Goal: Information Seeking & Learning: Understand process/instructions

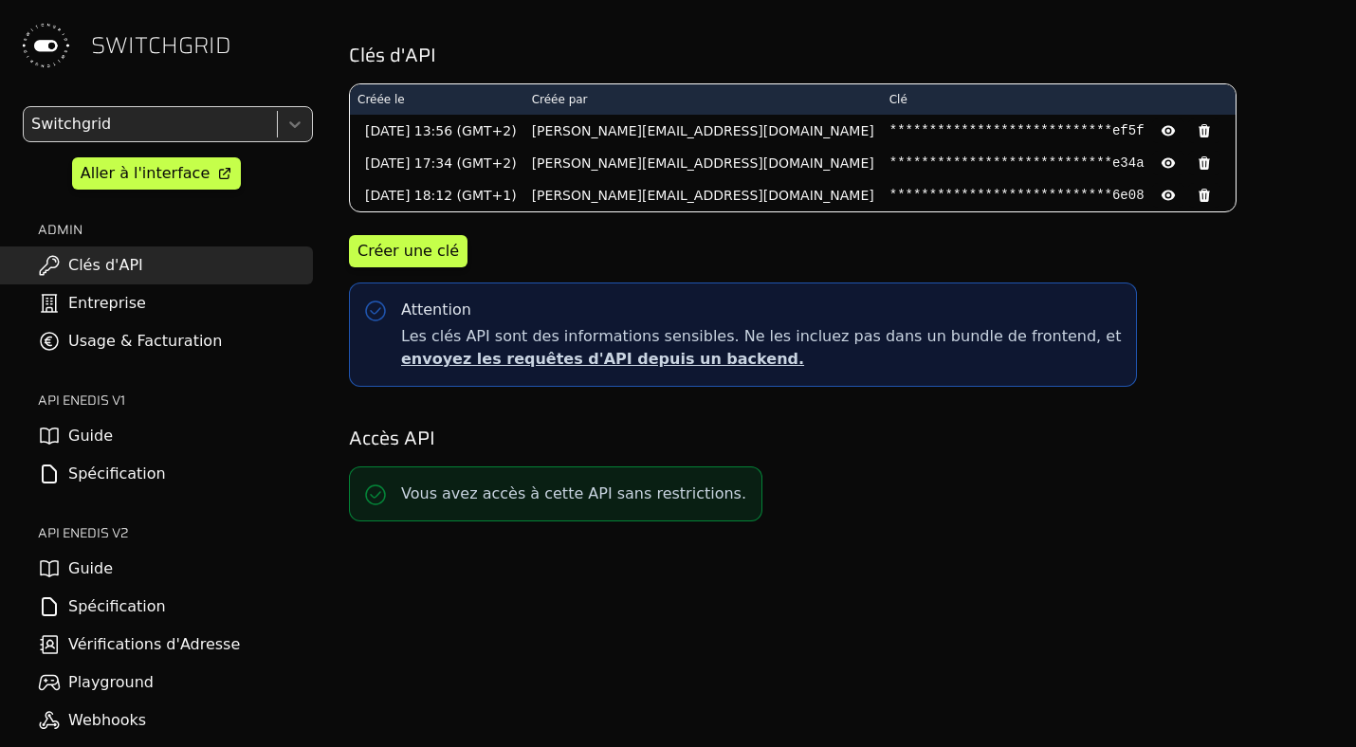
click at [109, 576] on link "Guide" at bounding box center [156, 569] width 313 height 38
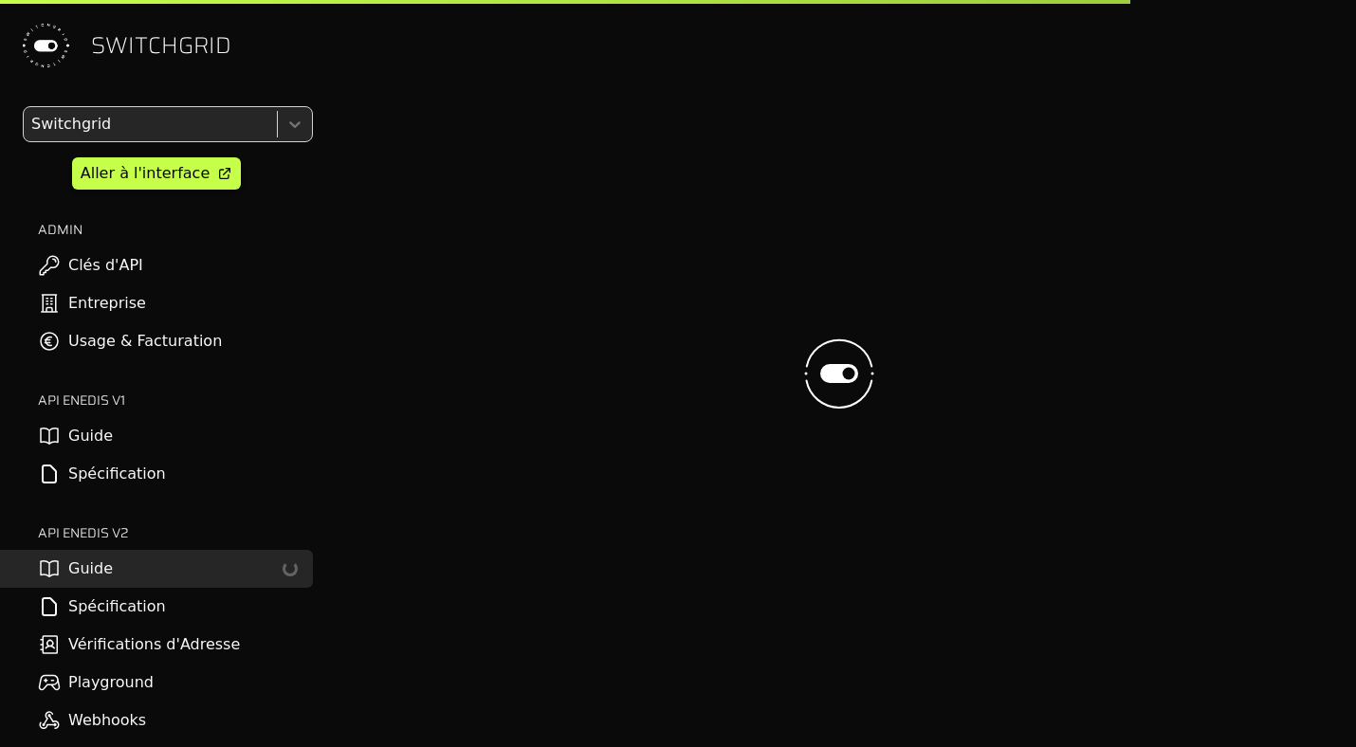
click at [125, 602] on link "Spécification" at bounding box center [156, 607] width 313 height 38
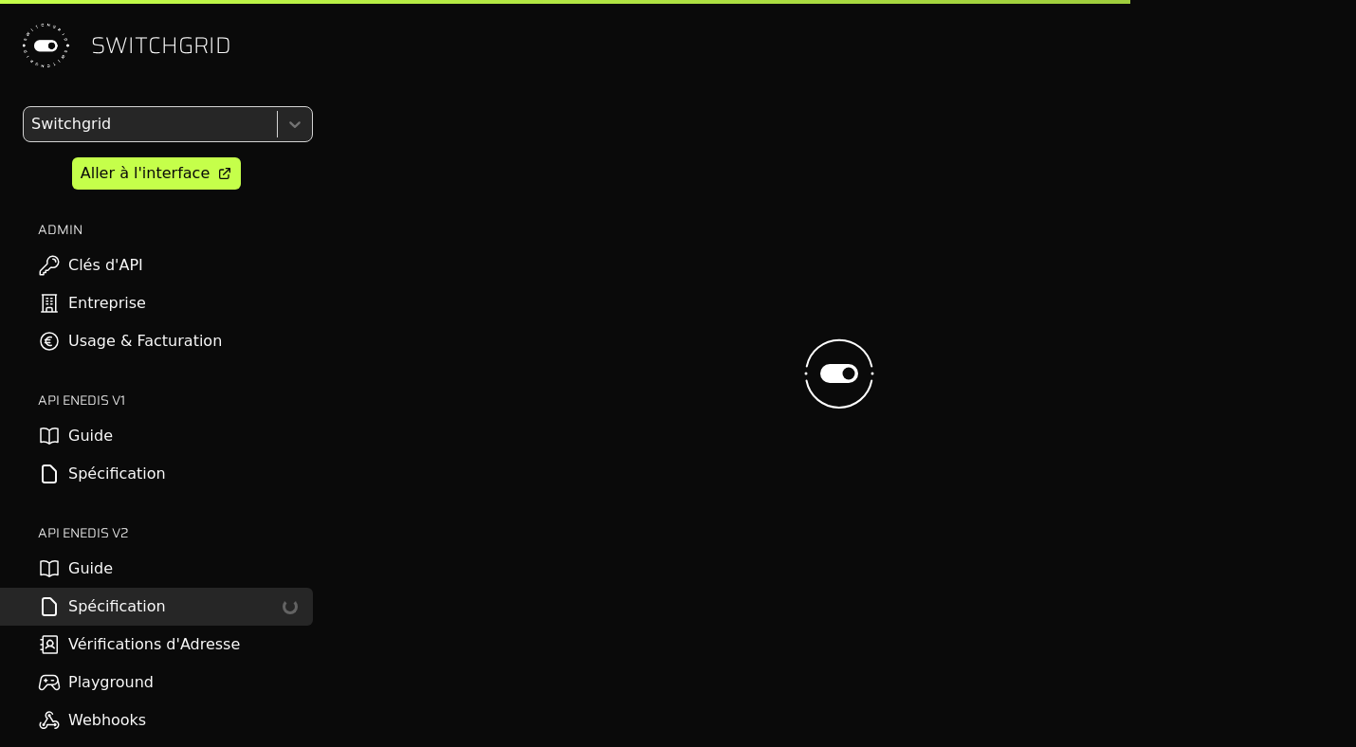
select select "**********"
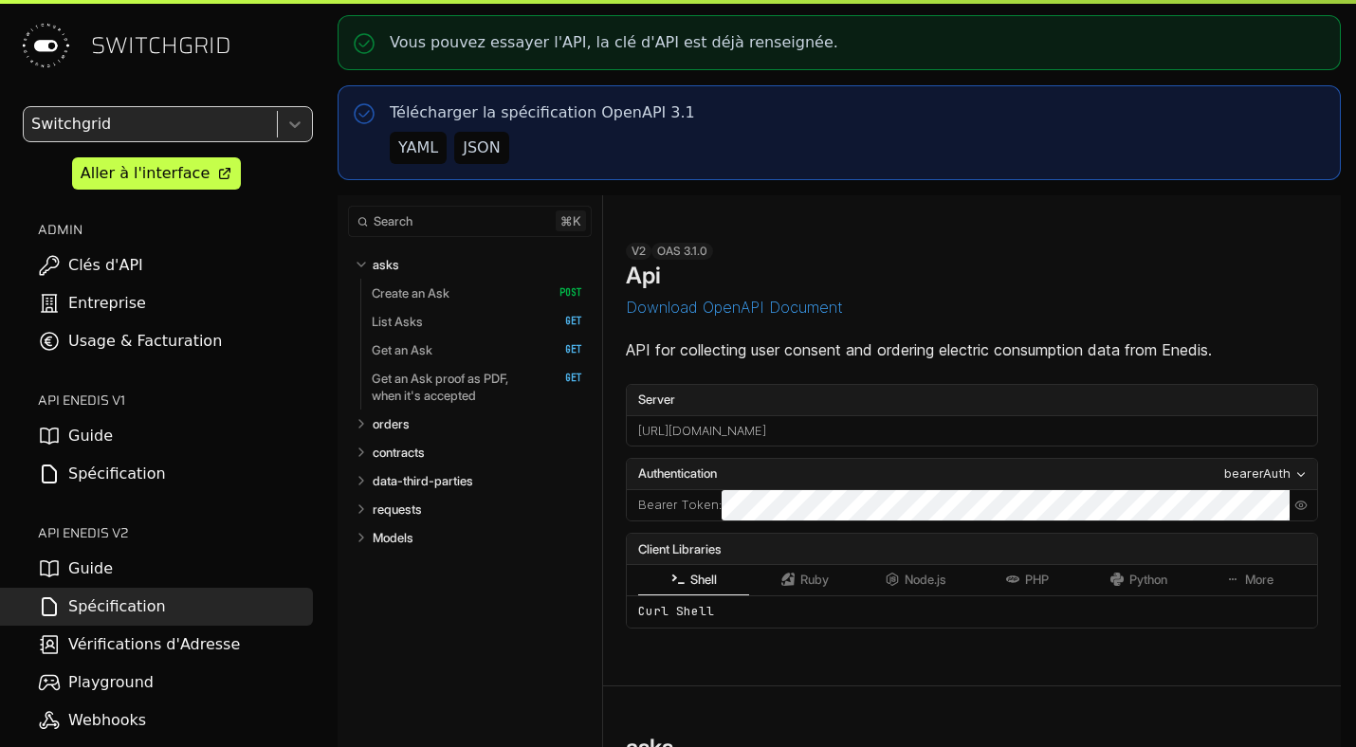
select select "**********"
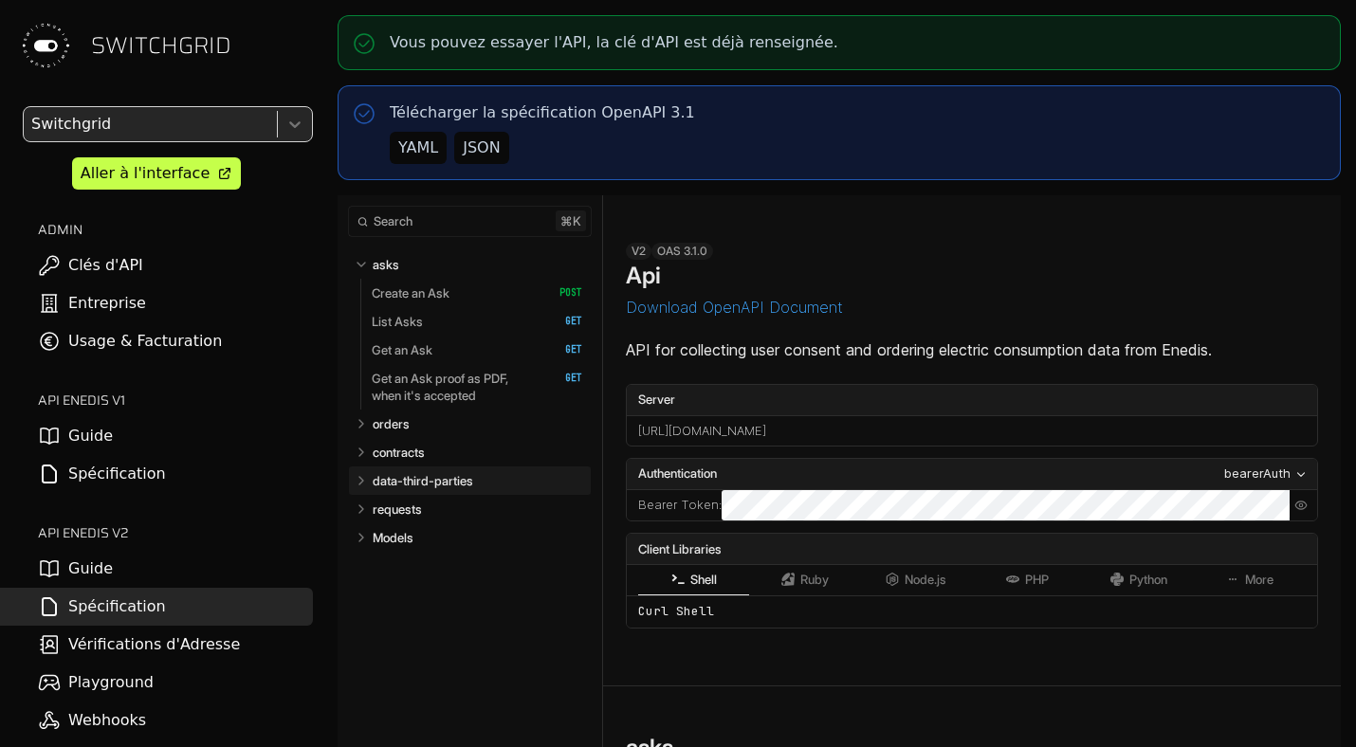
select select "**********"
click at [425, 457] on p "contracts" at bounding box center [399, 452] width 52 height 17
select select "**********"
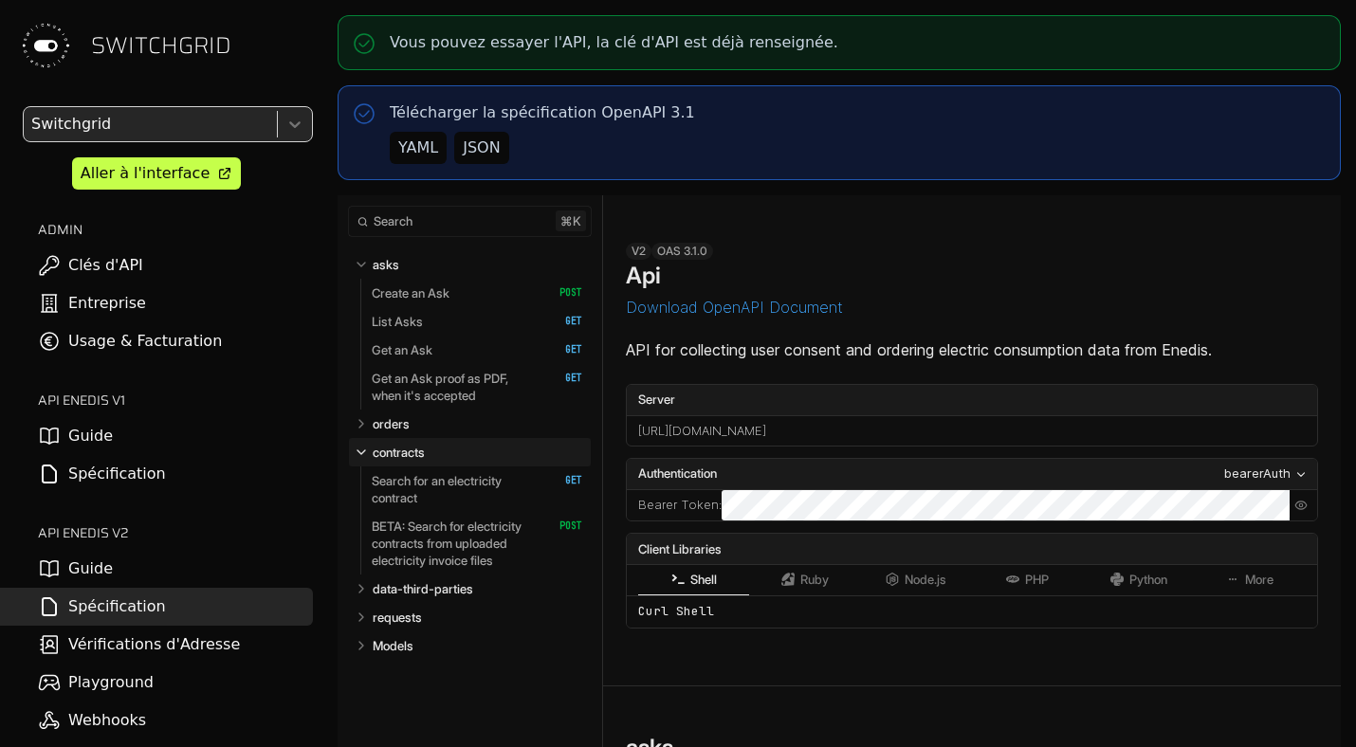
scroll to position [7972, 0]
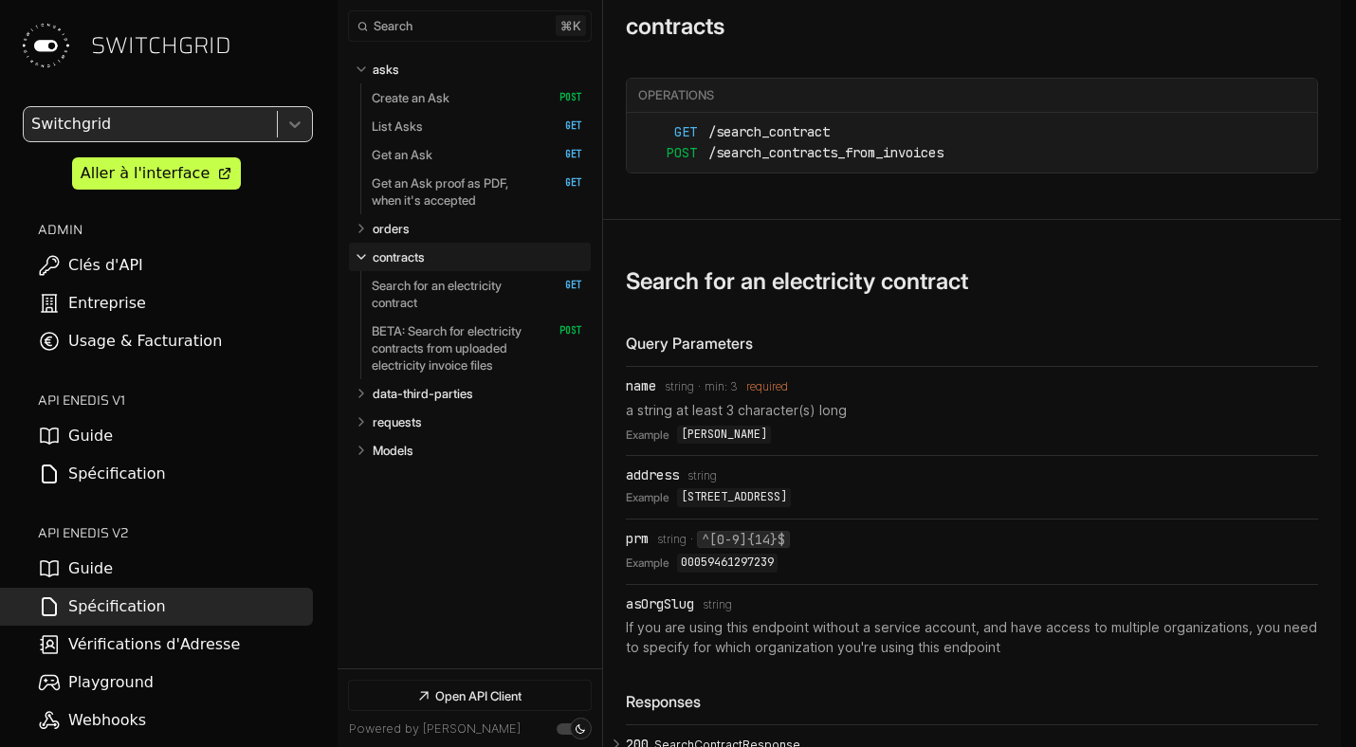
select select "**********"
drag, startPoint x: 776, startPoint y: 159, endPoint x: 818, endPoint y: 294, distance: 141.3
click at [474, 286] on p "Search for an electricity contract" at bounding box center [456, 294] width 168 height 34
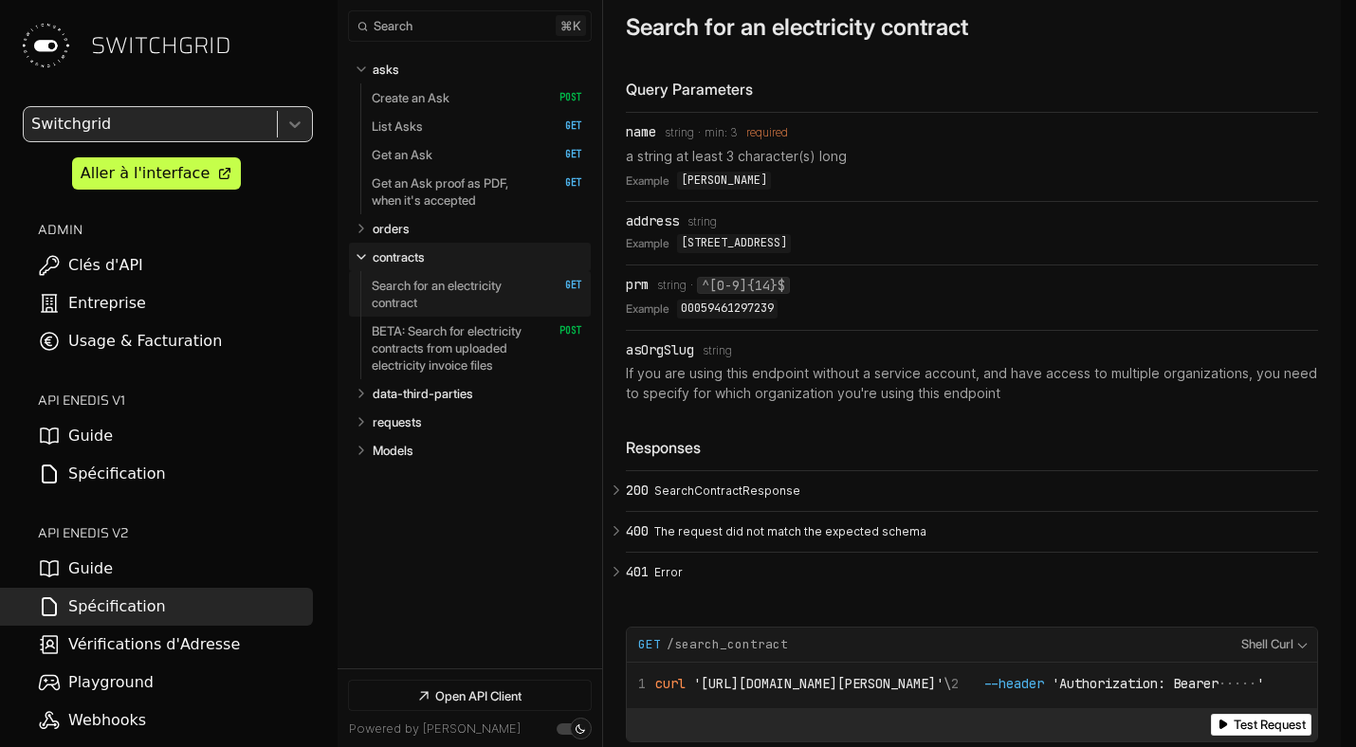
click at [488, 295] on p "Search for an electricity contract" at bounding box center [456, 294] width 168 height 34
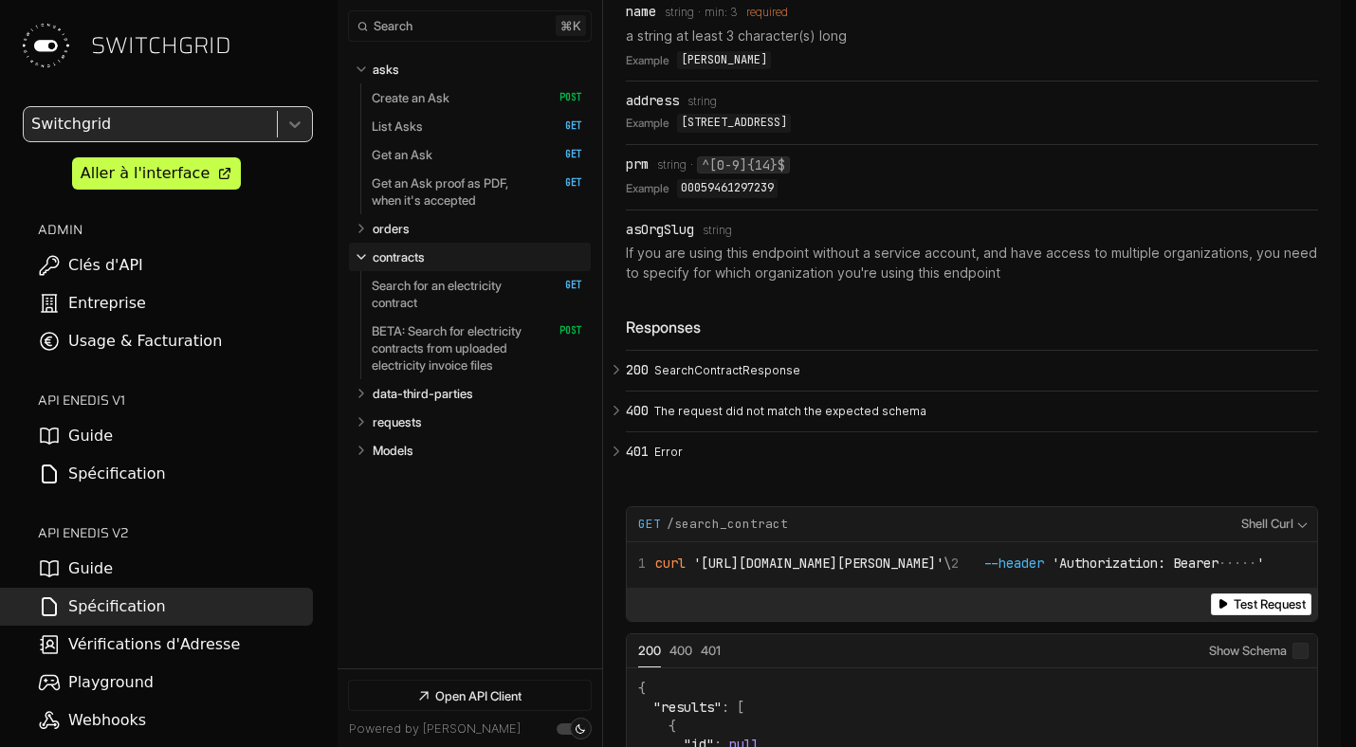
scroll to position [8592, 0]
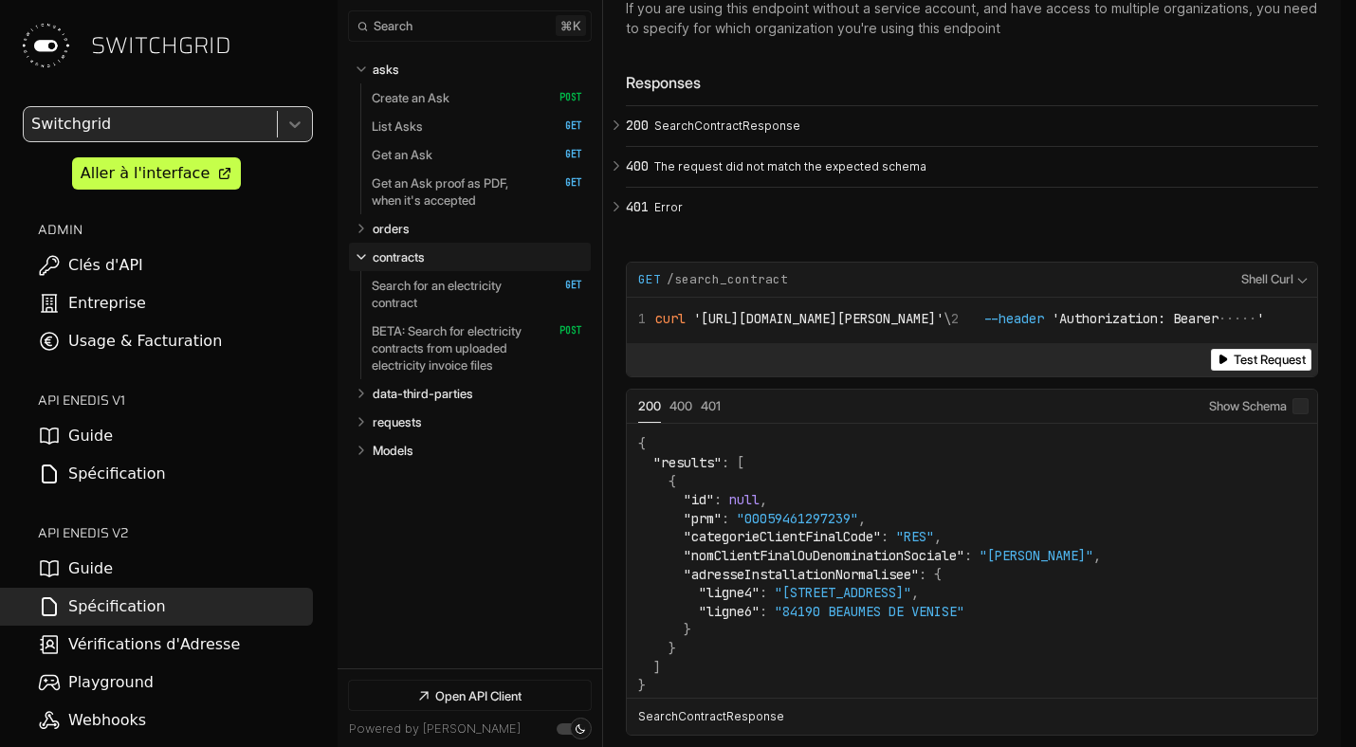
click at [606, 191] on section "**********" at bounding box center [972, 191] width 738 height 1181
click at [612, 134] on icon "Open API Documentation for Api" at bounding box center [616, 125] width 17 height 17
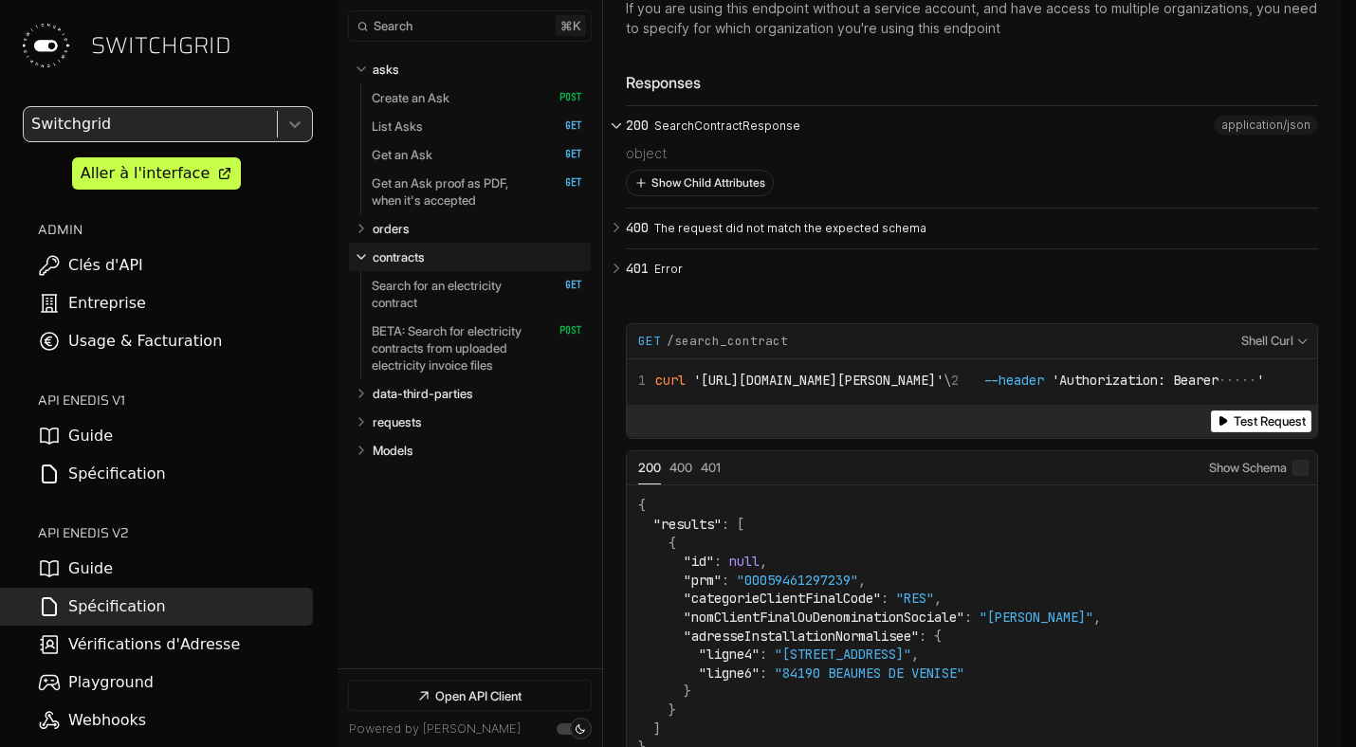
click at [686, 195] on button "Show Child Attributes" at bounding box center [700, 183] width 146 height 25
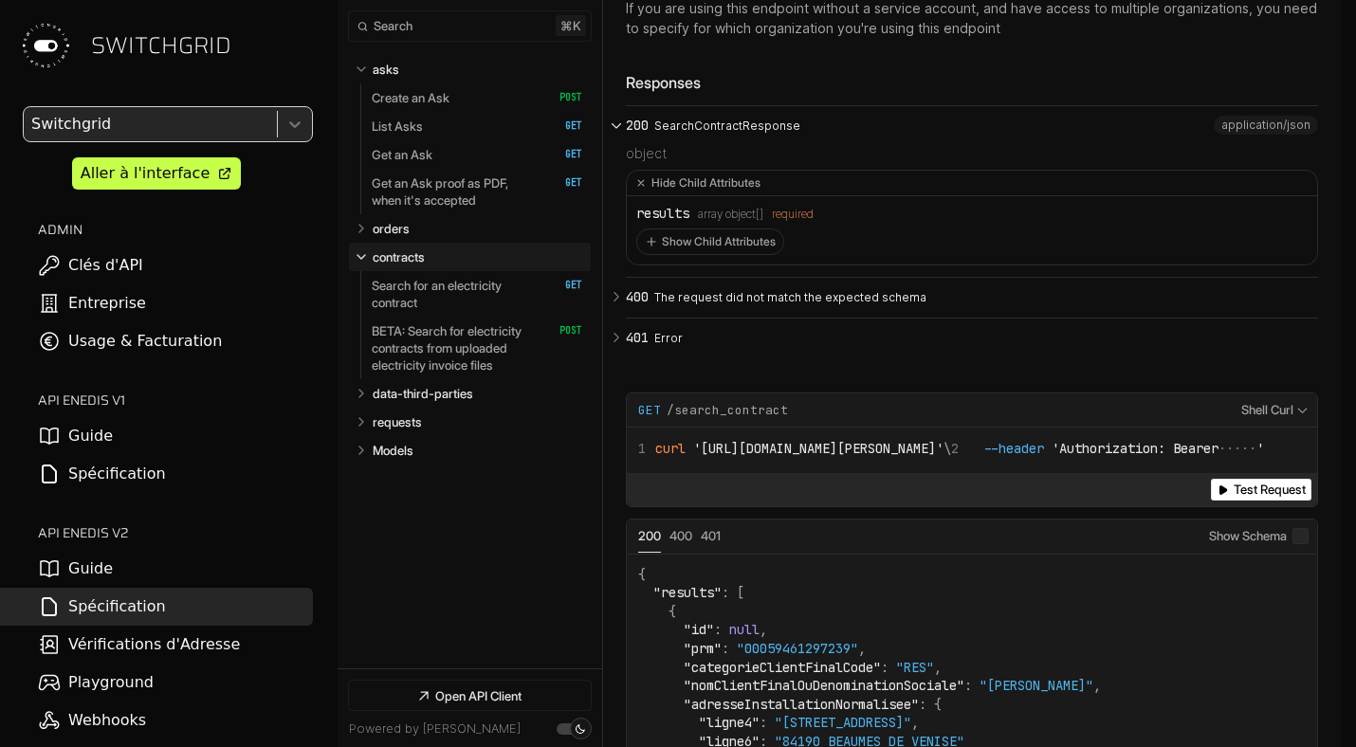
click at [727, 255] on div "Show Child Attributes" at bounding box center [971, 238] width 671 height 34
click at [716, 254] on button "Show Child Attributes" at bounding box center [710, 242] width 146 height 25
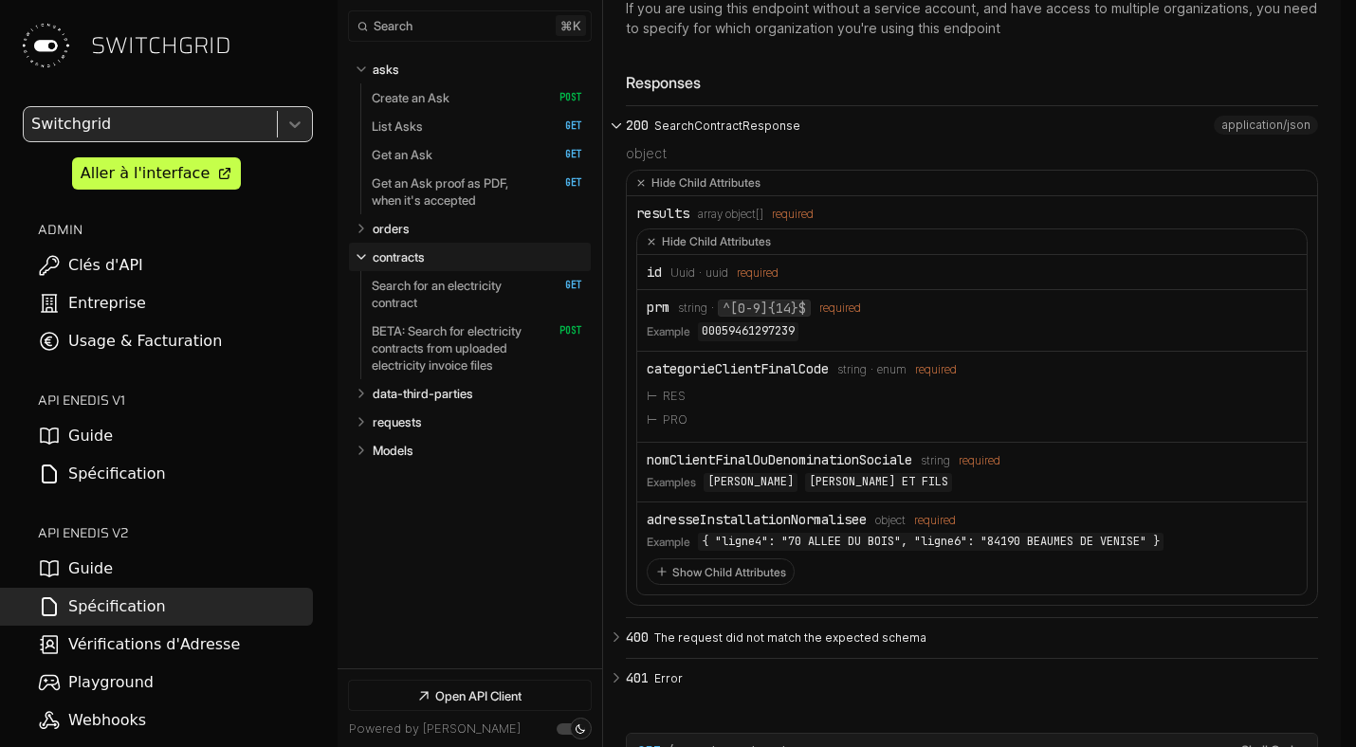
click at [742, 503] on li "nomClientFinalOuDenominationSociale Type: string required Examples DUPONT Marie…" at bounding box center [972, 473] width 670 height 60
drag, startPoint x: 664, startPoint y: 335, endPoint x: 720, endPoint y: 319, distance: 58.2
click at [720, 290] on li "id Type: Uuid Format: uuid required" at bounding box center [972, 272] width 670 height 35
click at [895, 443] on li "categorieClientFinalCode Type: string enum required RES PRO" at bounding box center [972, 397] width 670 height 91
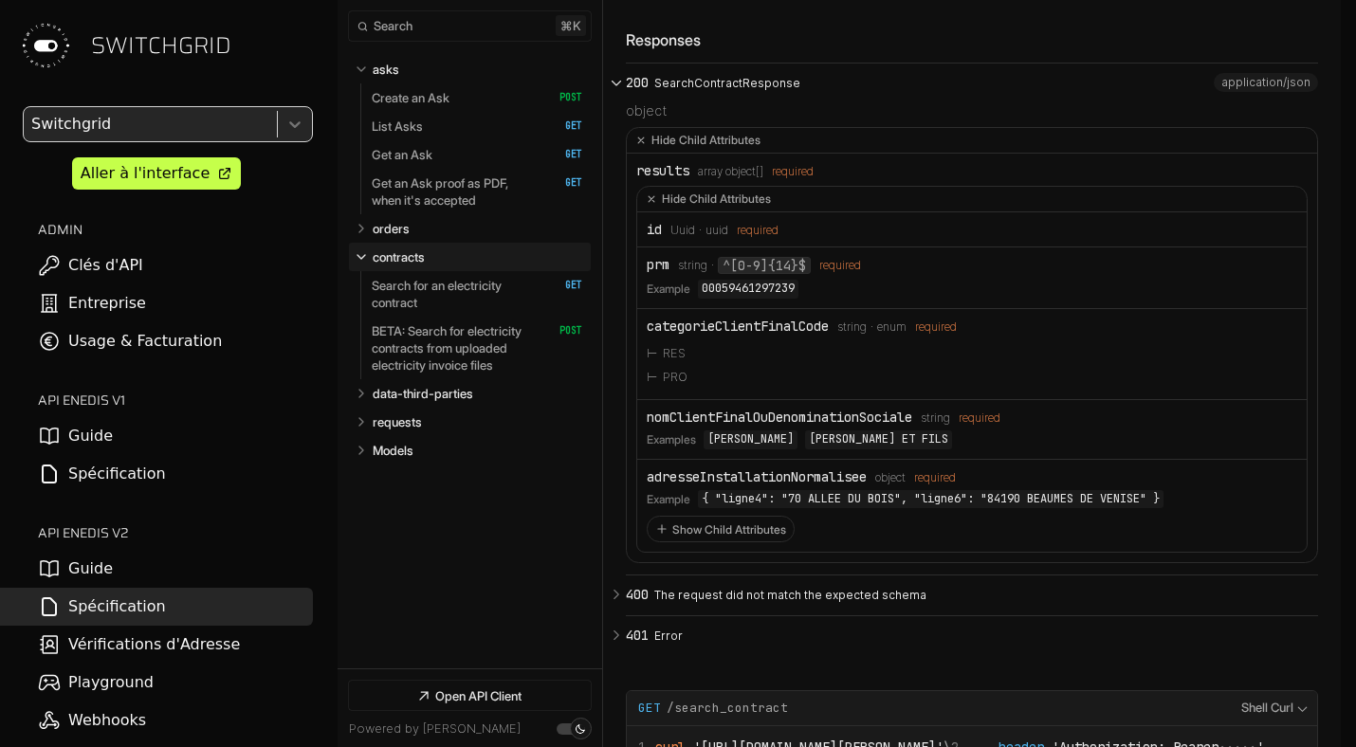
click at [748, 299] on code "00059461297239" at bounding box center [748, 289] width 101 height 19
click at [698, 237] on span "Format: uuid" at bounding box center [711, 230] width 33 height 13
click at [973, 248] on li "id Type: Uuid Format: uuid required" at bounding box center [972, 229] width 670 height 35
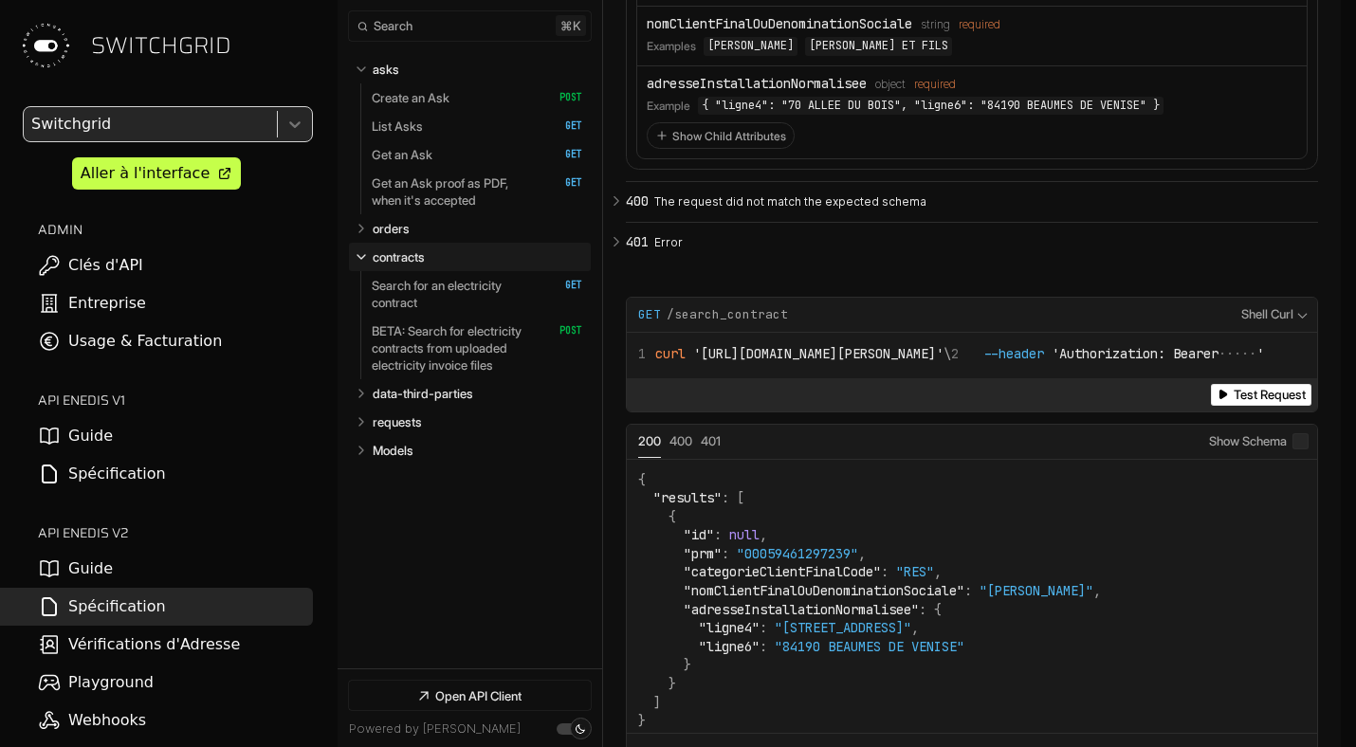
scroll to position [9078, 0]
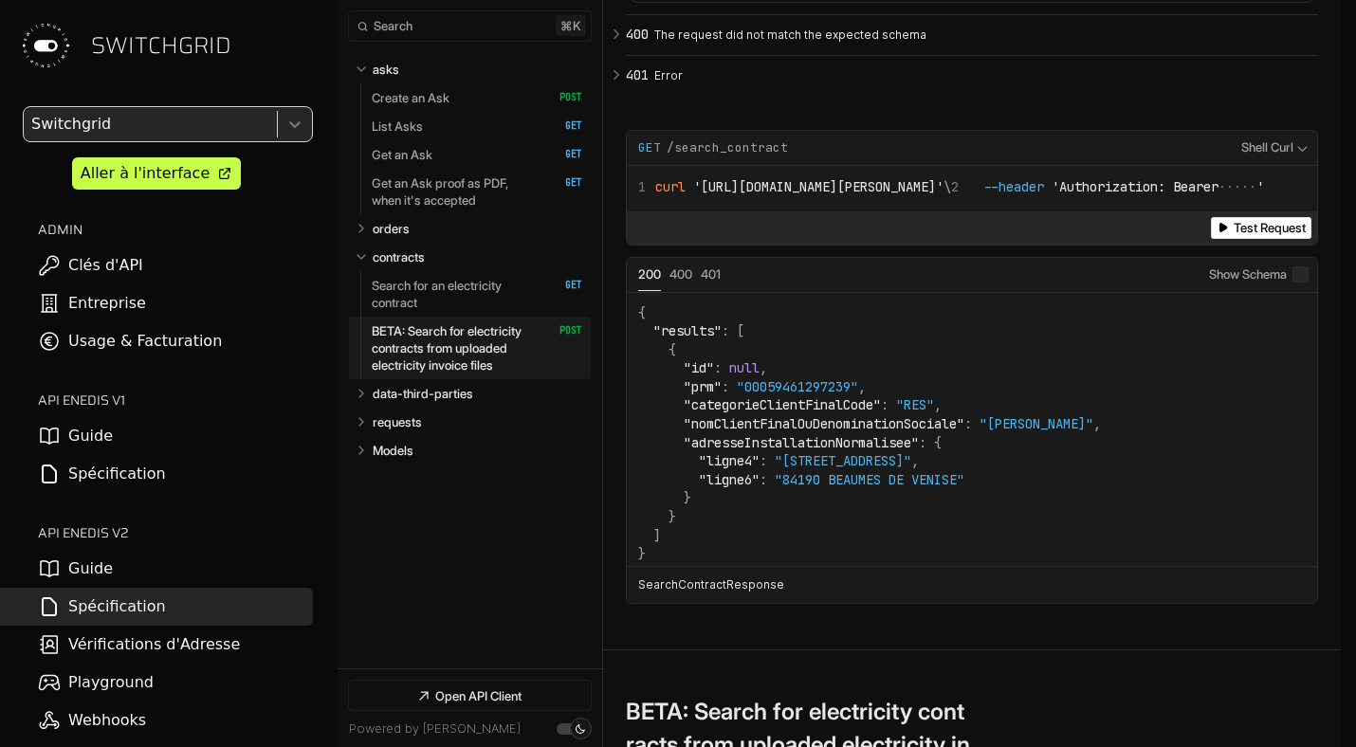
scroll to position [9424, 0]
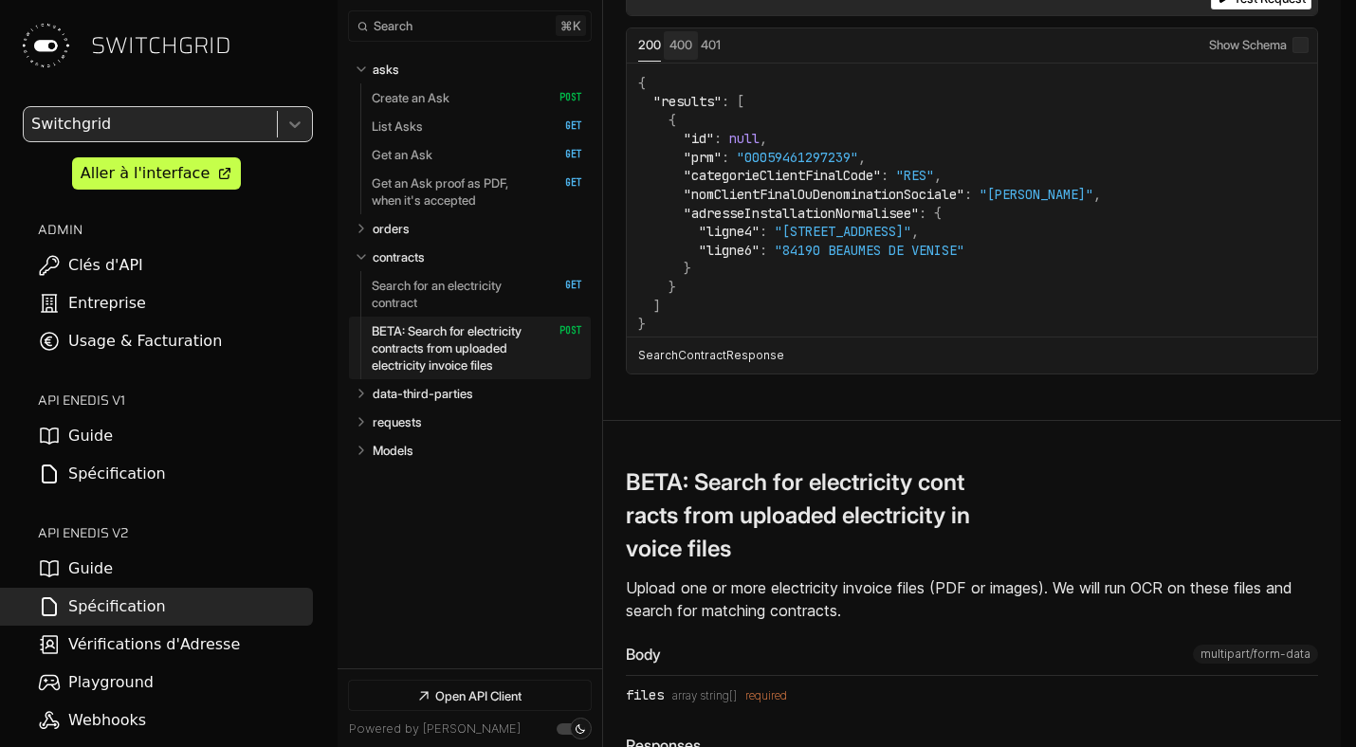
click at [682, 52] on span "Status: 400" at bounding box center [681, 44] width 23 height 15
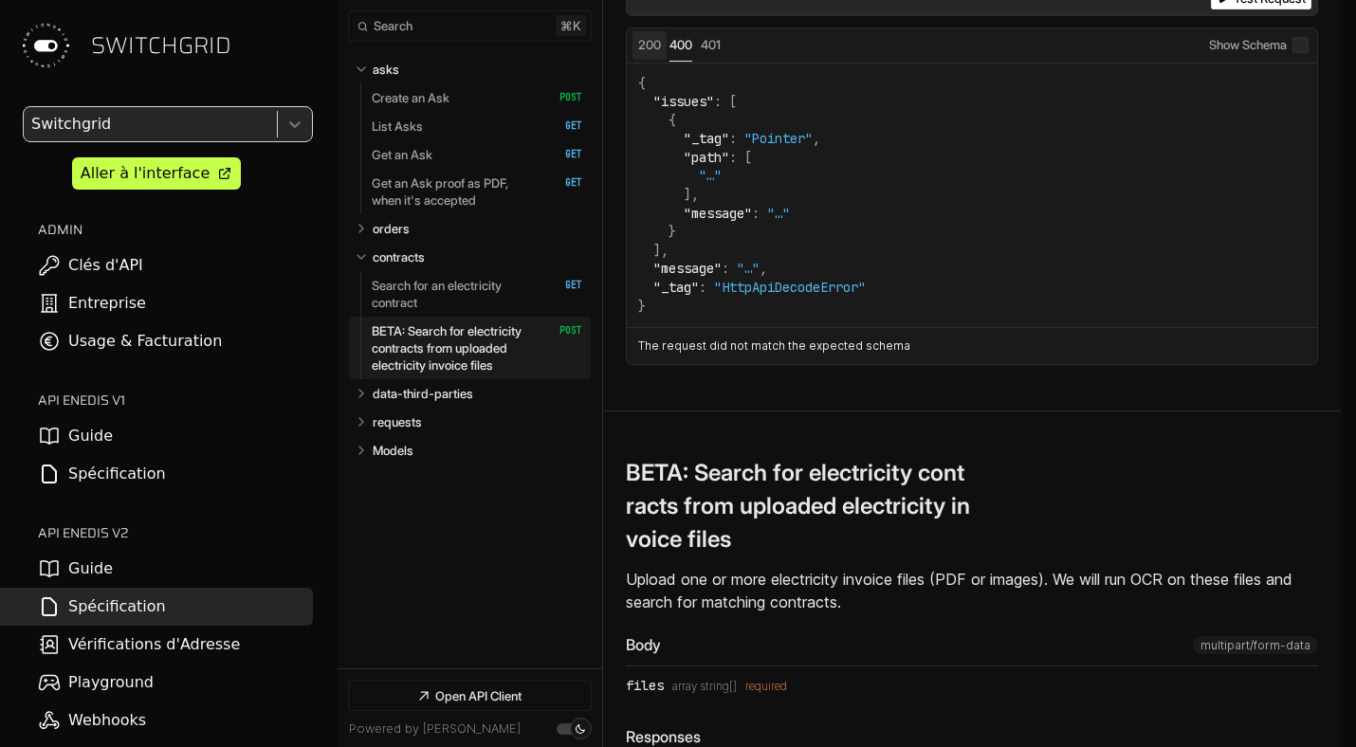
click at [661, 54] on button "Status: 200" at bounding box center [649, 45] width 23 height 17
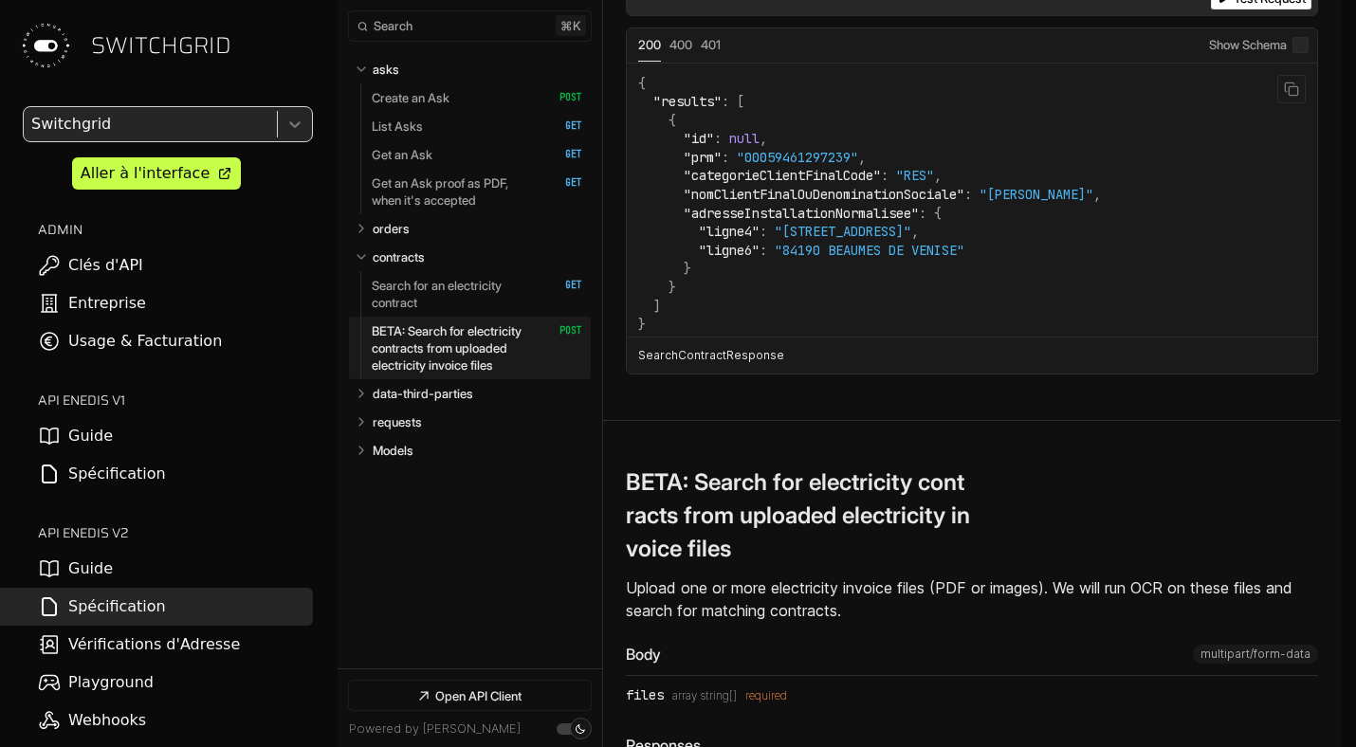
click at [696, 147] on span ""id"" at bounding box center [699, 138] width 30 height 17
copy span "id"
click at [447, 100] on p "Create an Ask" at bounding box center [411, 97] width 78 height 17
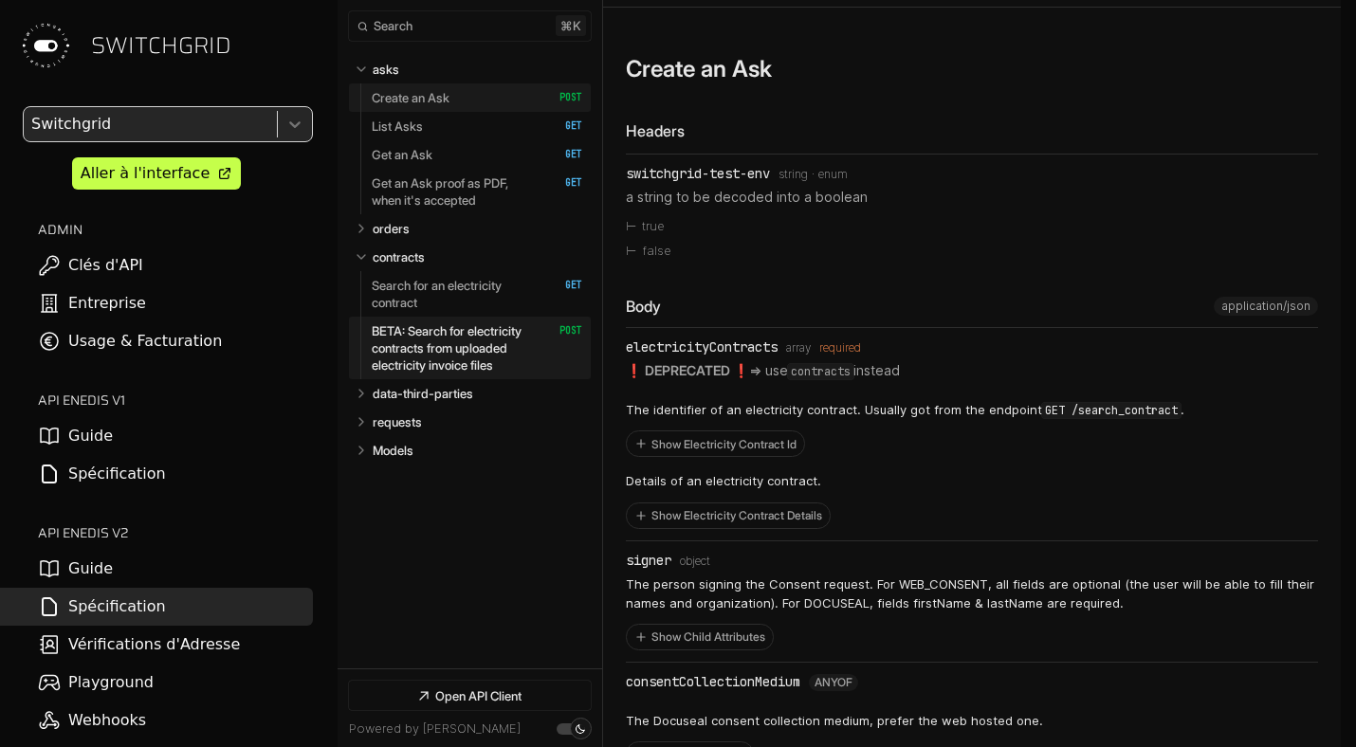
click at [447, 100] on p "Create an Ask" at bounding box center [411, 97] width 78 height 17
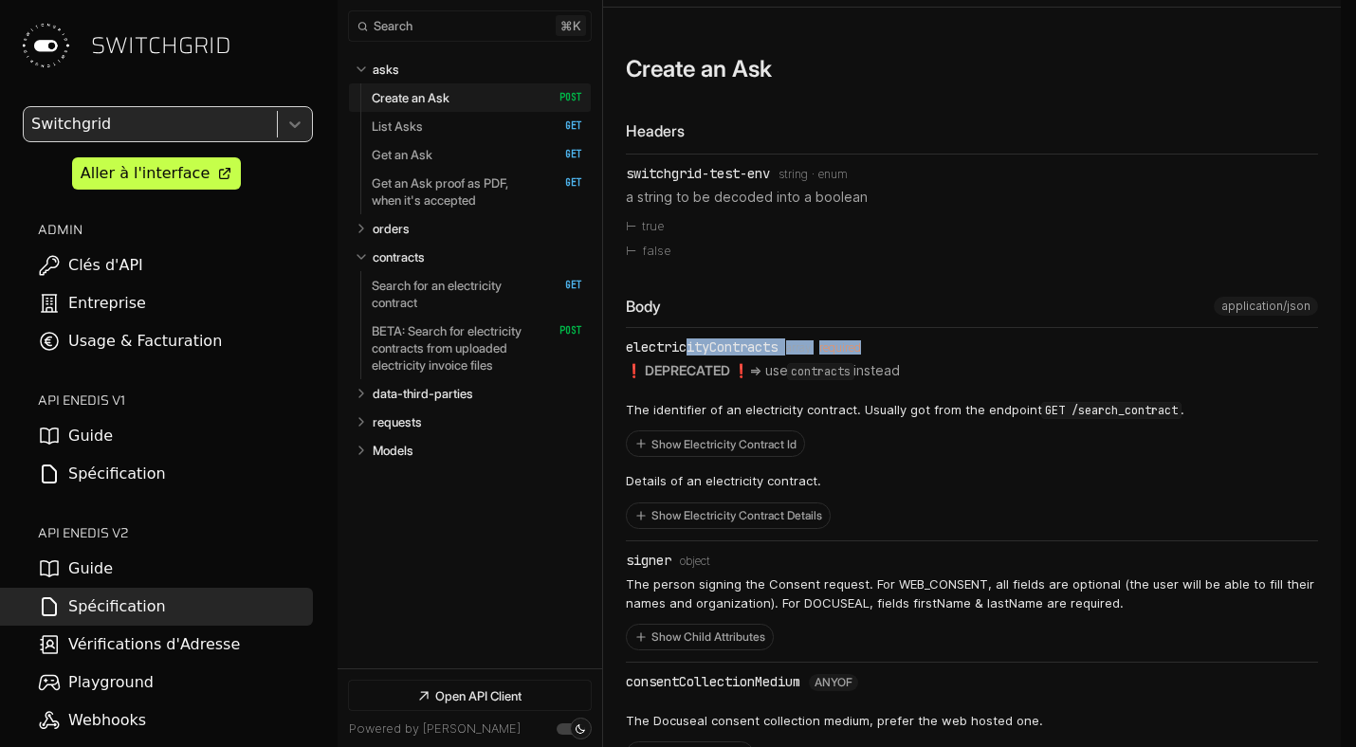
click at [693, 350] on li "electricityContracts Type: array required ❗️ DEPRECATED ❗️ => use contracts ins…" at bounding box center [972, 434] width 692 height 213
click at [650, 362] on strong "❗️ DEPRECATED ❗️" at bounding box center [687, 370] width 123 height 16
drag, startPoint x: 670, startPoint y: 365, endPoint x: 670, endPoint y: 340, distance: 25.6
click at [670, 340] on li "electricityContracts Type: array required ❗️ DEPRECATED ❗️ => use contracts ins…" at bounding box center [972, 434] width 692 height 213
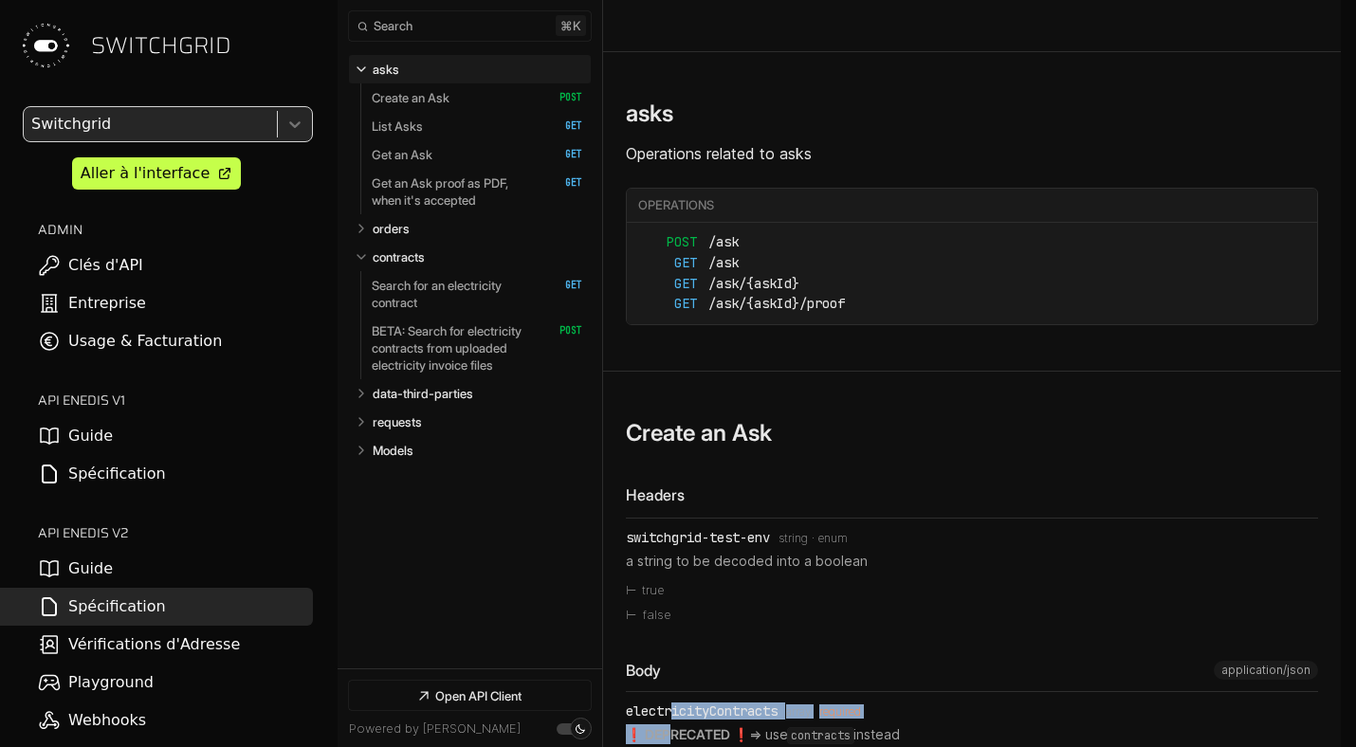
scroll to position [632, 0]
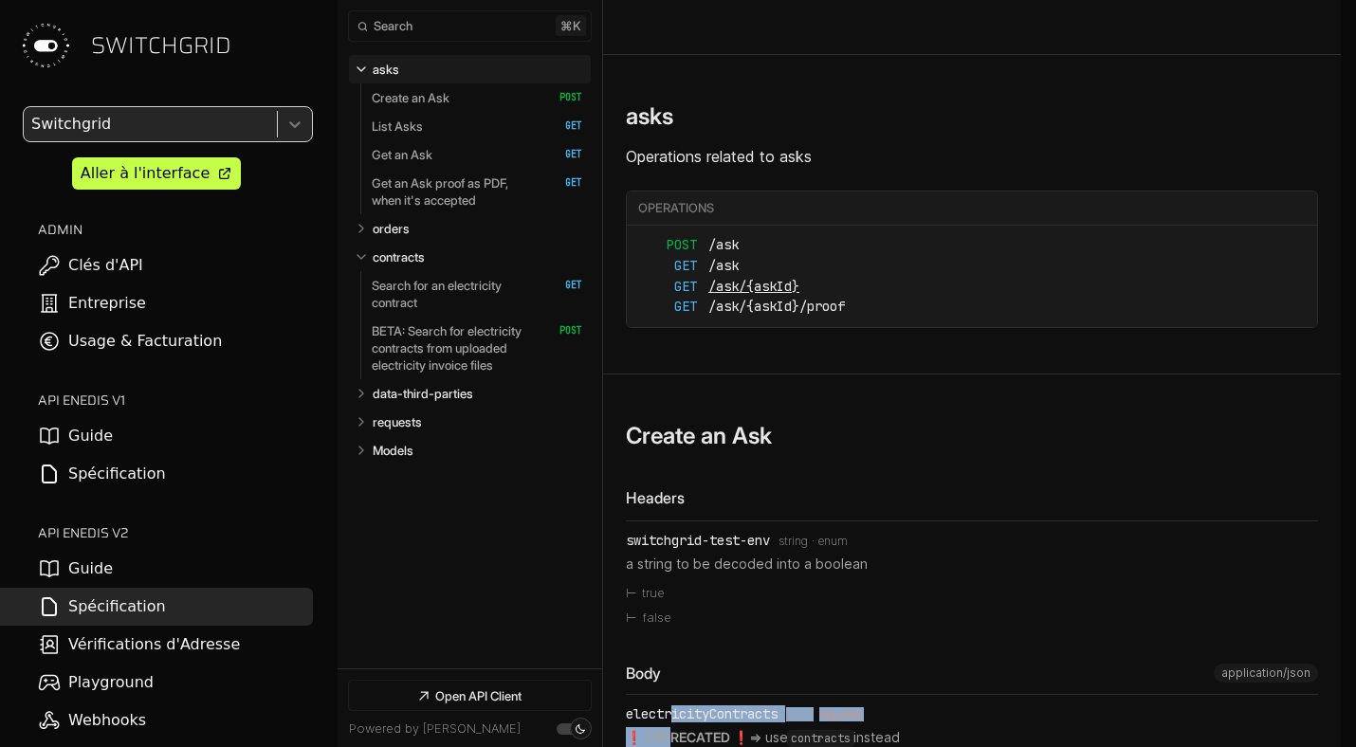
drag, startPoint x: 590, startPoint y: 100, endPoint x: 848, endPoint y: 275, distance: 312.0
drag, startPoint x: 635, startPoint y: 219, endPoint x: 767, endPoint y: 242, distance: 133.8
click at [767, 242] on ul "POST /ask GET /ask GET /ask/{askId} GET /ask/{askId}/proof" at bounding box center [972, 276] width 690 height 101
copy link "POST /ask"
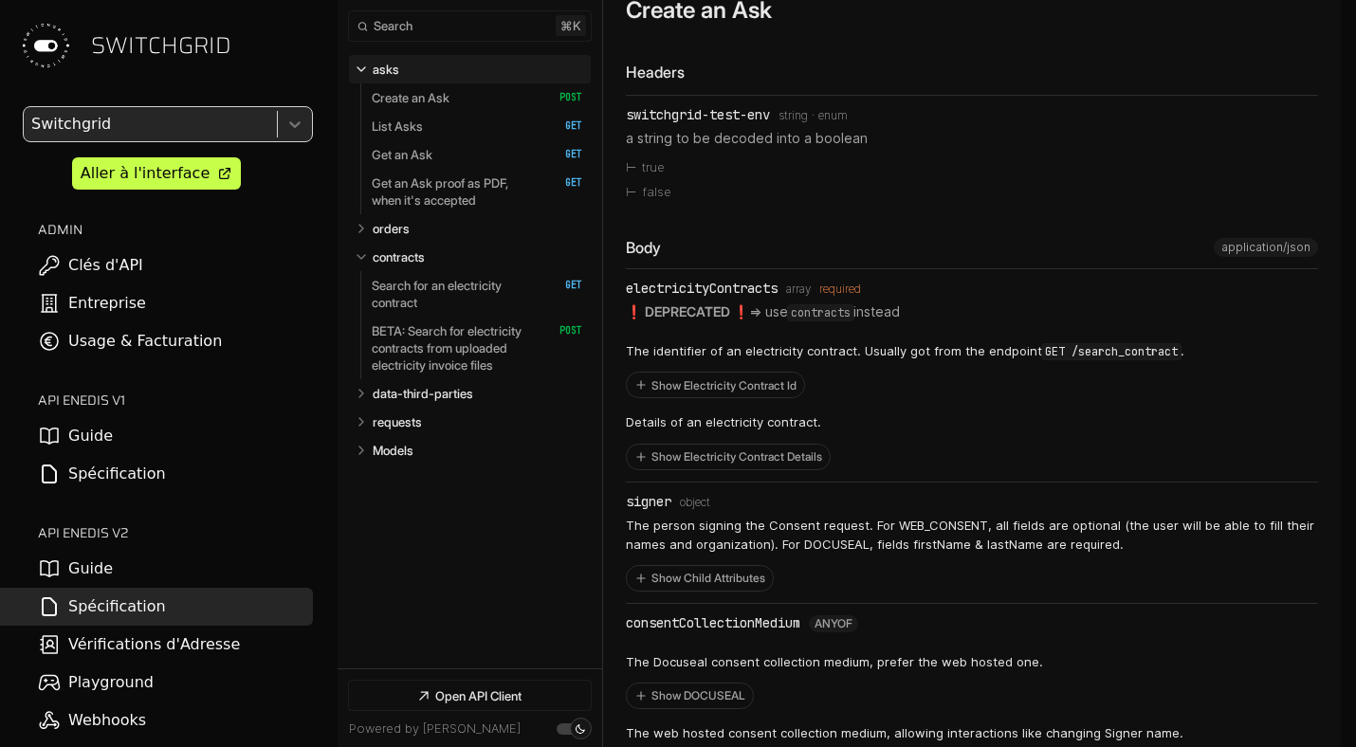
scroll to position [1059, 0]
drag, startPoint x: 672, startPoint y: 272, endPoint x: 672, endPoint y: 306, distance: 34.1
click at [672, 306] on li "electricityContracts Type: array required ❗️ DEPRECATED ❗️ => use contracts ins…" at bounding box center [972, 373] width 692 height 213
click at [859, 340] on p "The identifier of an electricity contract. Usually got from the endpoint GET /s…" at bounding box center [905, 349] width 559 height 19
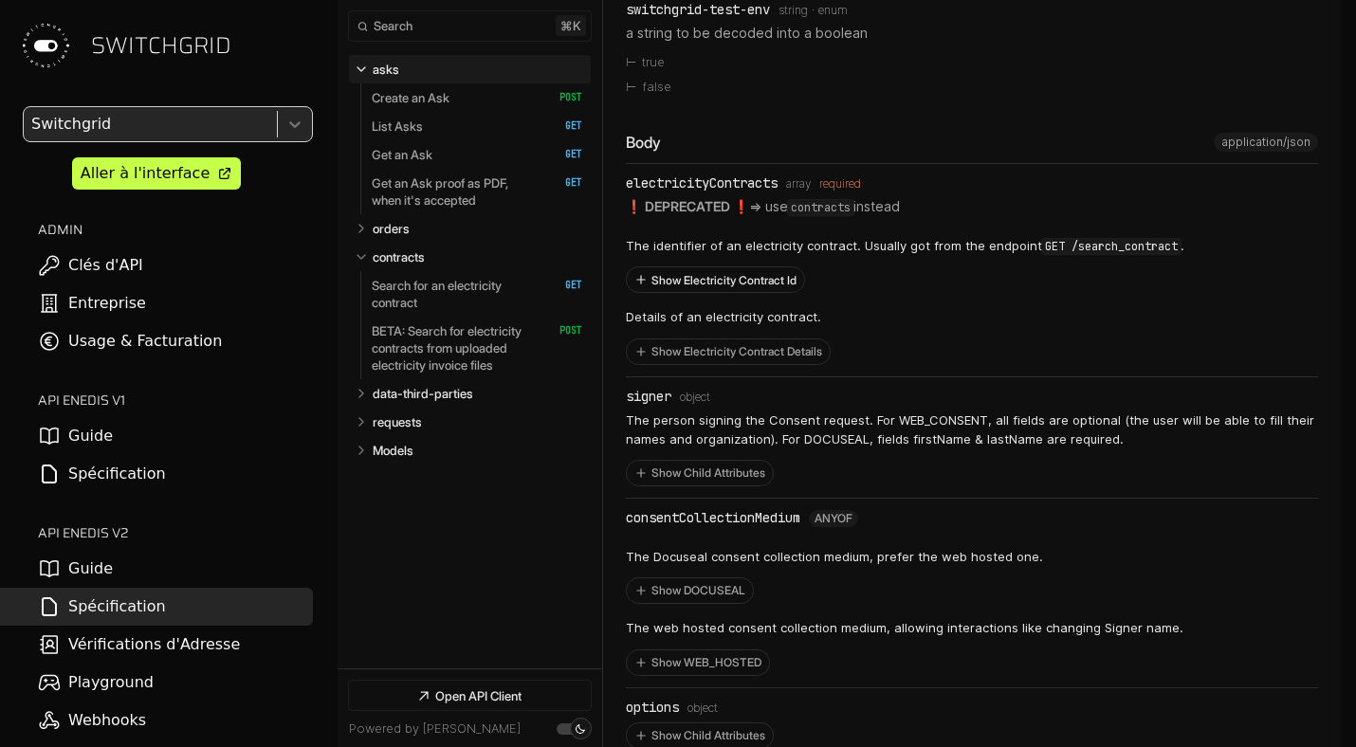
scroll to position [1162, 0]
drag, startPoint x: 688, startPoint y: 240, endPoint x: 876, endPoint y: 239, distance: 188.7
click at [877, 240] on p "The identifier of an electricity contract. Usually got from the endpoint GET /s…" at bounding box center [905, 247] width 559 height 19
click at [734, 347] on button "Show Electricity Contract Details" at bounding box center [728, 352] width 203 height 25
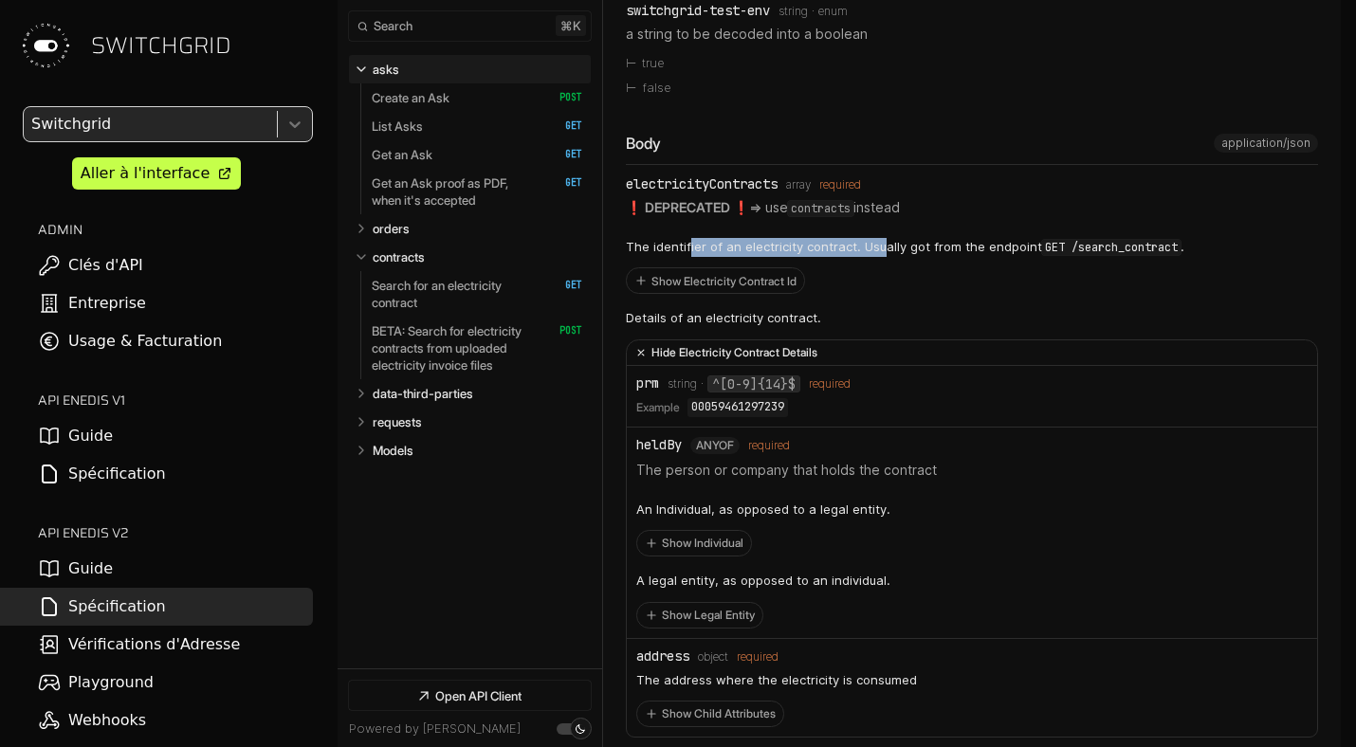
click at [734, 347] on button "Hide Electricity Contract Details" at bounding box center [972, 353] width 690 height 26
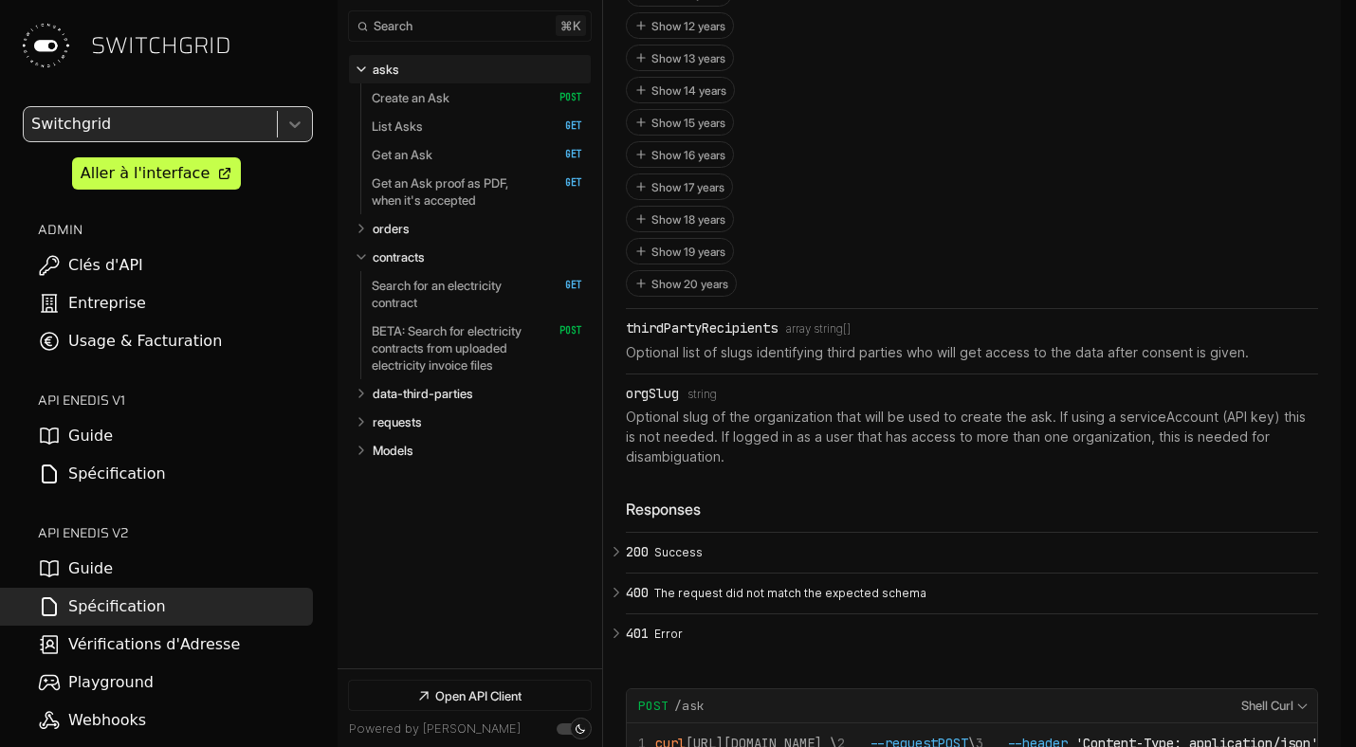
scroll to position [3228, 0]
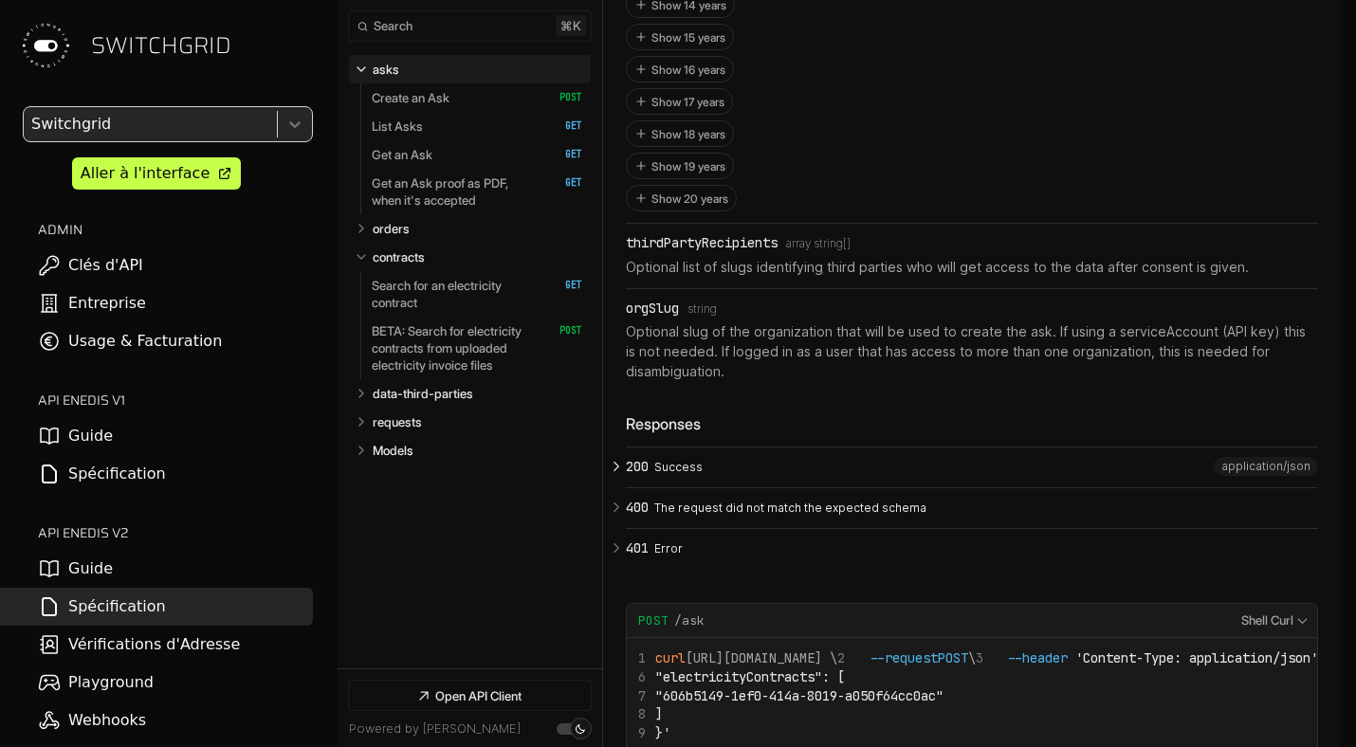
click at [660, 459] on p "Success" at bounding box center [983, 467] width 658 height 17
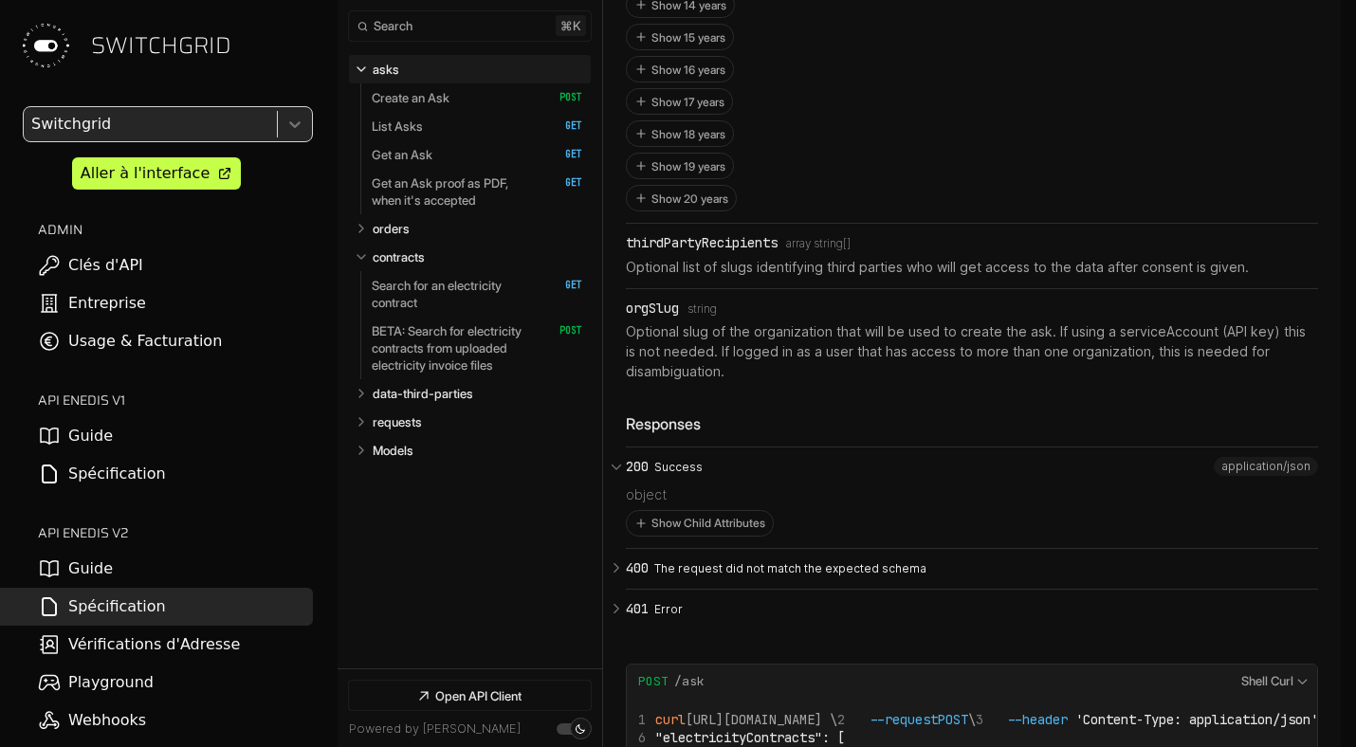
click at [670, 503] on div "Show Child Attributes" at bounding box center [972, 520] width 692 height 34
click at [665, 511] on button "Show Child Attributes" at bounding box center [700, 523] width 146 height 25
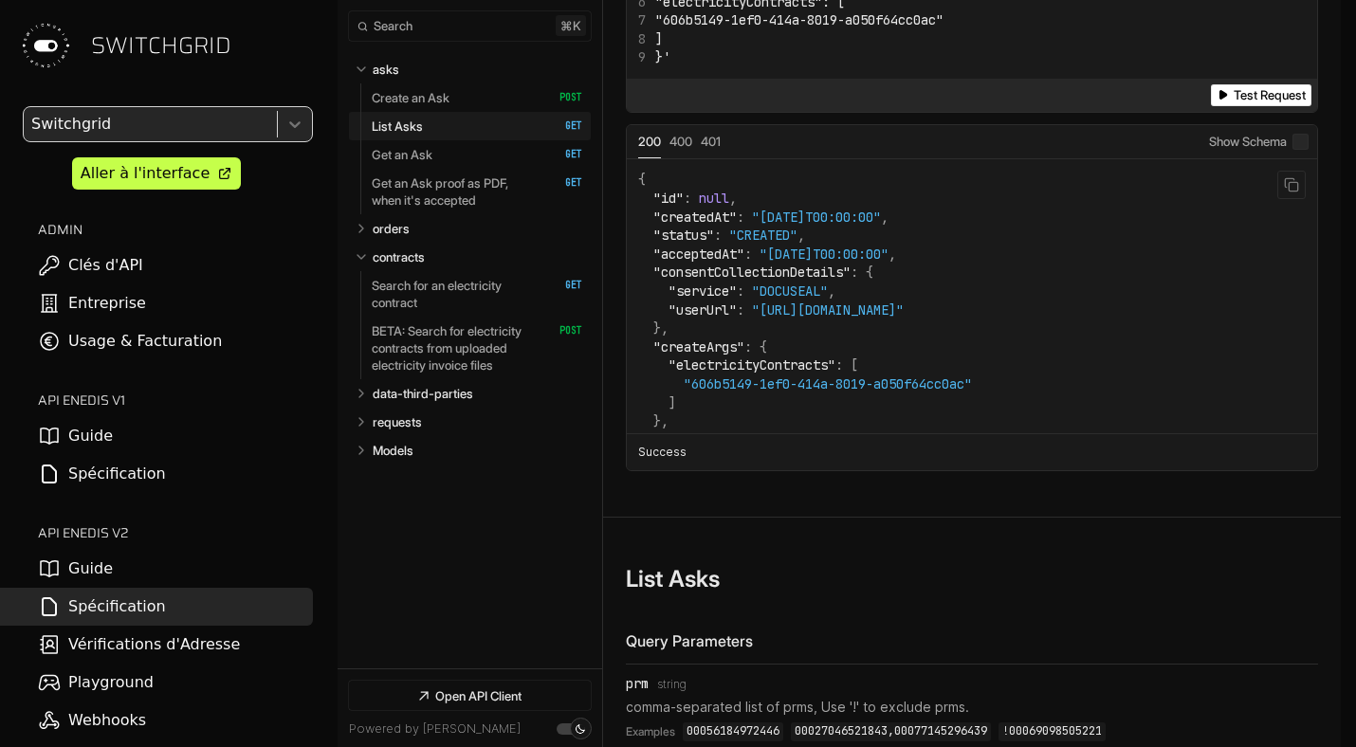
scroll to position [5392, 0]
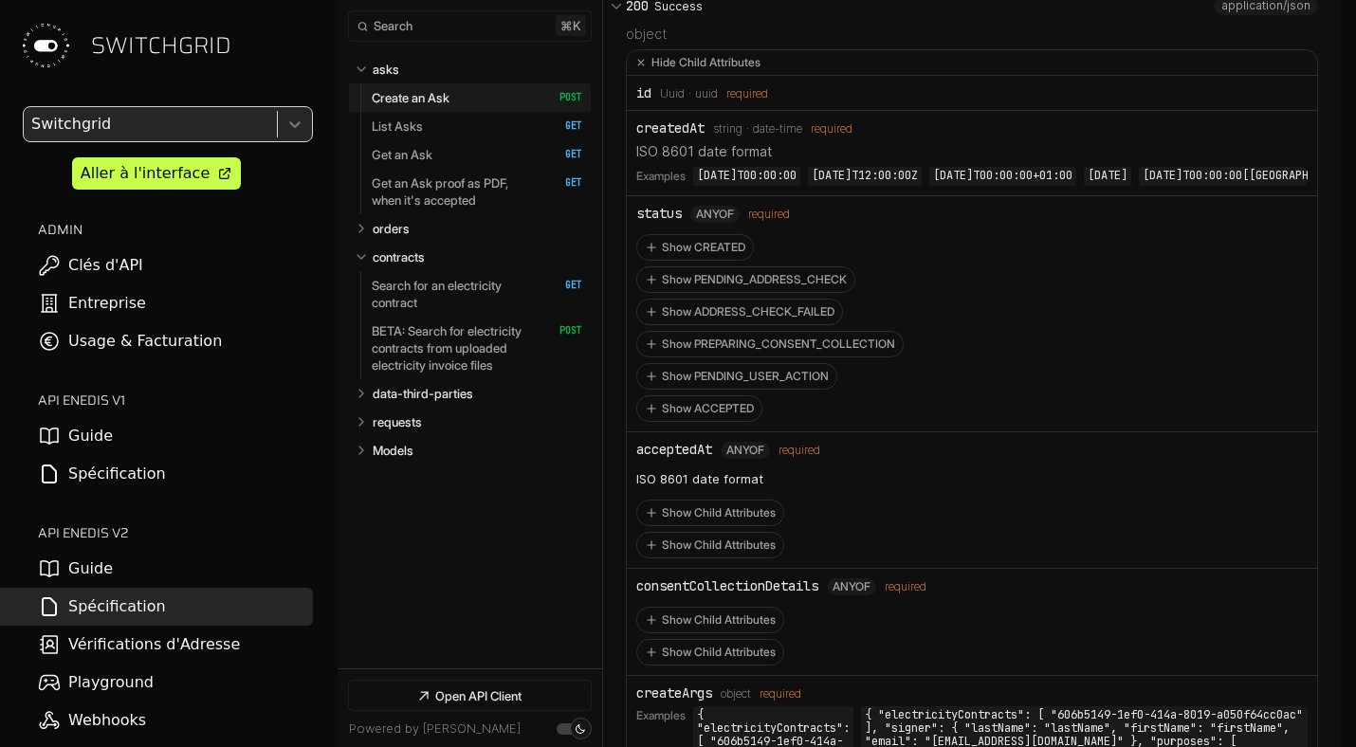
scroll to position [3554, 0]
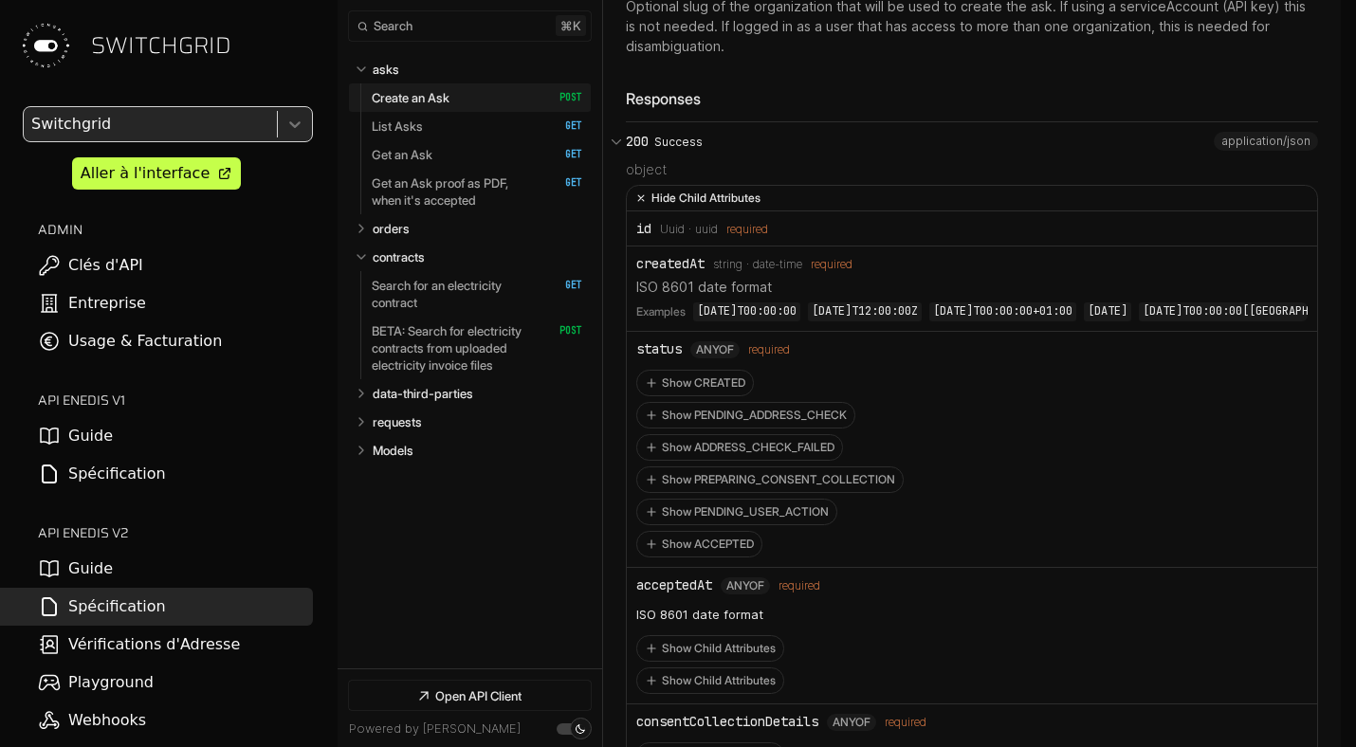
click at [640, 189] on icon "Open API Documentation for Api" at bounding box center [641, 198] width 19 height 19
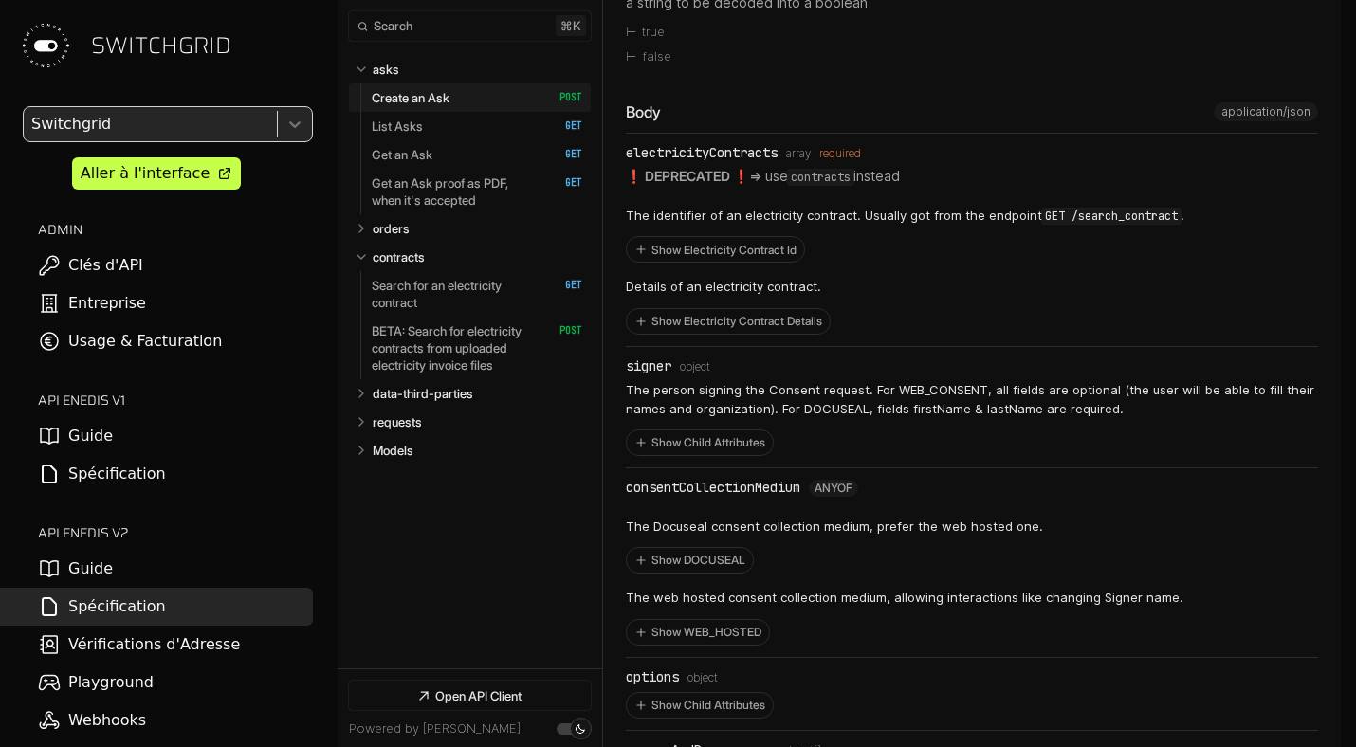
scroll to position [1183, 0]
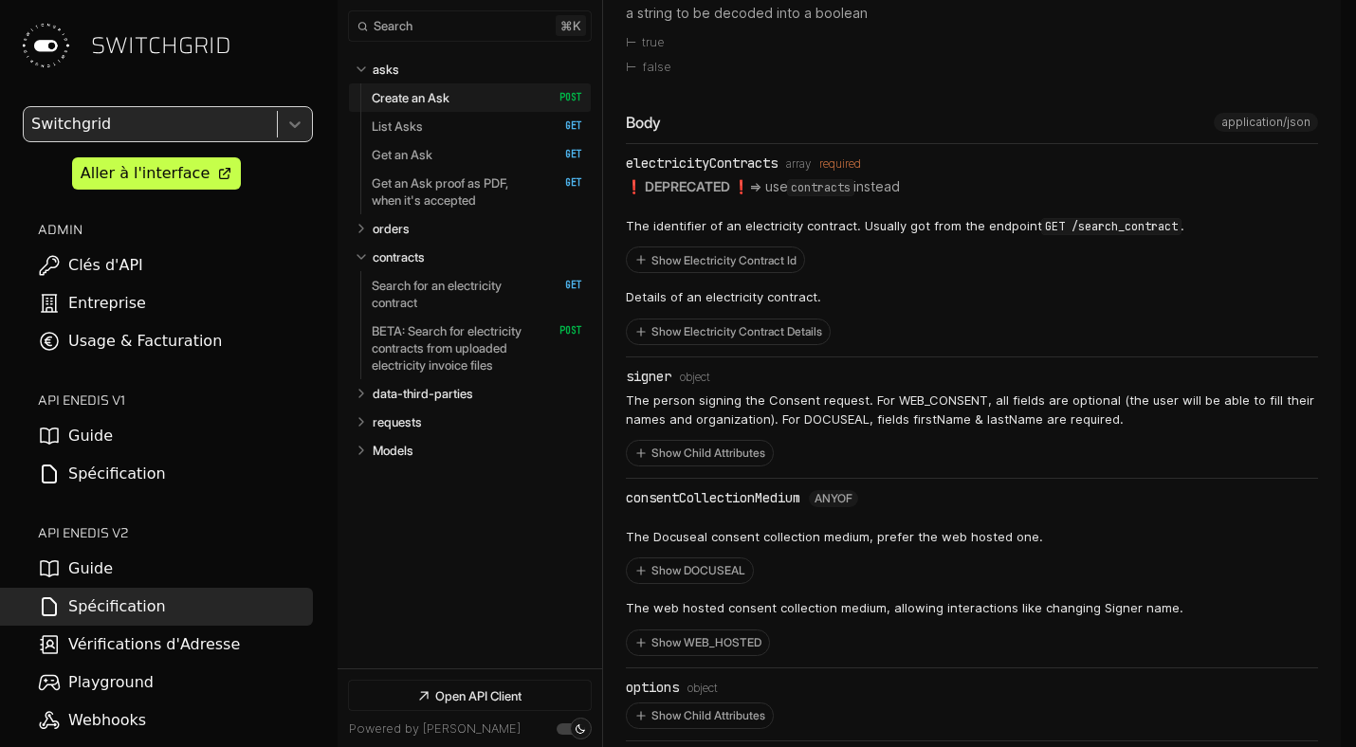
click at [651, 369] on div "signer" at bounding box center [649, 376] width 46 height 15
click at [664, 441] on button "Show Child Attributes" at bounding box center [700, 453] width 146 height 25
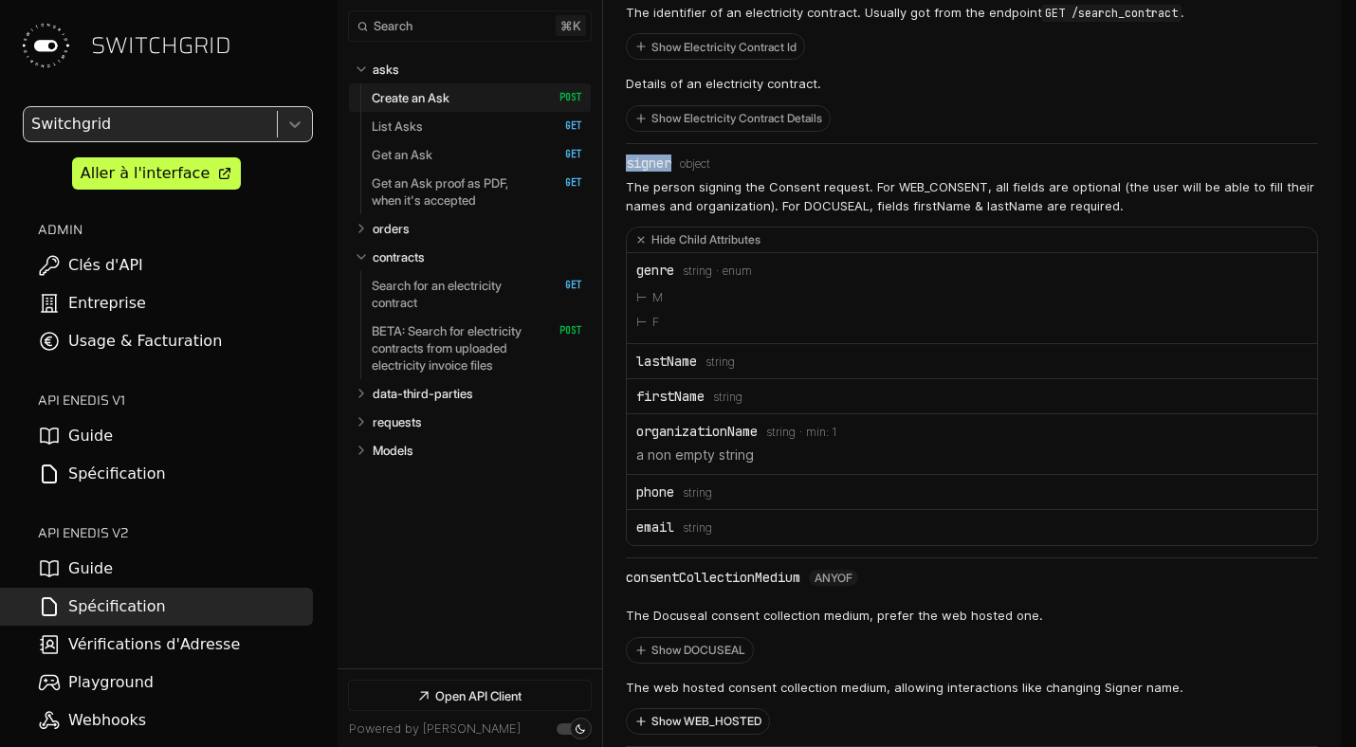
scroll to position [1336, 0]
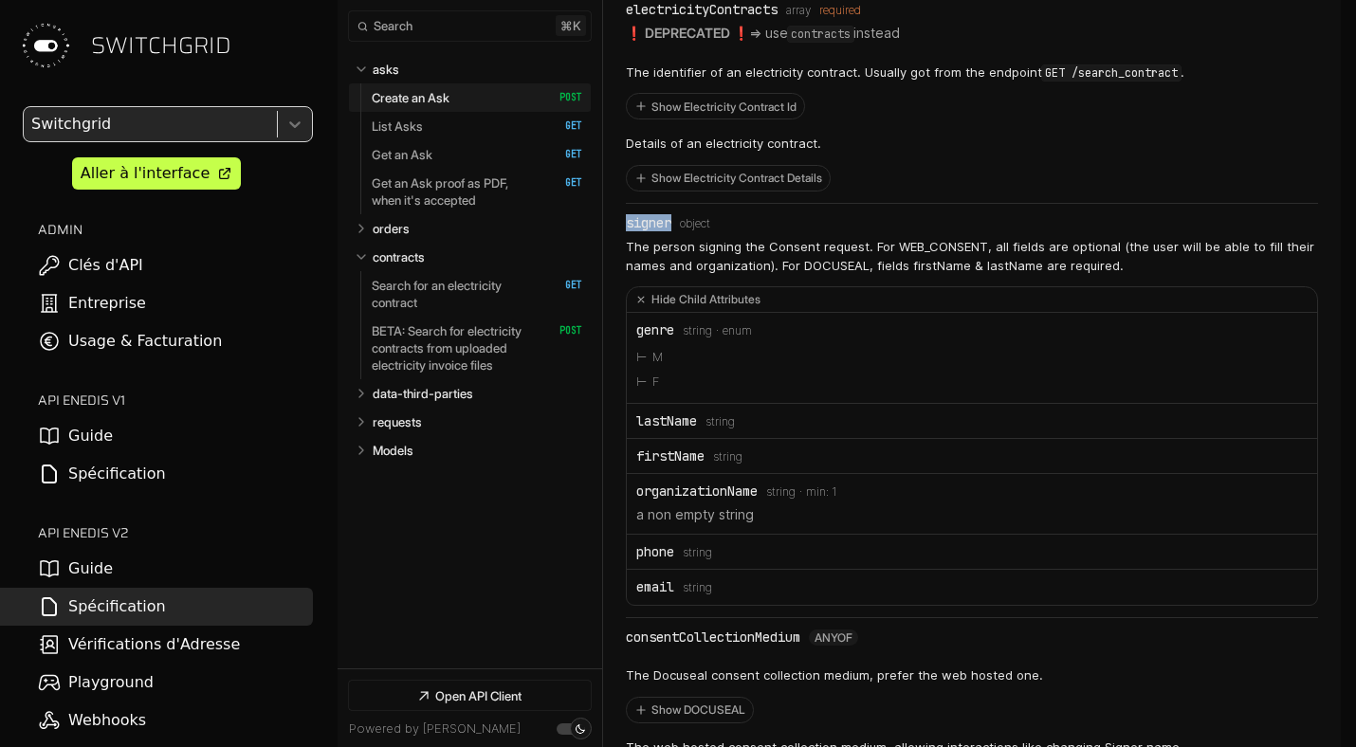
click at [831, 249] on p "The person signing the Consent request. For WEB_CONSENT, all fields are optiona…" at bounding box center [972, 256] width 692 height 37
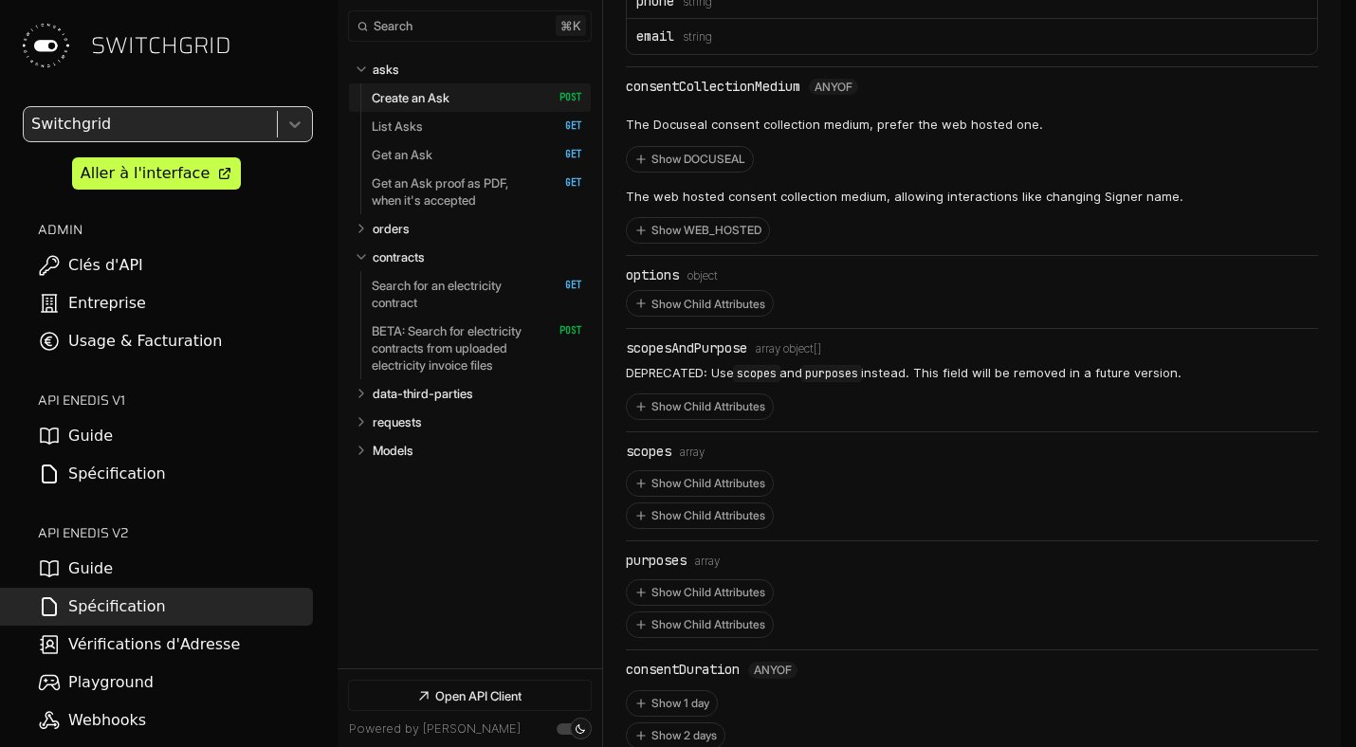
scroll to position [1952, 0]
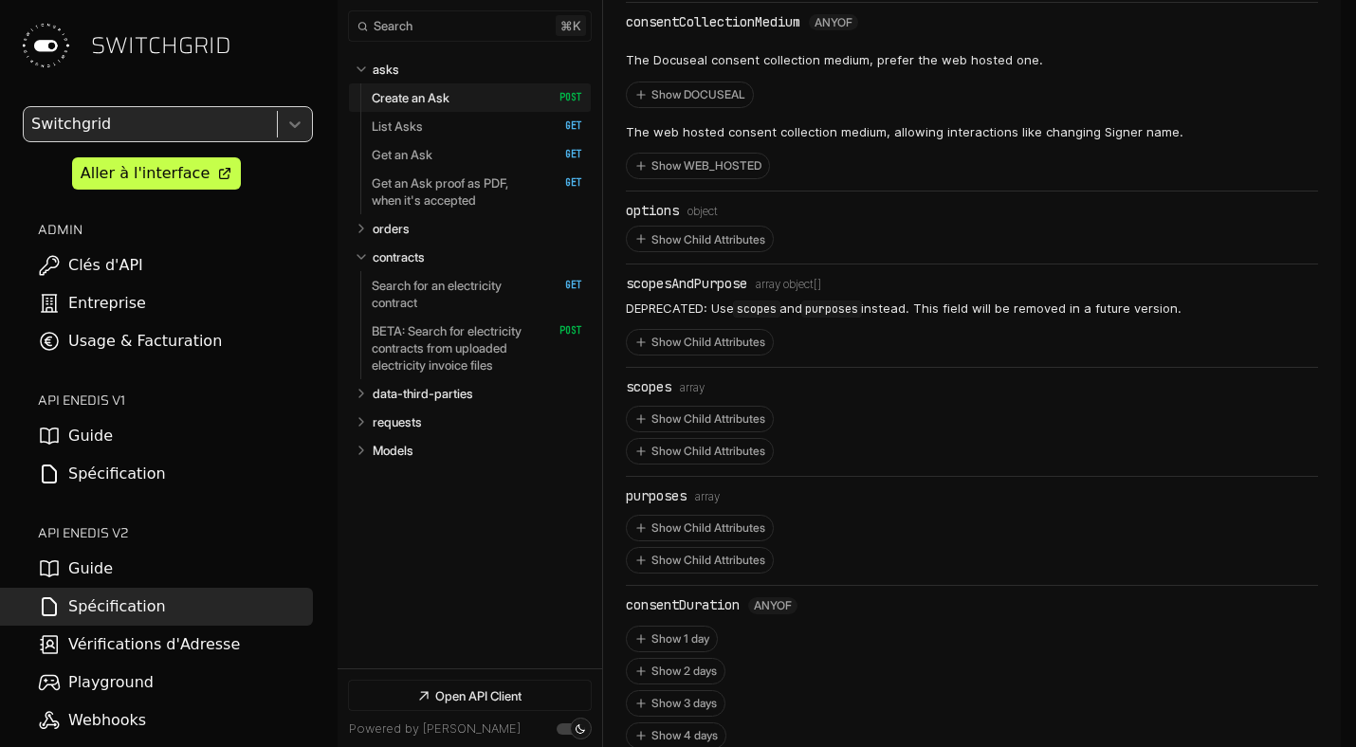
click at [689, 598] on div "consentDuration" at bounding box center [683, 605] width 114 height 15
copy div "consentDuration"
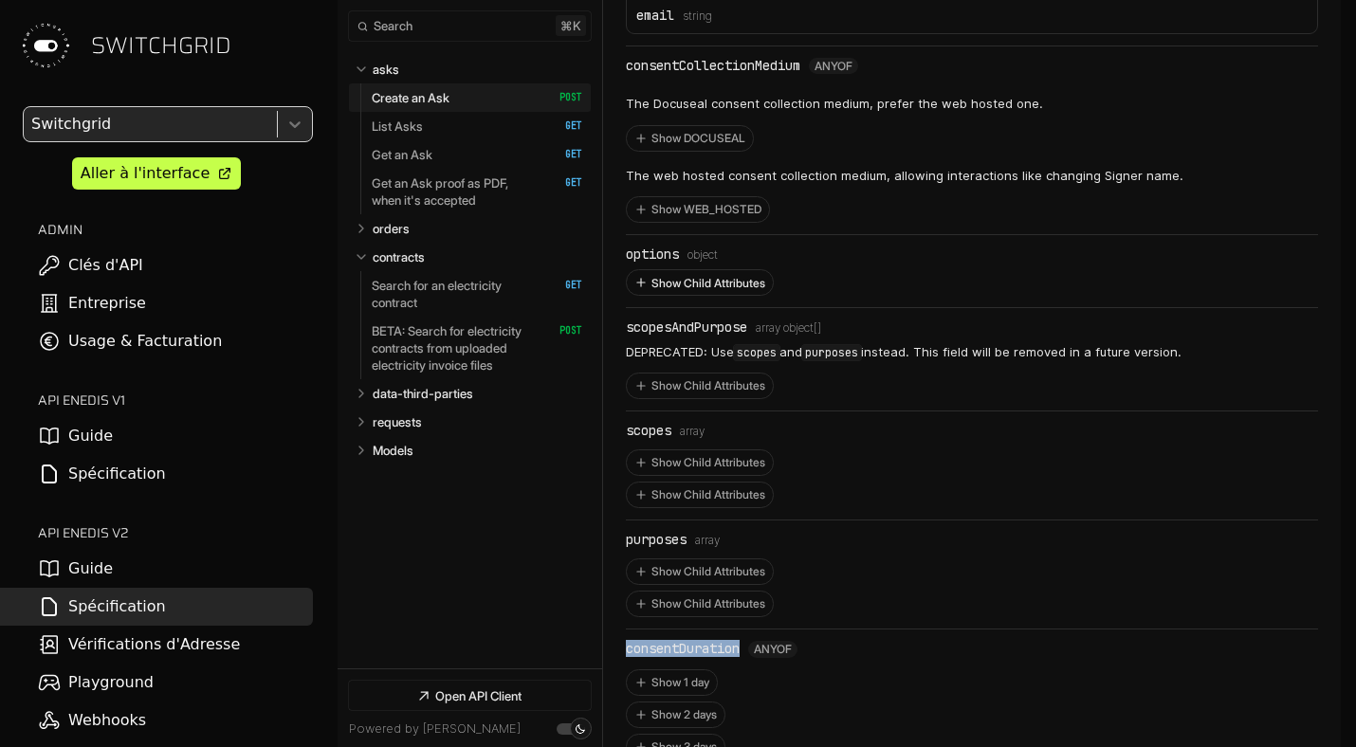
scroll to position [1907, 0]
click at [715, 198] on button "Show WEB_HOSTED" at bounding box center [698, 210] width 142 height 25
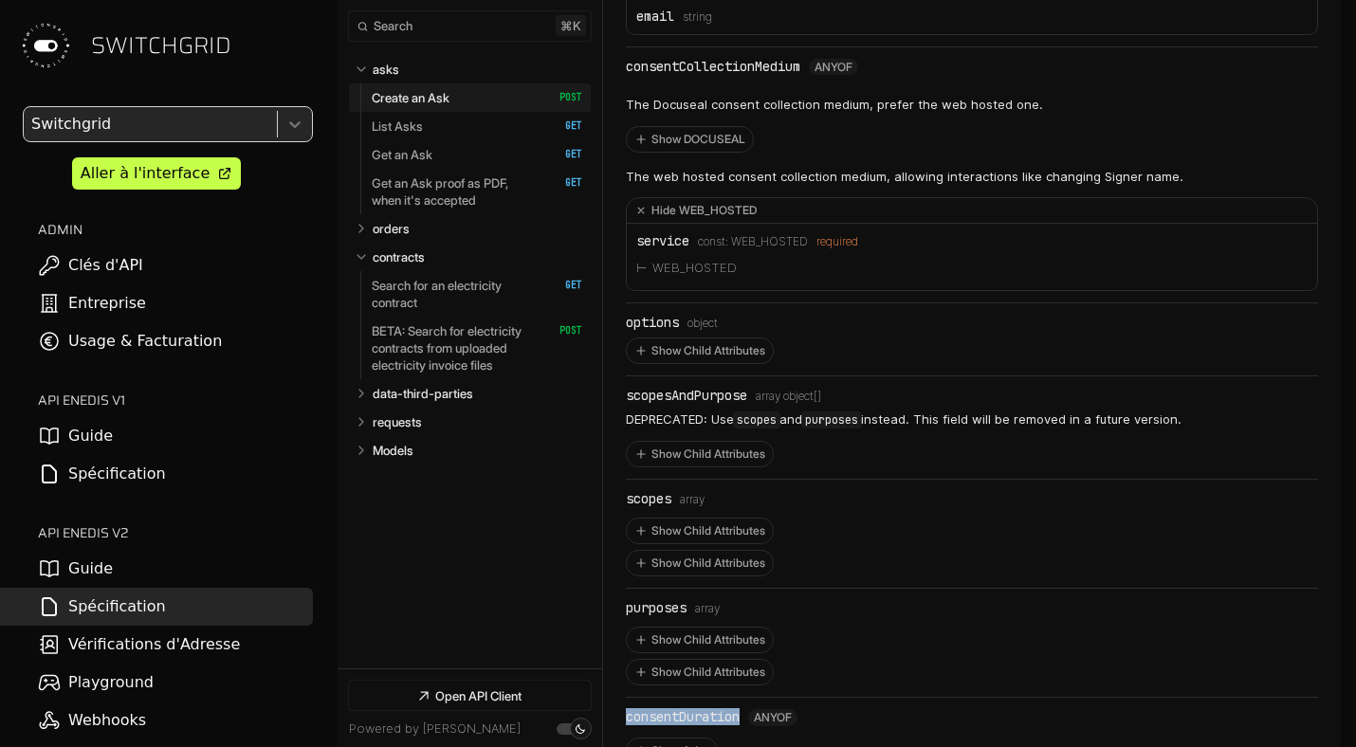
click at [666, 256] on li "WEB_HOSTED" at bounding box center [971, 268] width 671 height 25
copy li "WEB_HOSTED"
click at [686, 59] on div "consentCollectionMedium" at bounding box center [713, 66] width 175 height 15
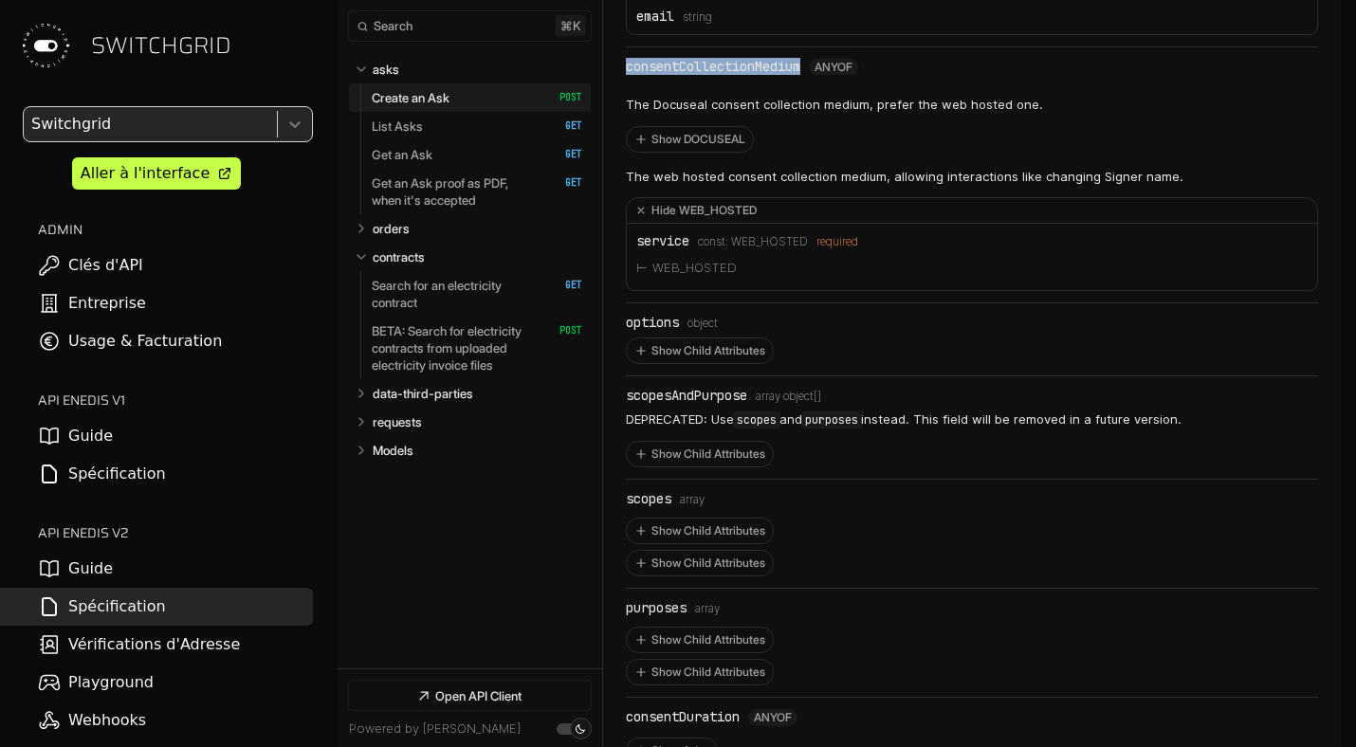
copy div "consentCollectionMedium"
click at [690, 519] on button "Show Child Attributes" at bounding box center [700, 531] width 146 height 25
click at [690, 519] on button "Hide Child Attributes" at bounding box center [972, 532] width 690 height 26
click at [701, 628] on button "Show Child Attributes" at bounding box center [700, 640] width 146 height 25
click at [701, 628] on button "Hide Child Attributes" at bounding box center [972, 641] width 690 height 26
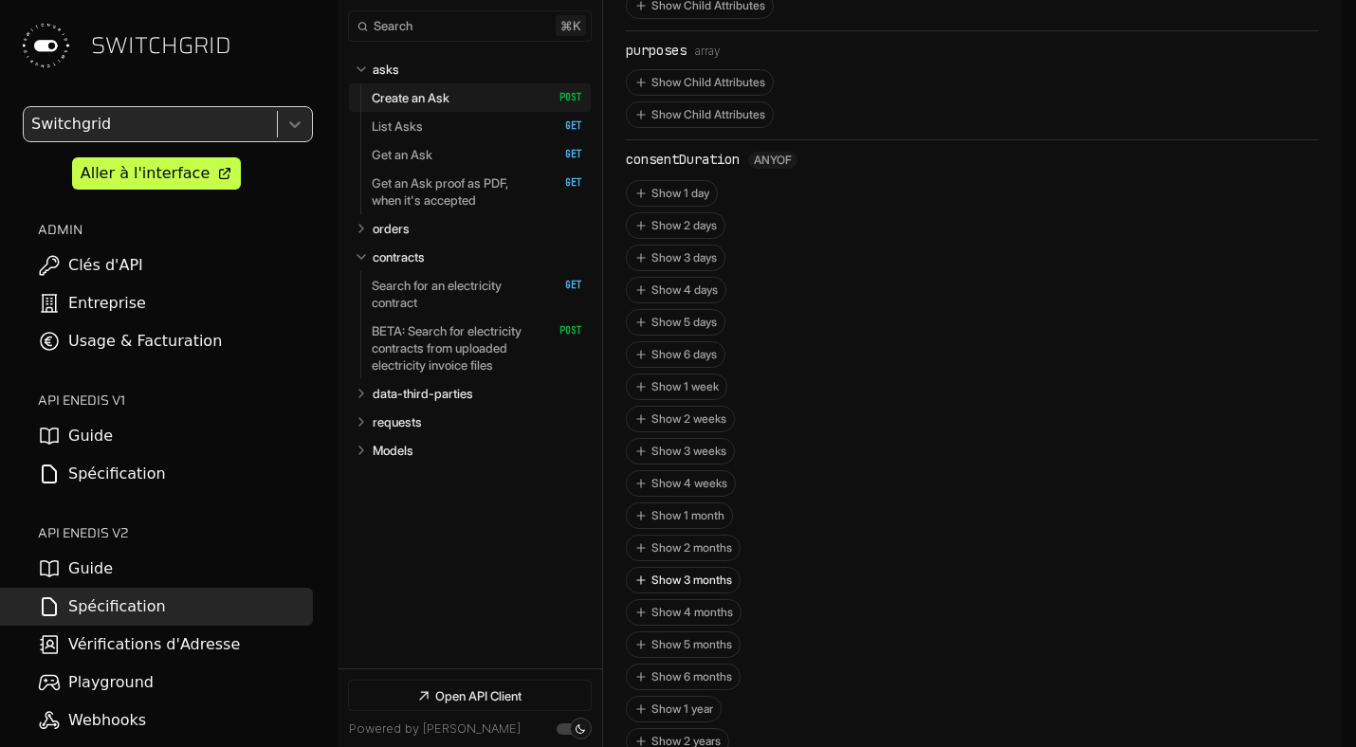
scroll to position [2710, 0]
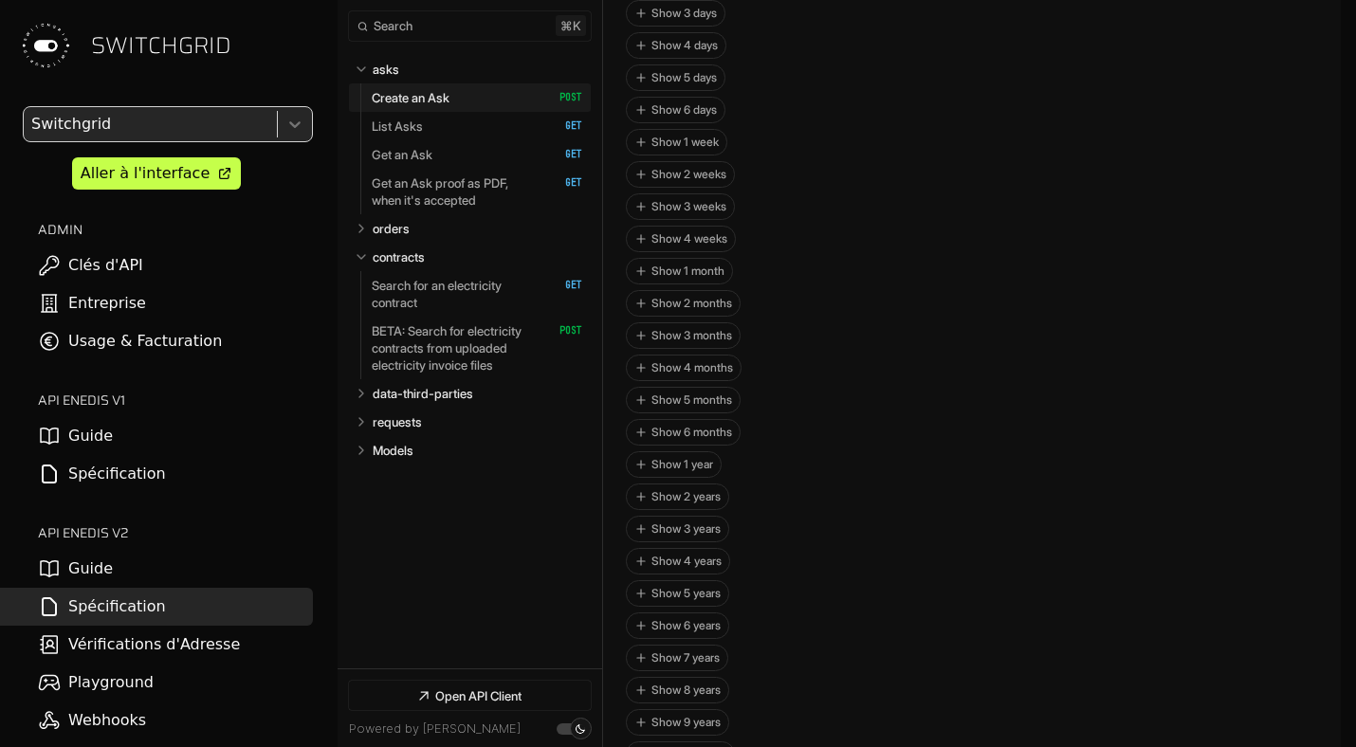
click at [428, 99] on p "Create an Ask" at bounding box center [411, 97] width 78 height 17
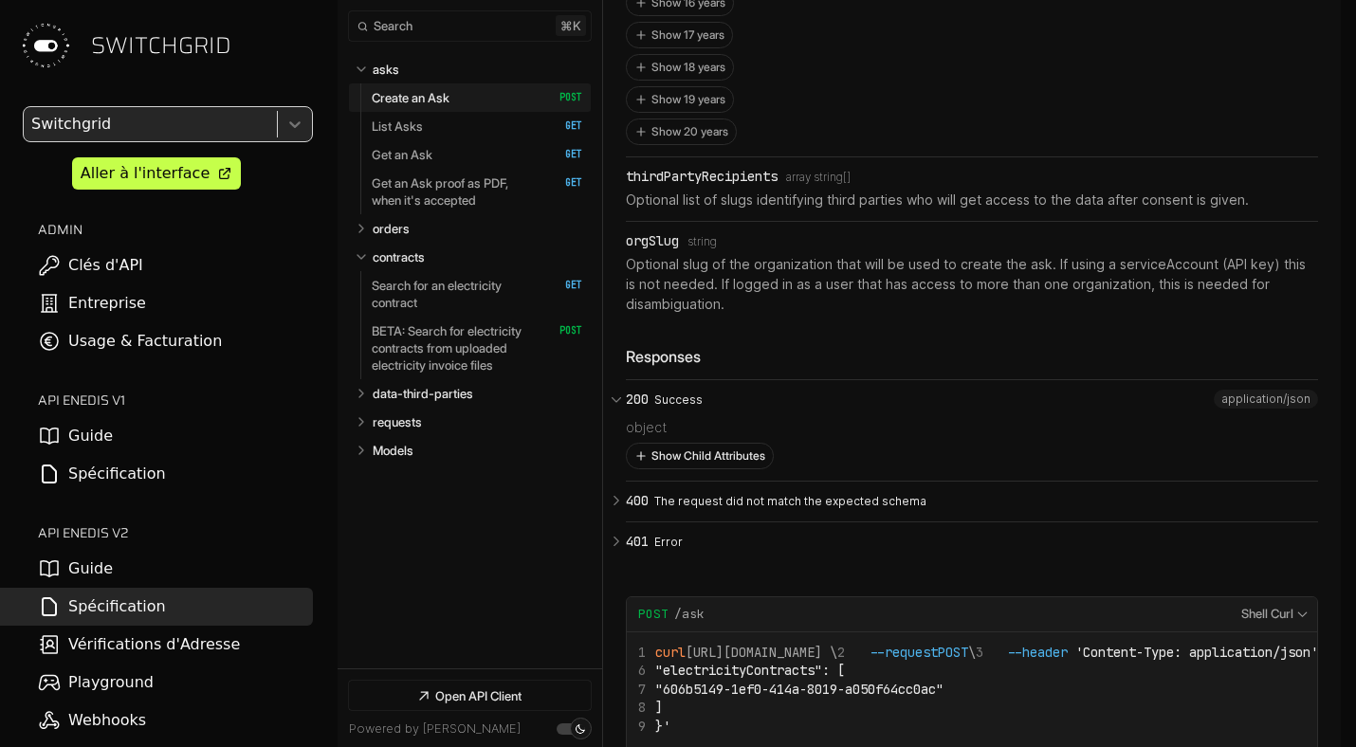
click at [682, 444] on button "Show Child Attributes" at bounding box center [700, 456] width 146 height 25
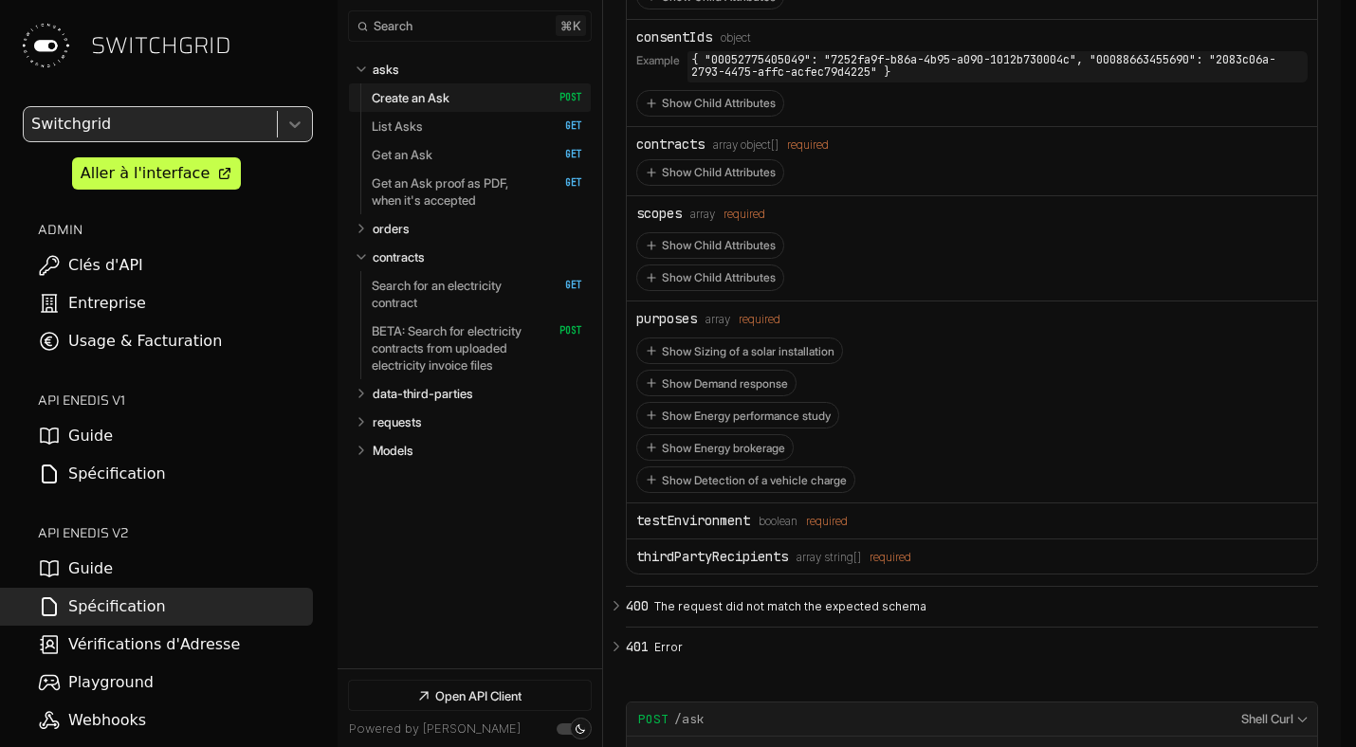
scroll to position [5355, 0]
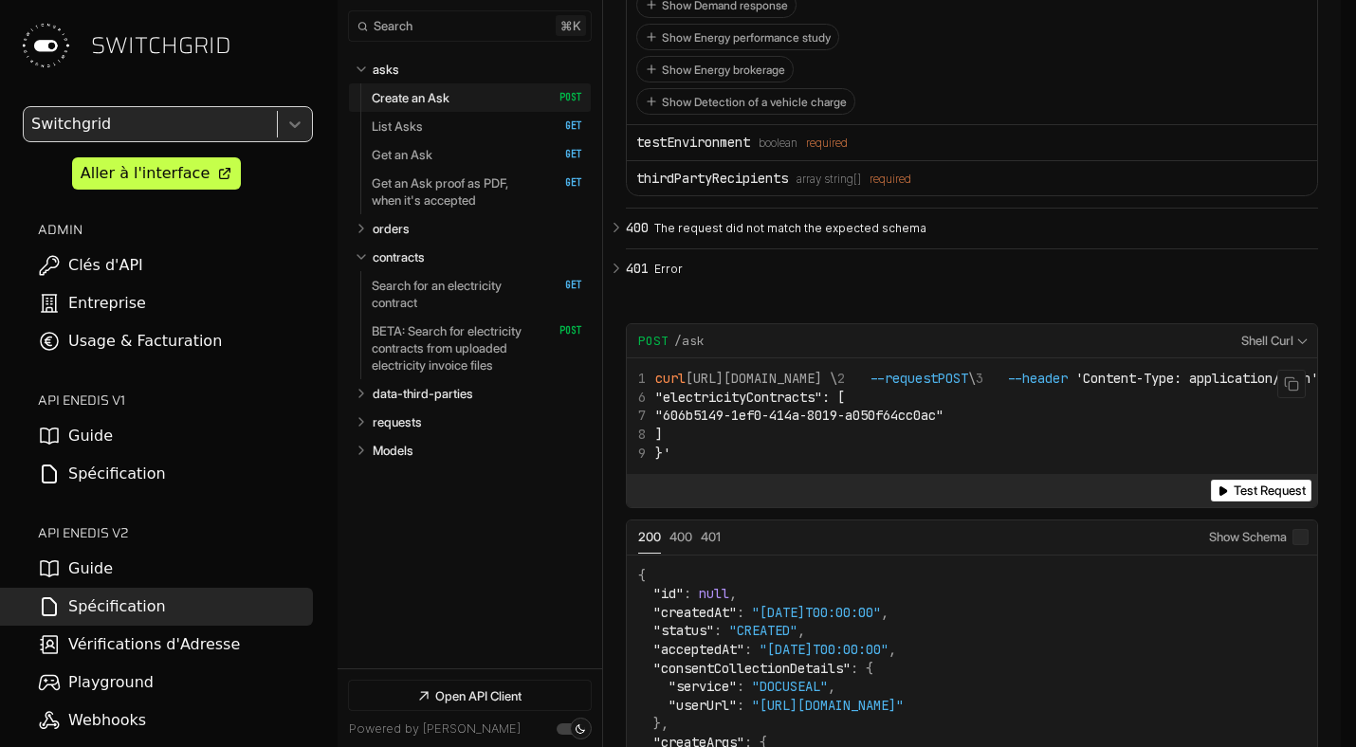
click at [1012, 435] on code "curl https://app.switchgrid.tech/enedis/v2/ask \ --request POST \ --header 'Con…" at bounding box center [1192, 416] width 1109 height 93
drag, startPoint x: 984, startPoint y: 428, endPoint x: 766, endPoint y: 426, distance: 218.1
click at [766, 424] on span ""606b5149-1ef0-414a-8019-a050f64cc0ac"" at bounding box center [799, 415] width 288 height 17
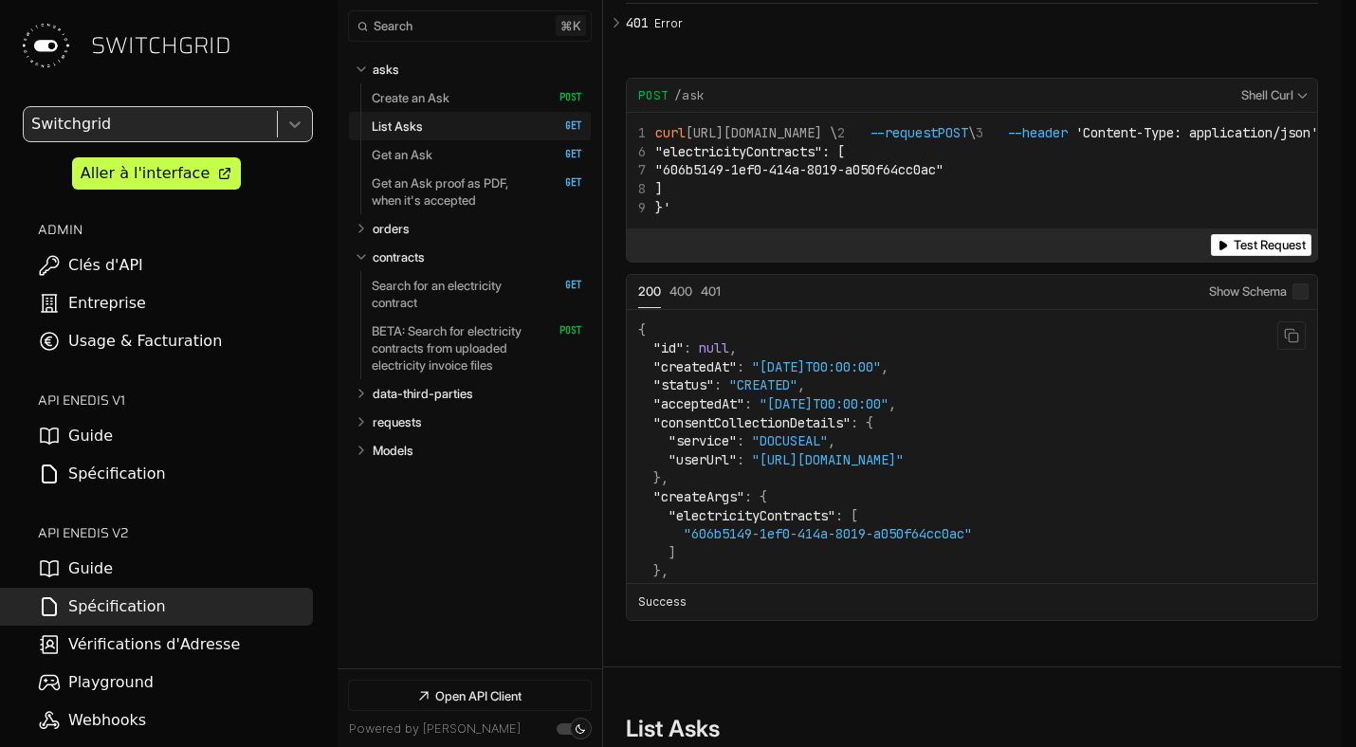
drag, startPoint x: 704, startPoint y: 469, endPoint x: 1094, endPoint y: 465, distance: 390.8
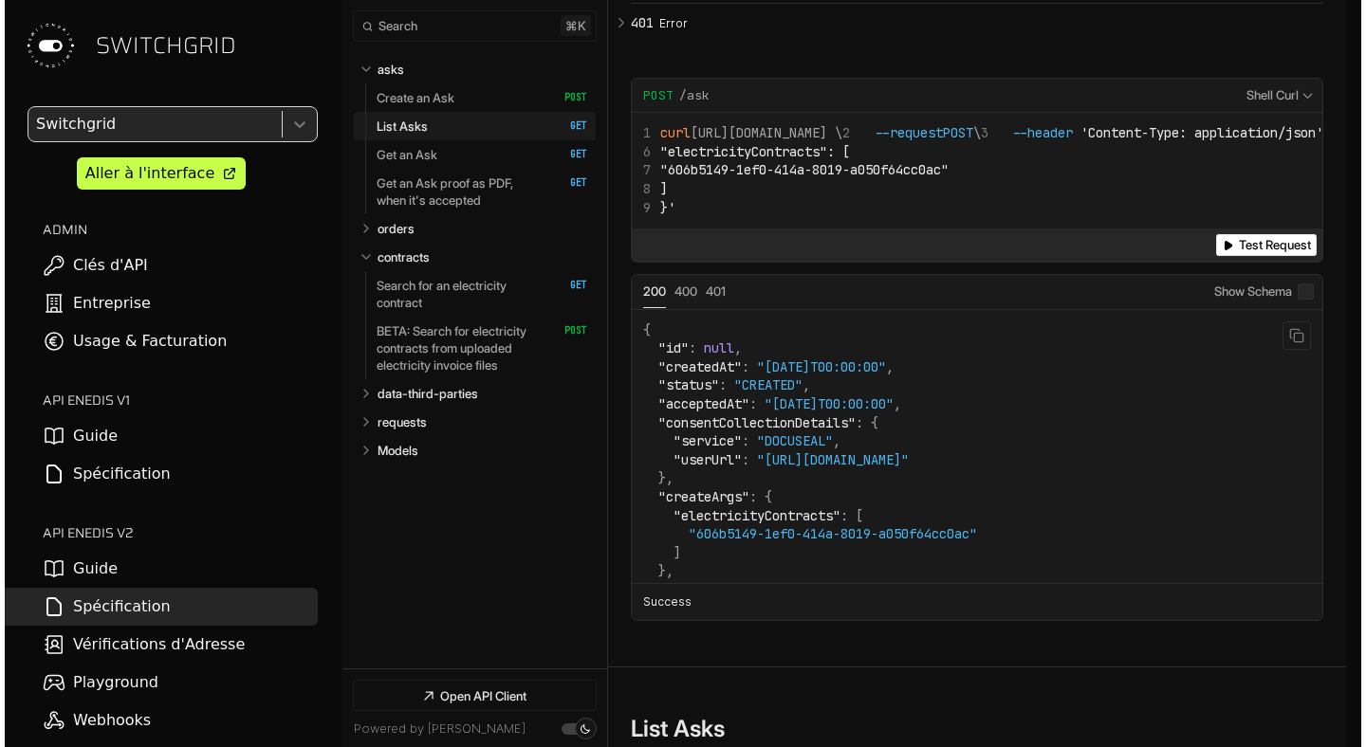
scroll to position [1, 0]
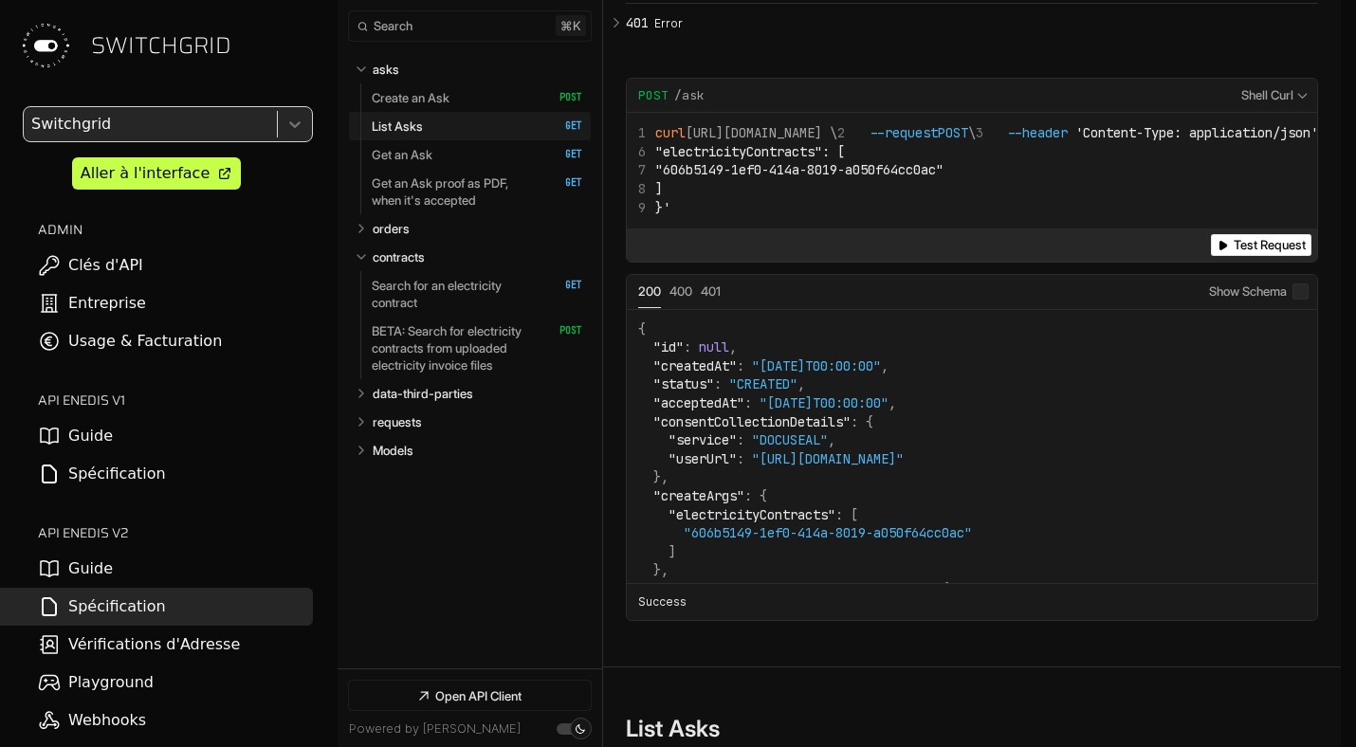
click at [132, 564] on link "Guide" at bounding box center [156, 569] width 313 height 38
click at [443, 153] on link "Get an Ask   HTTP Method: GET" at bounding box center [477, 154] width 211 height 28
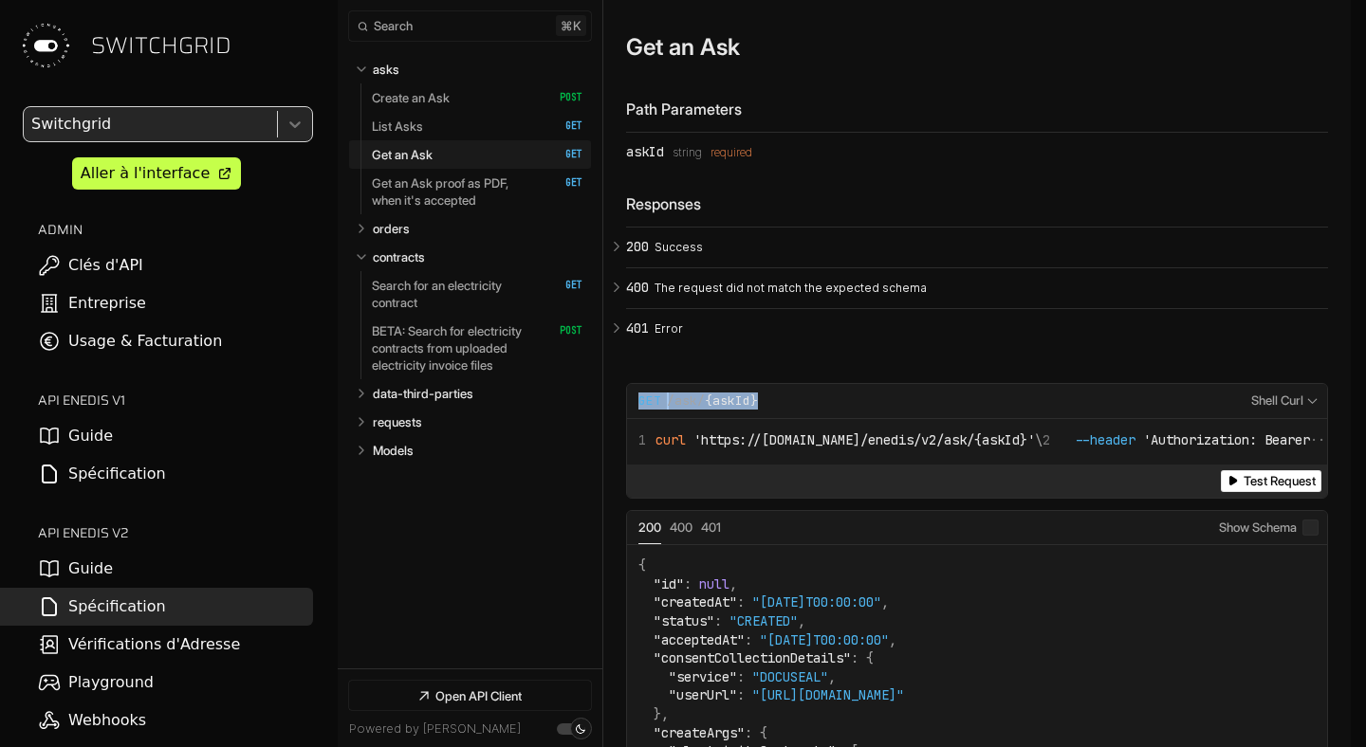
copy div "GET /ask/ {askId}"
drag, startPoint x: 791, startPoint y: 413, endPoint x: 621, endPoint y: 413, distance: 169.8
click at [621, 413] on section "**********" at bounding box center [976, 445] width 747 height 918
copy div "GET /ask/ {askId}"
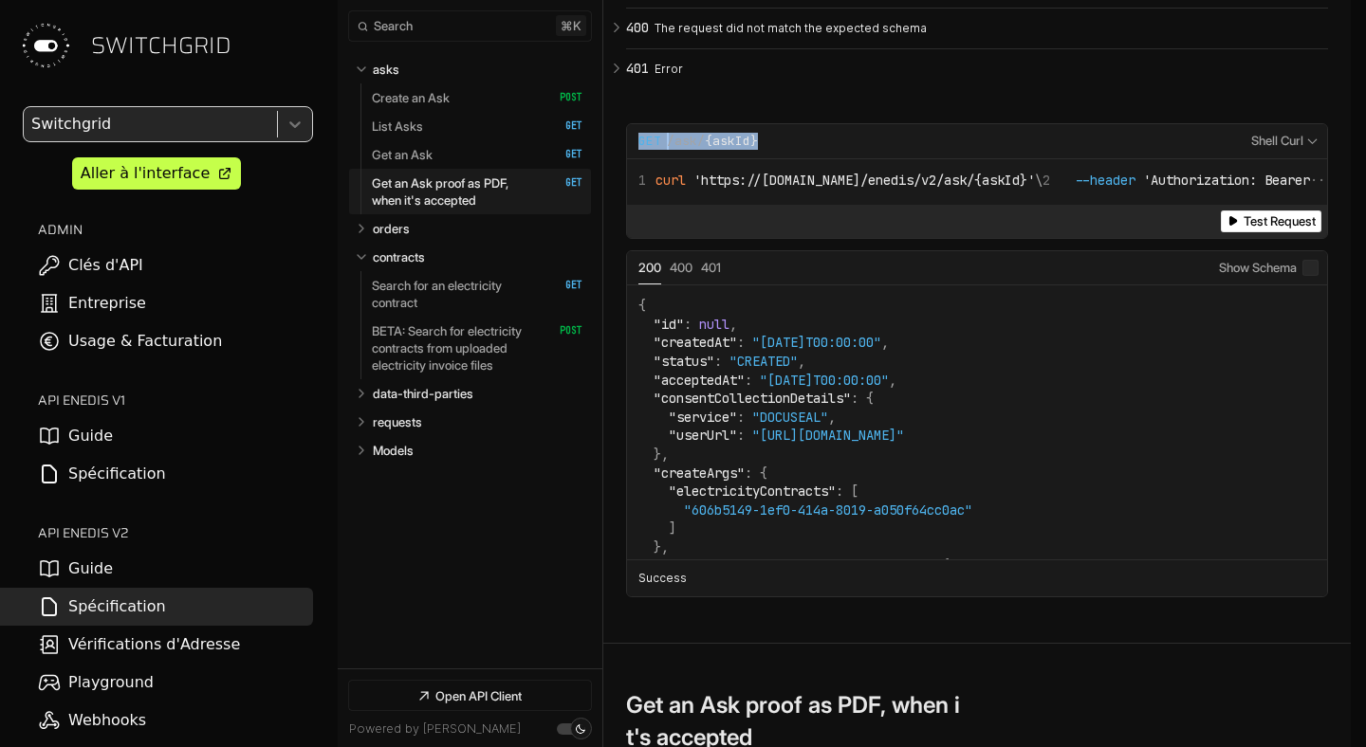
scroll to position [8467, 0]
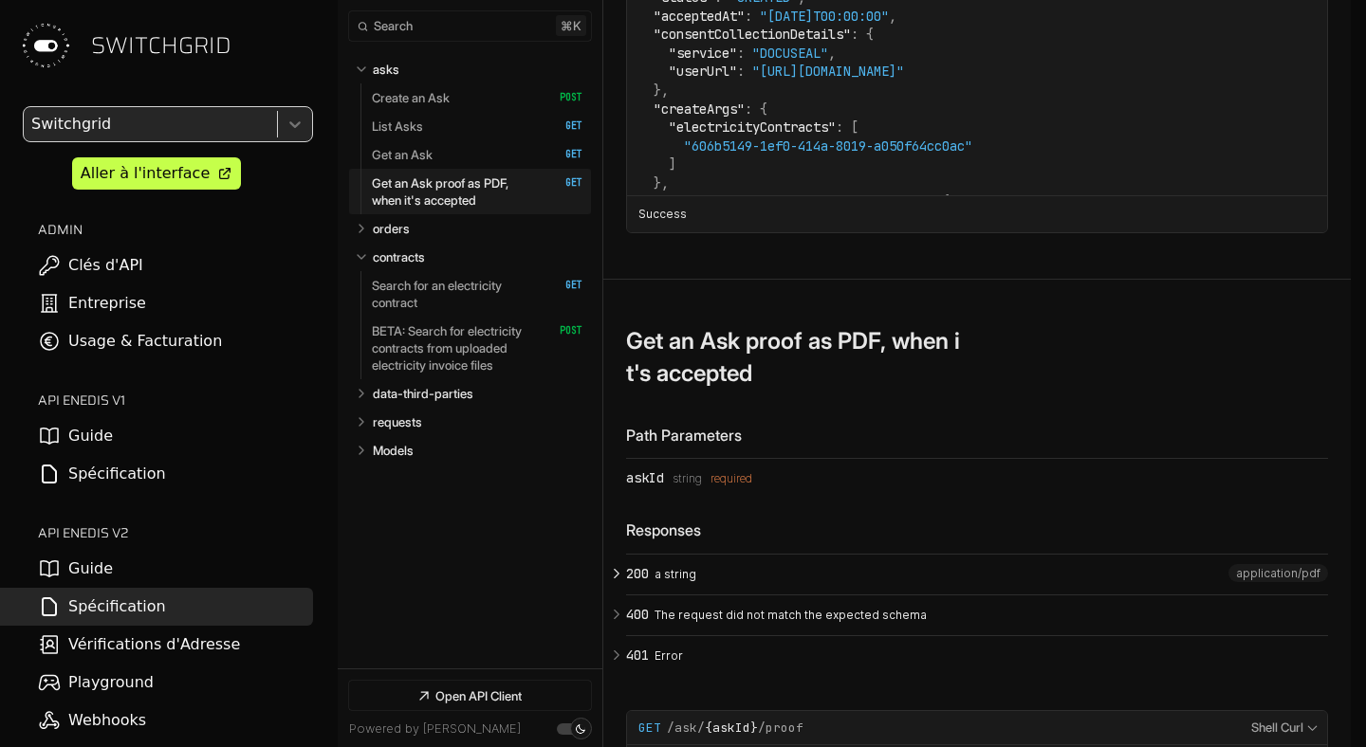
click at [678, 583] on p "a string" at bounding box center [988, 574] width 668 height 17
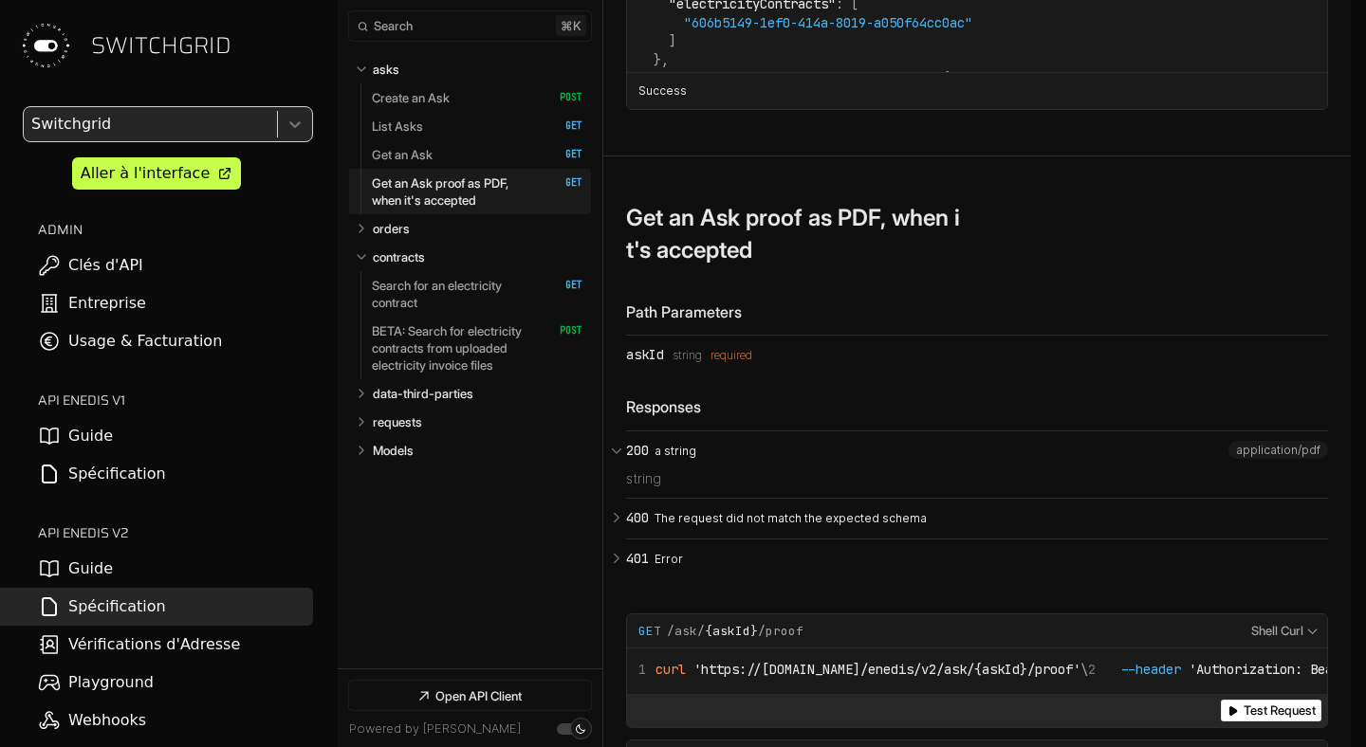
scroll to position [8633, 0]
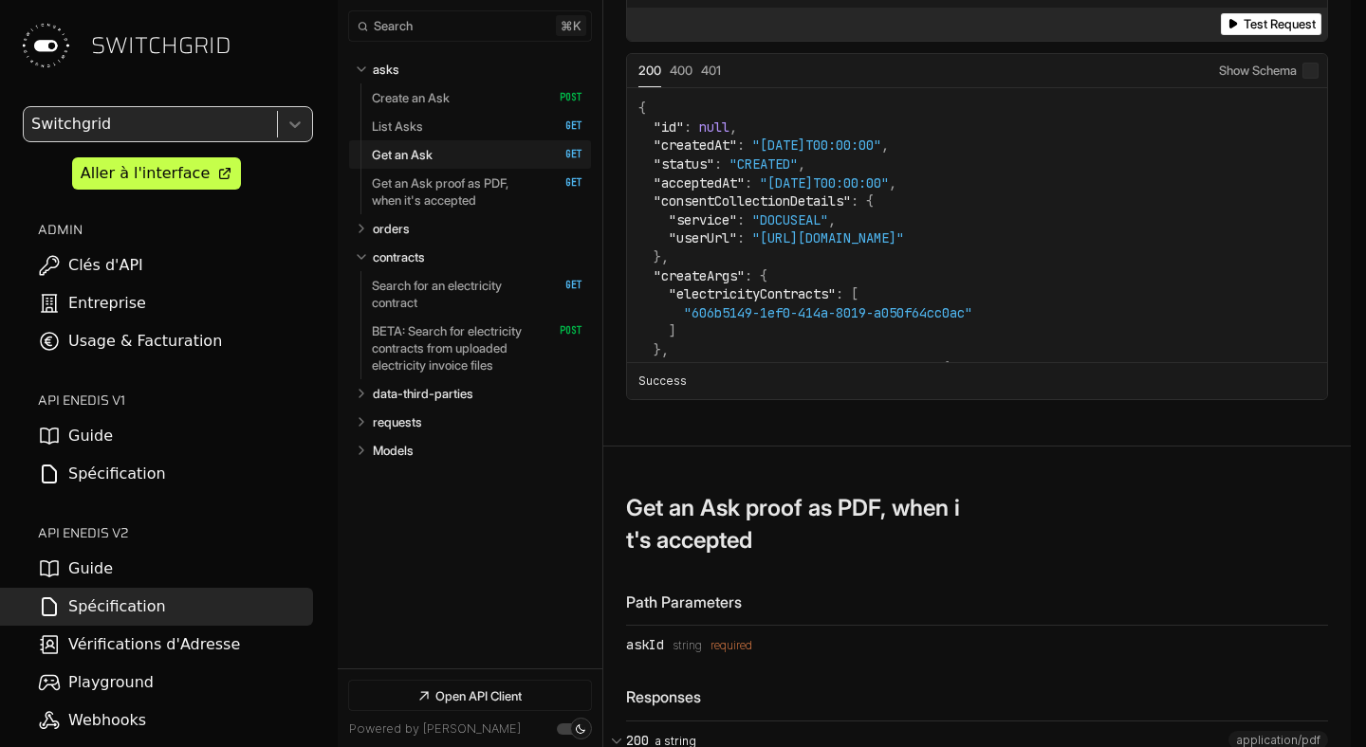
scroll to position [8231, 0]
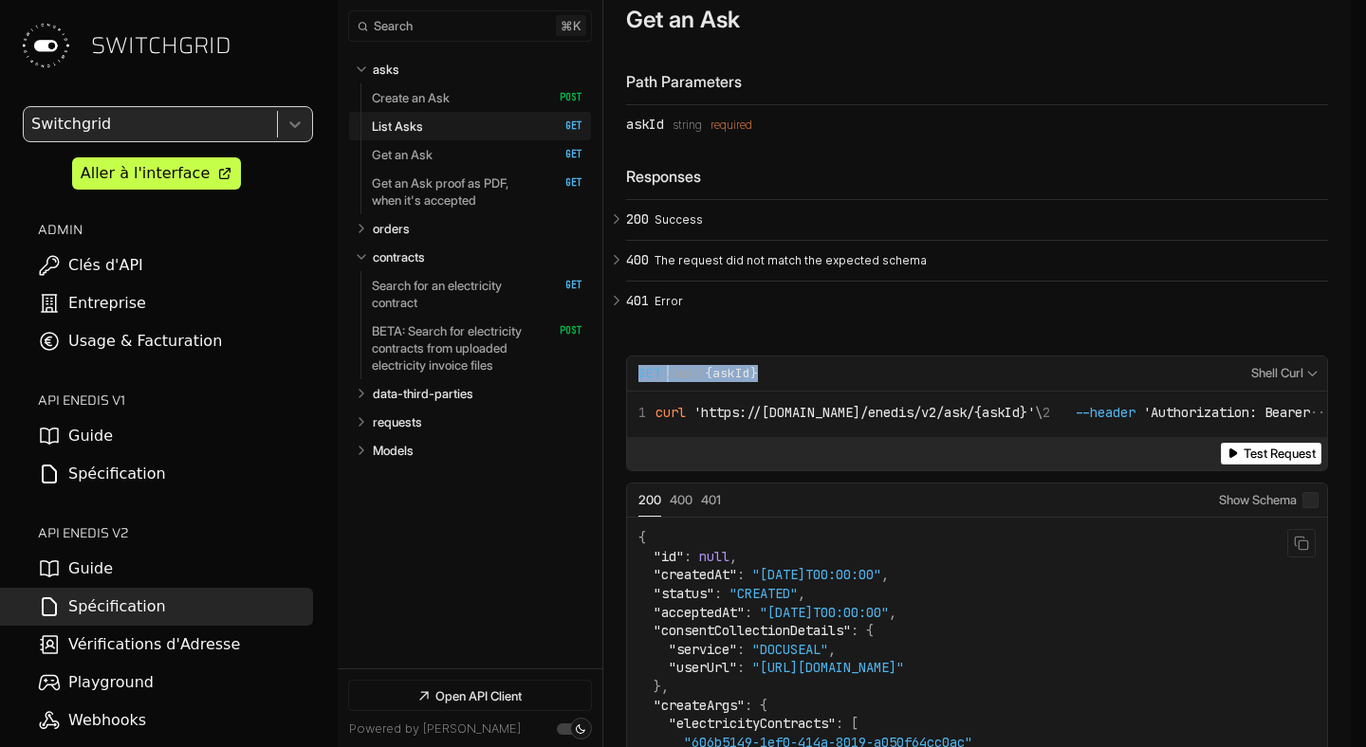
scroll to position [7640, 0]
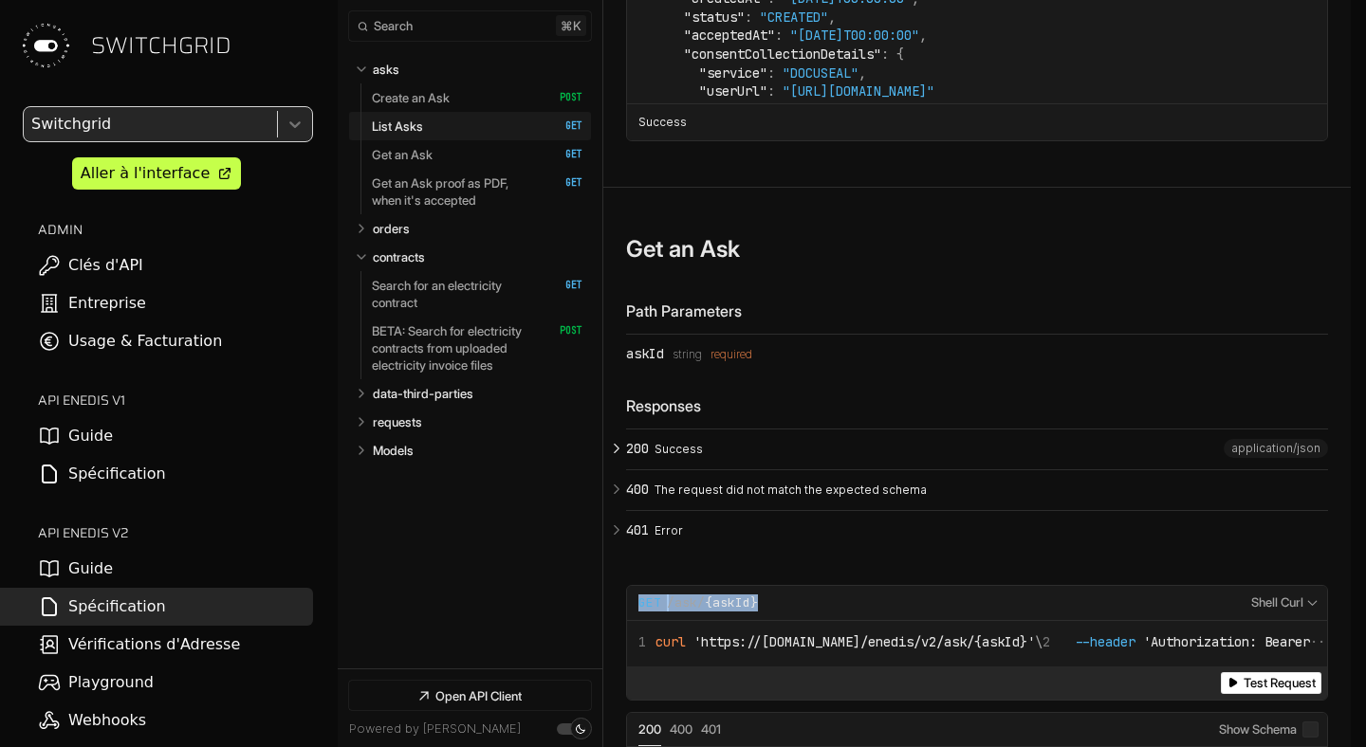
click at [652, 465] on button "200 Success" at bounding box center [977, 450] width 702 height 40
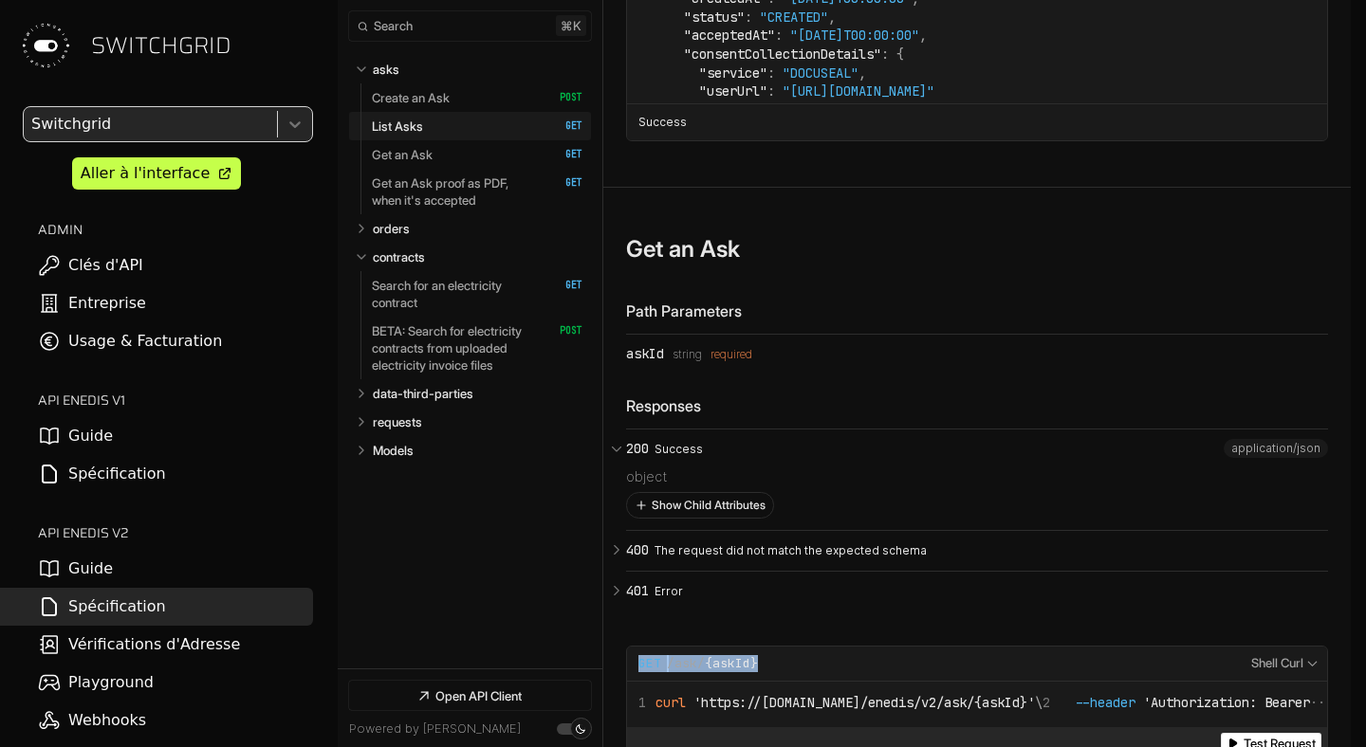
click at [678, 518] on button "Show Child Attributes" at bounding box center [700, 505] width 146 height 25
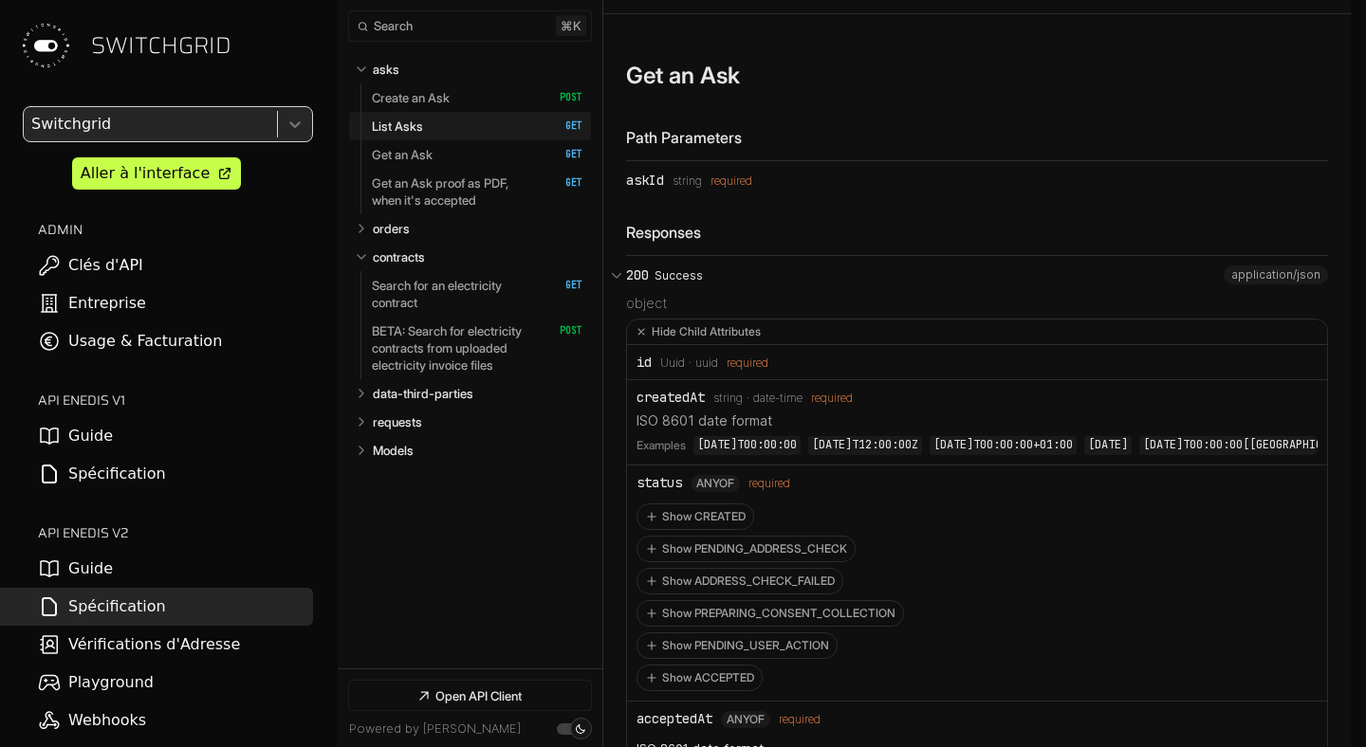
scroll to position [7815, 0]
click at [657, 489] on div "status" at bounding box center [659, 481] width 46 height 15
click at [729, 87] on h3 "Get an Ask" at bounding box center [683, 75] width 114 height 28
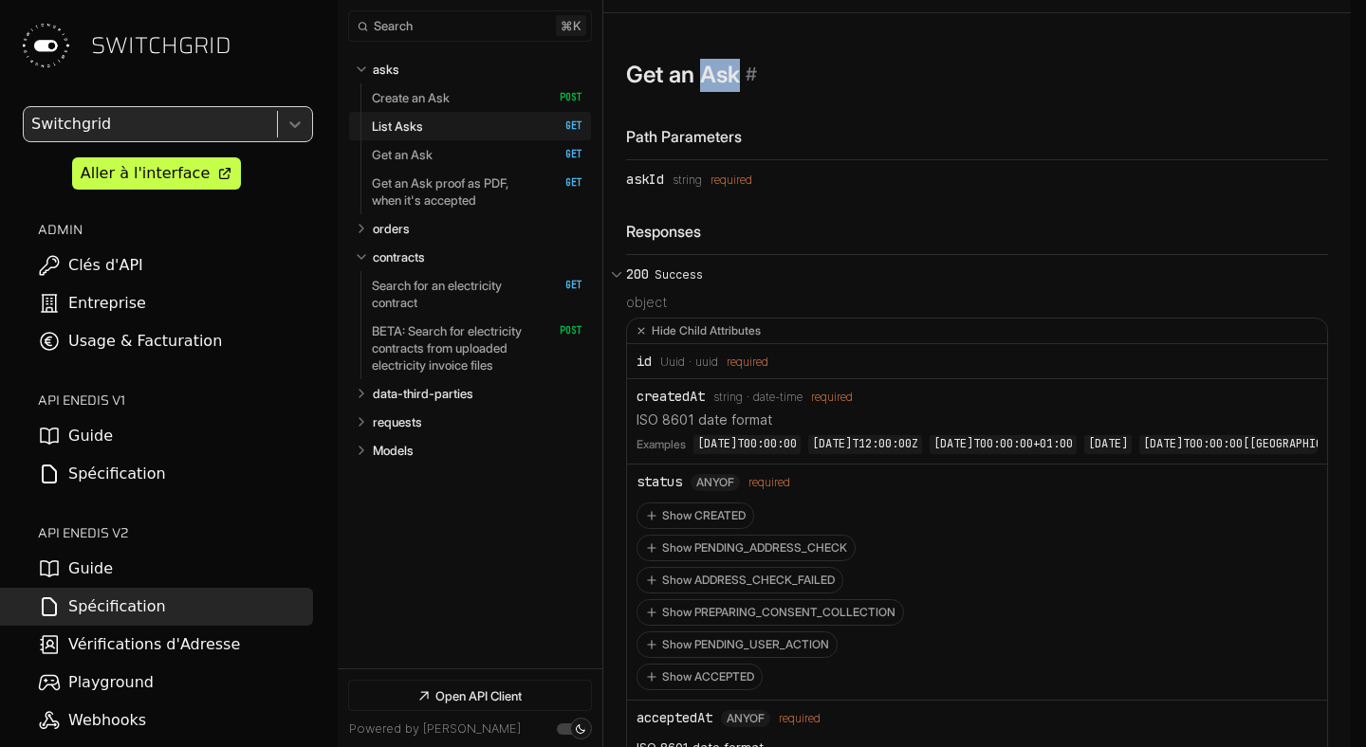
click at [729, 87] on h3 "Get an Ask" at bounding box center [683, 75] width 114 height 28
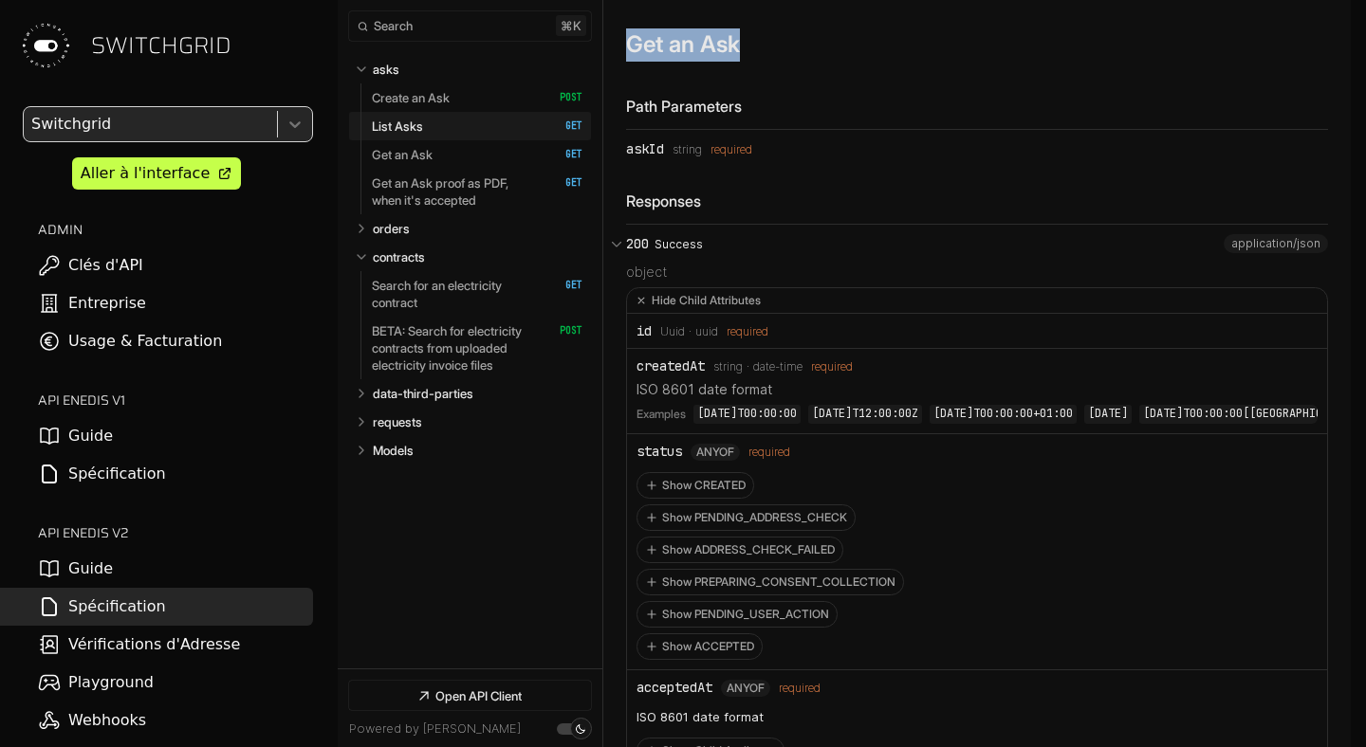
scroll to position [7712, 0]
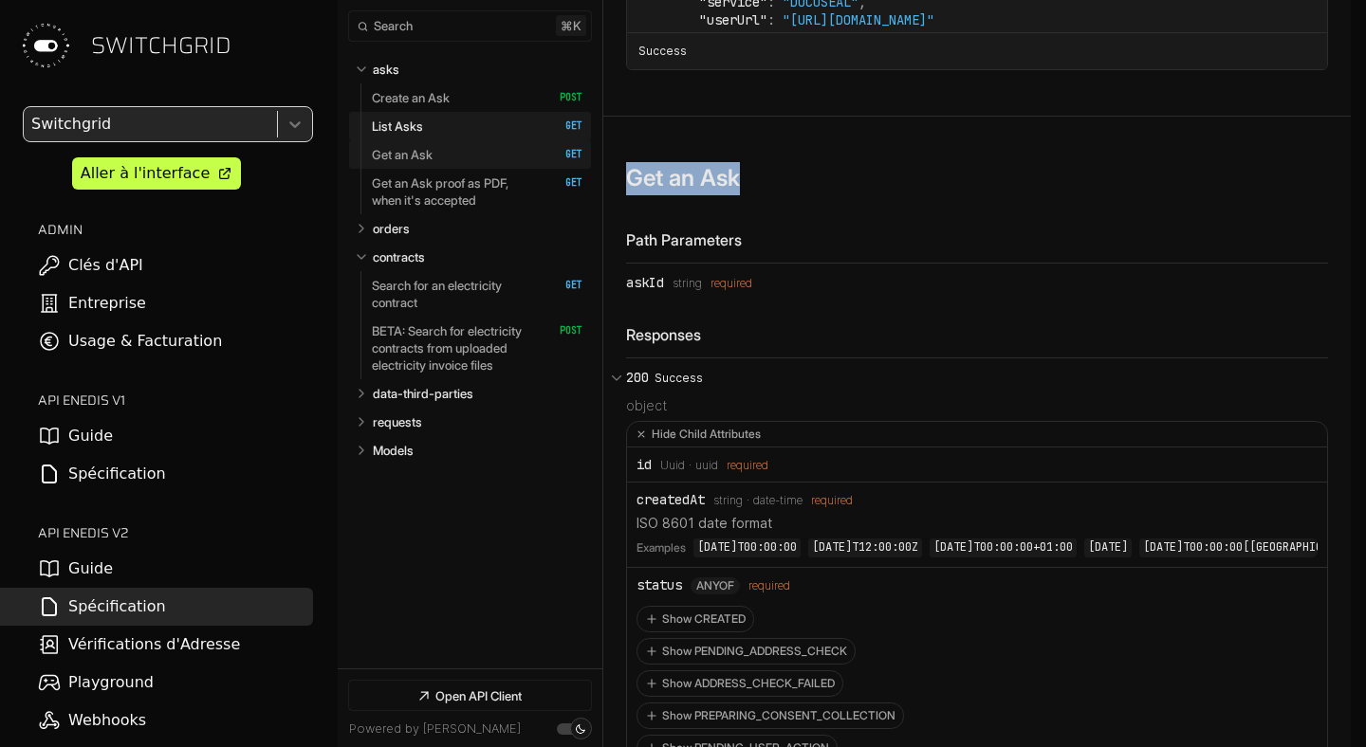
click at [450, 158] on link "Get an Ask   HTTP Method: GET" at bounding box center [477, 154] width 211 height 28
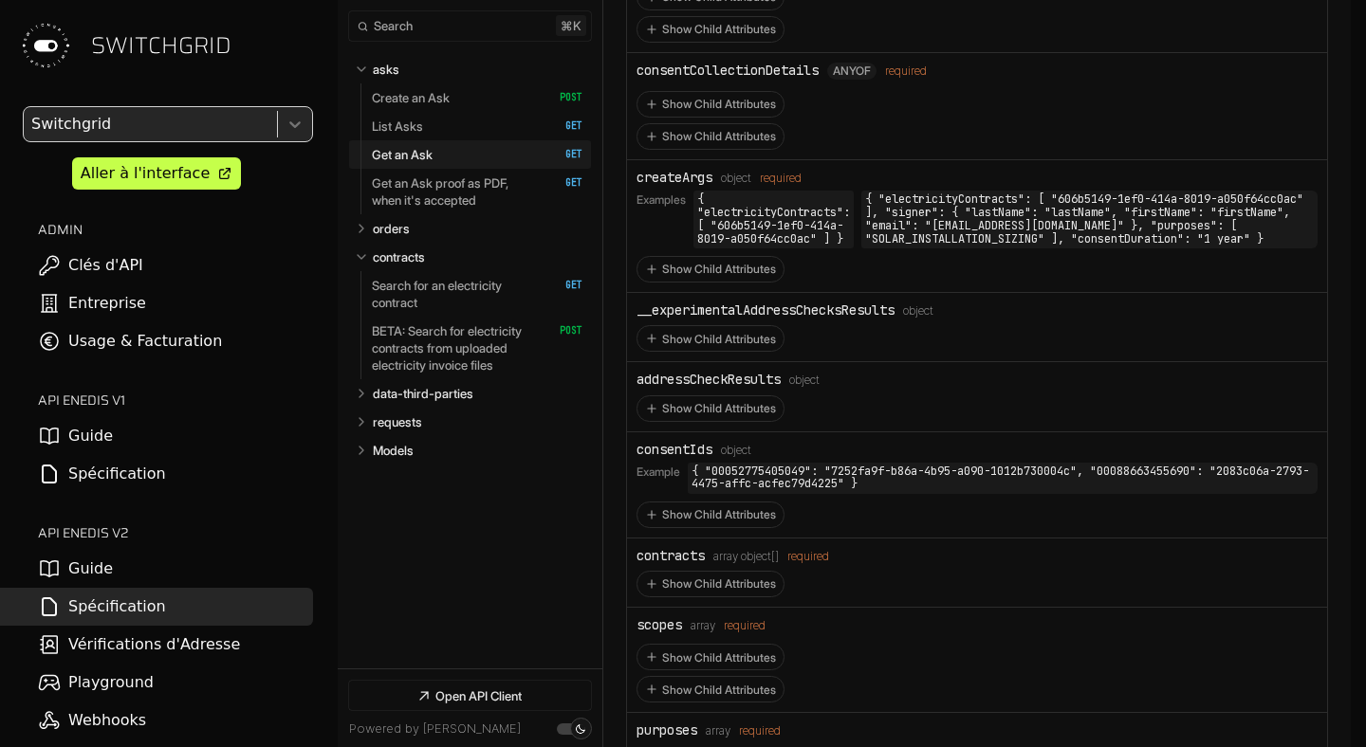
scroll to position [8627, 0]
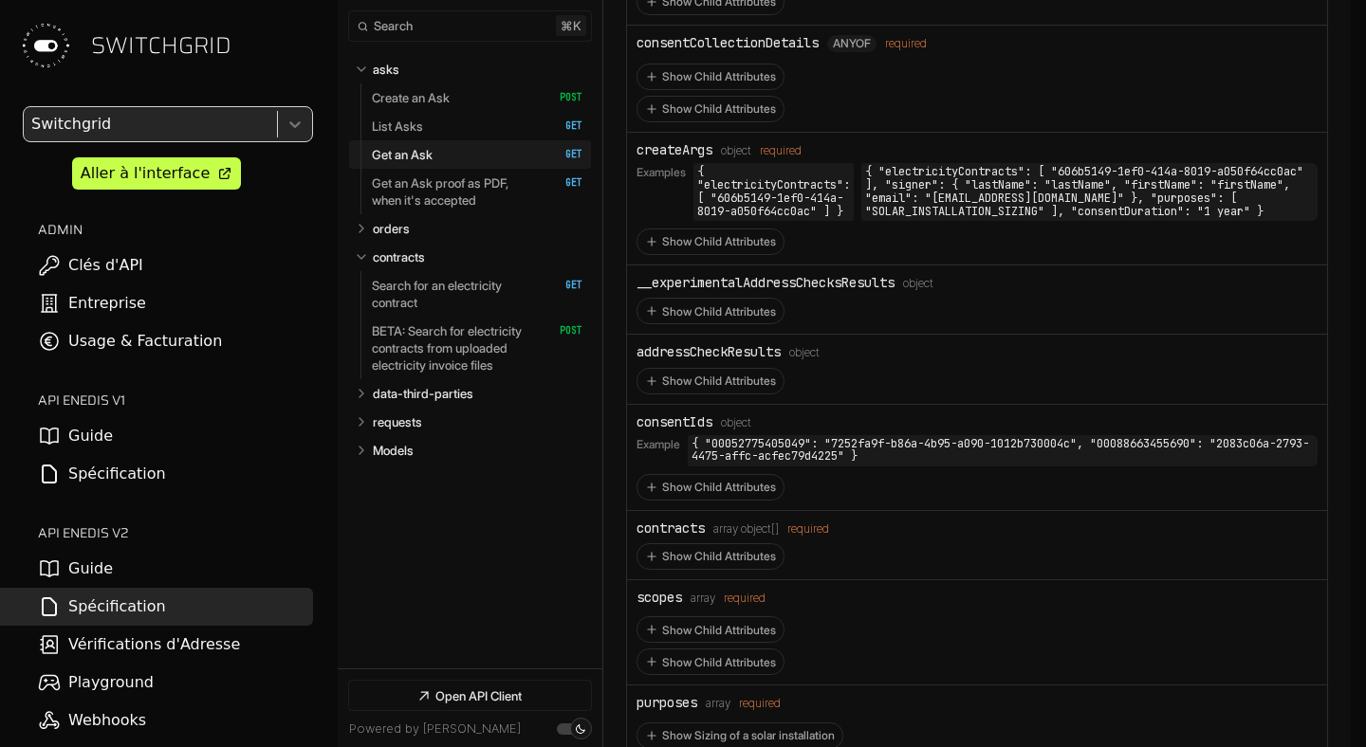
click at [671, 430] on div "consentIds" at bounding box center [674, 421] width 76 height 15
copy div "consentIds"
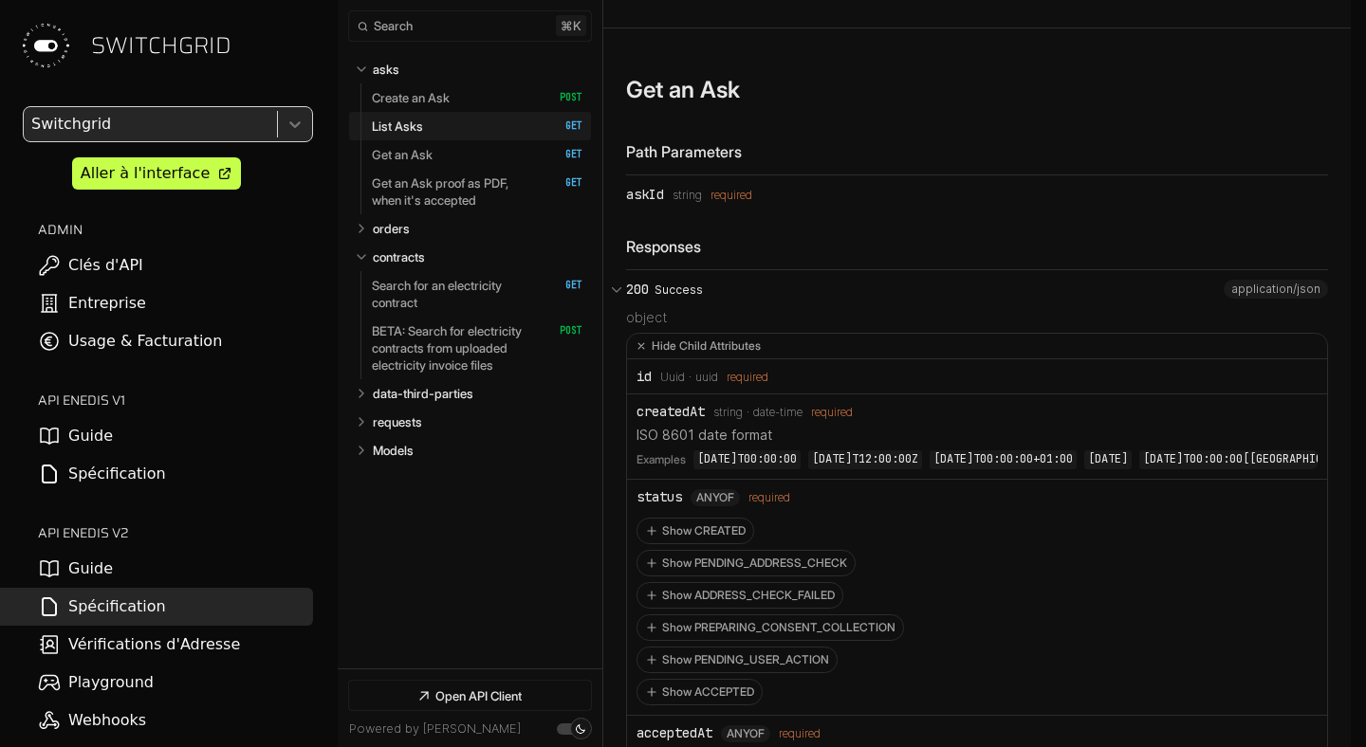
scroll to position [7797, 0]
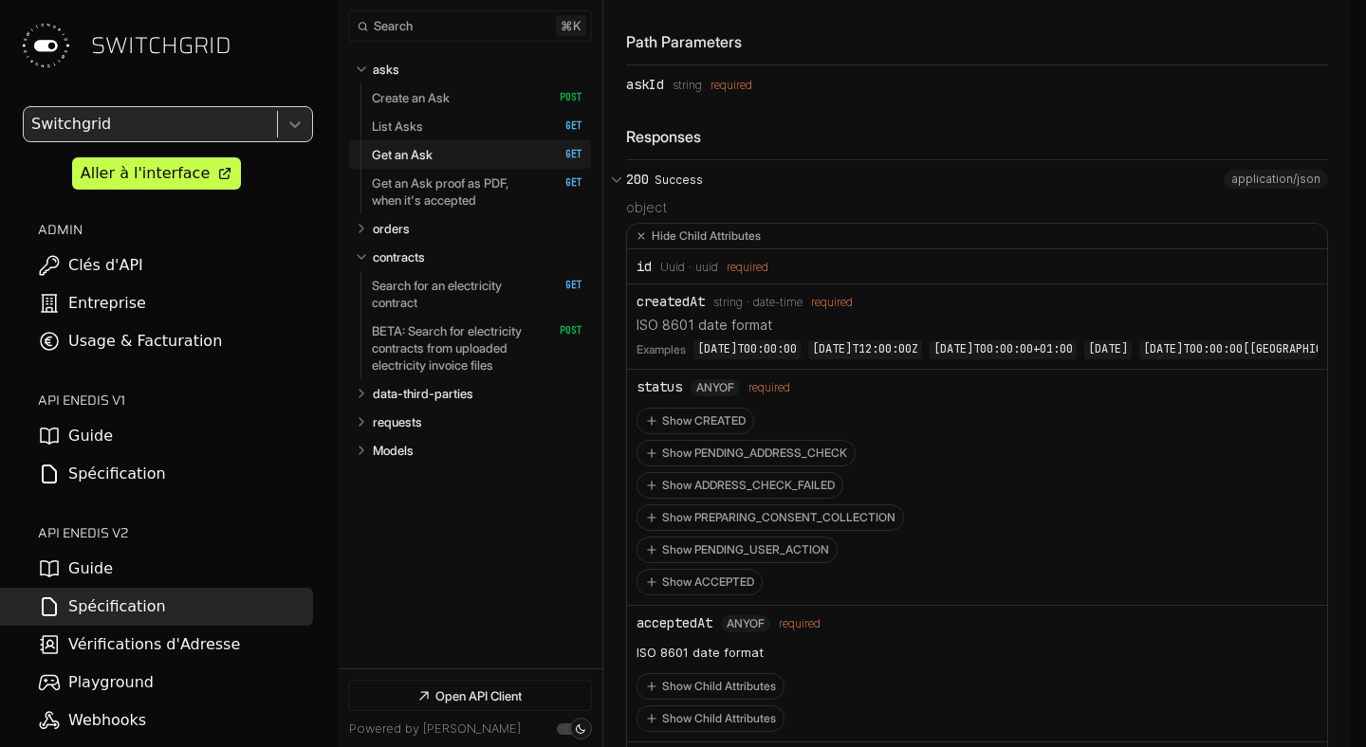
scroll to position [7909, 0]
click at [665, 190] on button "200 Success" at bounding box center [977, 175] width 702 height 28
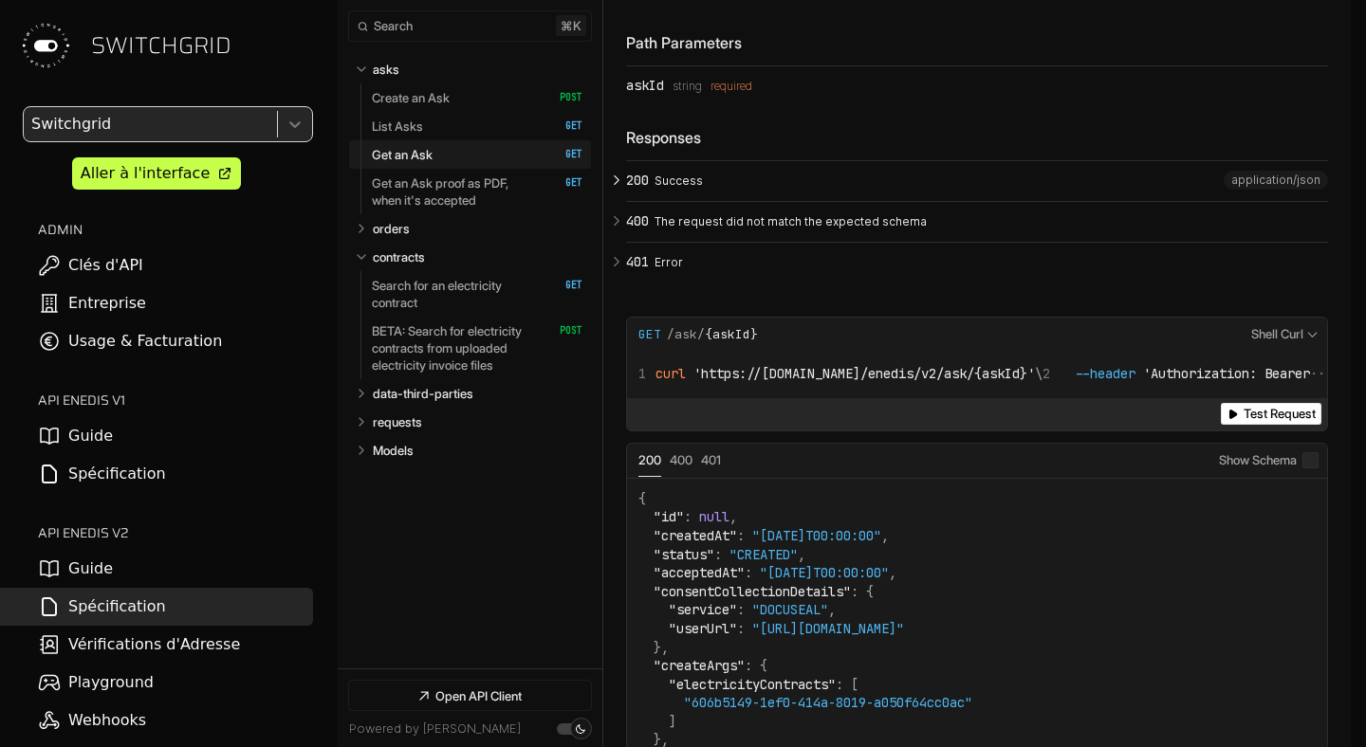
click at [665, 190] on p "Success" at bounding box center [988, 181] width 668 height 17
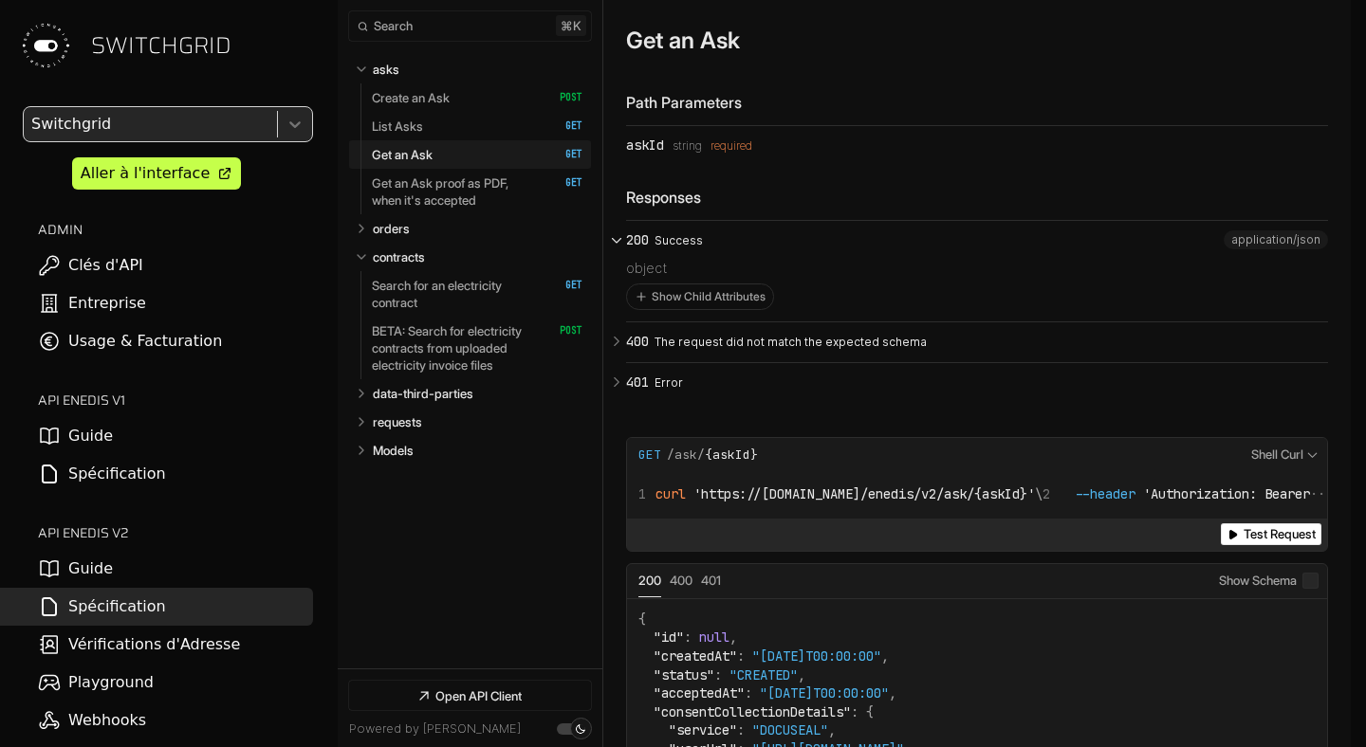
scroll to position [7808, 0]
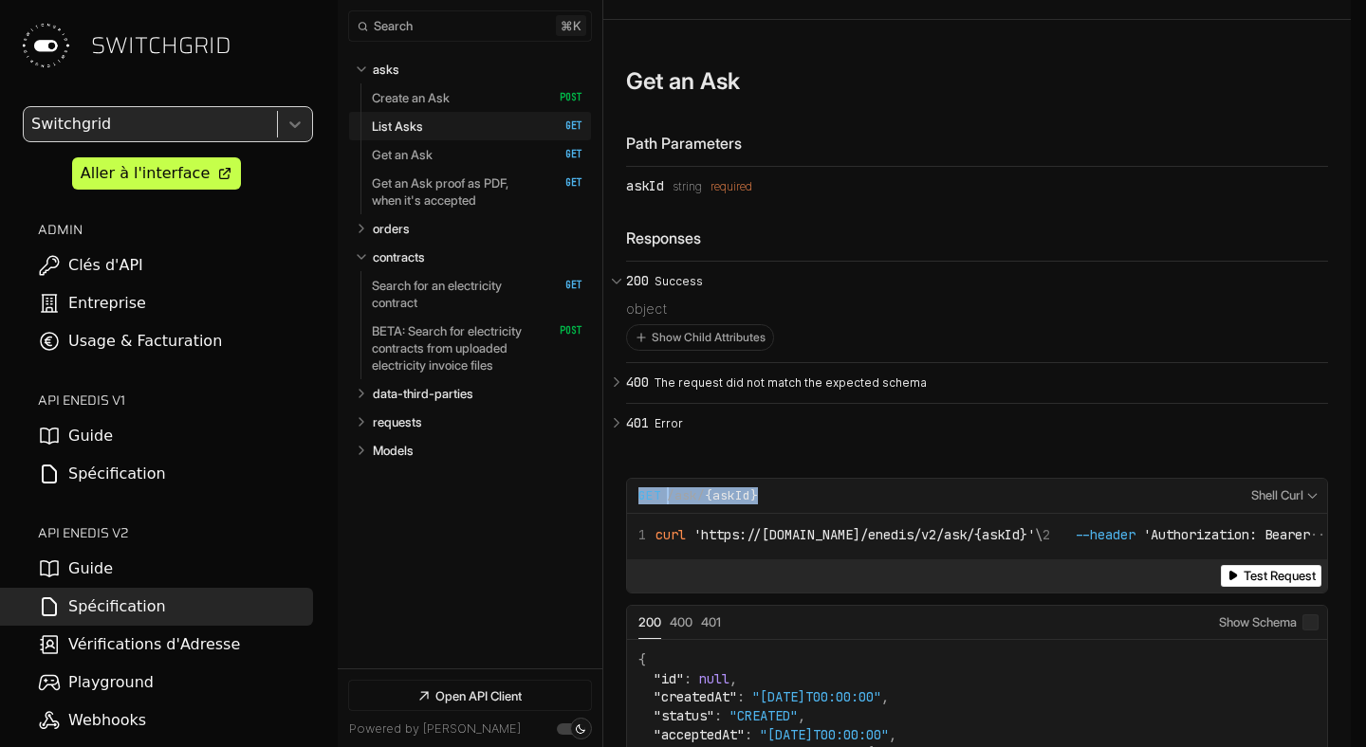
drag, startPoint x: 770, startPoint y: 507, endPoint x: 634, endPoint y: 509, distance: 136.6
click at [634, 509] on div "**********" at bounding box center [977, 496] width 700 height 35
copy div "GET /ask/ {askId}"
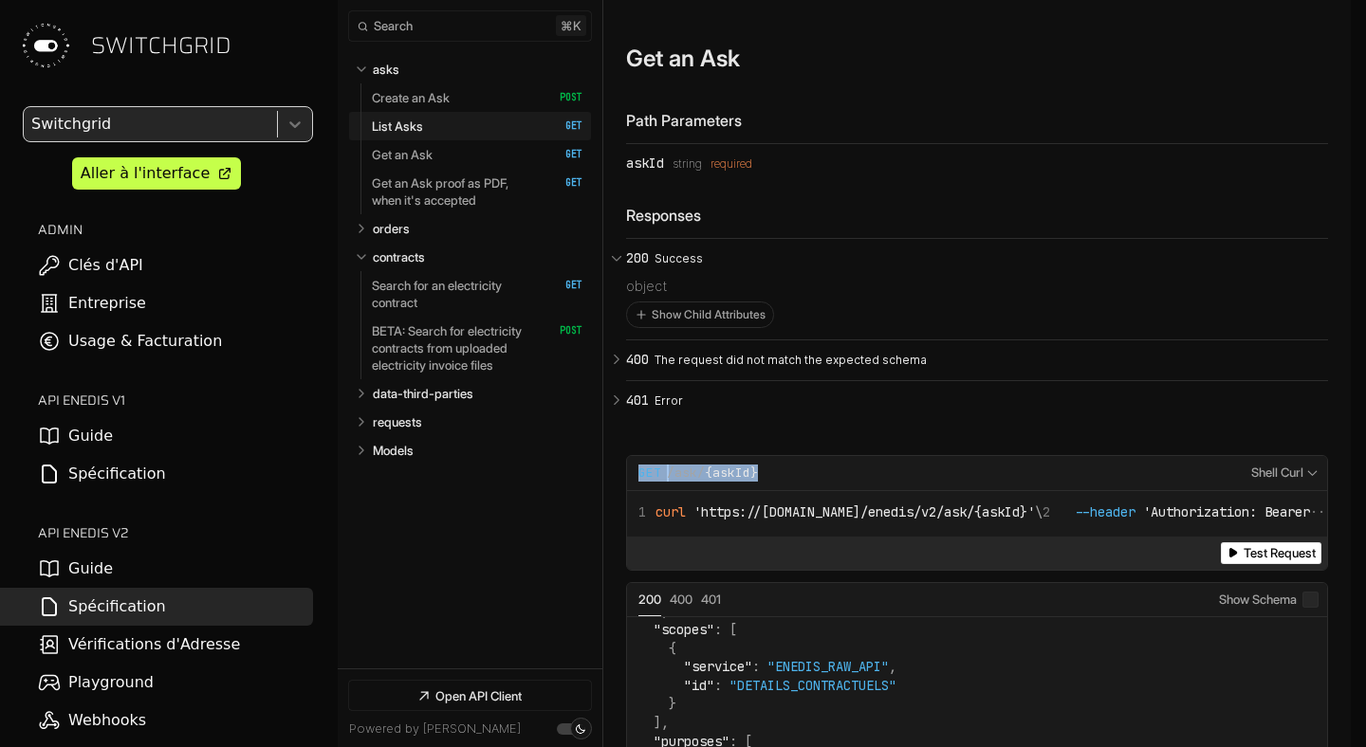
scroll to position [7830, 0]
click at [655, 321] on button "Show Child Attributes" at bounding box center [700, 315] width 146 height 25
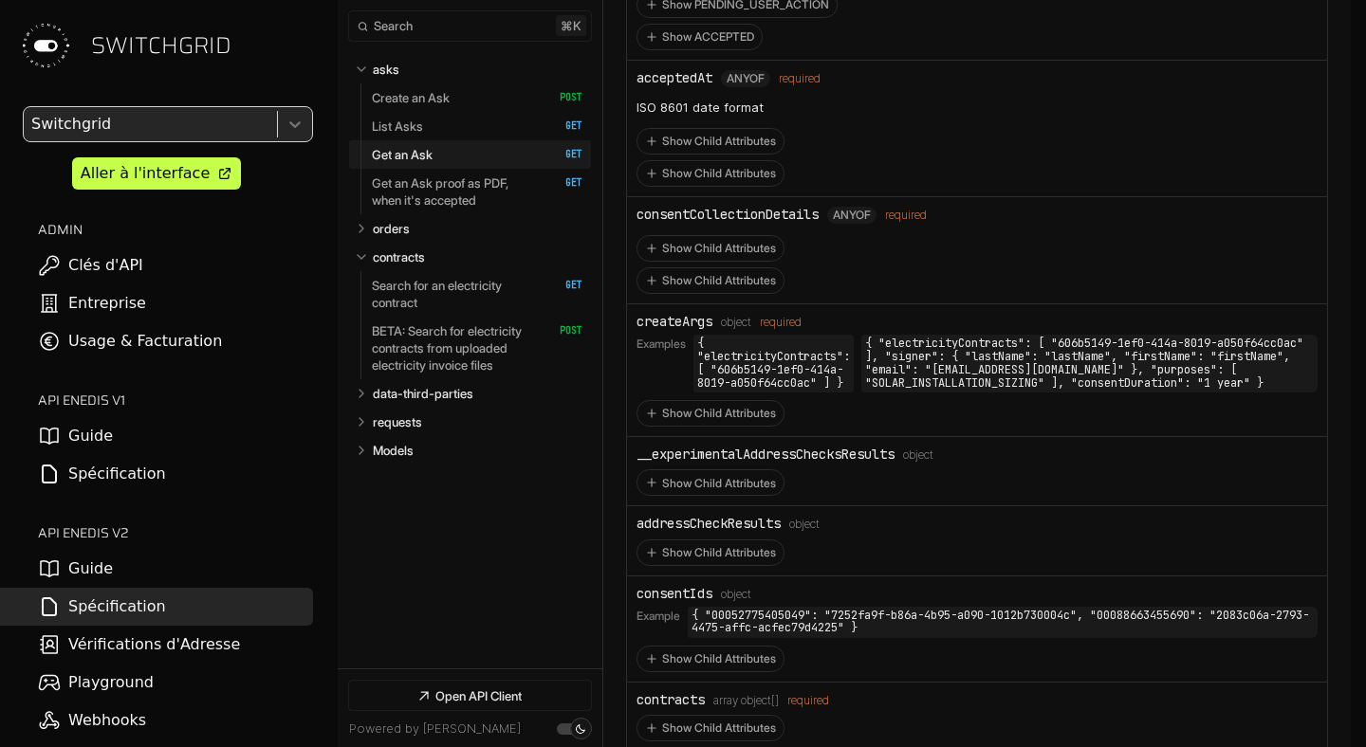
scroll to position [8456, 0]
click at [660, 600] on div "consentIds" at bounding box center [674, 592] width 76 height 15
drag, startPoint x: 660, startPoint y: 616, endPoint x: 736, endPoint y: 615, distance: 75.9
click at [736, 600] on div "consentIds Type: object" at bounding box center [976, 592] width 681 height 15
copy div "consentIds Type: object"
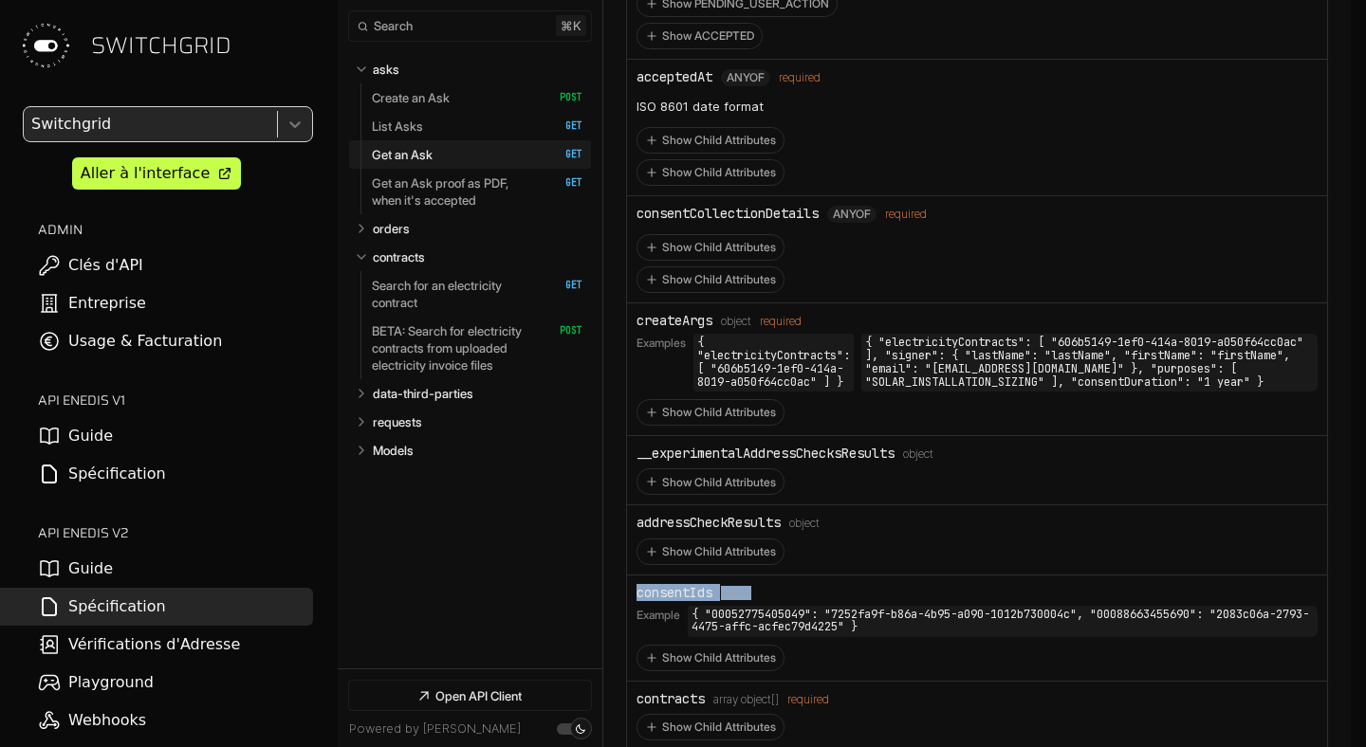
click at [502, 583] on nav "Collapse asks   asks Create an Ask   HTTP Method: POST List Asks   HTTP Method:…" at bounding box center [470, 357] width 265 height 622
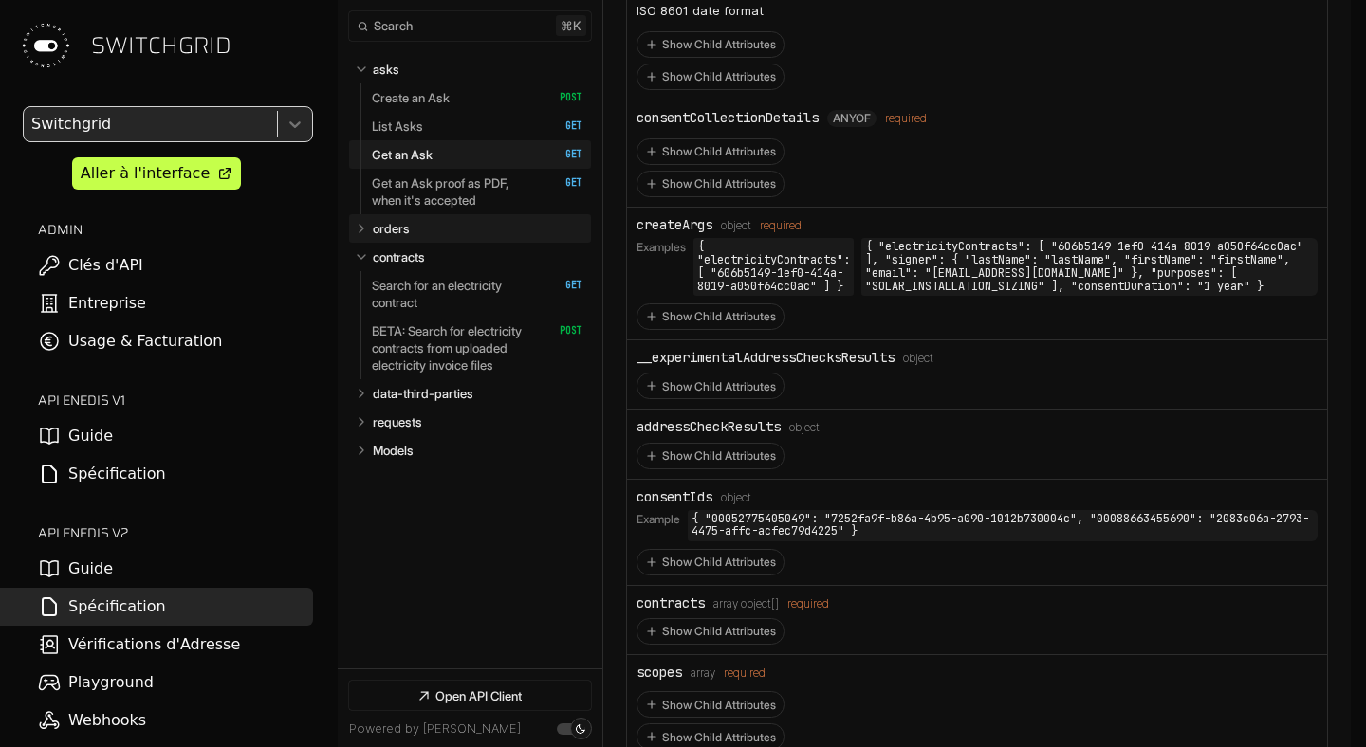
click at [378, 234] on p "orders" at bounding box center [391, 228] width 37 height 17
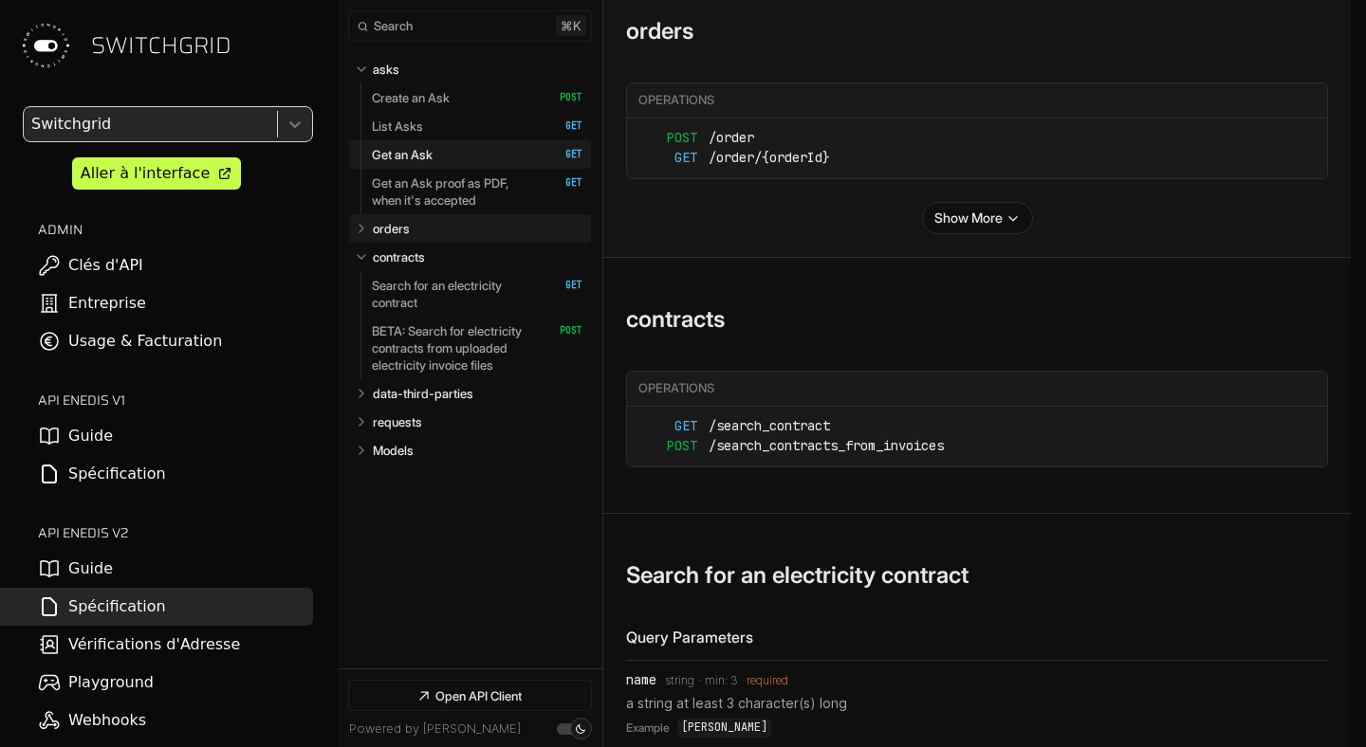
select select "**********"
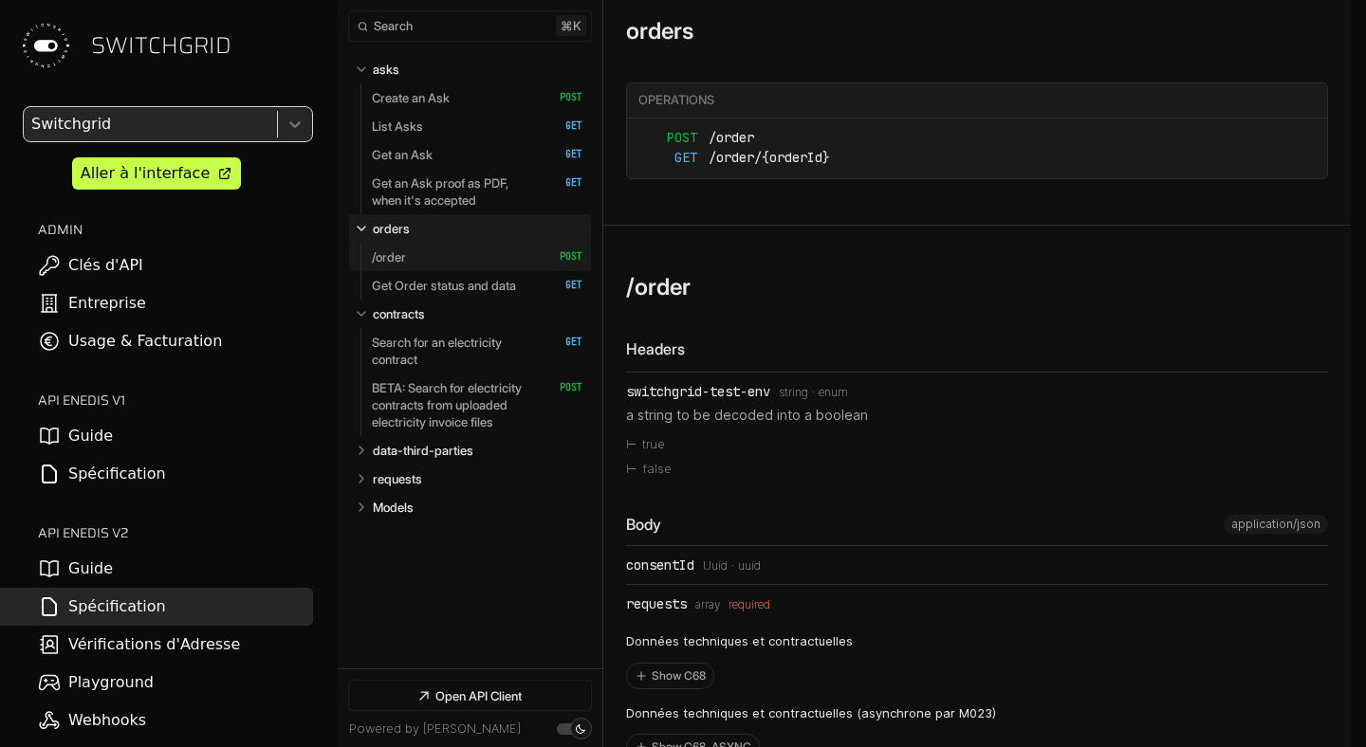
select select "**********"
click at [438, 261] on link "/order   HTTP Method: POST" at bounding box center [477, 257] width 211 height 28
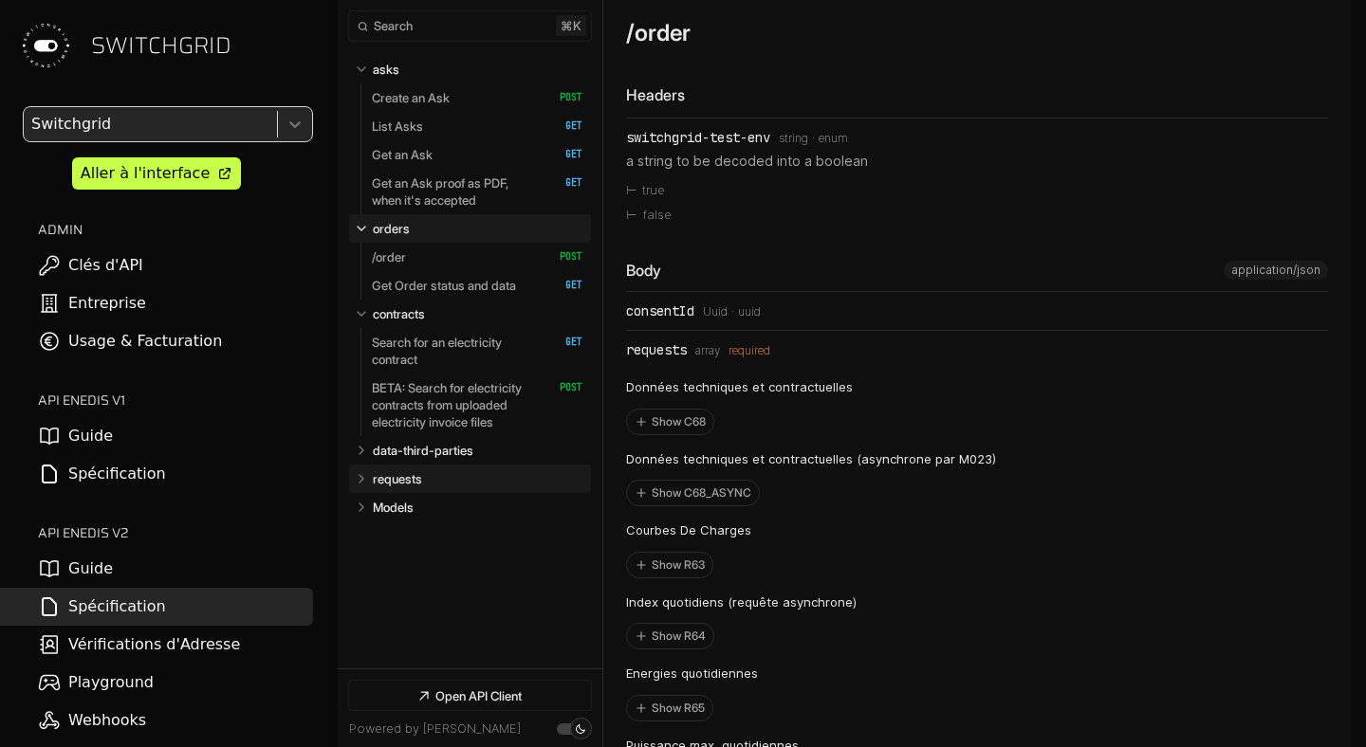
click at [418, 485] on p "requests" at bounding box center [397, 478] width 49 height 17
select select "**********"
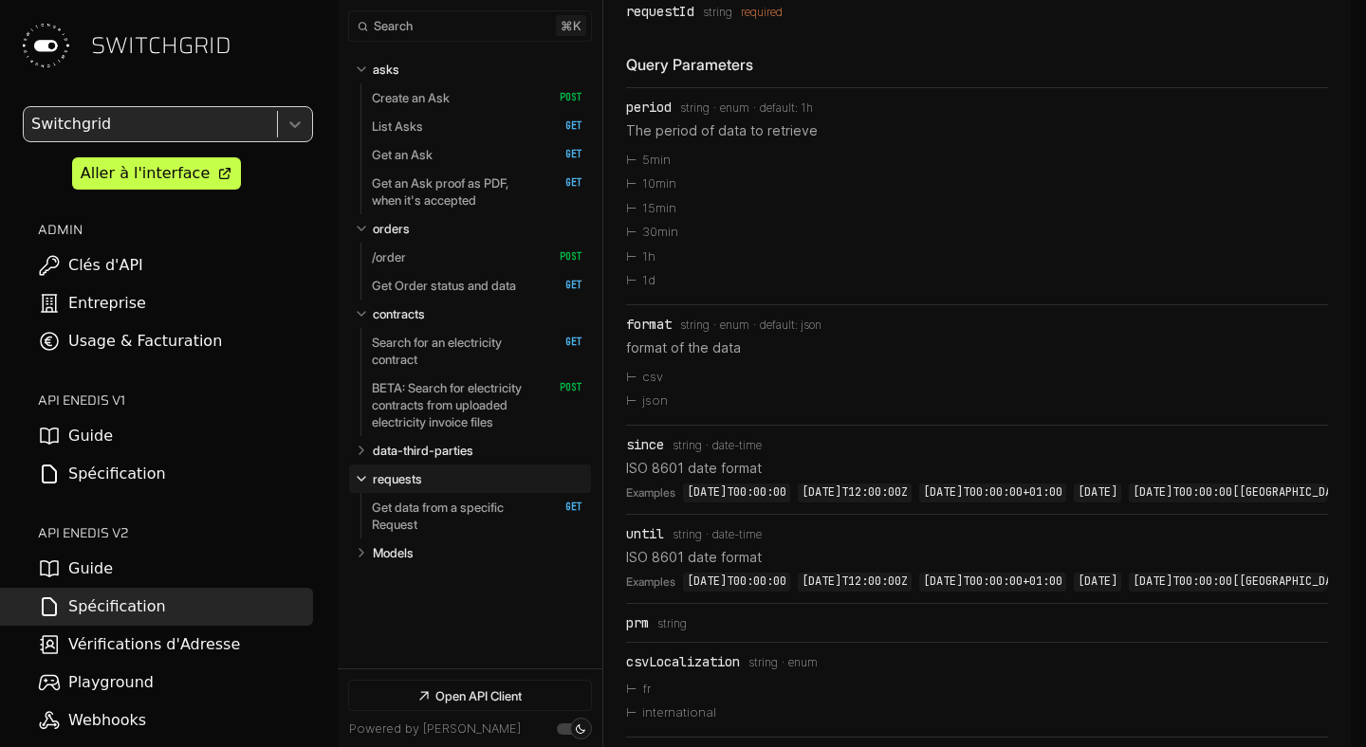
scroll to position [18068, 0]
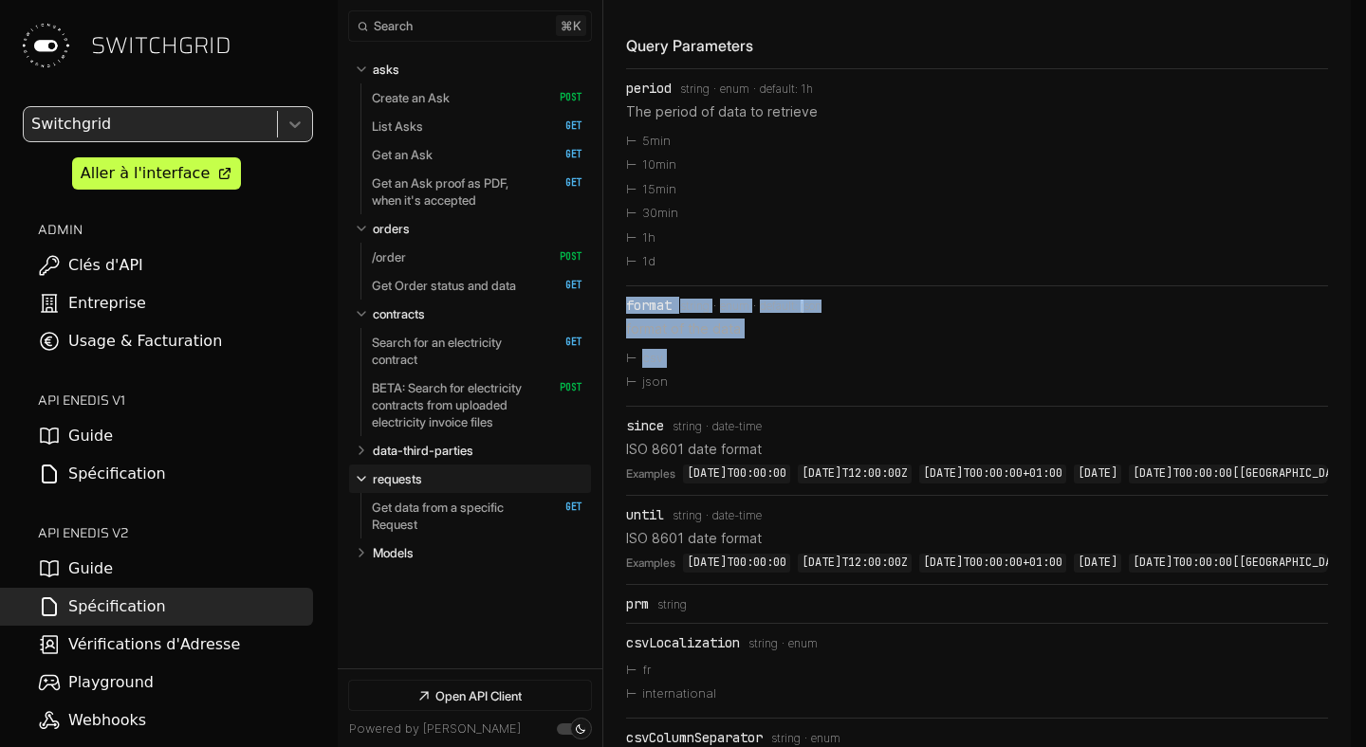
drag, startPoint x: 735, startPoint y: 503, endPoint x: 626, endPoint y: 441, distance: 125.3
click at [626, 406] on li "format Type: string enum default: json format of the data csv json" at bounding box center [977, 346] width 702 height 120
click at [626, 313] on div "format" at bounding box center [649, 305] width 46 height 15
drag, startPoint x: 642, startPoint y: 438, endPoint x: 710, endPoint y: 542, distance: 123.9
click at [710, 542] on ul "period Type: string enum default: 1h The period of data to retrieve 5min 10min …" at bounding box center [977, 487] width 702 height 839
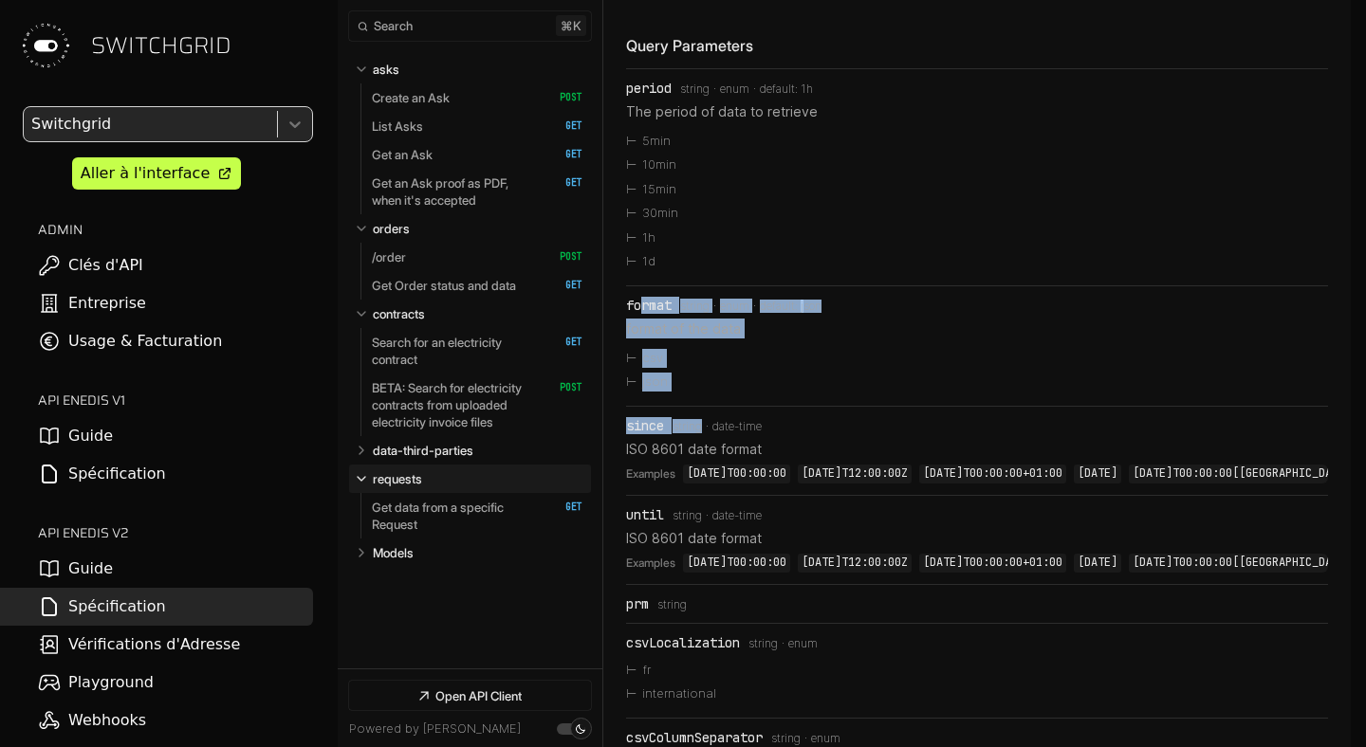
click at [748, 395] on li "json" at bounding box center [977, 382] width 702 height 25
drag, startPoint x: 748, startPoint y: 510, endPoint x: 641, endPoint y: 487, distance: 109.6
click at [640, 395] on ul "csv json" at bounding box center [977, 370] width 702 height 48
click at [641, 371] on li "csv" at bounding box center [977, 358] width 702 height 25
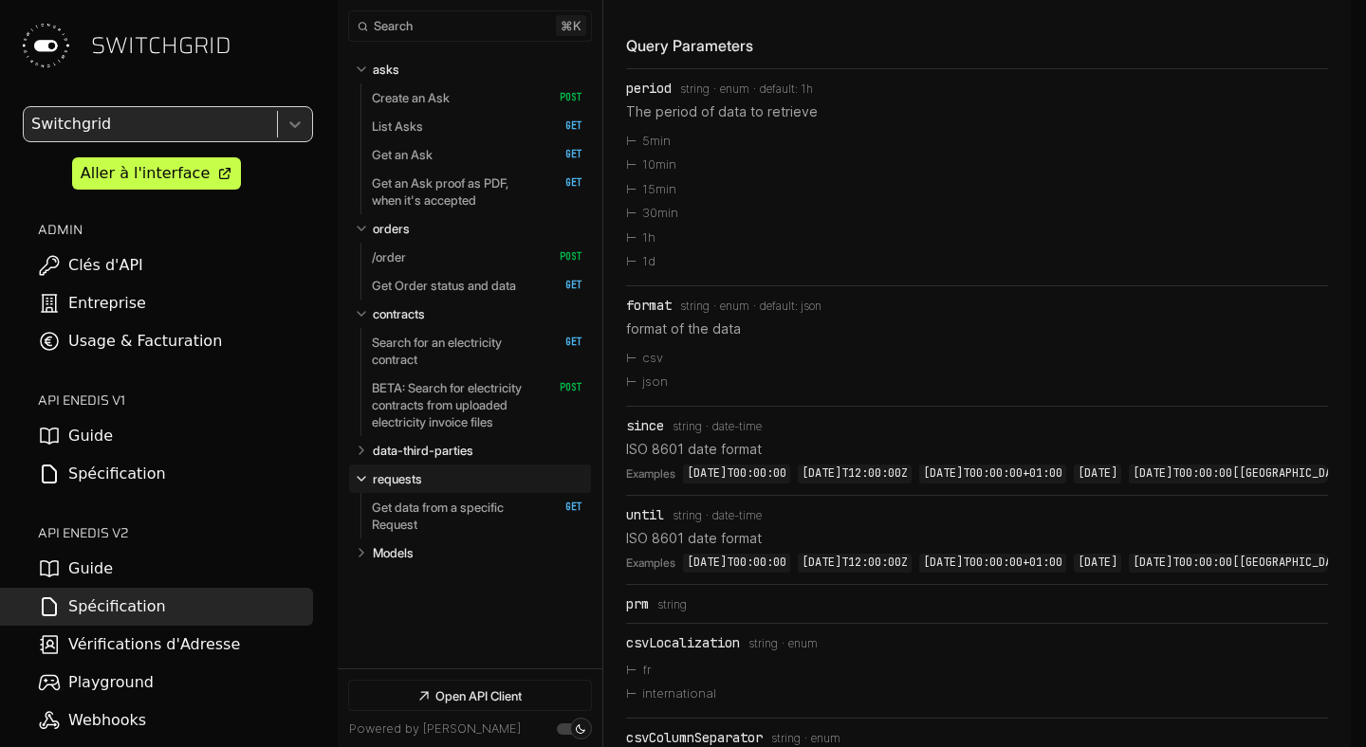
click at [657, 395] on li "json" at bounding box center [977, 382] width 702 height 25
drag, startPoint x: 657, startPoint y: 514, endPoint x: 649, endPoint y: 493, distance: 22.5
click at [649, 395] on ul "csv json" at bounding box center [977, 370] width 702 height 48
click at [797, 371] on li "csv" at bounding box center [977, 358] width 702 height 25
click at [439, 244] on link "/order   HTTP Method: POST" at bounding box center [477, 257] width 211 height 28
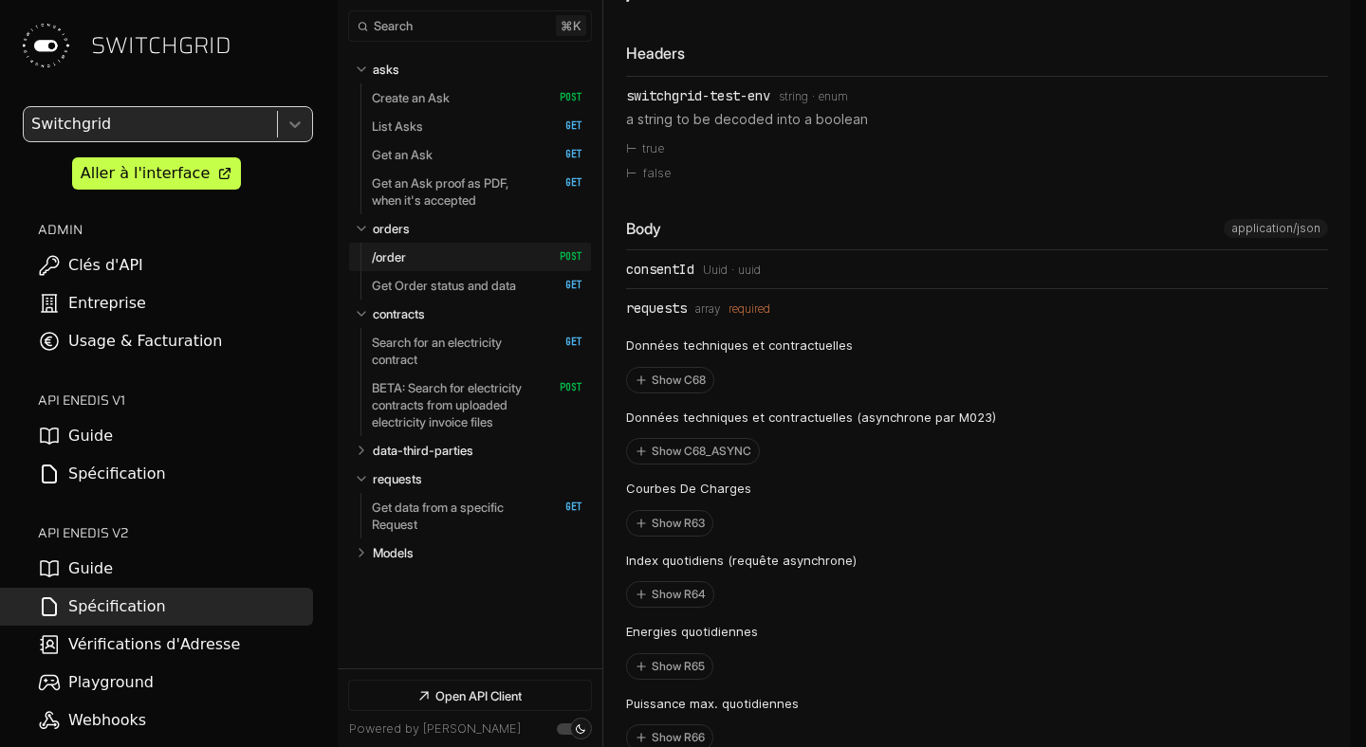
scroll to position [11339, 0]
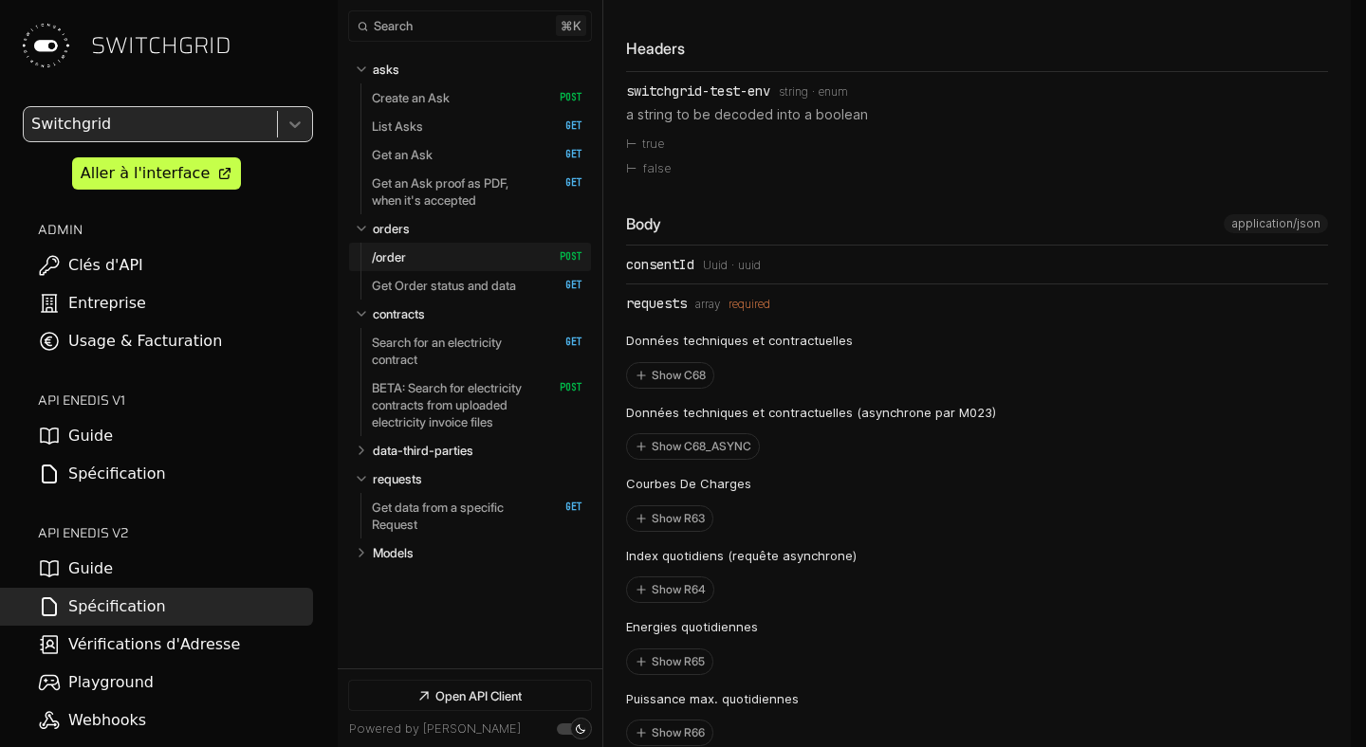
click at [671, 311] on div "requests" at bounding box center [656, 303] width 61 height 15
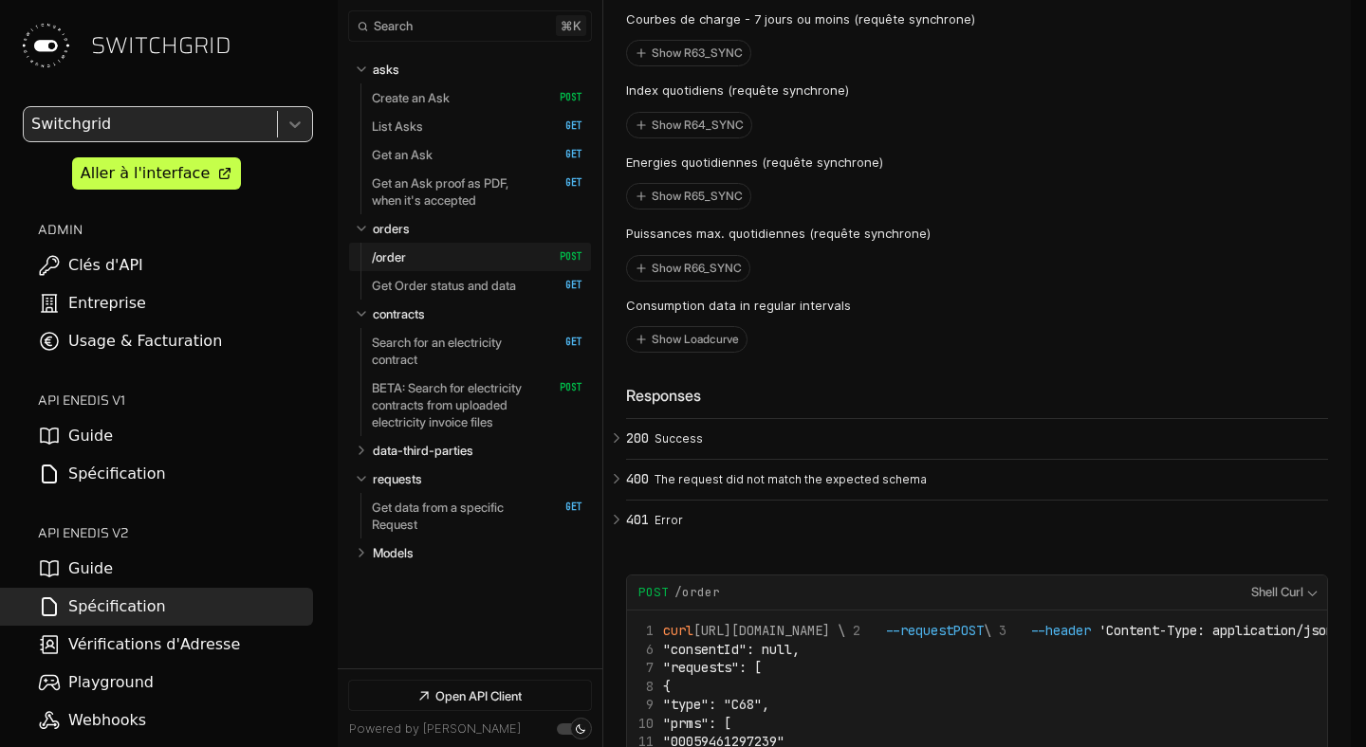
scroll to position [12424, 0]
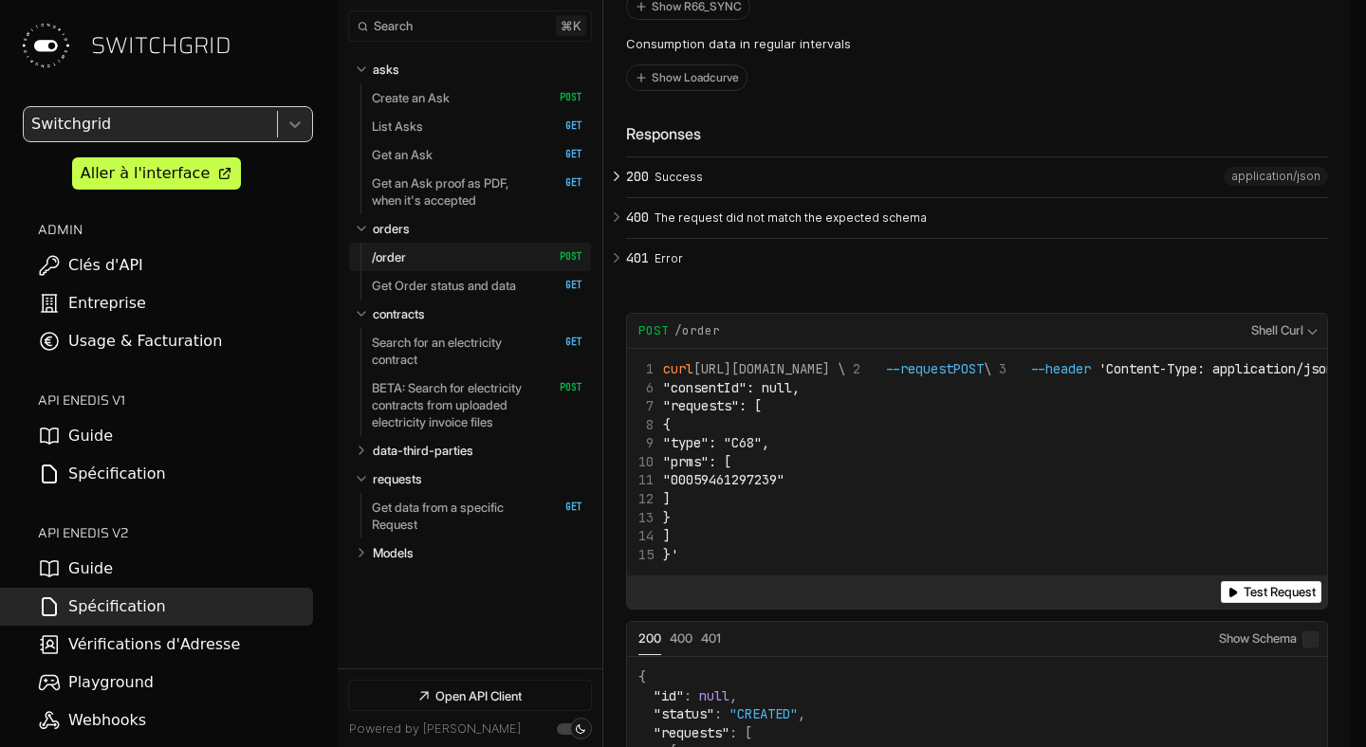
click at [662, 181] on button "200 Success" at bounding box center [977, 177] width 702 height 40
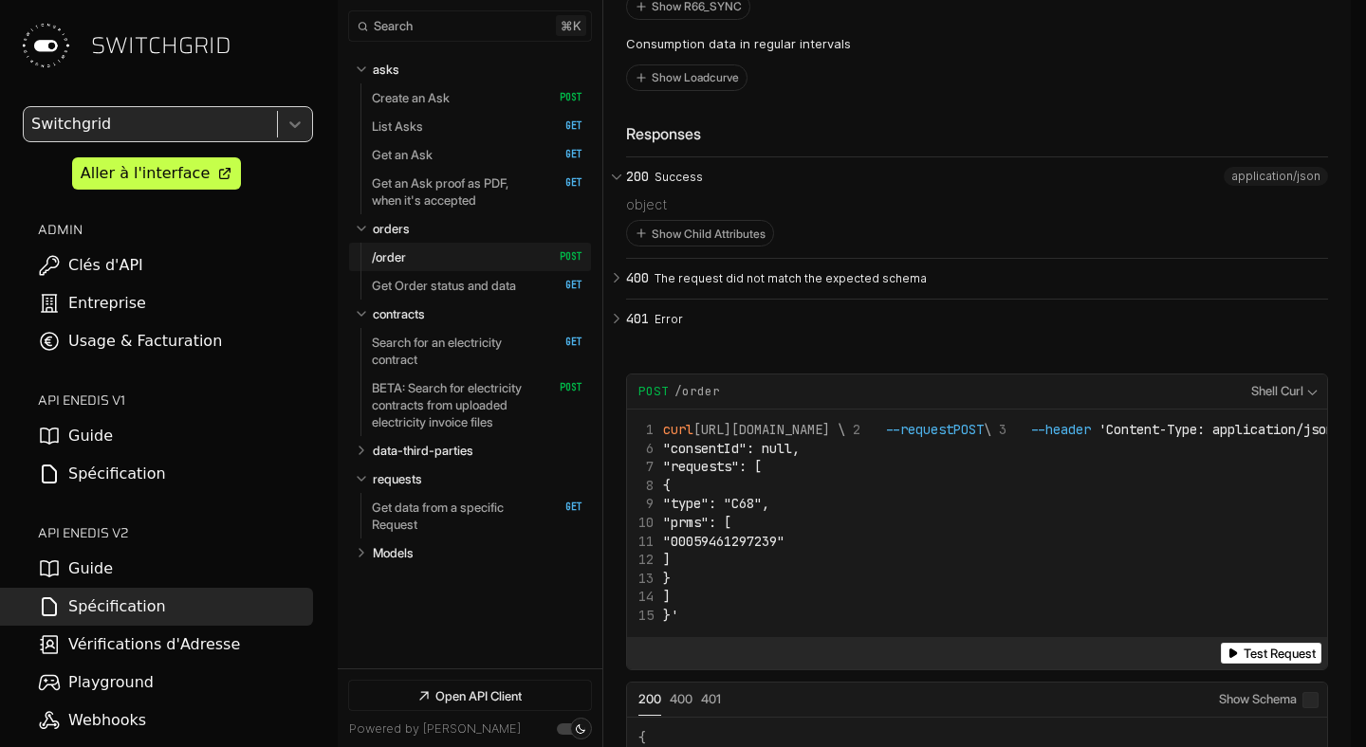
click at [685, 258] on li "Type: object Show Child Attributes" at bounding box center [977, 222] width 702 height 72
click at [689, 246] on button "Show Child Attributes" at bounding box center [700, 233] width 146 height 25
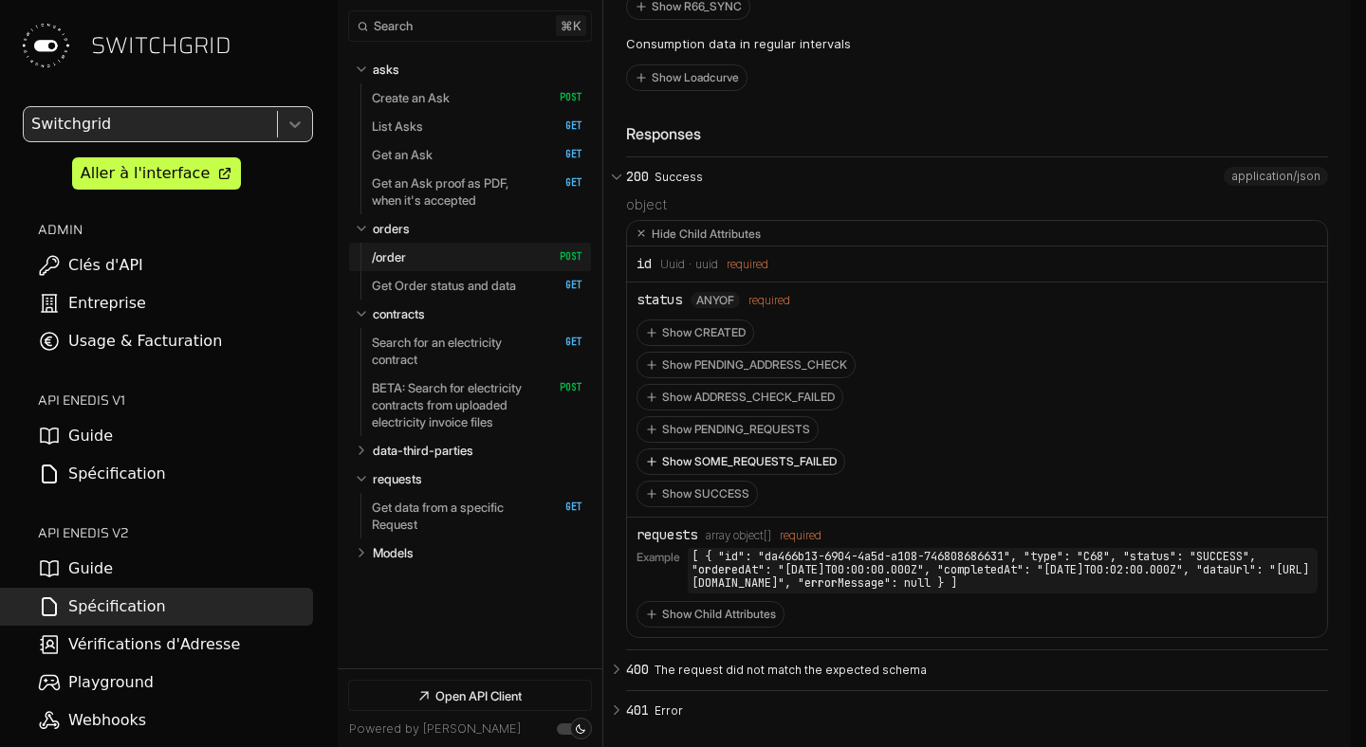
scroll to position [12469, 0]
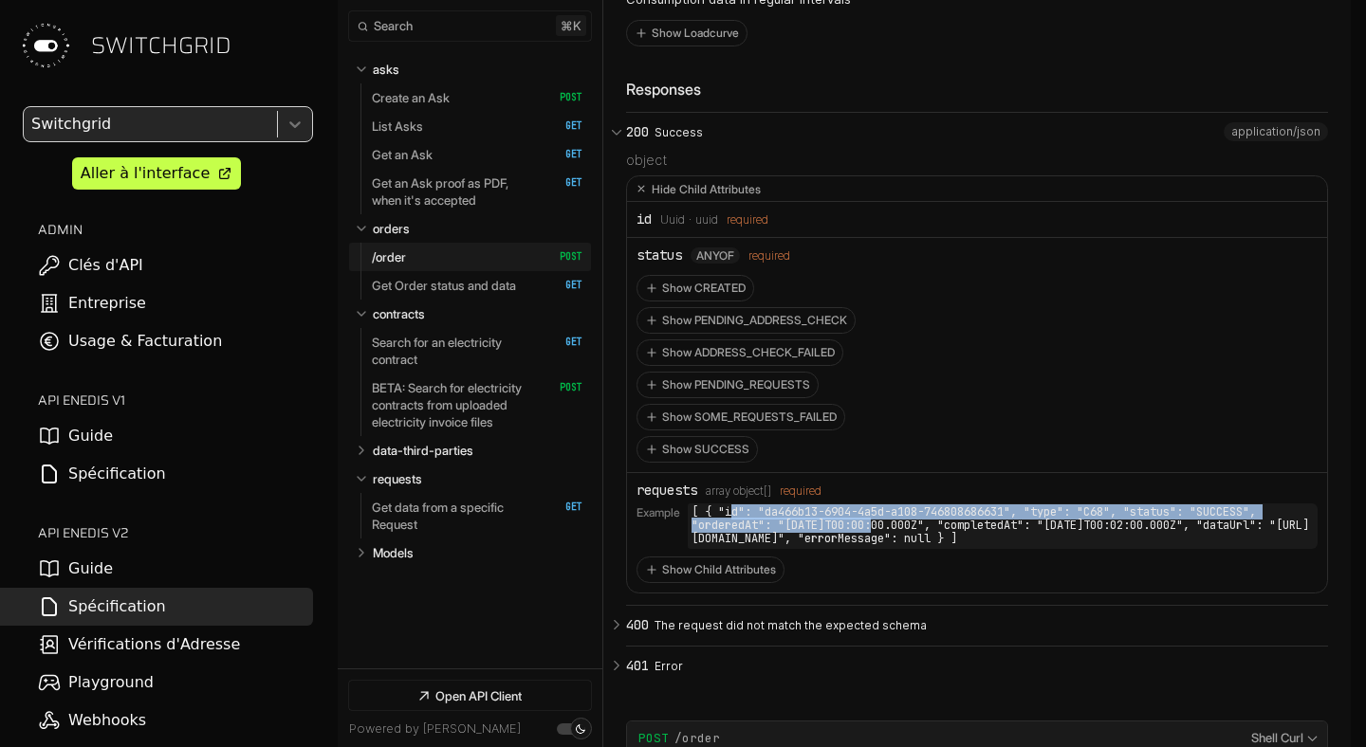
drag, startPoint x: 733, startPoint y: 521, endPoint x: 874, endPoint y: 533, distance: 141.9
click at [874, 534] on code "[ { "id": "da466b13-6904-4a5d-a108-746808686631", "type": "C68", "status": "SUC…" at bounding box center [1003, 526] width 630 height 45
click at [938, 530] on code "[ { "id": "da466b13-6904-4a5d-a108-746808686631", "type": "C68", "status": "SUC…" at bounding box center [1003, 526] width 630 height 45
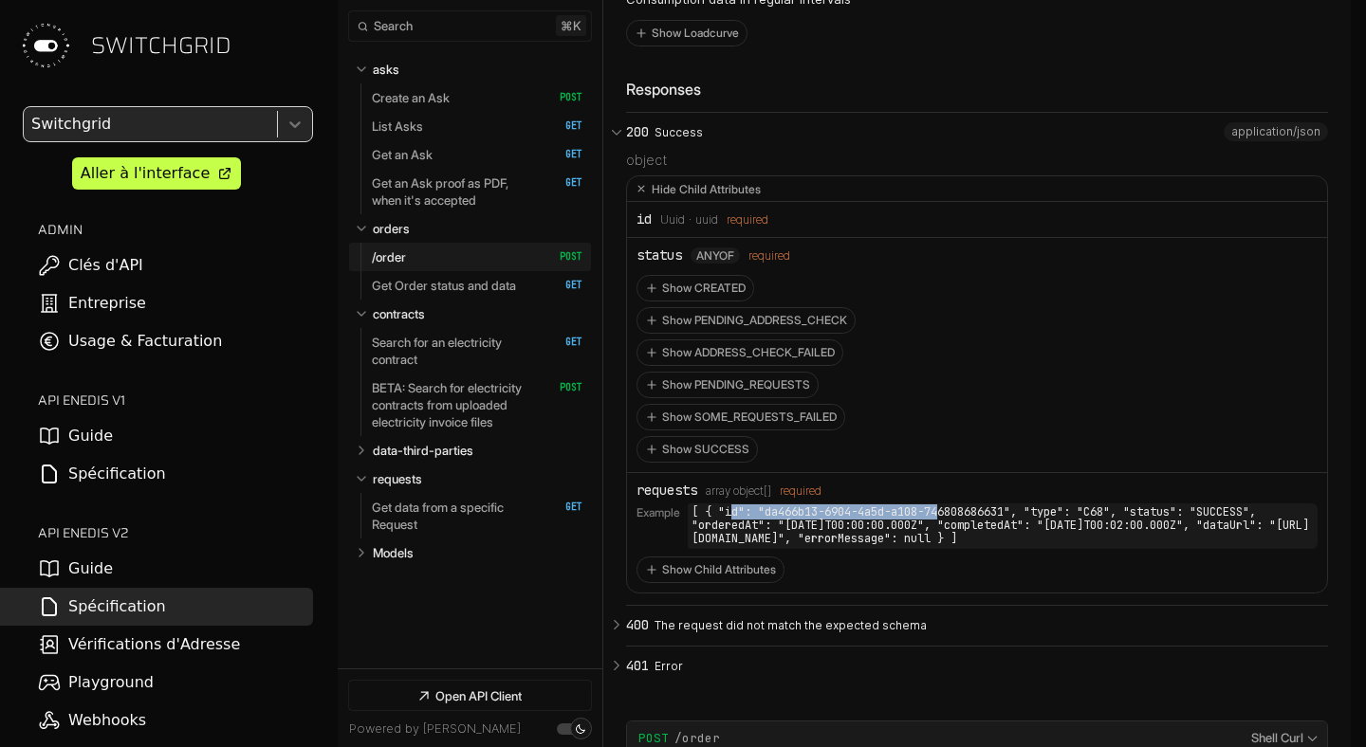
drag, startPoint x: 745, startPoint y: 524, endPoint x: 947, endPoint y: 524, distance: 203.0
click at [947, 524] on code "[ { "id": "da466b13-6904-4a5d-a108-746808686631", "type": "C68", "status": "SUC…" at bounding box center [1003, 526] width 630 height 45
click at [729, 327] on button "Show PENDING_ADDRESS_CHECK" at bounding box center [745, 320] width 217 height 25
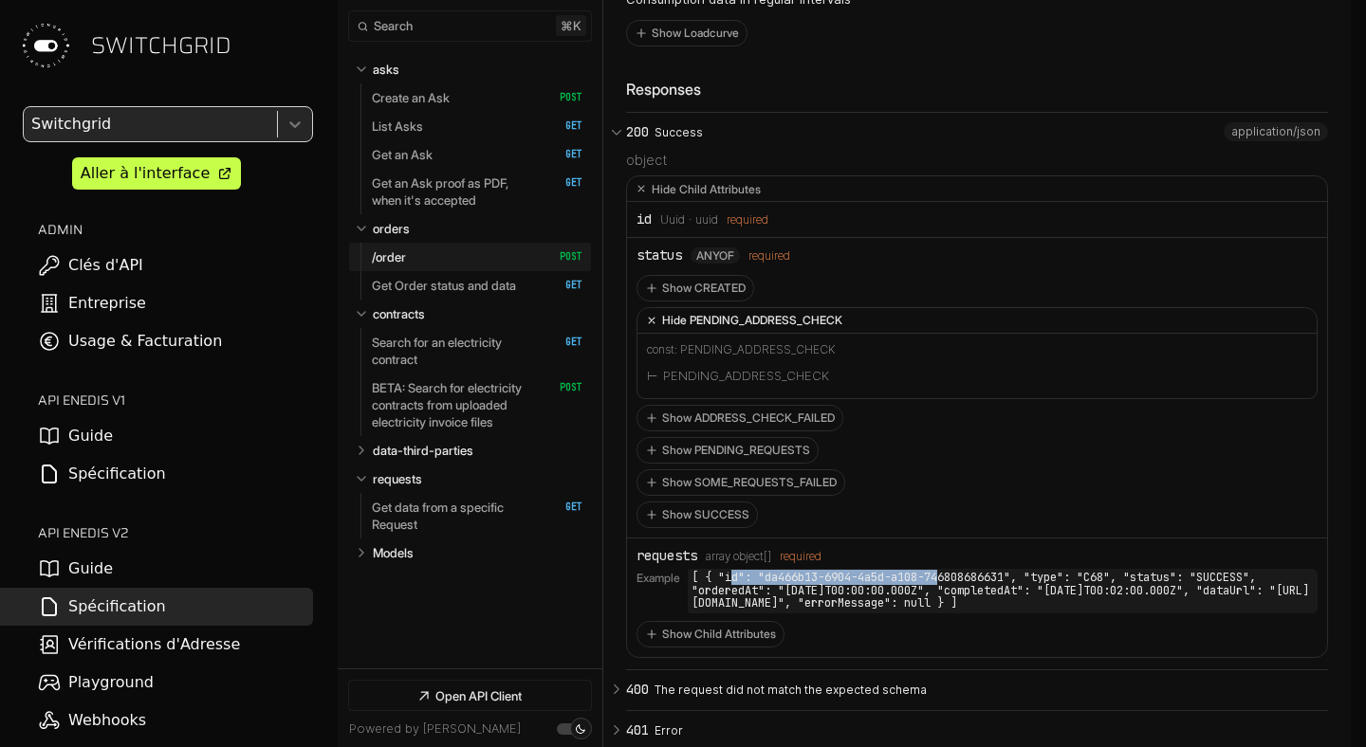
click at [729, 327] on button "Hide PENDING_ADDRESS_CHECK" at bounding box center [976, 321] width 679 height 26
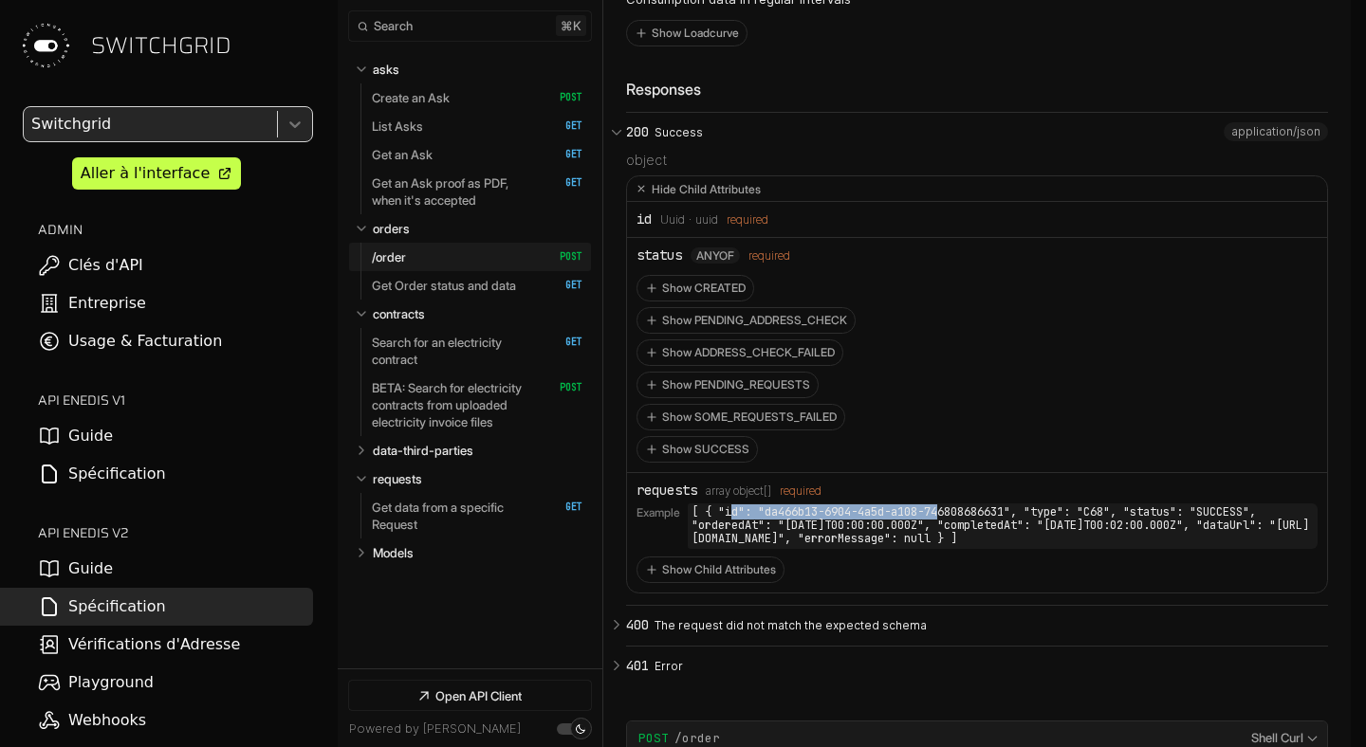
click at [995, 530] on code "[ { "id": "da466b13-6904-4a5d-a108-746808686631", "type": "C68", "status": "SUC…" at bounding box center [1003, 526] width 630 height 45
drag, startPoint x: 1023, startPoint y: 524, endPoint x: 1132, endPoint y: 543, distance: 110.7
click at [1132, 543] on code "[ { "id": "da466b13-6904-4a5d-a108-746808686631", "type": "C68", "status": "SUC…" at bounding box center [1003, 526] width 630 height 45
click at [693, 582] on button "Show Child Attributes" at bounding box center [710, 570] width 146 height 25
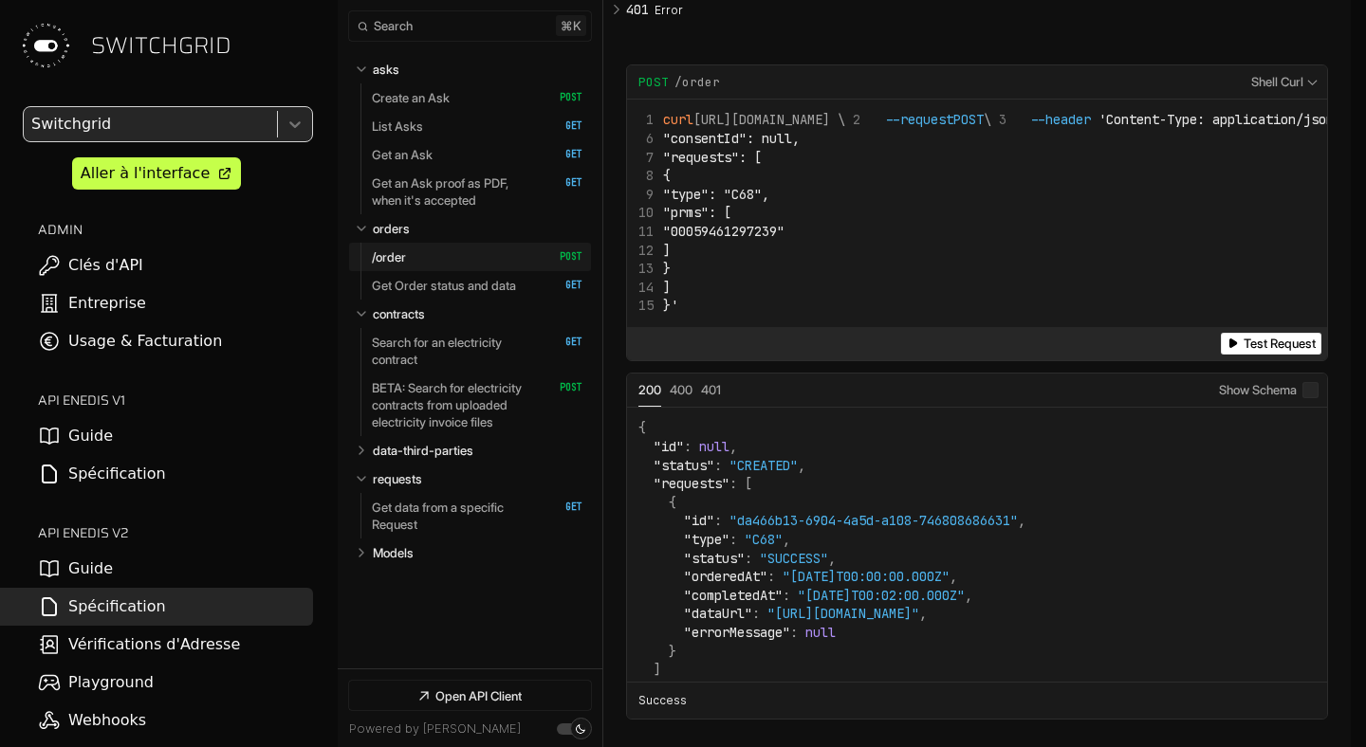
scroll to position [13839, 0]
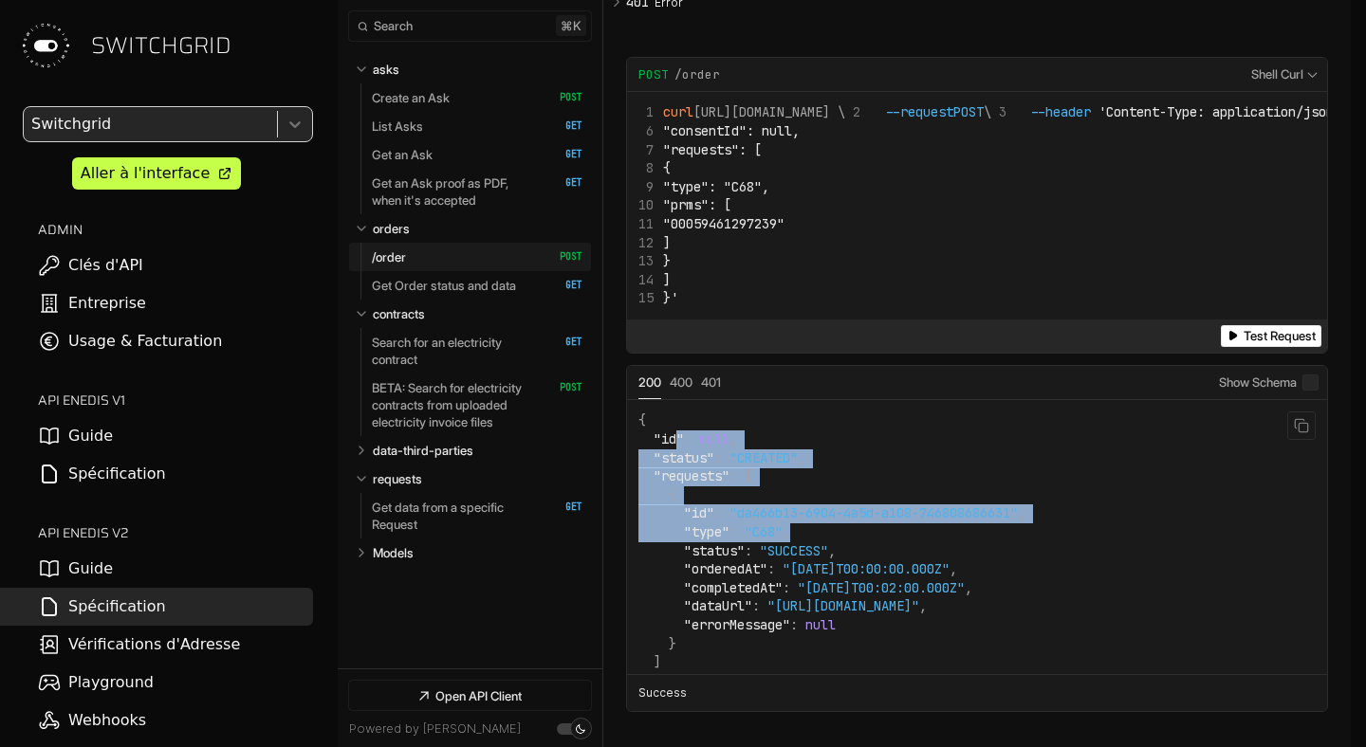
drag, startPoint x: 673, startPoint y: 485, endPoint x: 854, endPoint y: 578, distance: 202.8
click at [854, 578] on code "{ "id" : null , "status" : "CREATED" , "requests" : [ { "id" : "da466b13-6904-4…" at bounding box center [831, 551] width 387 height 279
click at [755, 522] on span ""da466b13-6904-4a5d-a108-746808686631"" at bounding box center [873, 513] width 288 height 17
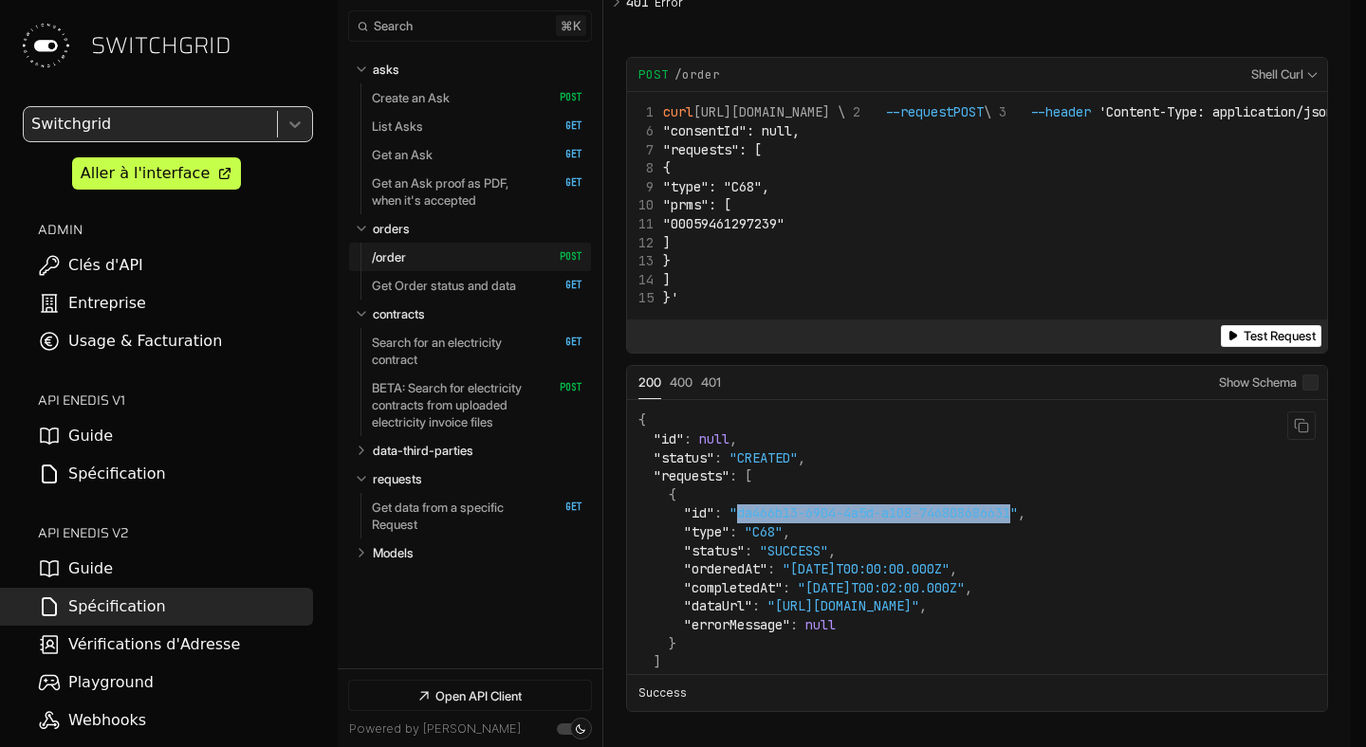
drag, startPoint x: 745, startPoint y: 558, endPoint x: 1026, endPoint y: 560, distance: 281.7
click at [1018, 522] on span ""da466b13-6904-4a5d-a108-746808686631"" at bounding box center [873, 513] width 288 height 17
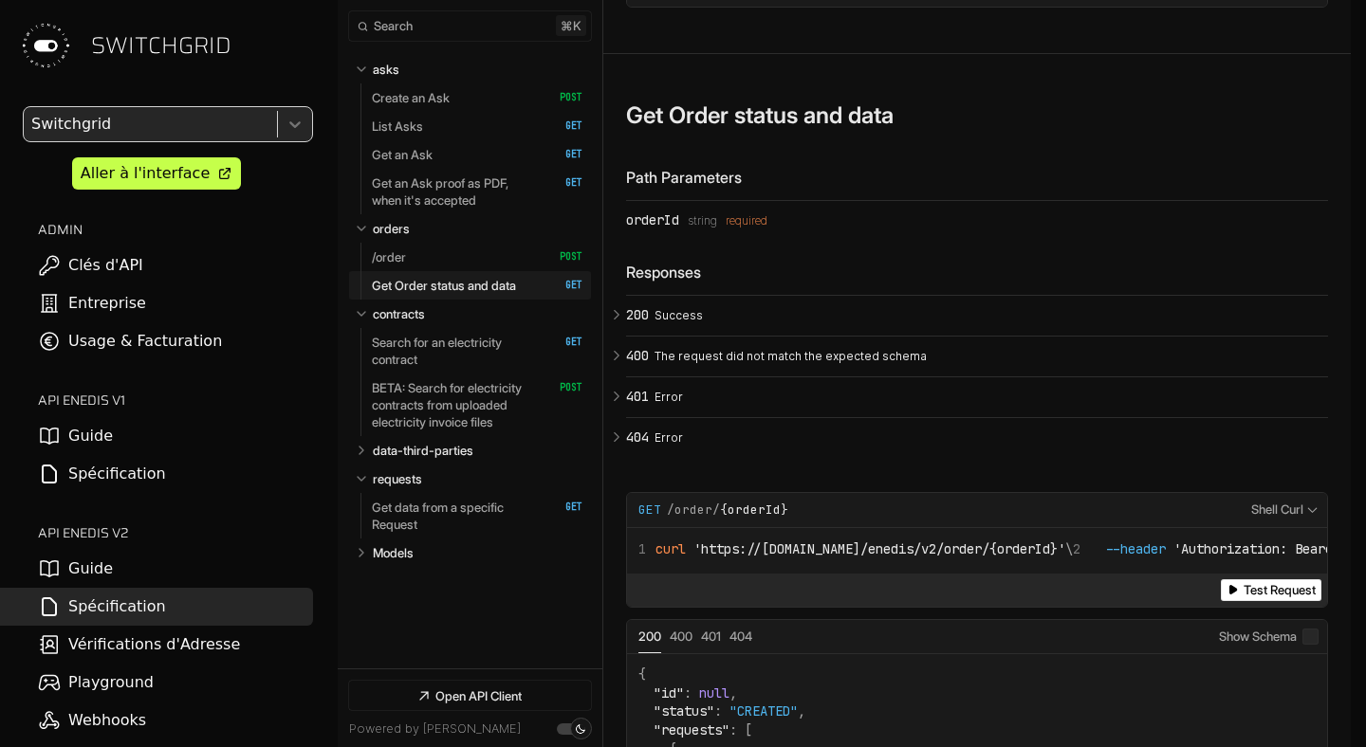
scroll to position [14564, 0]
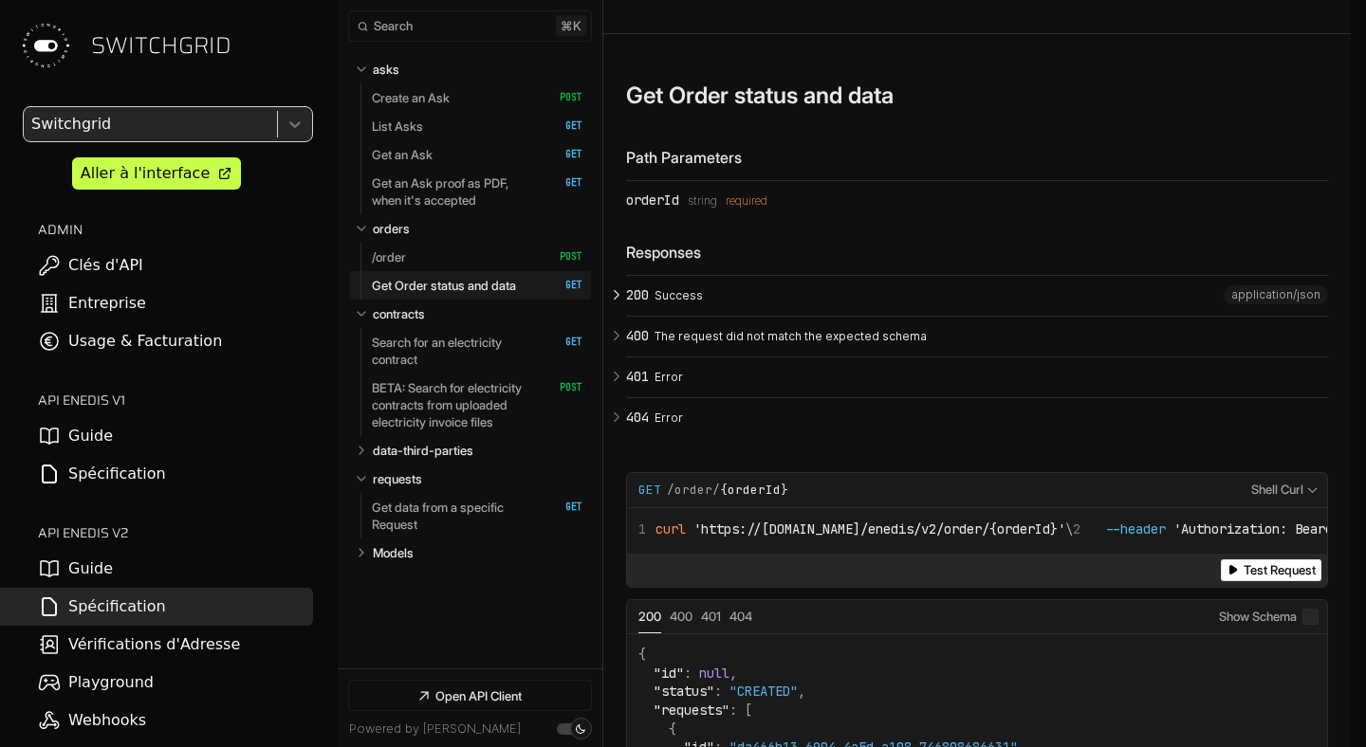
click at [667, 316] on button "200 Success" at bounding box center [977, 296] width 702 height 40
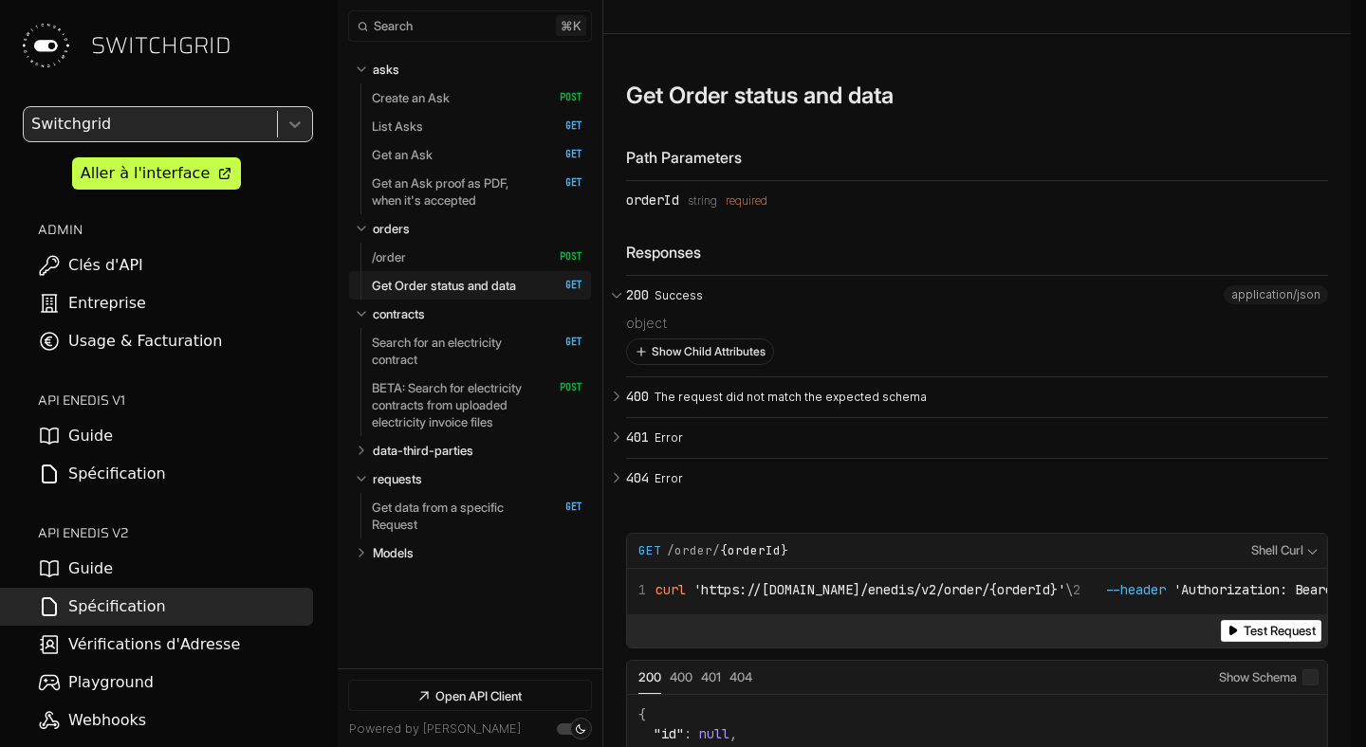
click at [669, 364] on button "Show Child Attributes" at bounding box center [700, 352] width 146 height 25
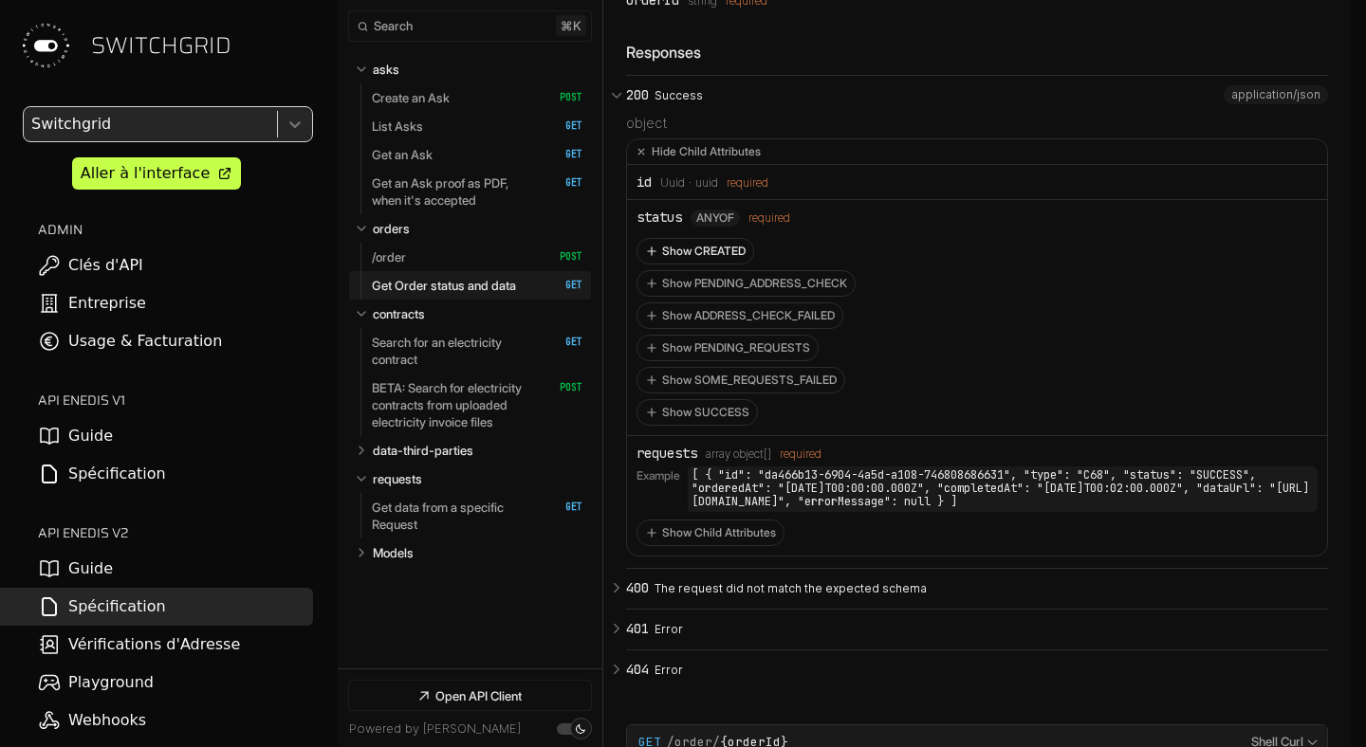
scroll to position [14766, 0]
drag, startPoint x: 799, startPoint y: 535, endPoint x: 896, endPoint y: 535, distance: 97.7
click at [896, 509] on code "[ { "id": "da466b13-6904-4a5d-a108-746808686631", "type": "C68", "status": "SUC…" at bounding box center [1003, 487] width 630 height 45
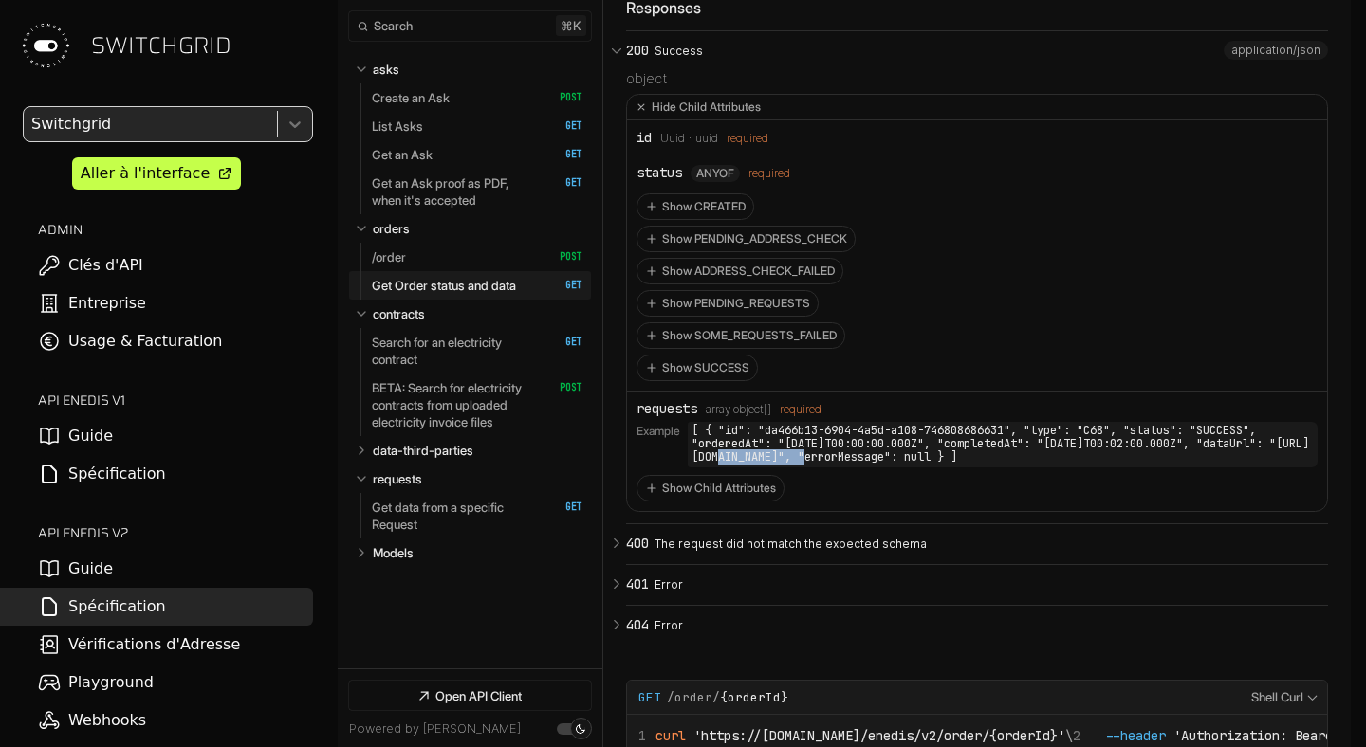
click at [696, 467] on code "[ { "id": "da466b13-6904-4a5d-a108-746808686631", "type": "C68", "status": "SUC…" at bounding box center [1003, 444] width 630 height 45
drag, startPoint x: 700, startPoint y: 465, endPoint x: 1172, endPoint y: 496, distance: 473.3
click at [1172, 467] on code "[ { "id": "da466b13-6904-4a5d-a108-746808686631", "type": "C68", "status": "SUC…" at bounding box center [1003, 444] width 630 height 45
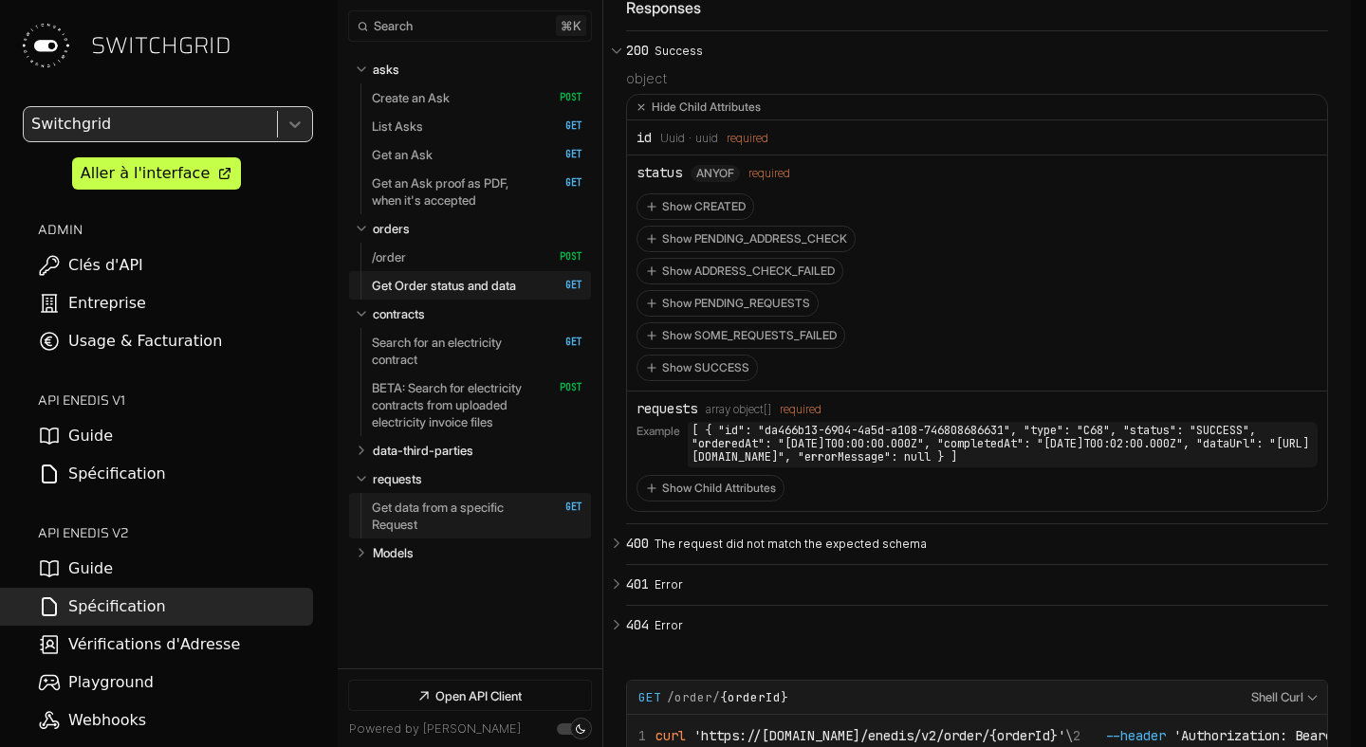
click at [478, 505] on p "Get data from a specific Request" at bounding box center [456, 516] width 168 height 34
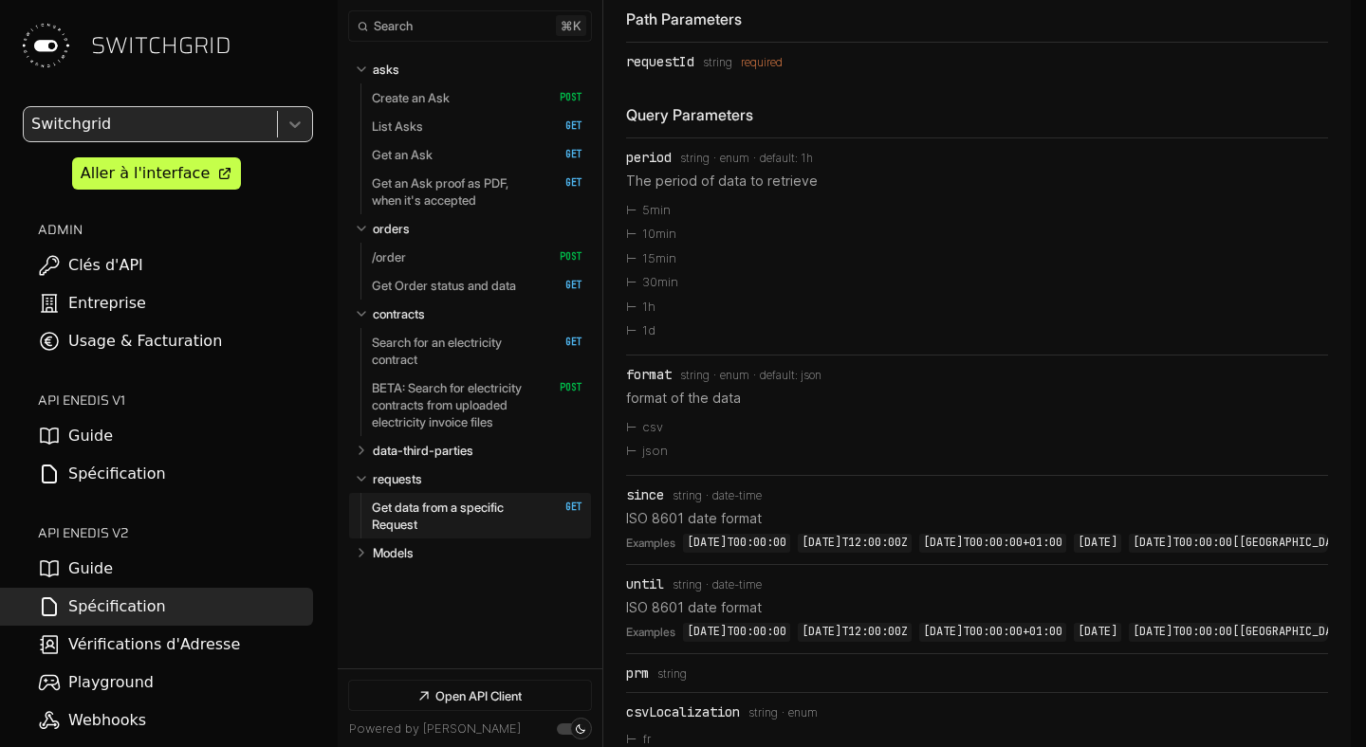
scroll to position [19618, 0]
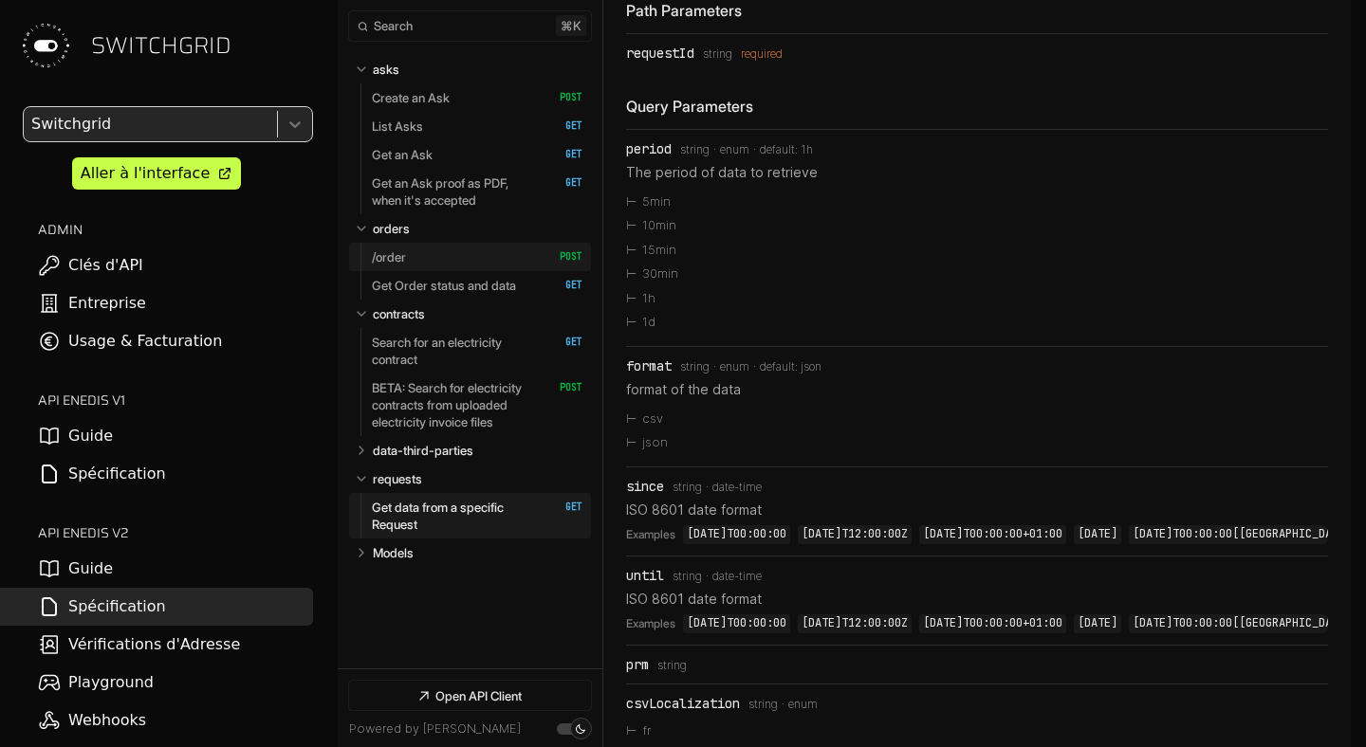
click at [461, 244] on link "/order   HTTP Method: POST" at bounding box center [477, 257] width 211 height 28
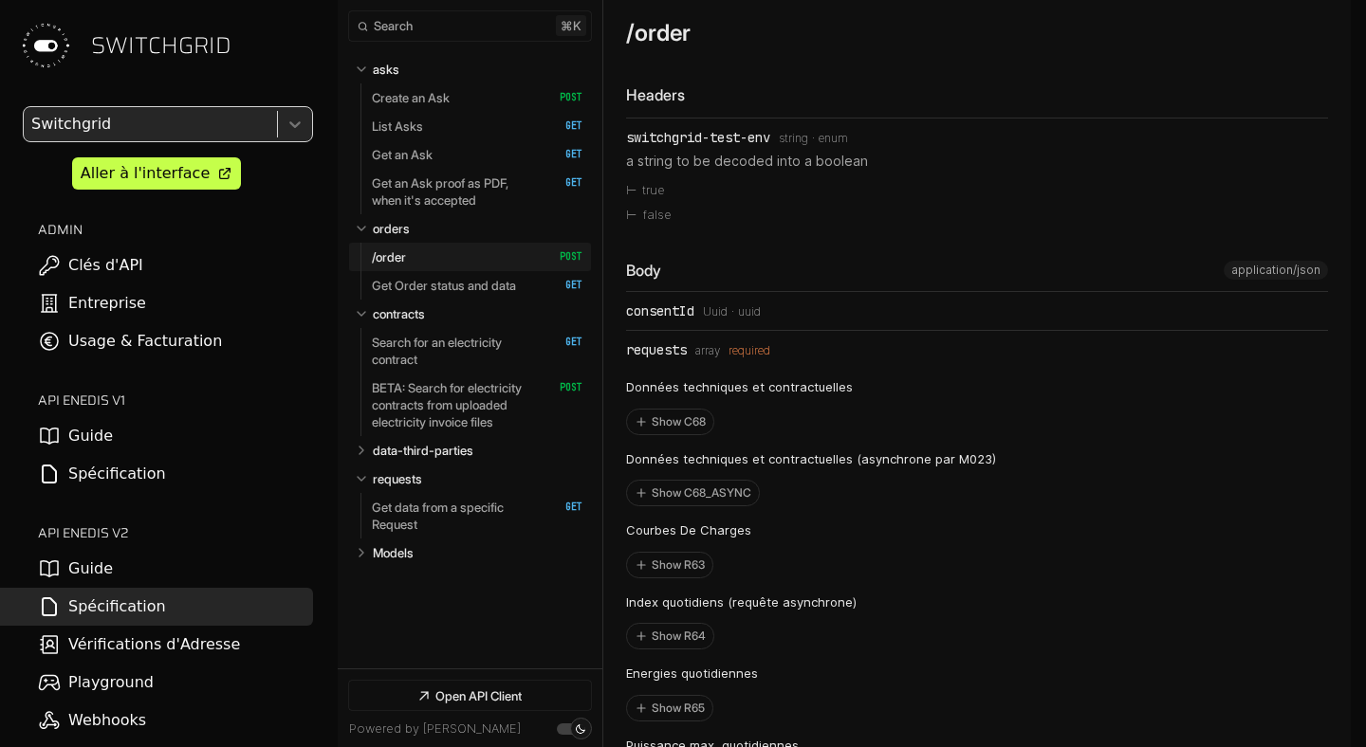
scroll to position [11665, 0]
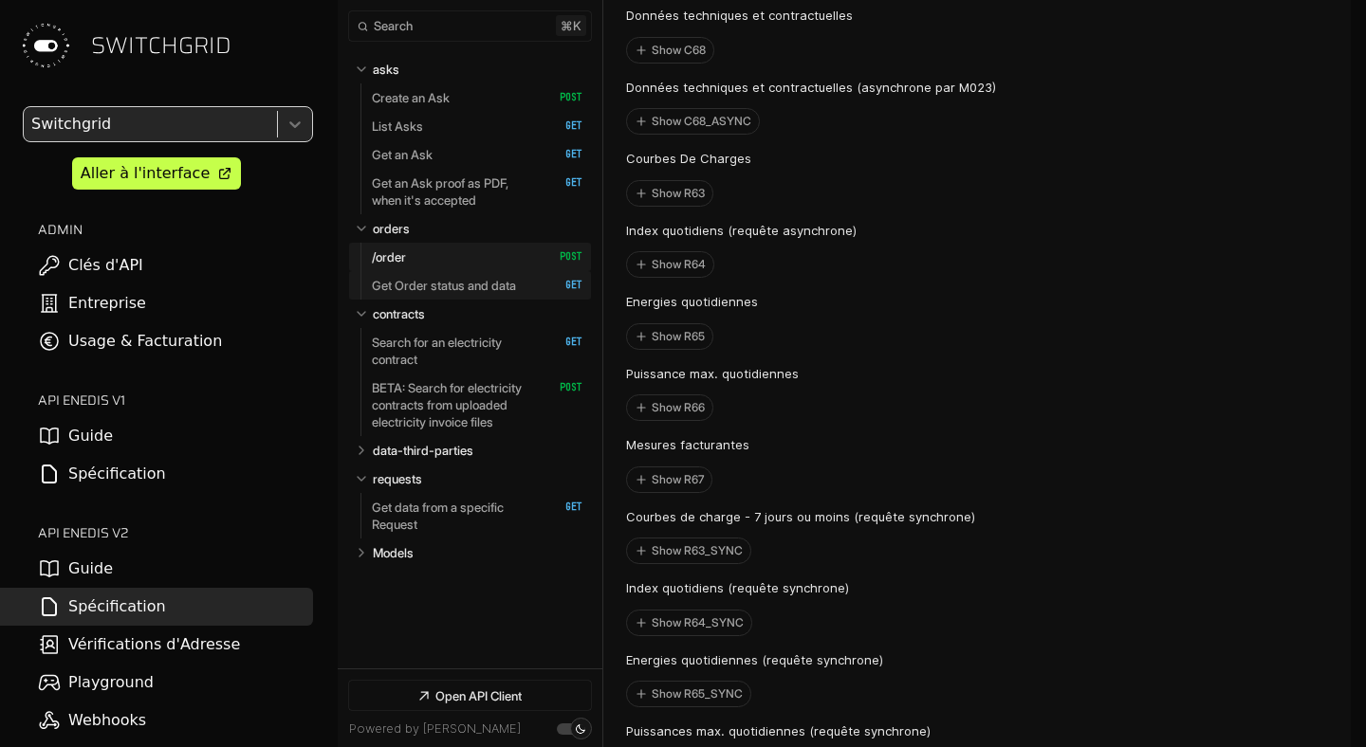
click at [473, 293] on p "Get Order status and data" at bounding box center [444, 285] width 144 height 17
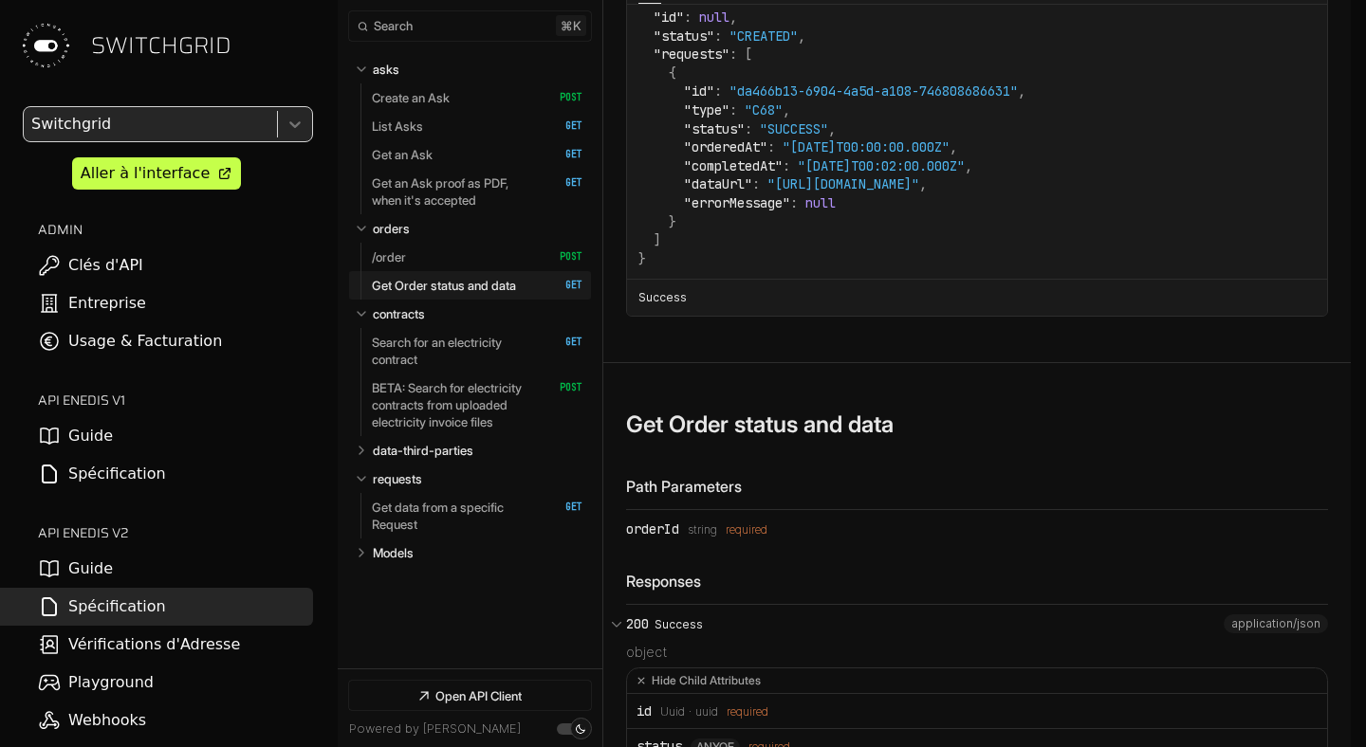
scroll to position [13780, 0]
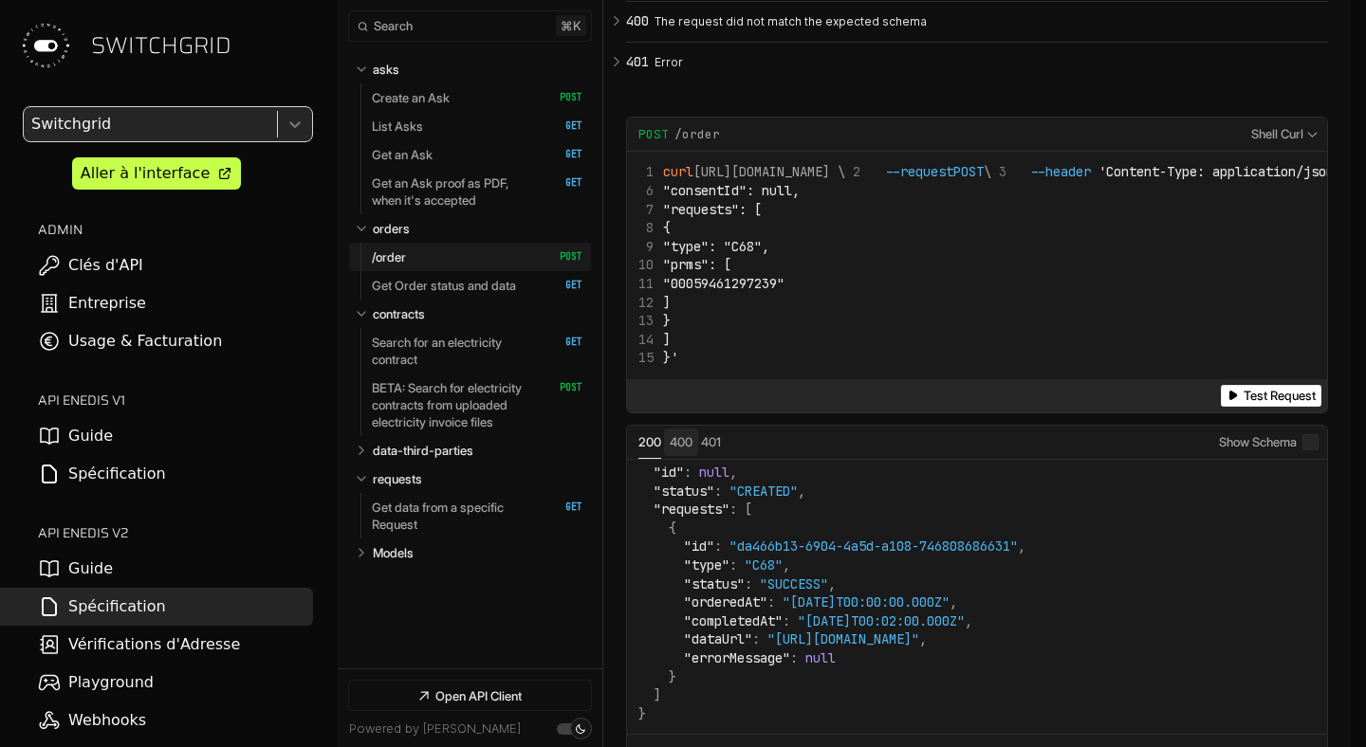
click at [684, 451] on button "Status: 400" at bounding box center [681, 442] width 23 height 17
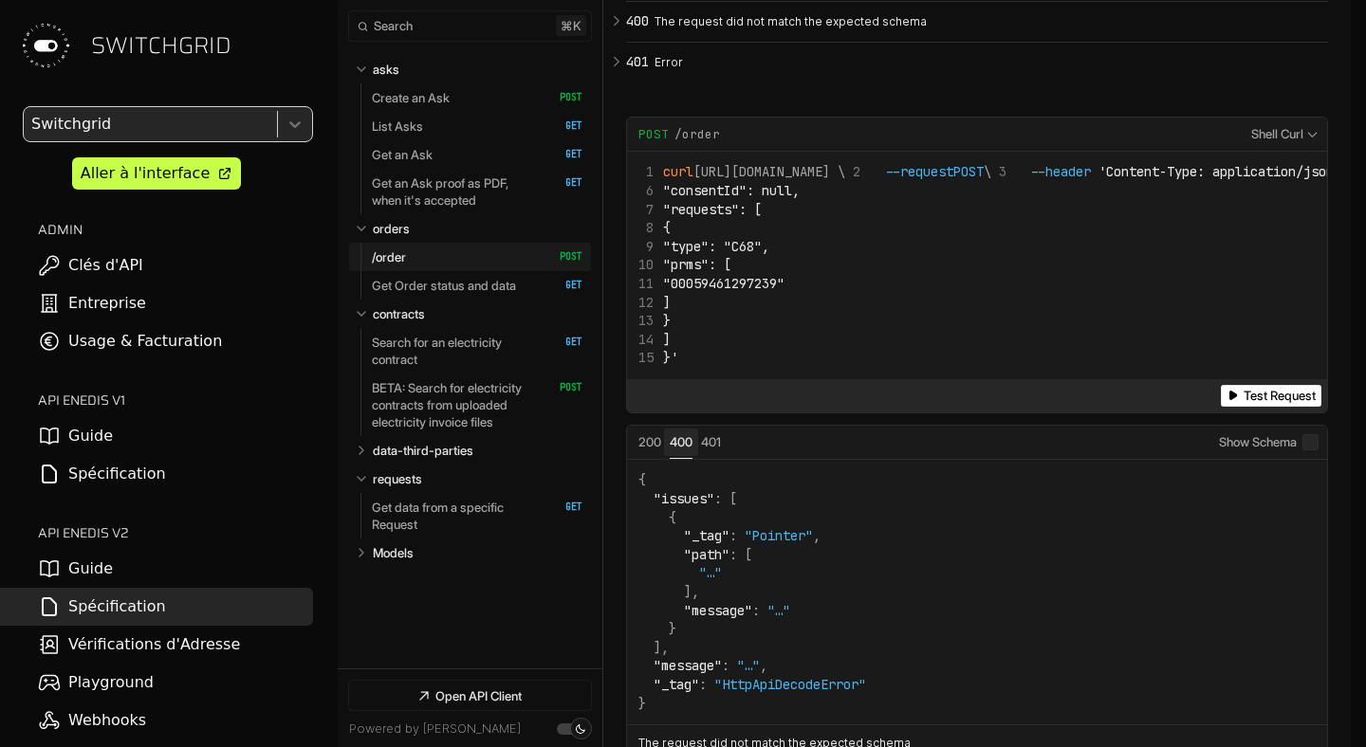
scroll to position [0, 0]
click at [701, 451] on button "Status: 401" at bounding box center [711, 442] width 20 height 17
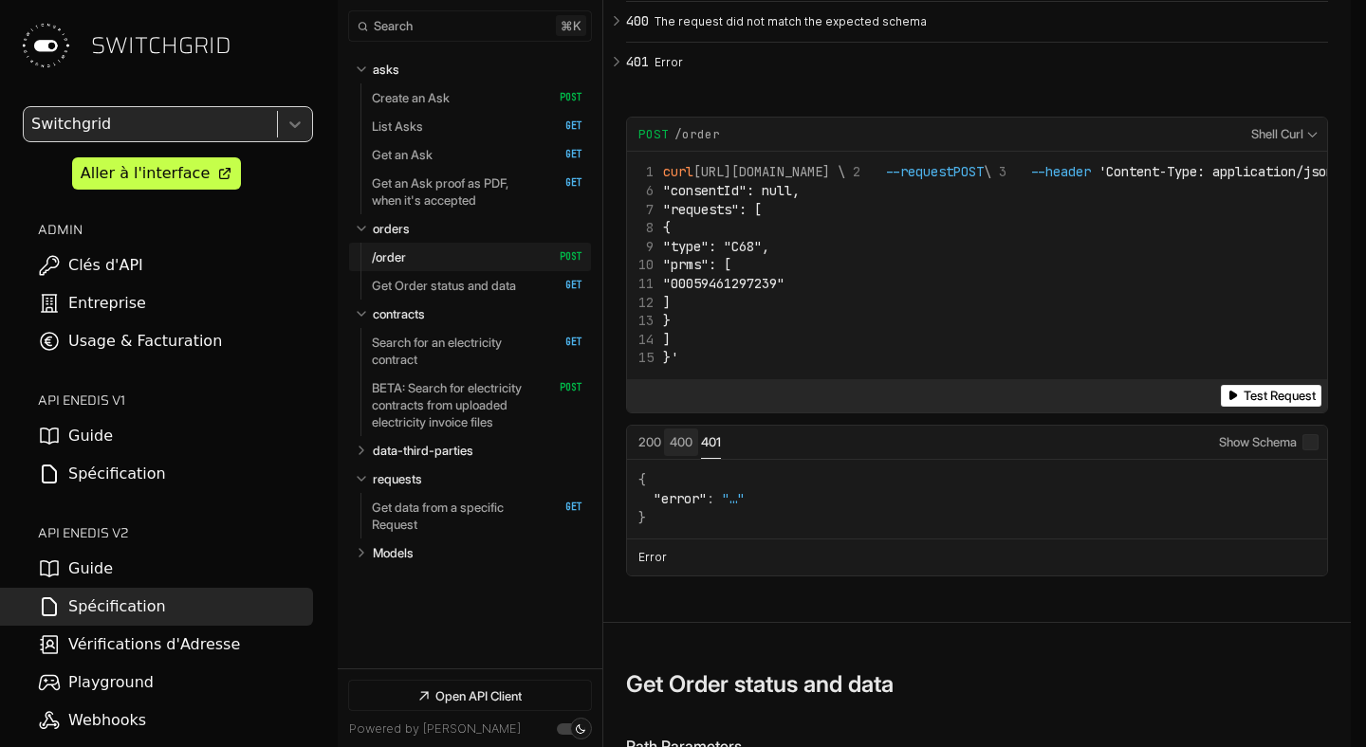
click at [670, 451] on button "Status: 400" at bounding box center [681, 442] width 23 height 17
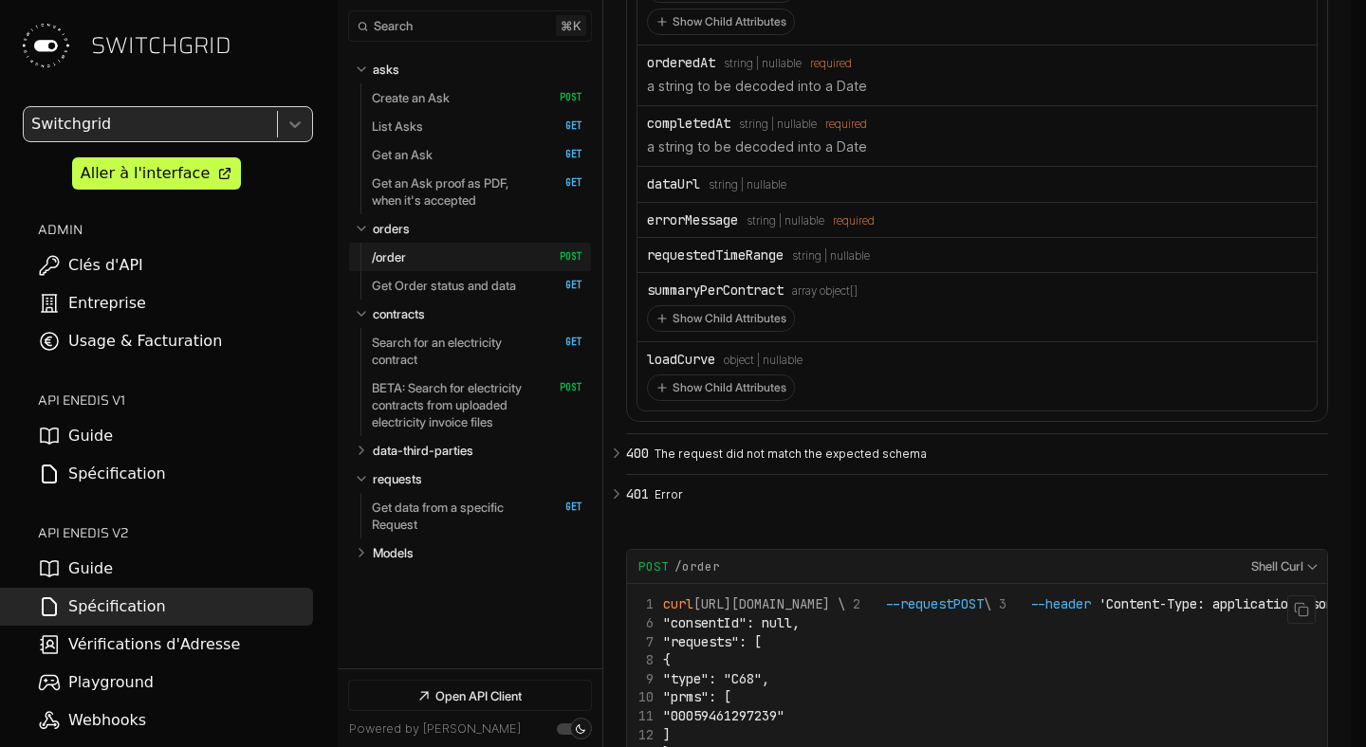
scroll to position [13315, 0]
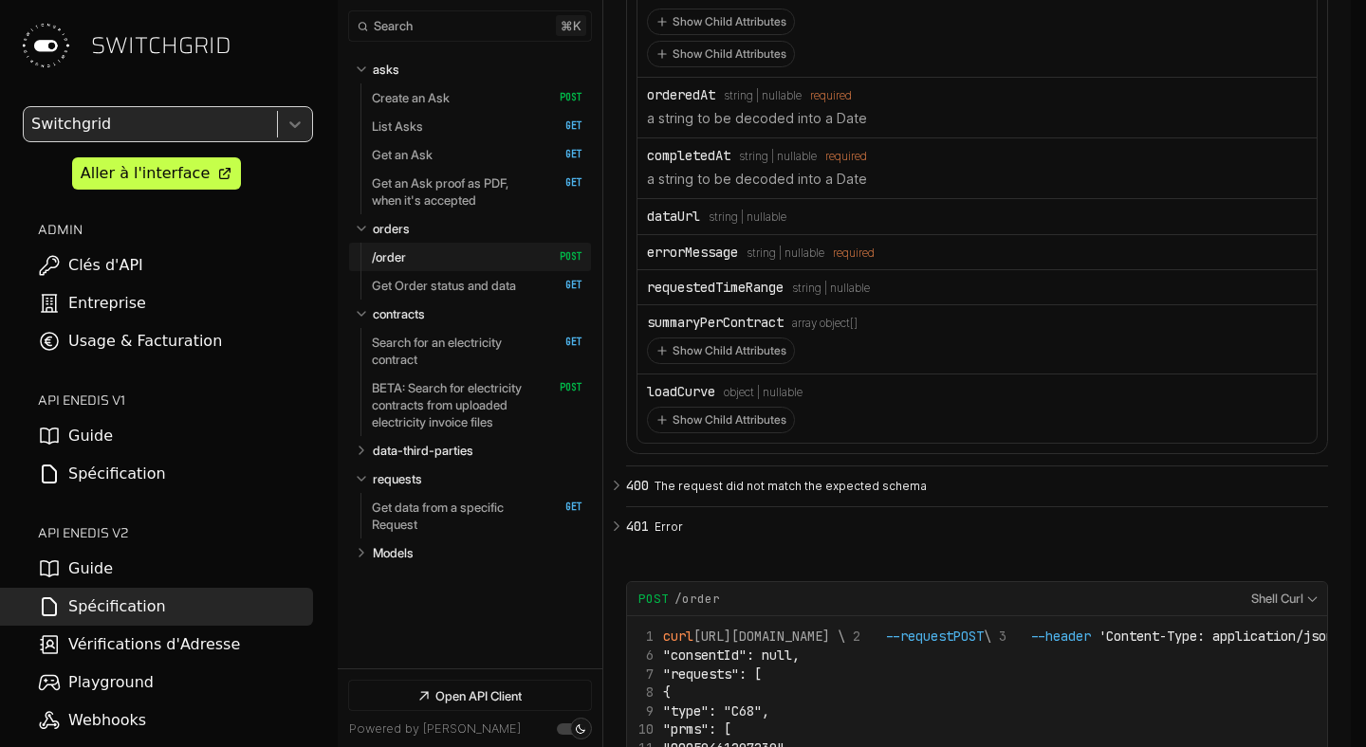
click at [479, 261] on link "/order   HTTP Method: POST" at bounding box center [477, 257] width 211 height 28
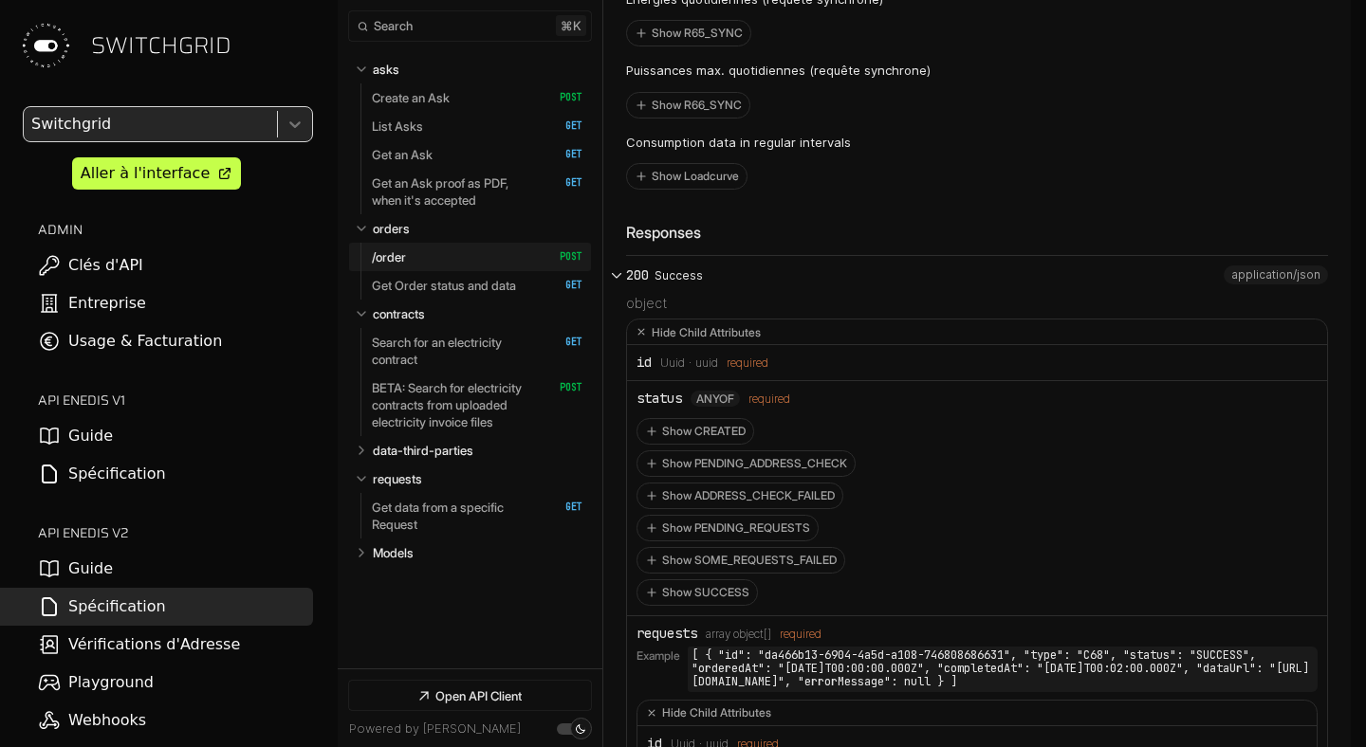
scroll to position [12328, 0]
click at [645, 378] on li "id Type: Uuid Format: uuid required" at bounding box center [977, 360] width 700 height 35
click at [642, 368] on div "id" at bounding box center [643, 360] width 15 height 15
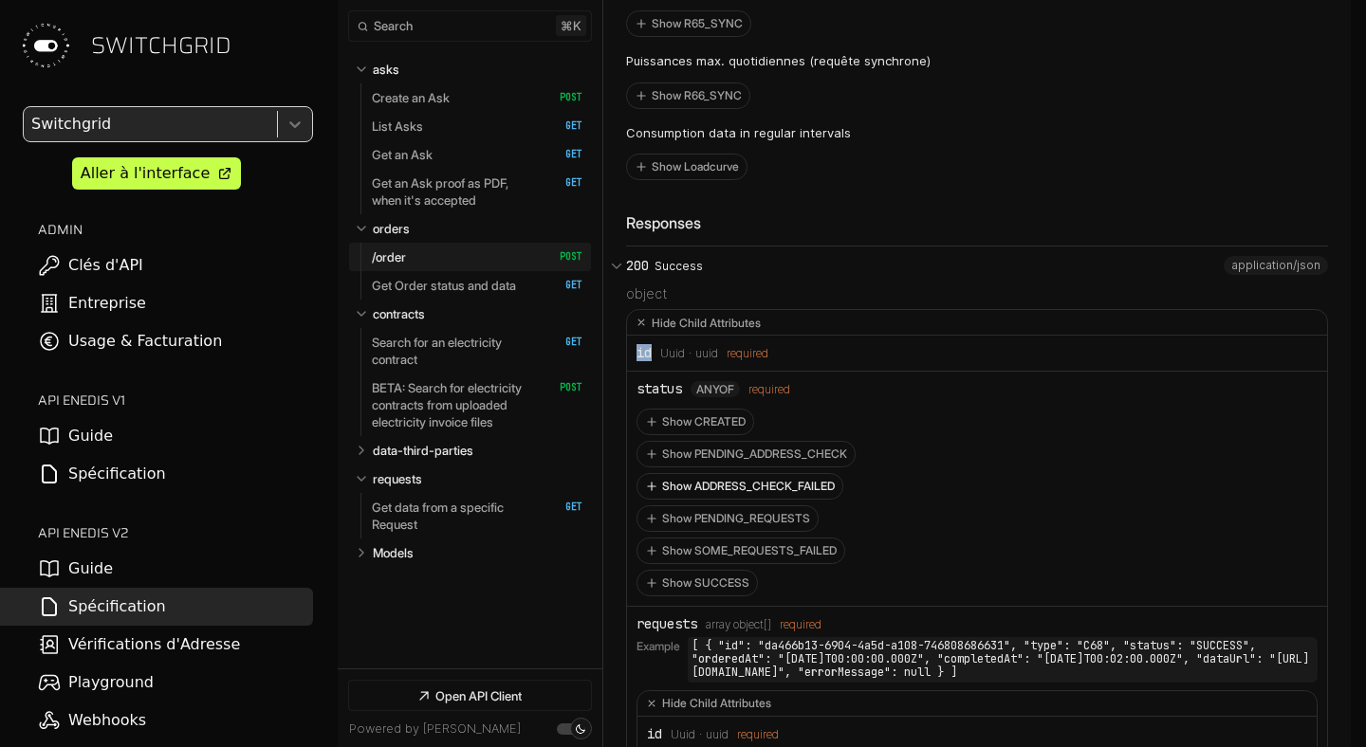
scroll to position [12338, 0]
click at [731, 653] on code "[ { "id": "da466b13-6904-4a5d-a108-746808686631", "type": "C68", "status": "SUC…" at bounding box center [1003, 656] width 630 height 45
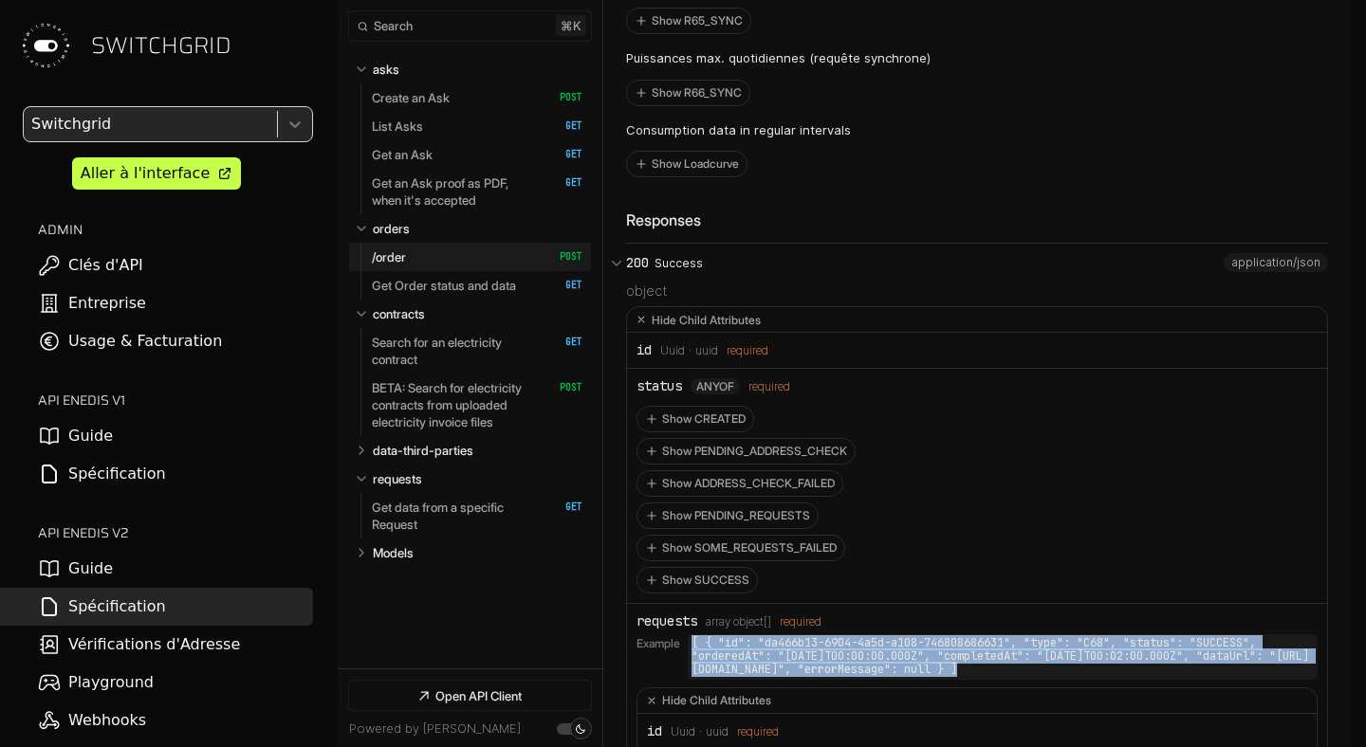
click at [868, 655] on code "[ { "id": "da466b13-6904-4a5d-a108-746808686631", "type": "C68", "status": "SUC…" at bounding box center [1003, 656] width 630 height 45
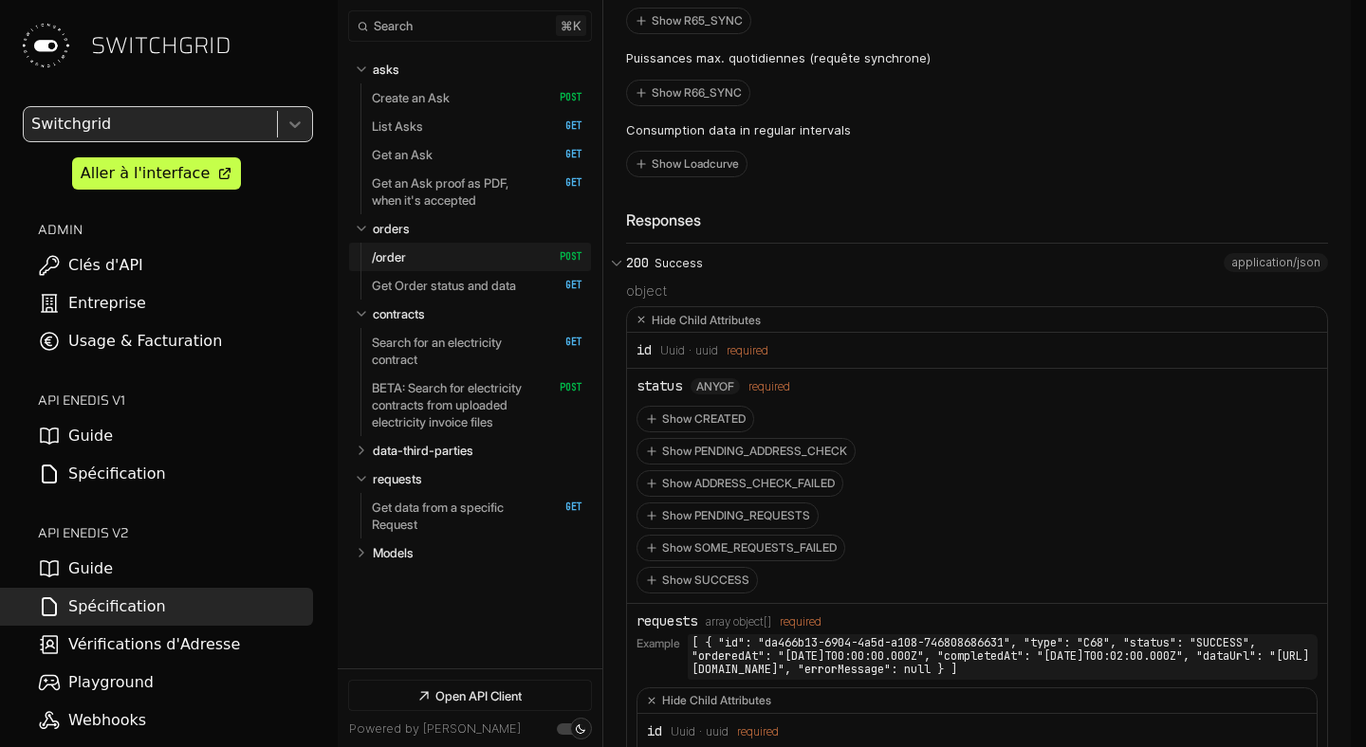
click at [846, 679] on code "[ { "id": "da466b13-6904-4a5d-a108-746808686631", "type": "C68", "status": "SUC…" at bounding box center [1003, 656] width 630 height 45
drag, startPoint x: 789, startPoint y: 679, endPoint x: 945, endPoint y: 679, distance: 155.5
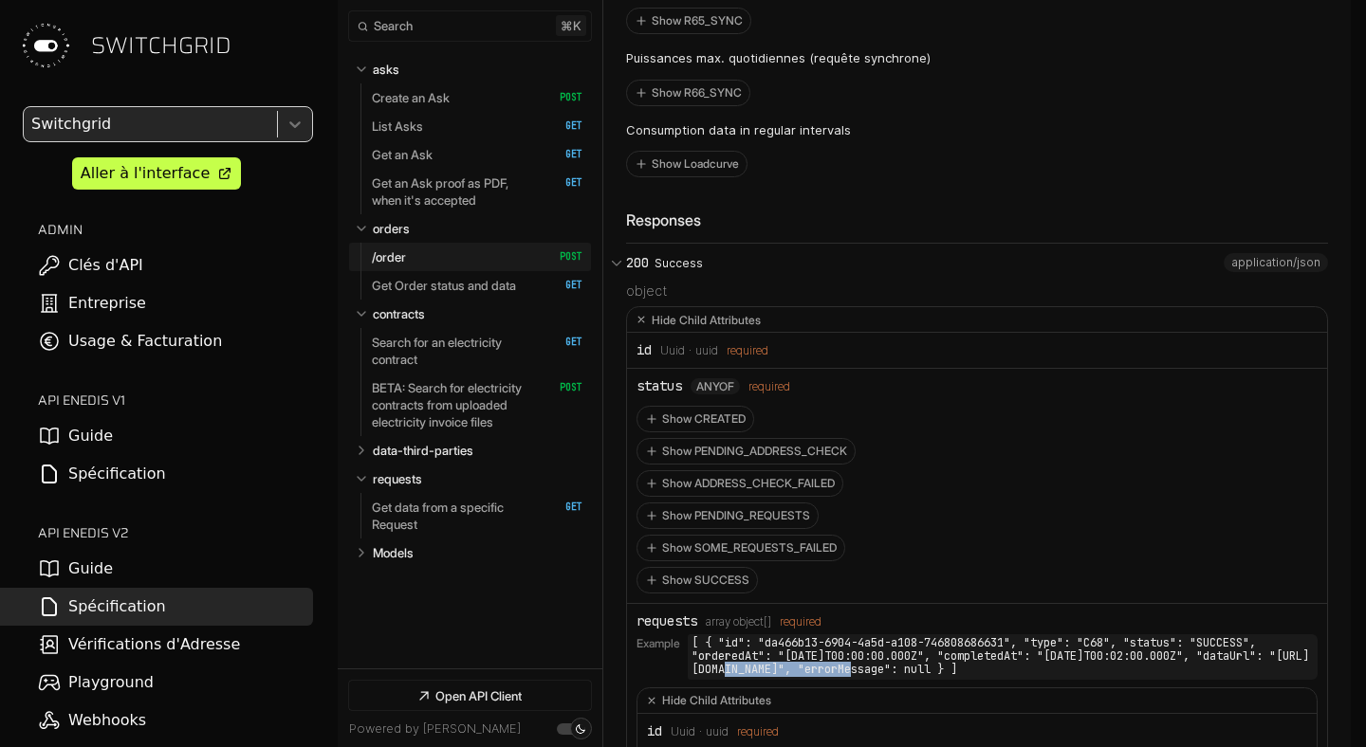
click at [945, 679] on code "[ { "id": "da466b13-6904-4a5d-a108-746808686631", "type": "C68", "status": "SUC…" at bounding box center [1003, 656] width 630 height 45
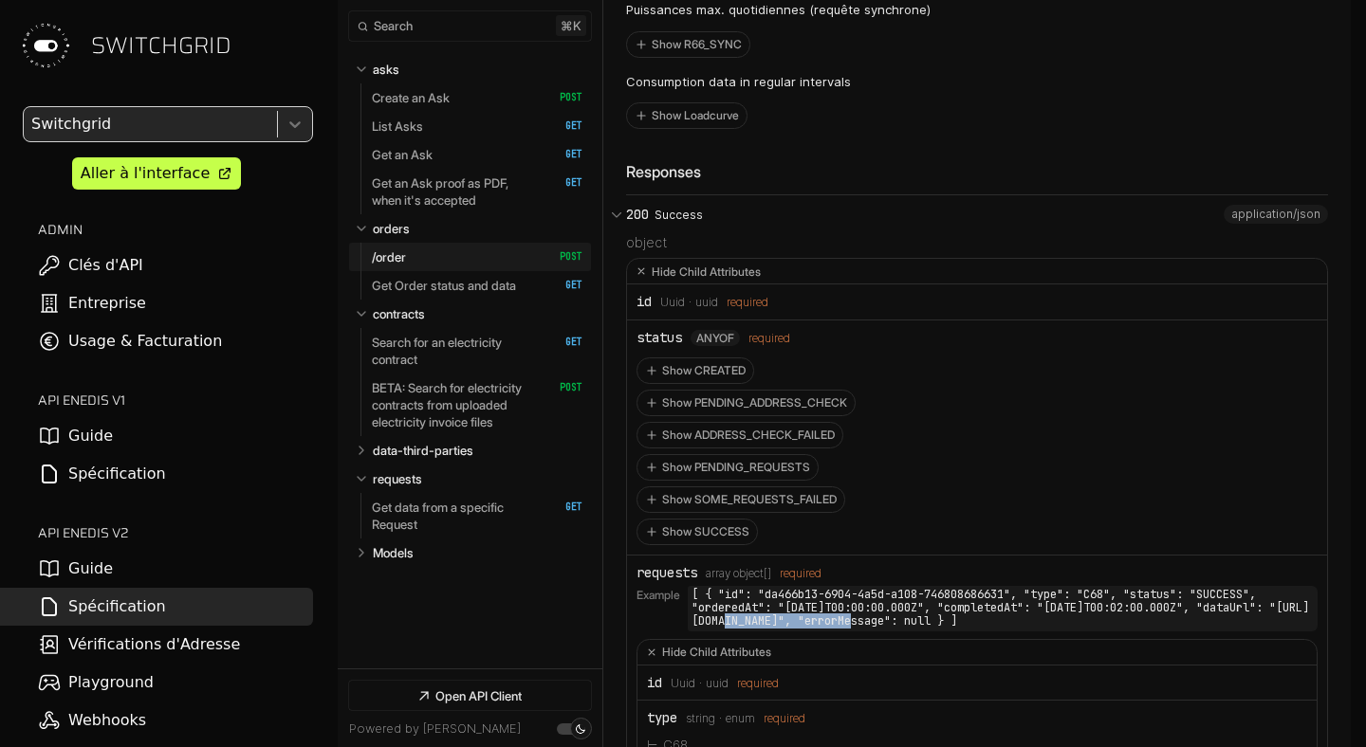
scroll to position [12473, 0]
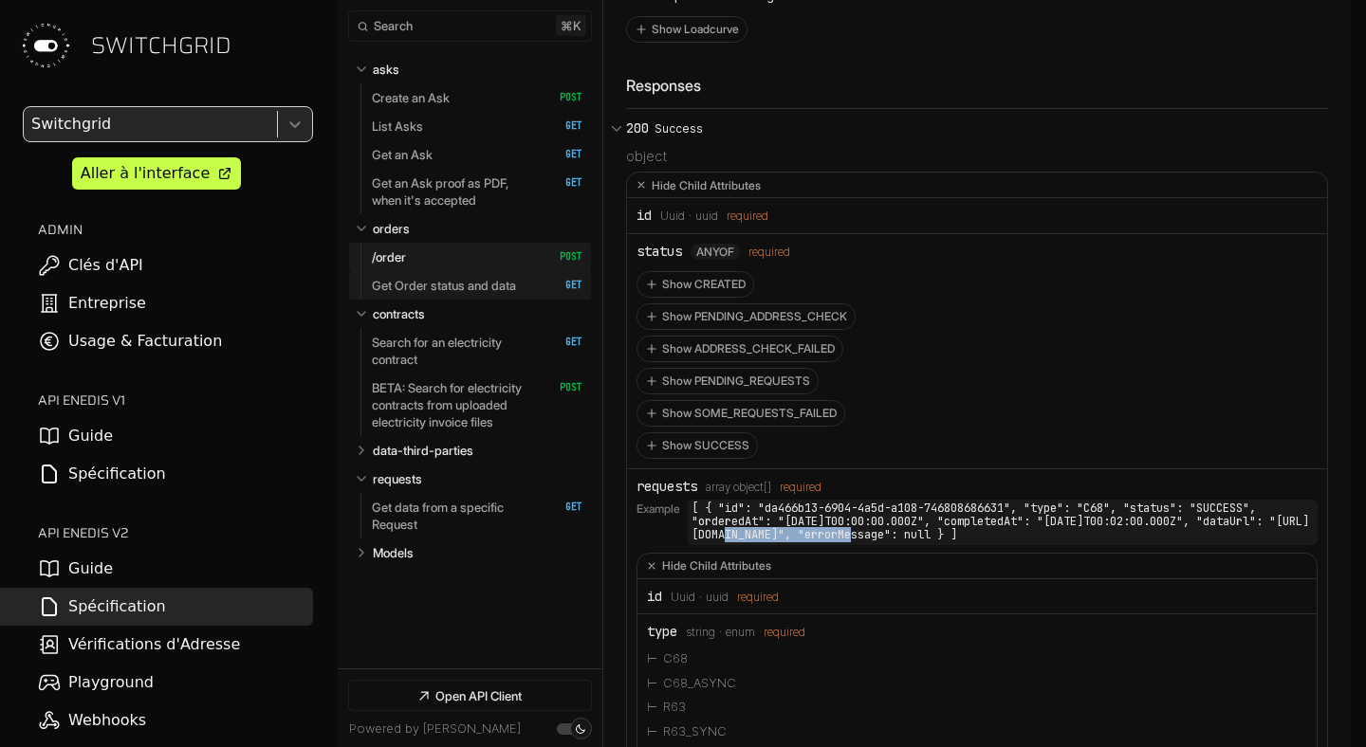
click at [494, 292] on p "Get Order status and data" at bounding box center [444, 285] width 144 height 17
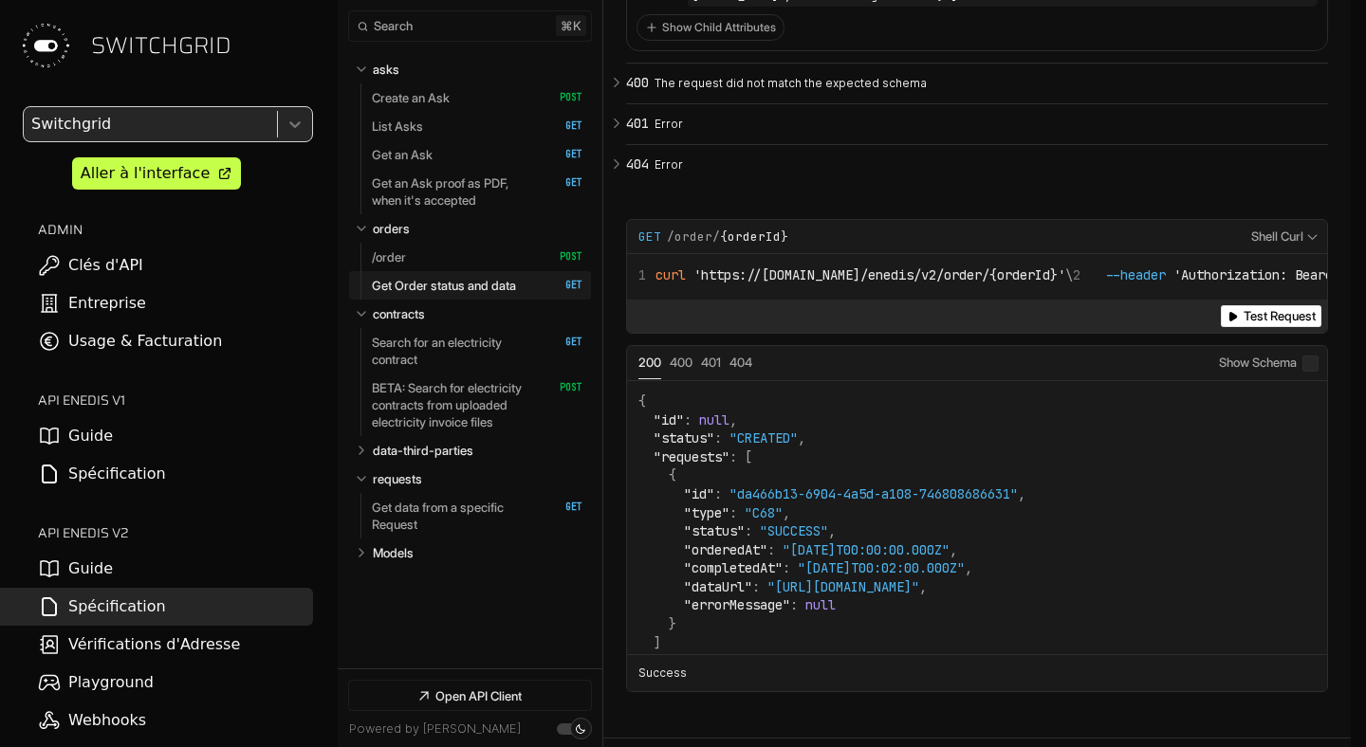
scroll to position [15278, 0]
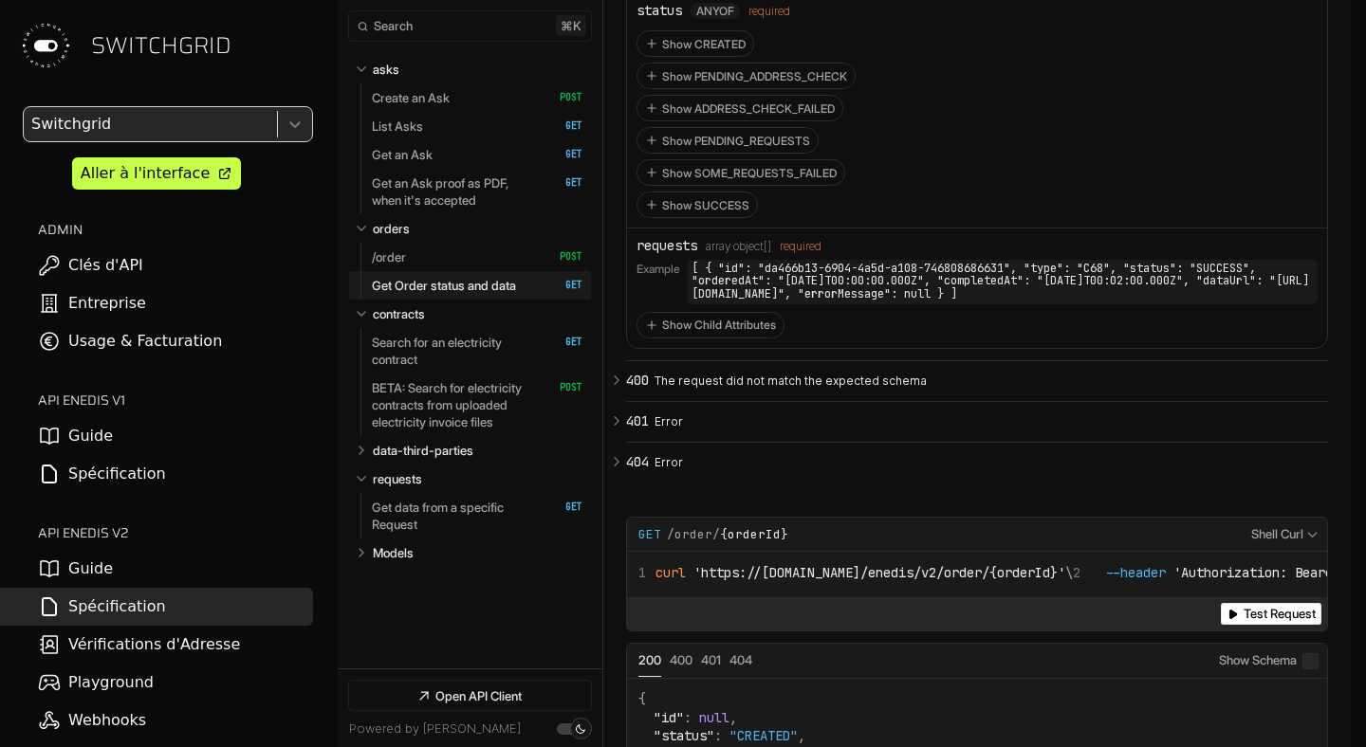
click at [472, 280] on p "Get Order status and data" at bounding box center [444, 285] width 144 height 17
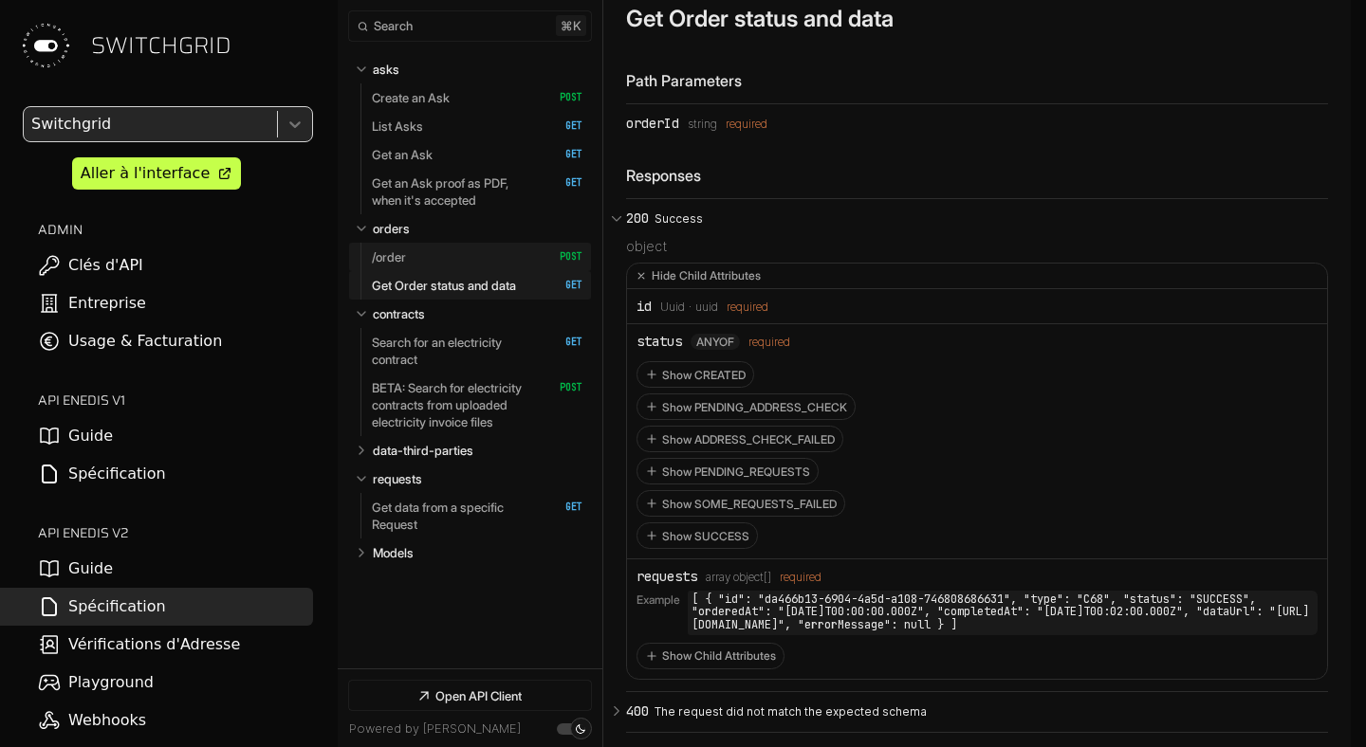
click at [463, 261] on link "/order   HTTP Method: POST" at bounding box center [477, 257] width 211 height 28
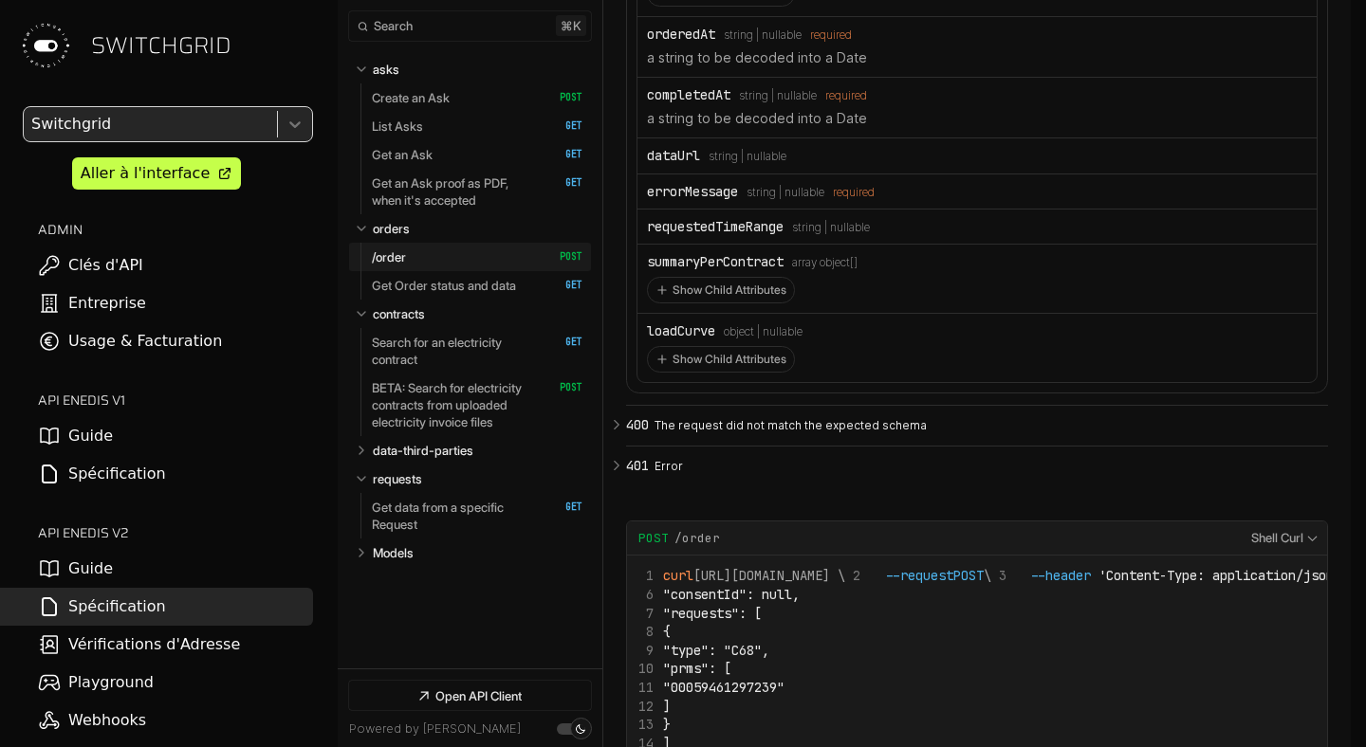
scroll to position [13378, 0]
click at [439, 272] on link "Get Order status and data   HTTP Method: GET" at bounding box center [477, 285] width 211 height 28
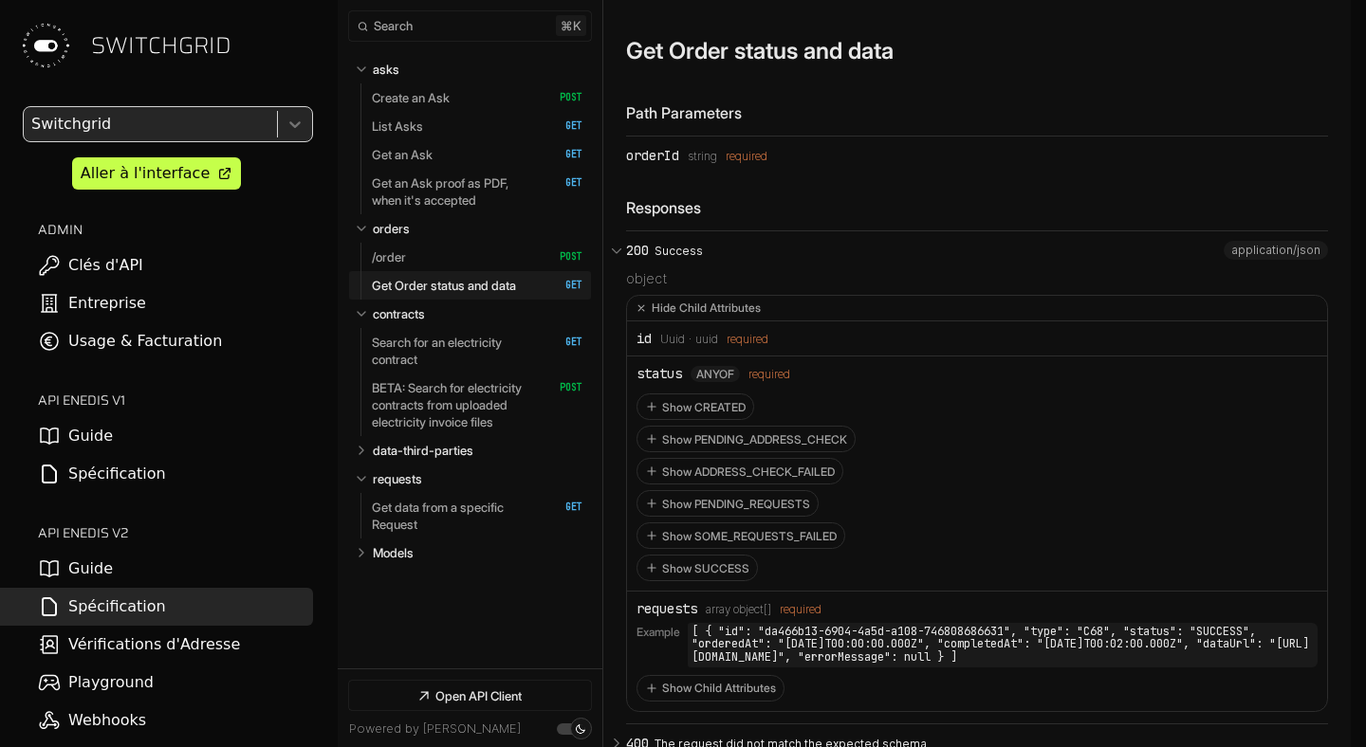
scroll to position [14519, 0]
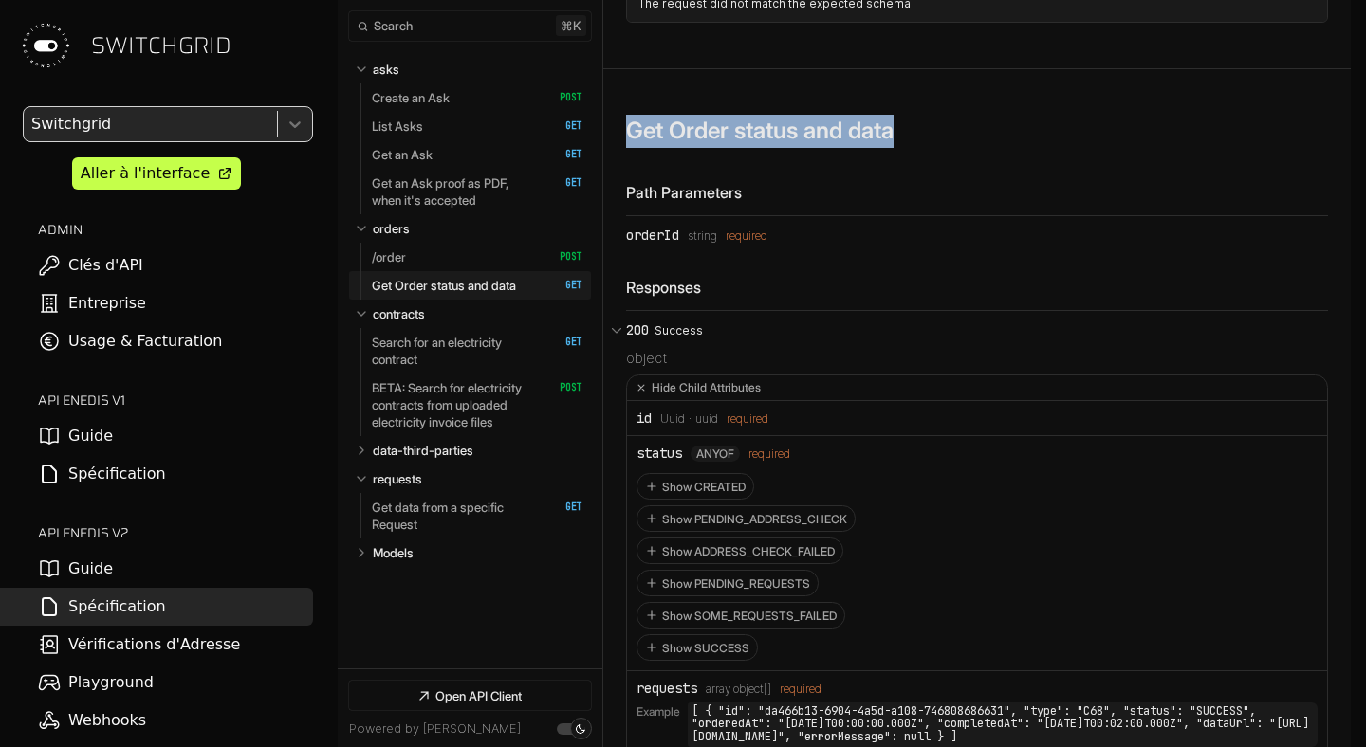
drag, startPoint x: 937, startPoint y: 173, endPoint x: 607, endPoint y: 173, distance: 330.0
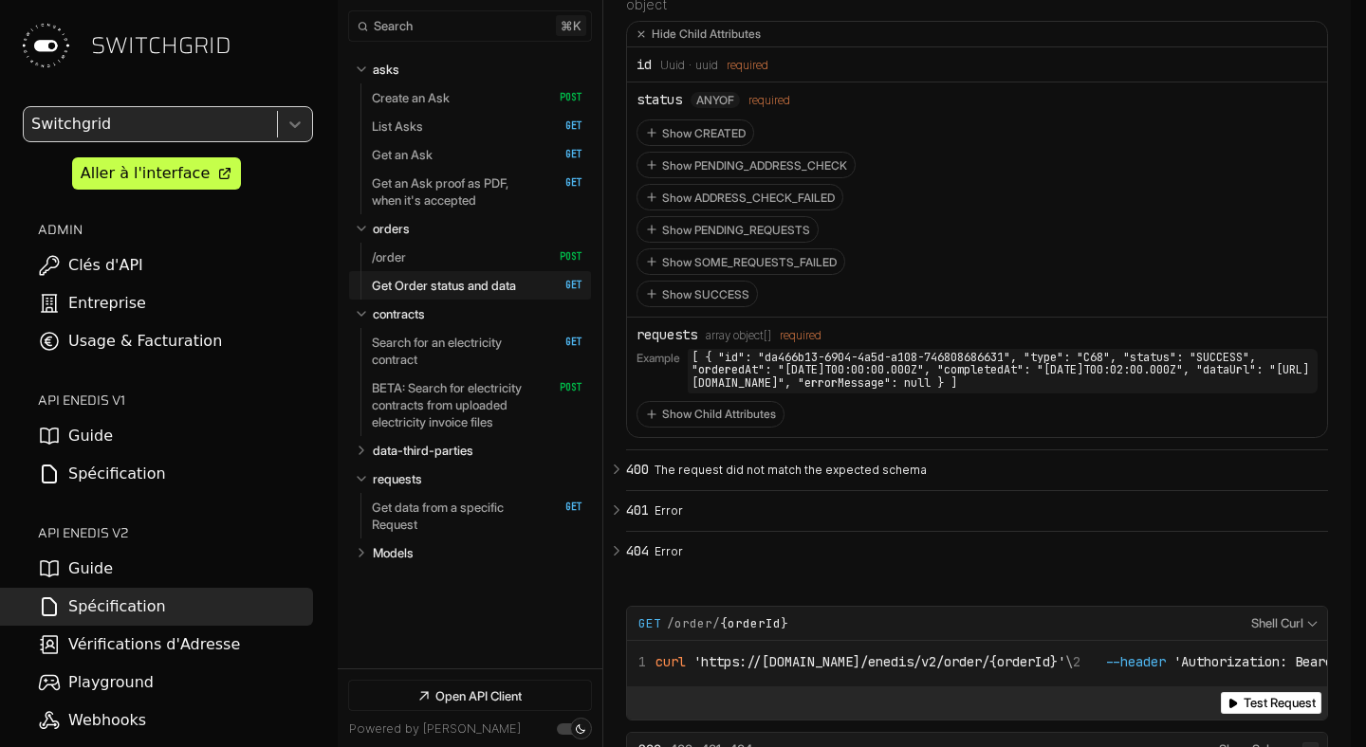
scroll to position [15217, 0]
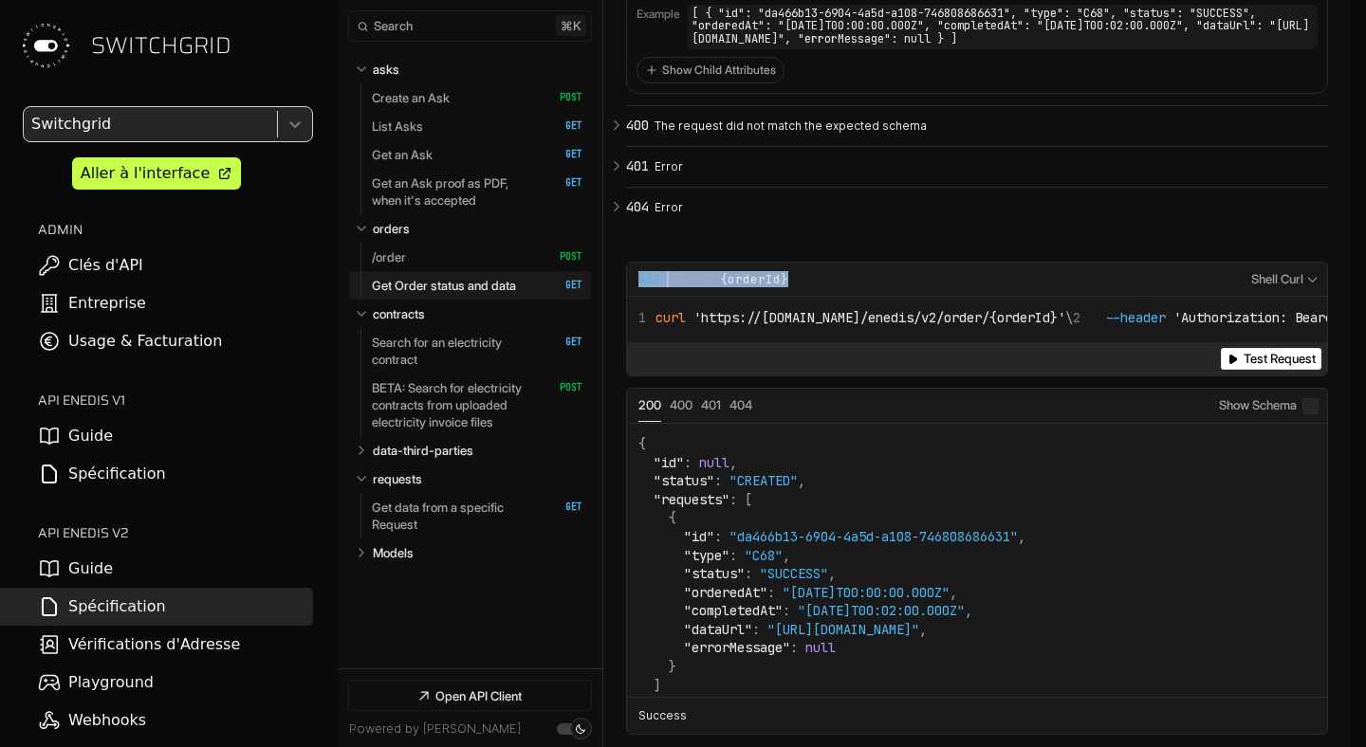
drag, startPoint x: 845, startPoint y: 310, endPoint x: 622, endPoint y: 310, distance: 222.9
click at [622, 310] on section "**********" at bounding box center [976, 75] width 747 height 1409
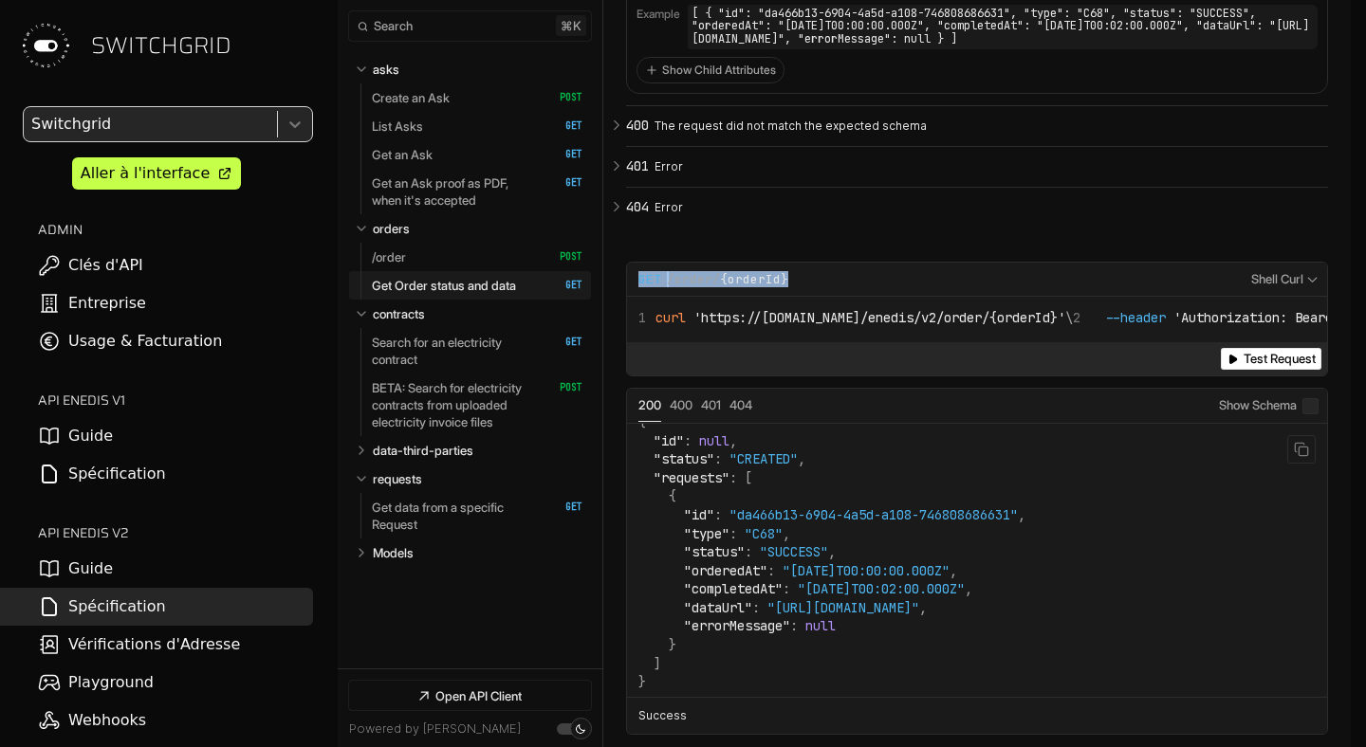
scroll to position [27, 0]
click at [769, 636] on code "{ "id" : null , "status" : "CREATED" , "requests" : [ { "id" : "da466b13-6904-4…" at bounding box center [831, 548] width 387 height 279
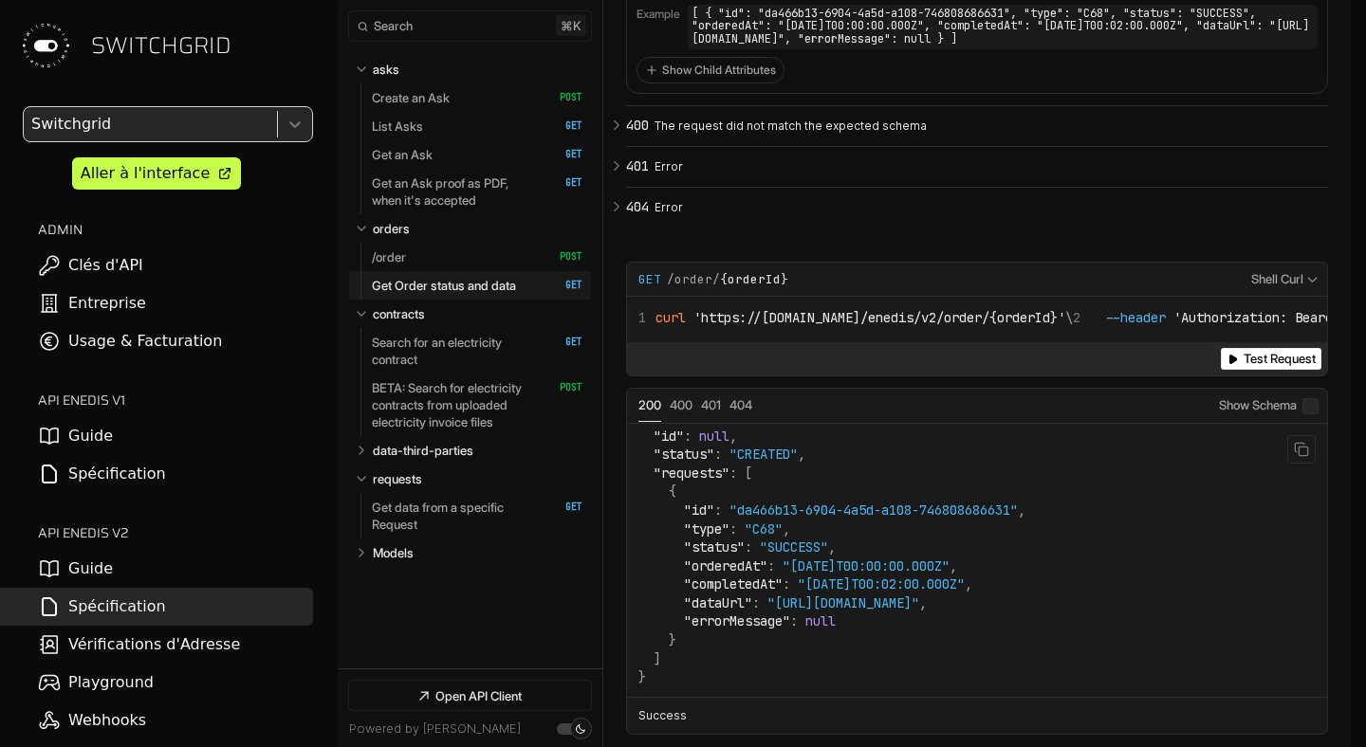
drag, startPoint x: 780, startPoint y: 650, endPoint x: 1014, endPoint y: 651, distance: 234.3
click at [919, 612] on span ""https://example.com/data.json"" at bounding box center [843, 603] width 152 height 17
click at [726, 612] on span ""dataUrl"" at bounding box center [718, 603] width 68 height 17
click at [444, 514] on p "Get data from a specific Request" at bounding box center [456, 516] width 168 height 34
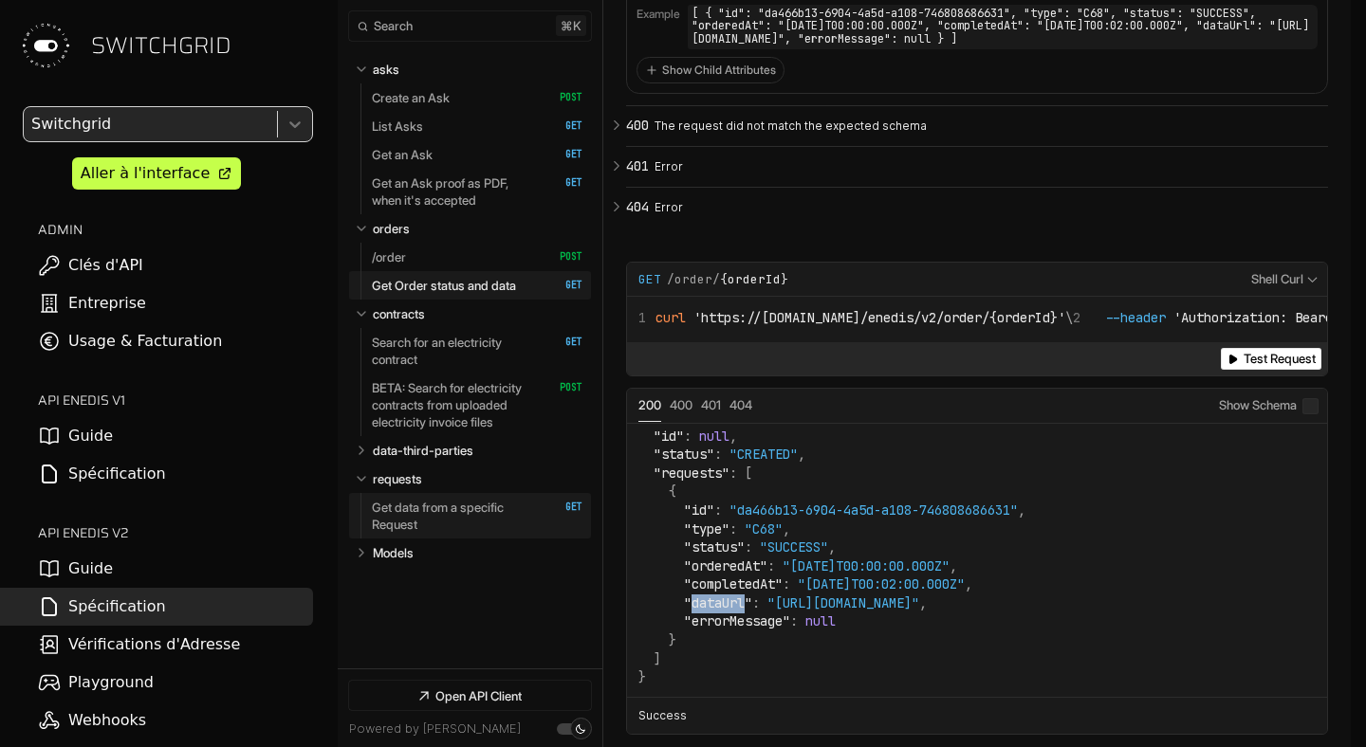
scroll to position [19599, 0]
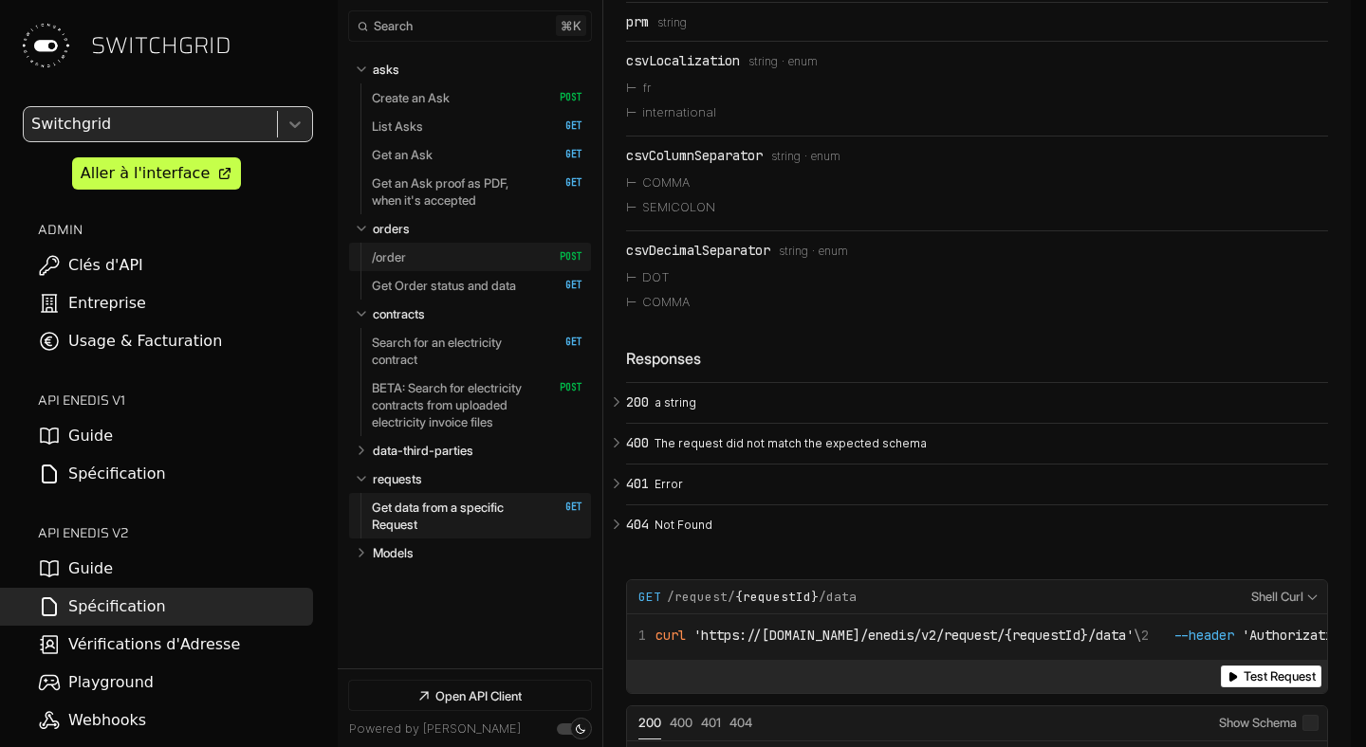
click at [415, 258] on link "/order   HTTP Method: POST" at bounding box center [477, 257] width 211 height 28
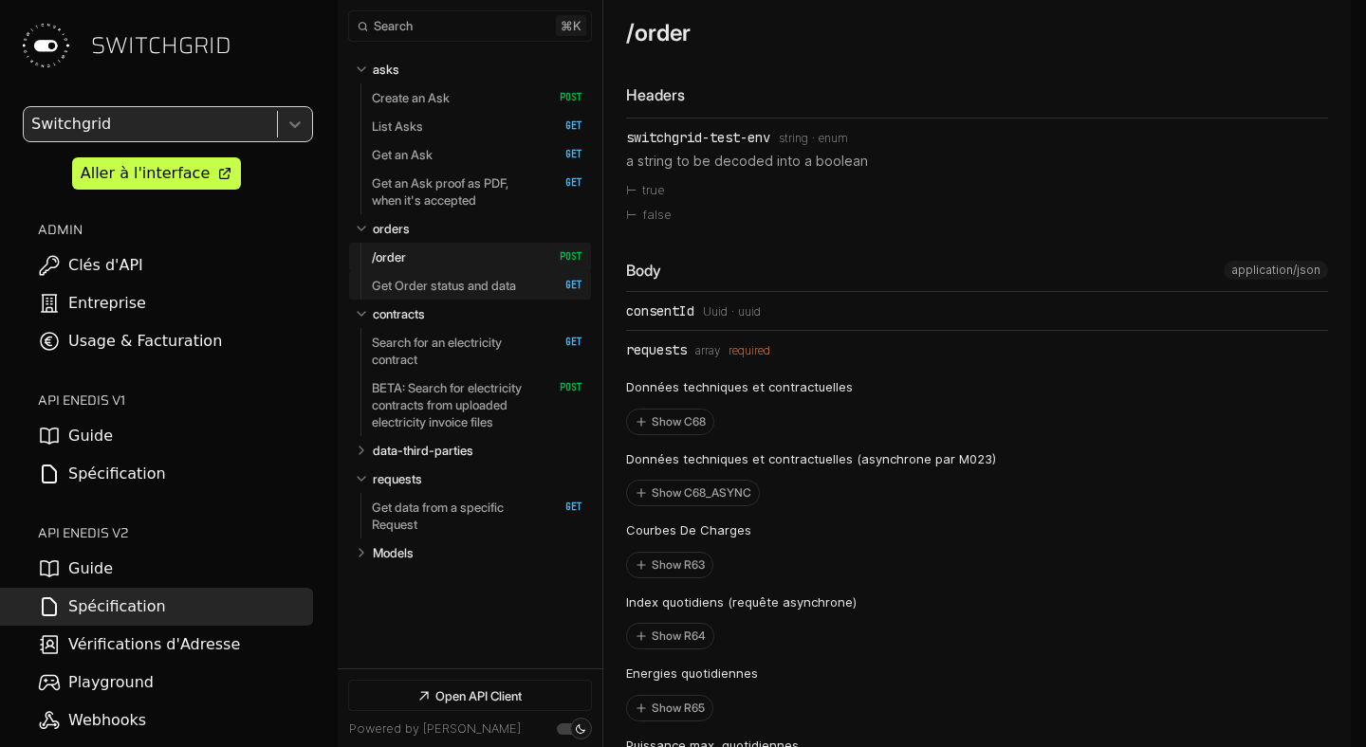
click at [445, 283] on p "Get Order status and data" at bounding box center [444, 285] width 144 height 17
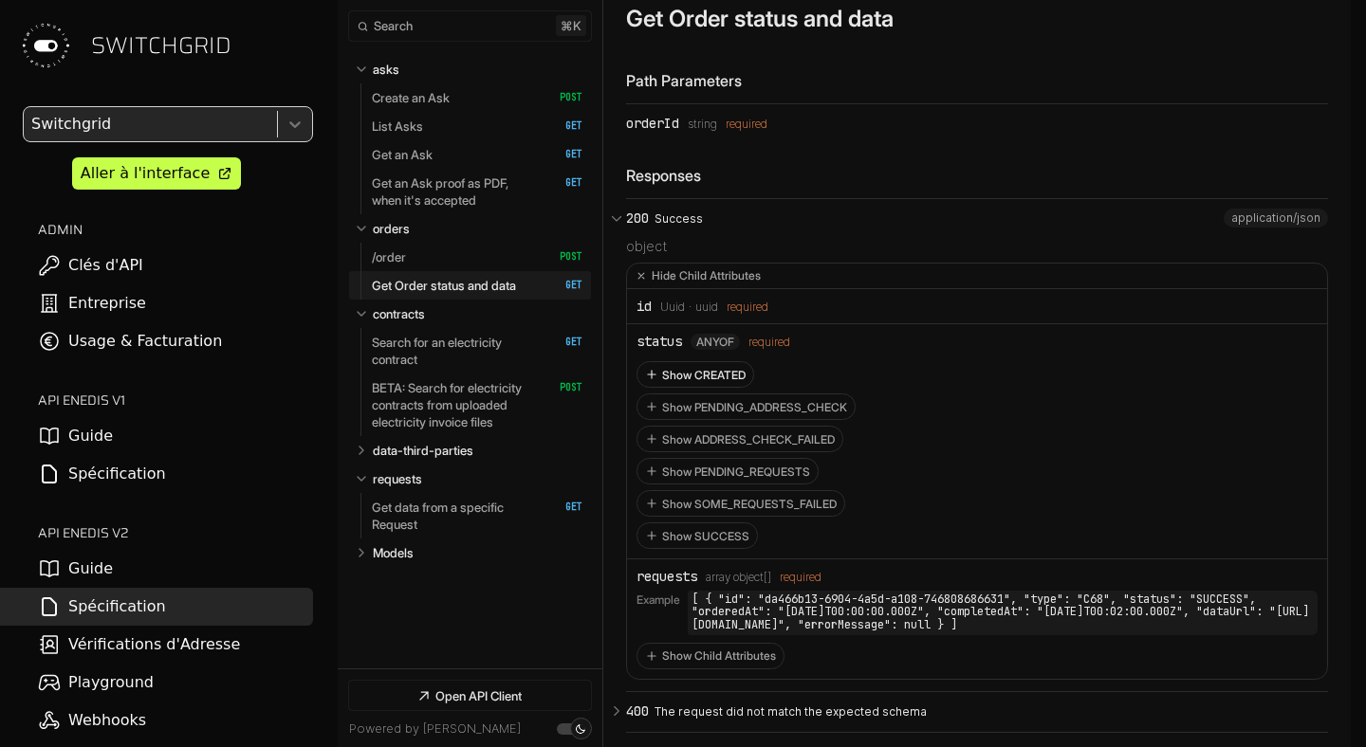
scroll to position [14884, 0]
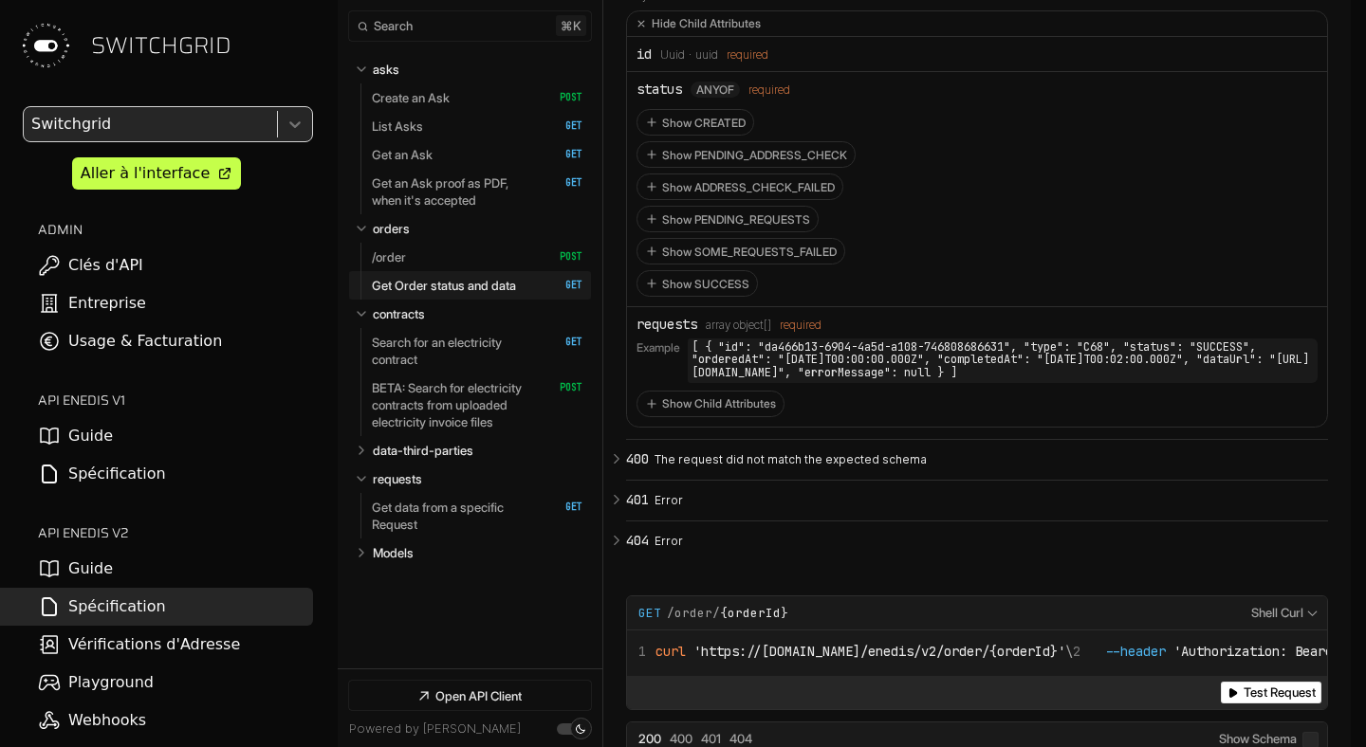
click at [717, 383] on code "[ { "id": "da466b13-6904-4a5d-a108-746808686631", "type": "C68", "status": "SUC…" at bounding box center [1003, 361] width 630 height 45
click at [440, 525] on p "Get data from a specific Request" at bounding box center [456, 516] width 168 height 34
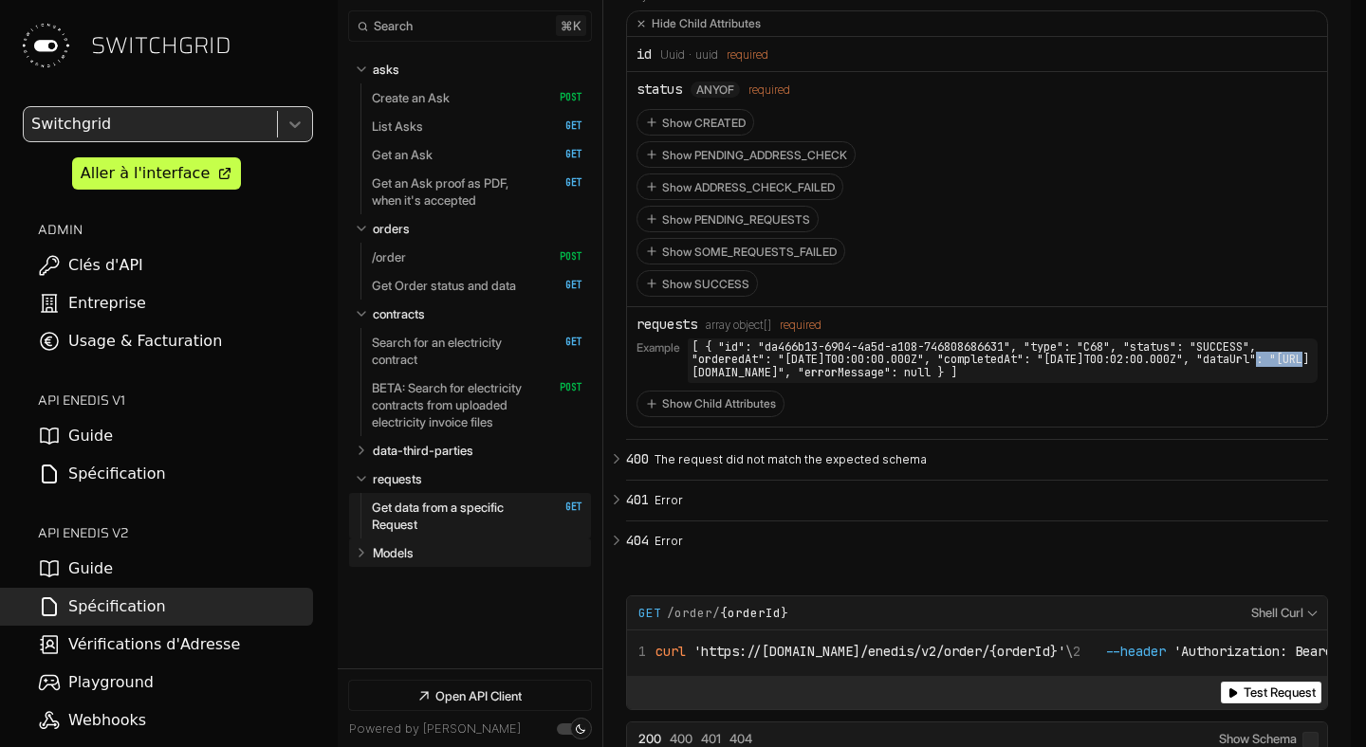
scroll to position [19599, 0]
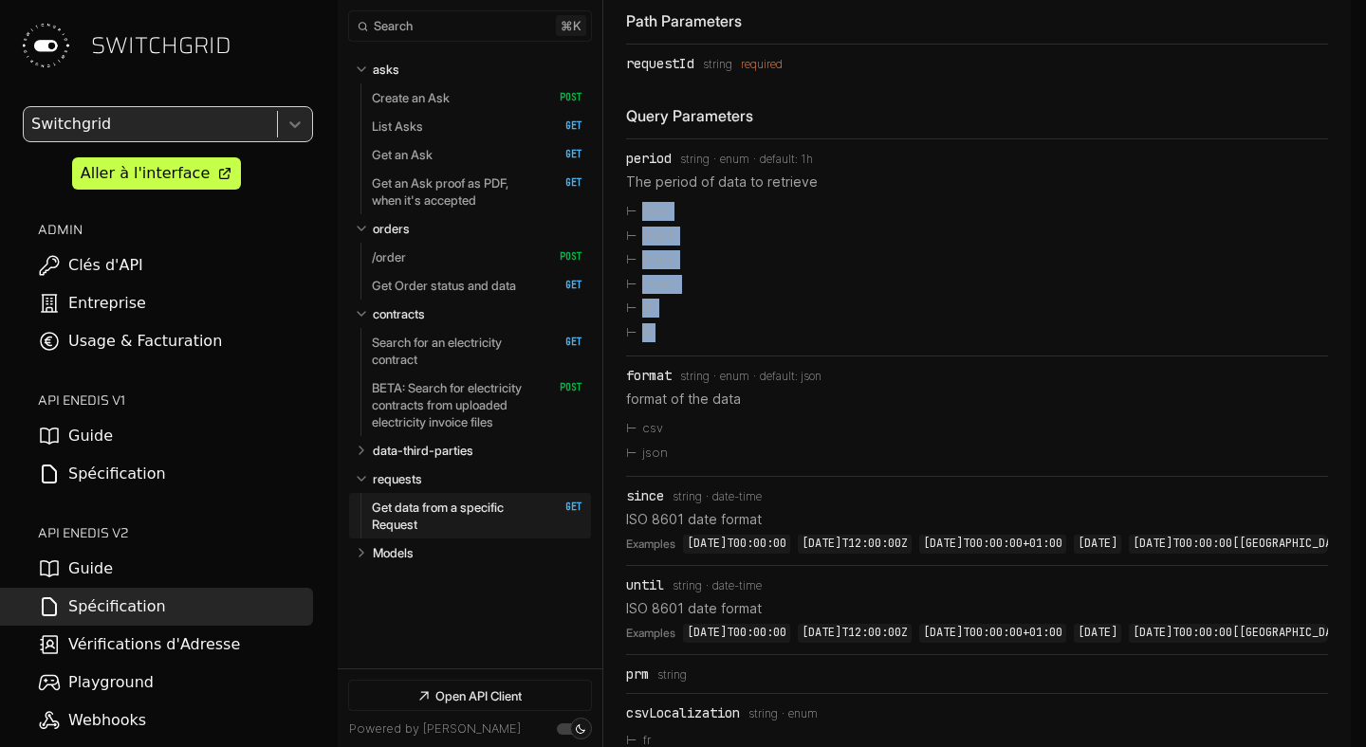
drag, startPoint x: 644, startPoint y: 310, endPoint x: 659, endPoint y: 427, distance: 117.6
click at [659, 344] on ul "5min 10min 15min 30min 1h 1d" at bounding box center [977, 271] width 702 height 145
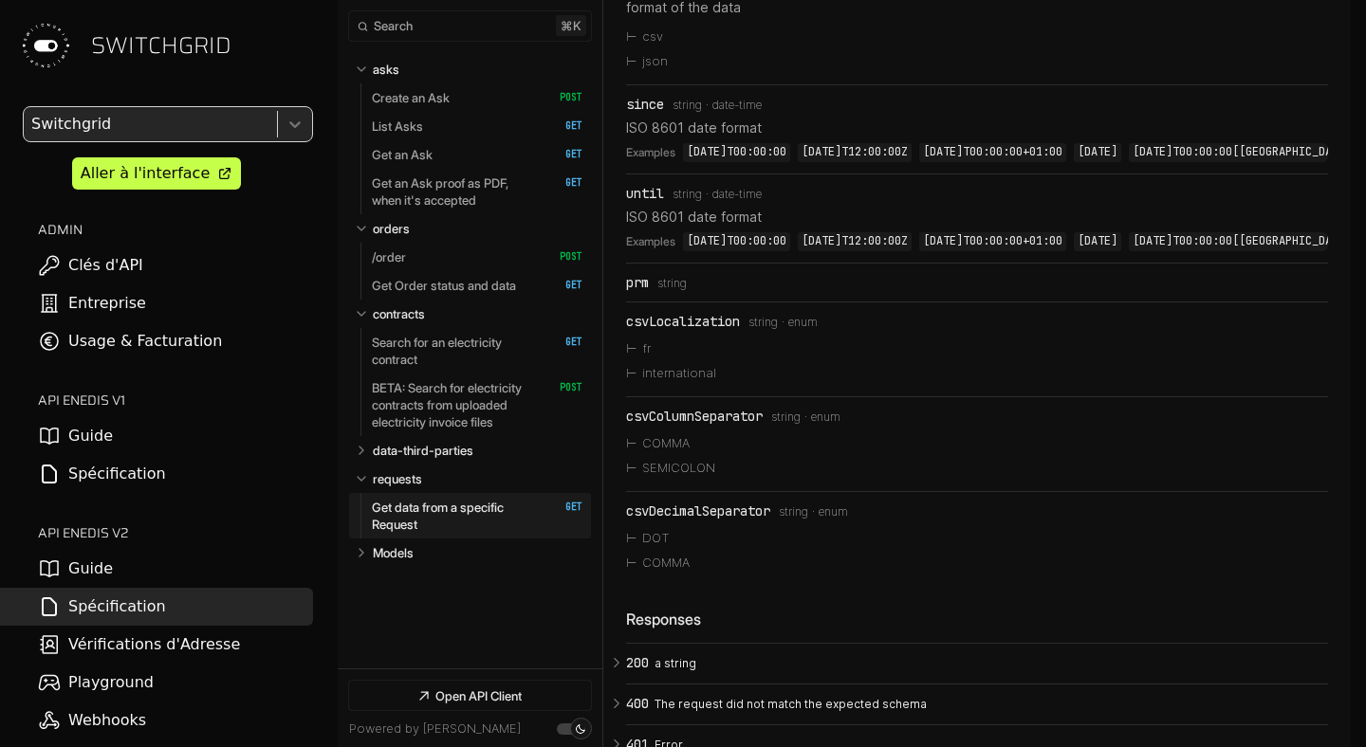
scroll to position [20442, 0]
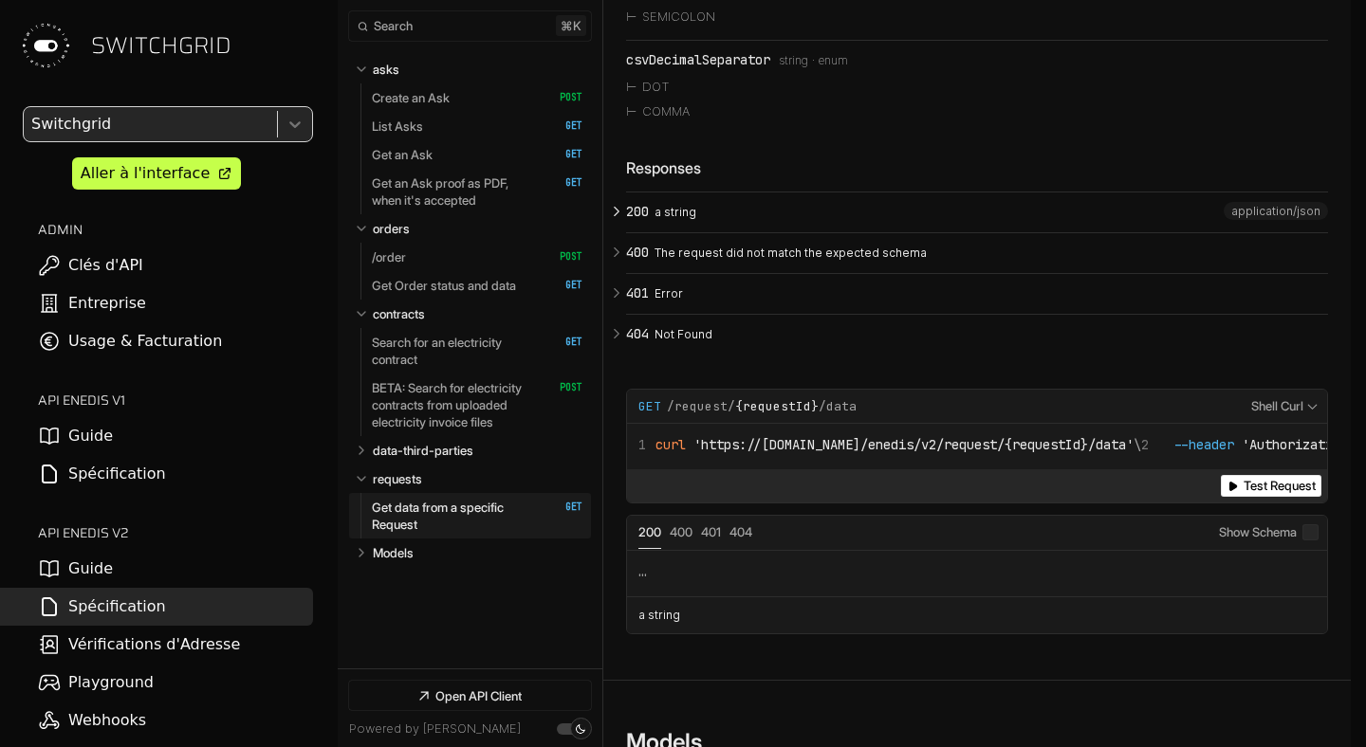
click at [658, 221] on p "a string" at bounding box center [988, 212] width 668 height 17
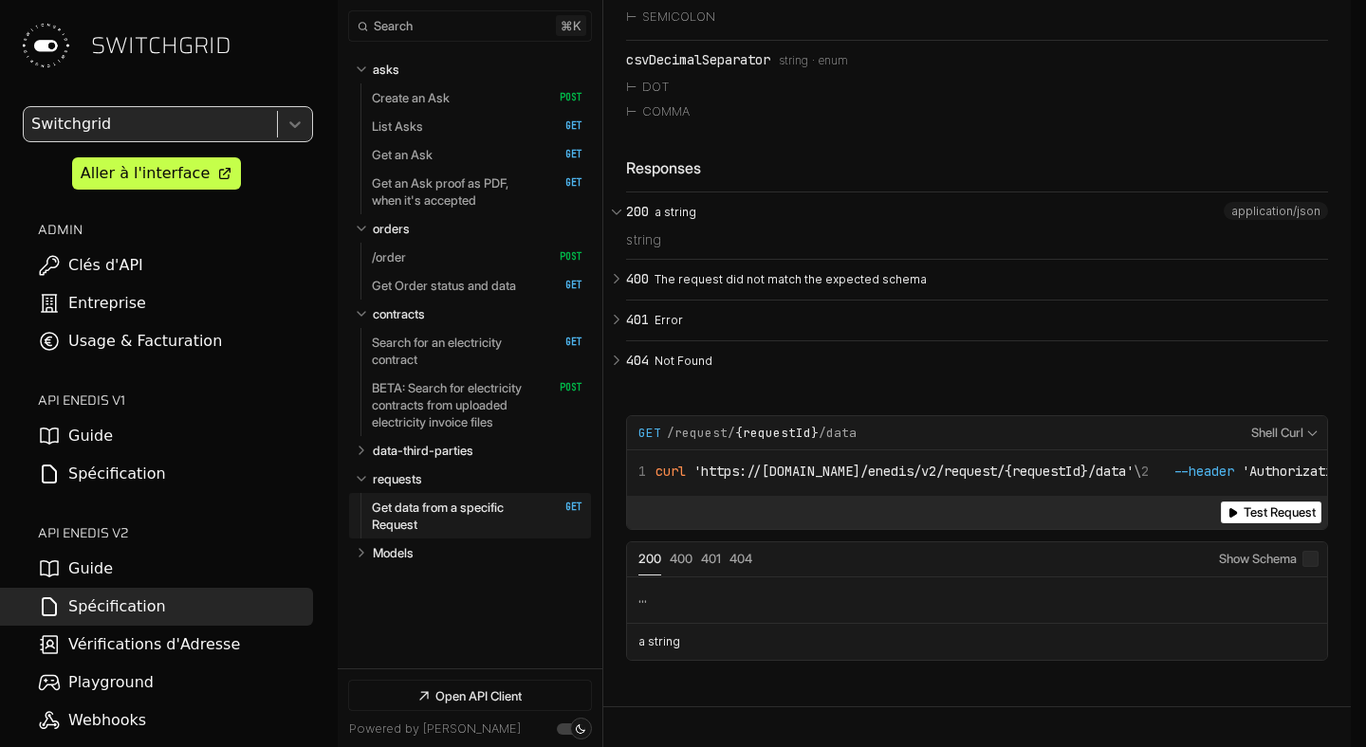
click at [633, 248] on span "Type: string" at bounding box center [643, 239] width 35 height 15
click at [748, 259] on li "Type: string" at bounding box center [977, 240] width 702 height 38
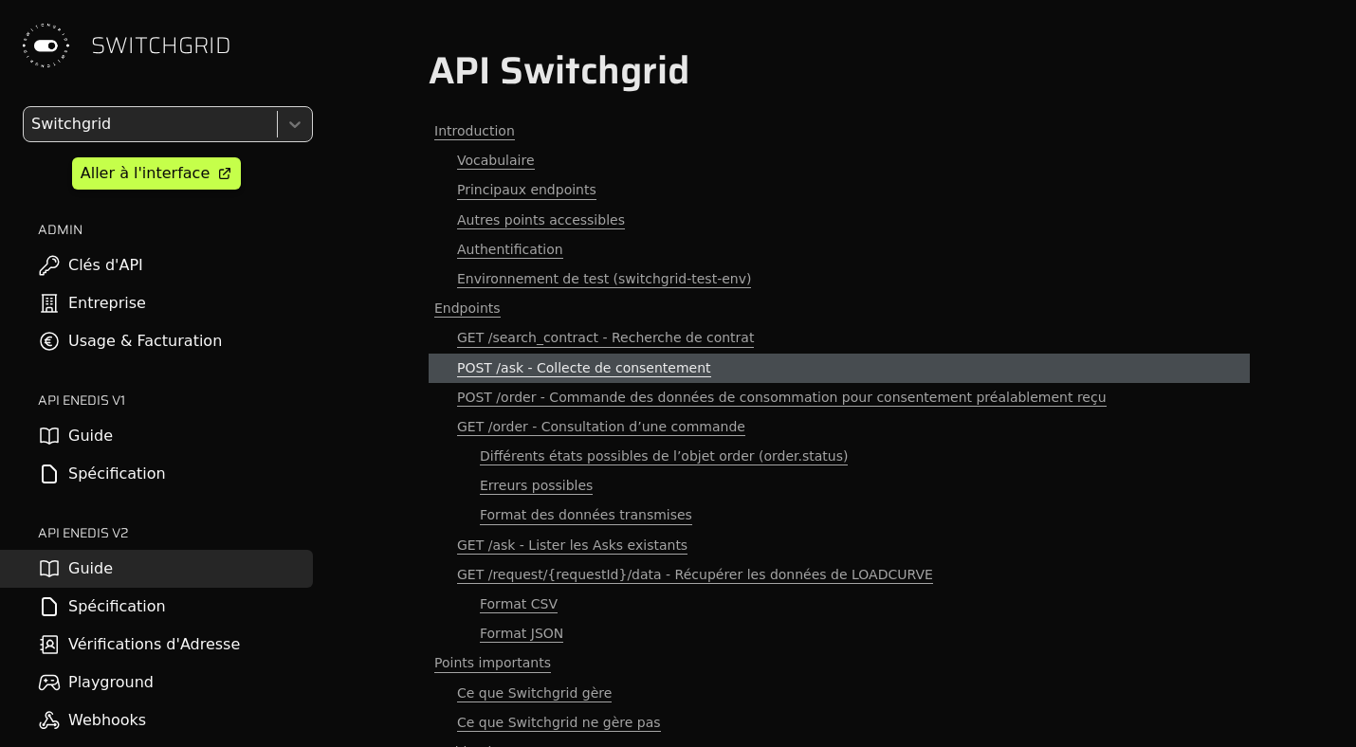
click at [546, 364] on span "POST /ask - Collecte de consentement" at bounding box center [584, 368] width 254 height 18
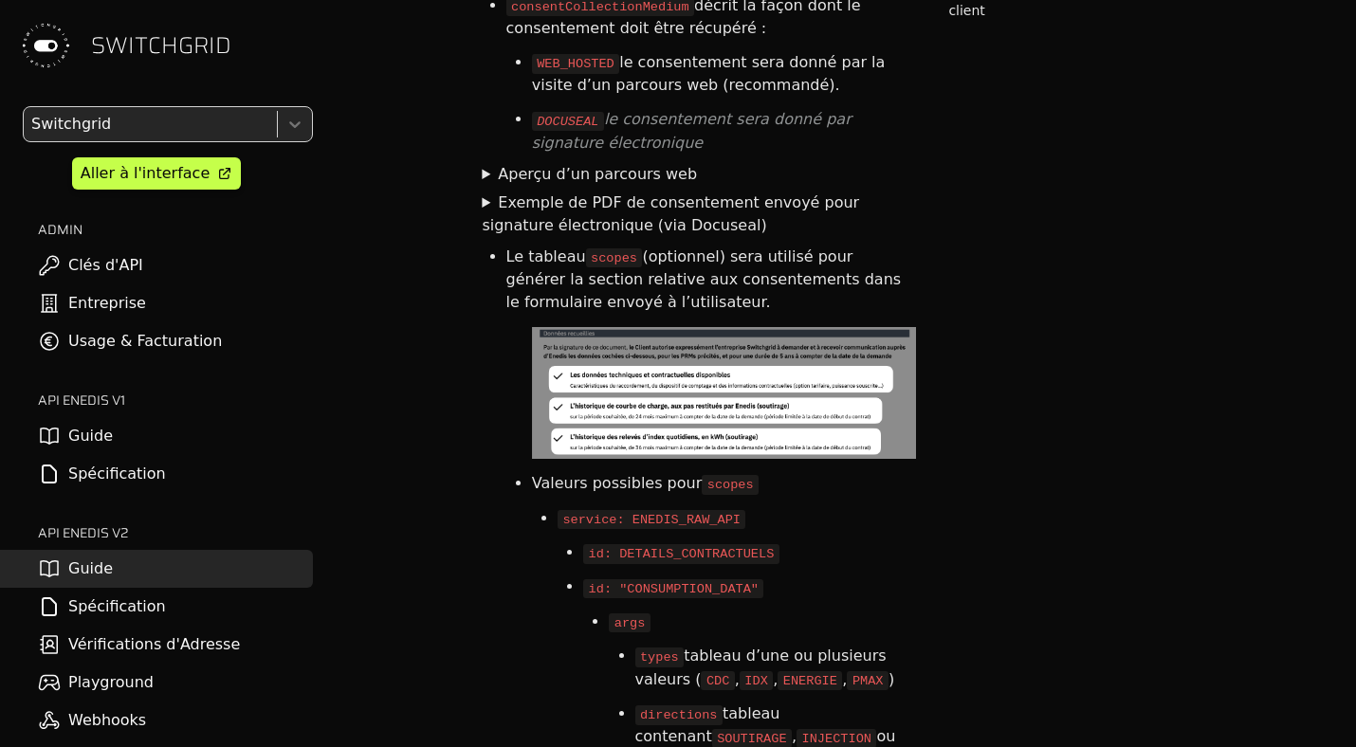
scroll to position [4118, 0]
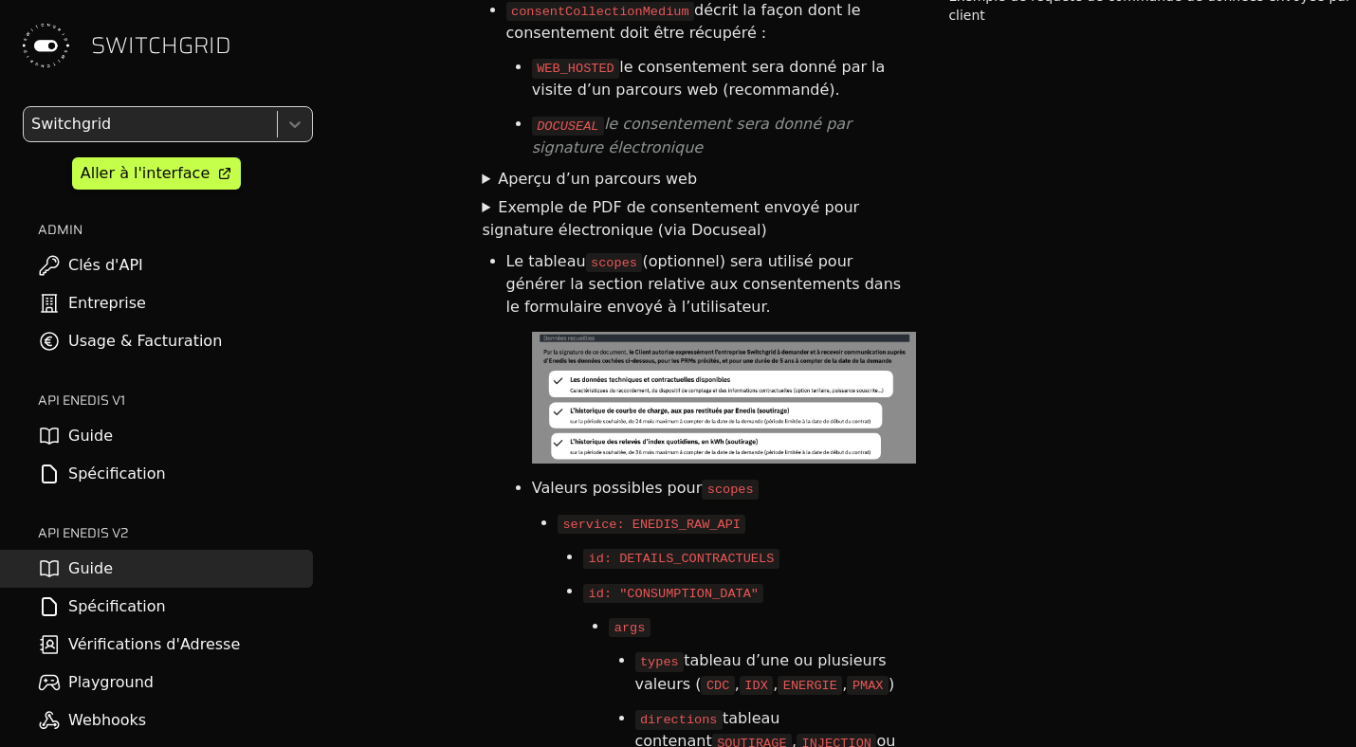
click at [487, 168] on summary "Aperçu d’un parcours web" at bounding box center [698, 179] width 432 height 23
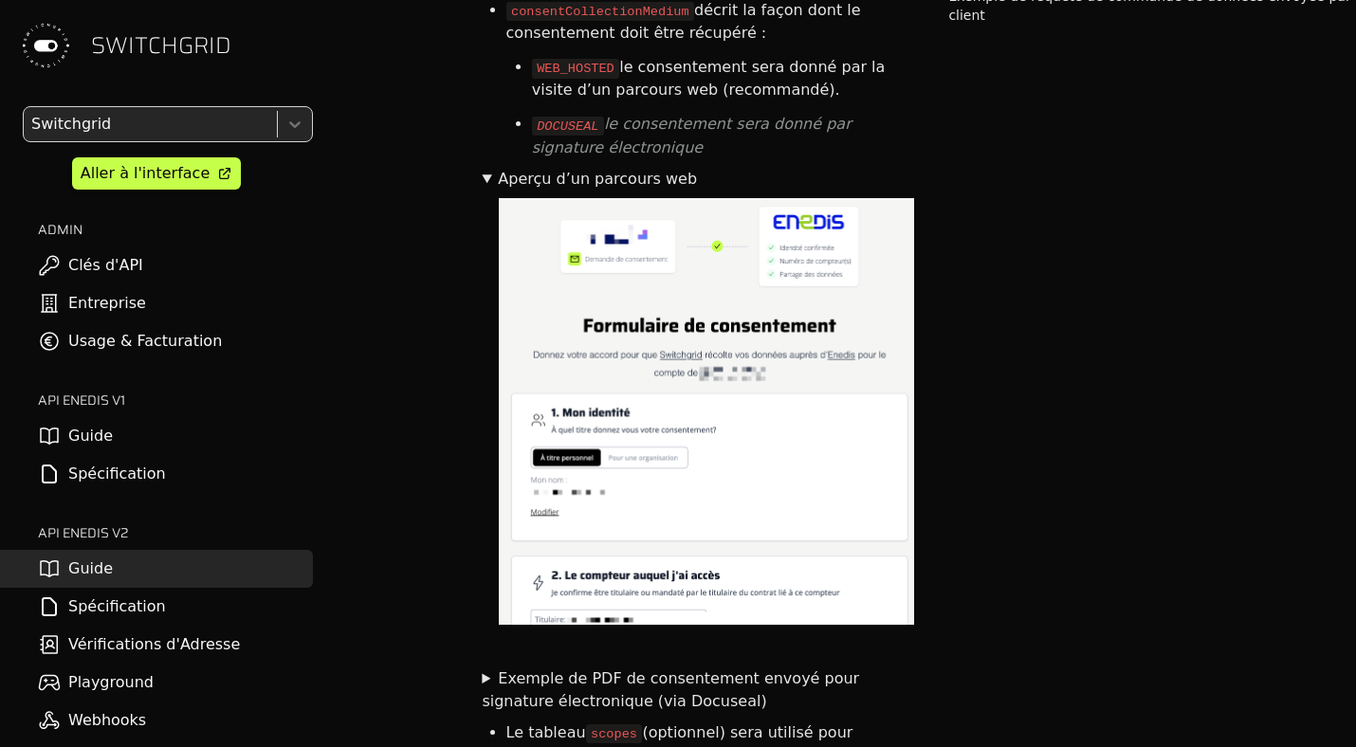
click at [487, 168] on summary "Aperçu d’un parcours web" at bounding box center [698, 179] width 432 height 23
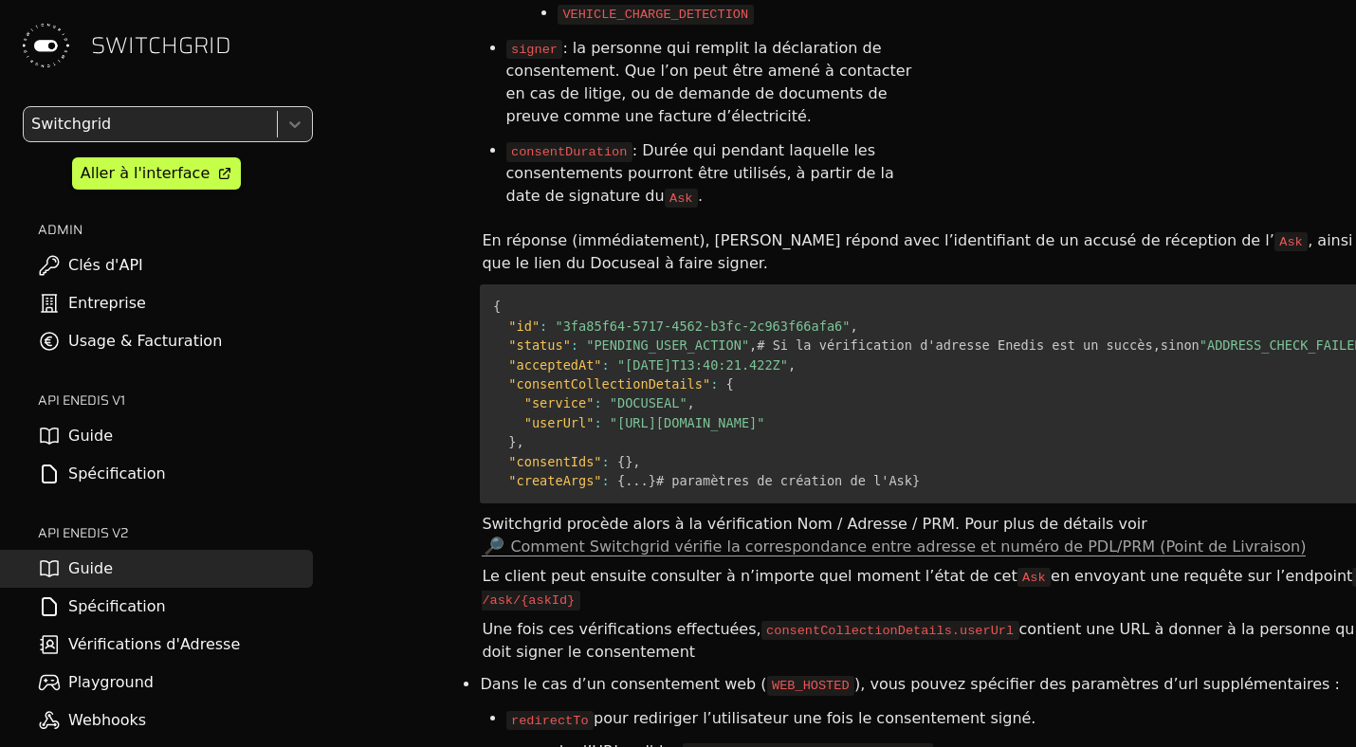
scroll to position [5654, 0]
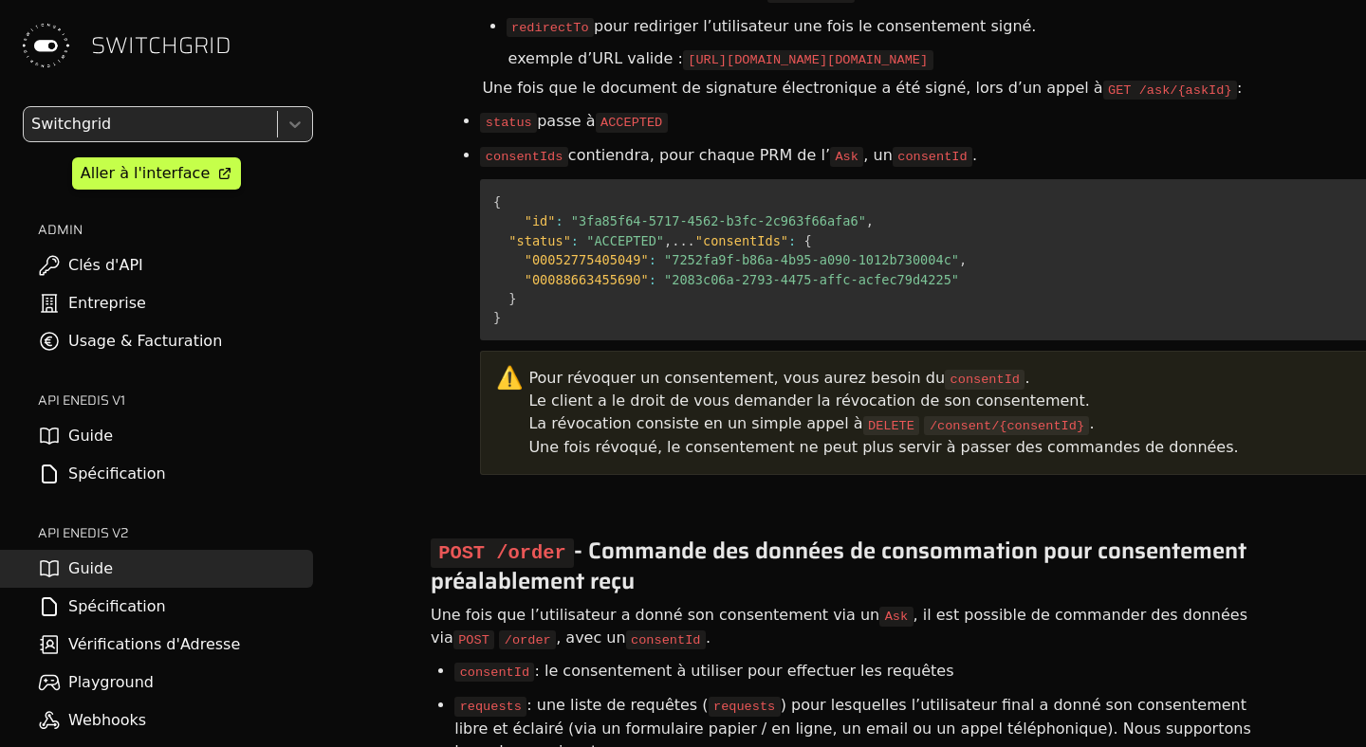
scroll to position [6431, 0]
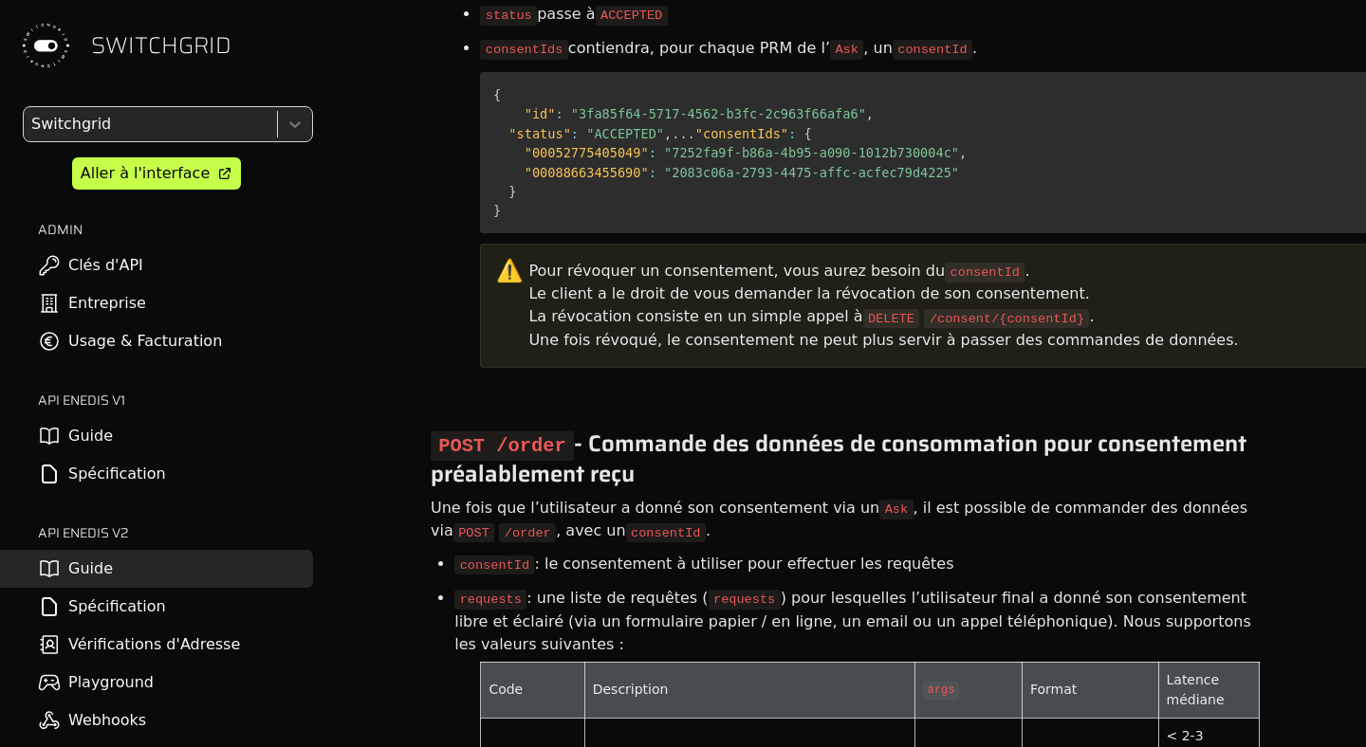
click at [653, 494] on div "Une fois que l’utilisateur a donné son consentement via un Ask , il est possibl…" at bounding box center [844, 520] width 831 height 52
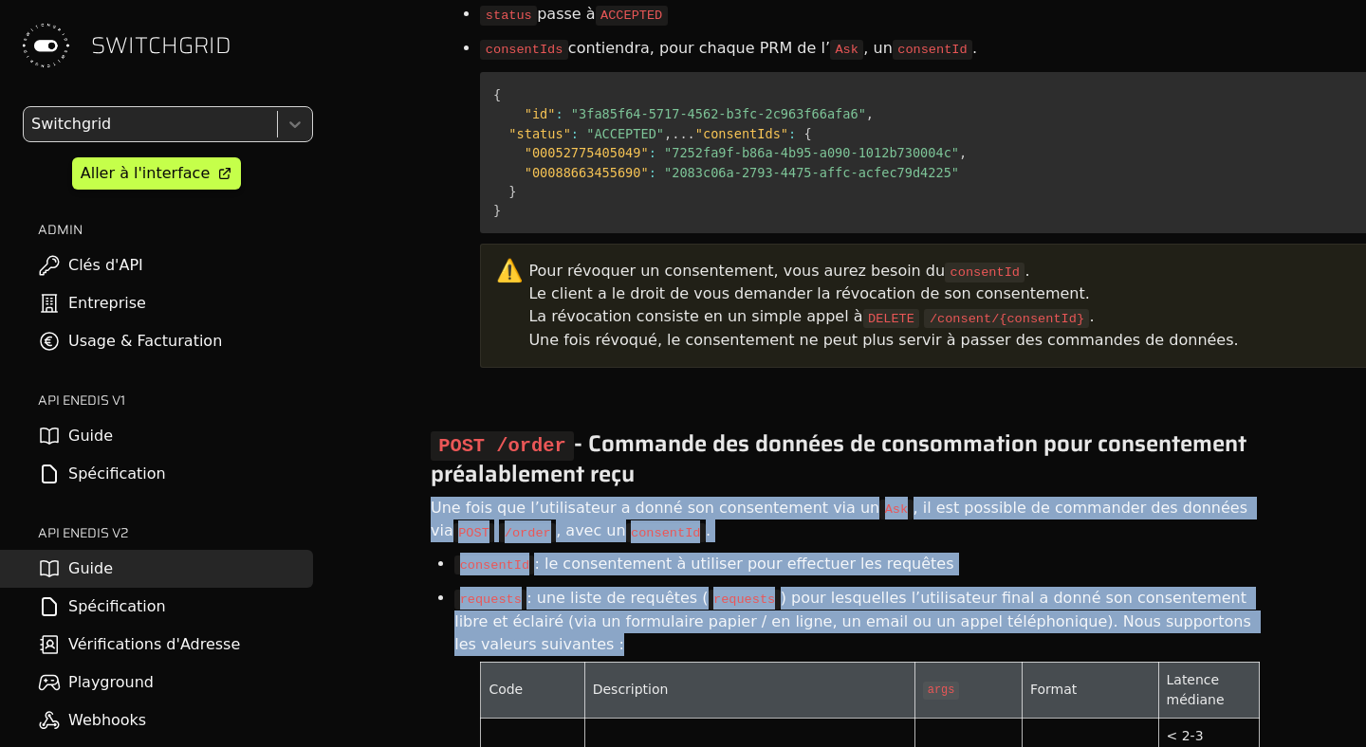
drag, startPoint x: 423, startPoint y: 419, endPoint x: 1258, endPoint y: 519, distance: 840.5
copy article "Une fois que l’utilisateur a donné son consentement via un Ask , il est possibl…"
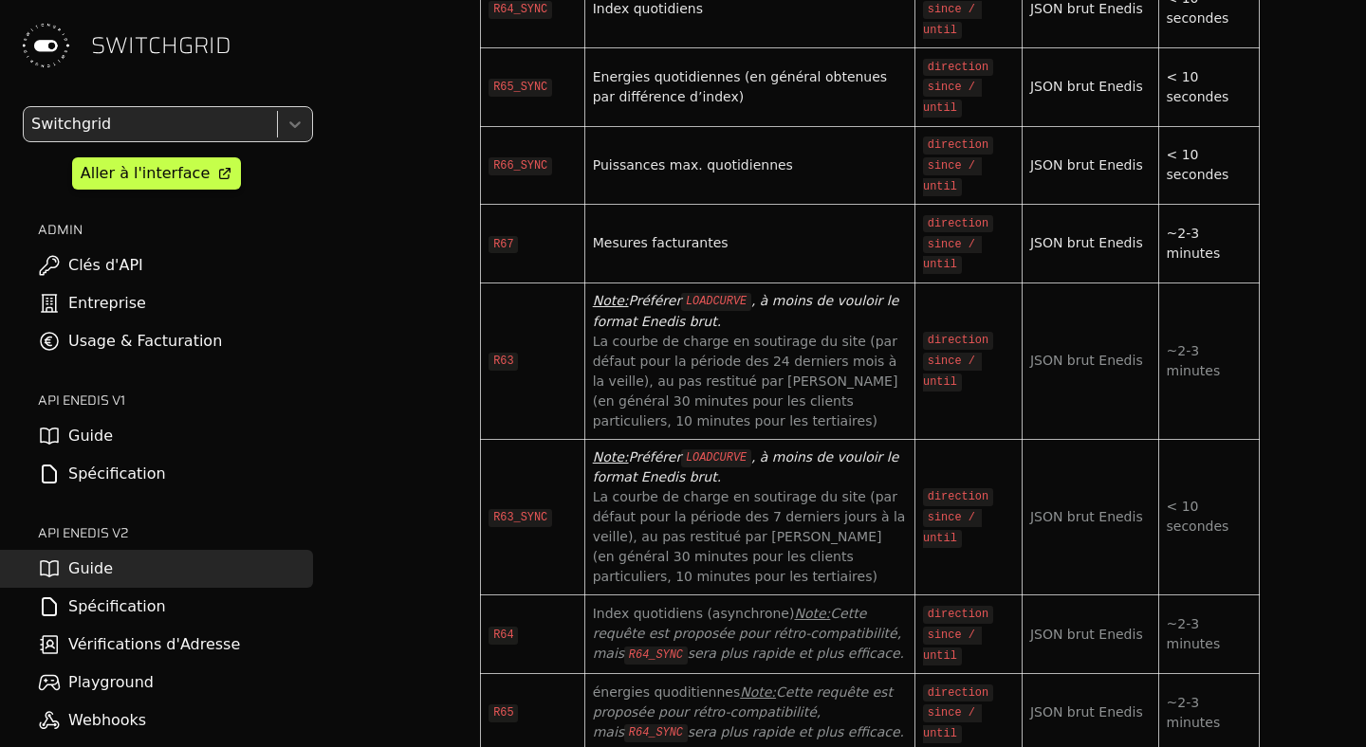
scroll to position [7712, 0]
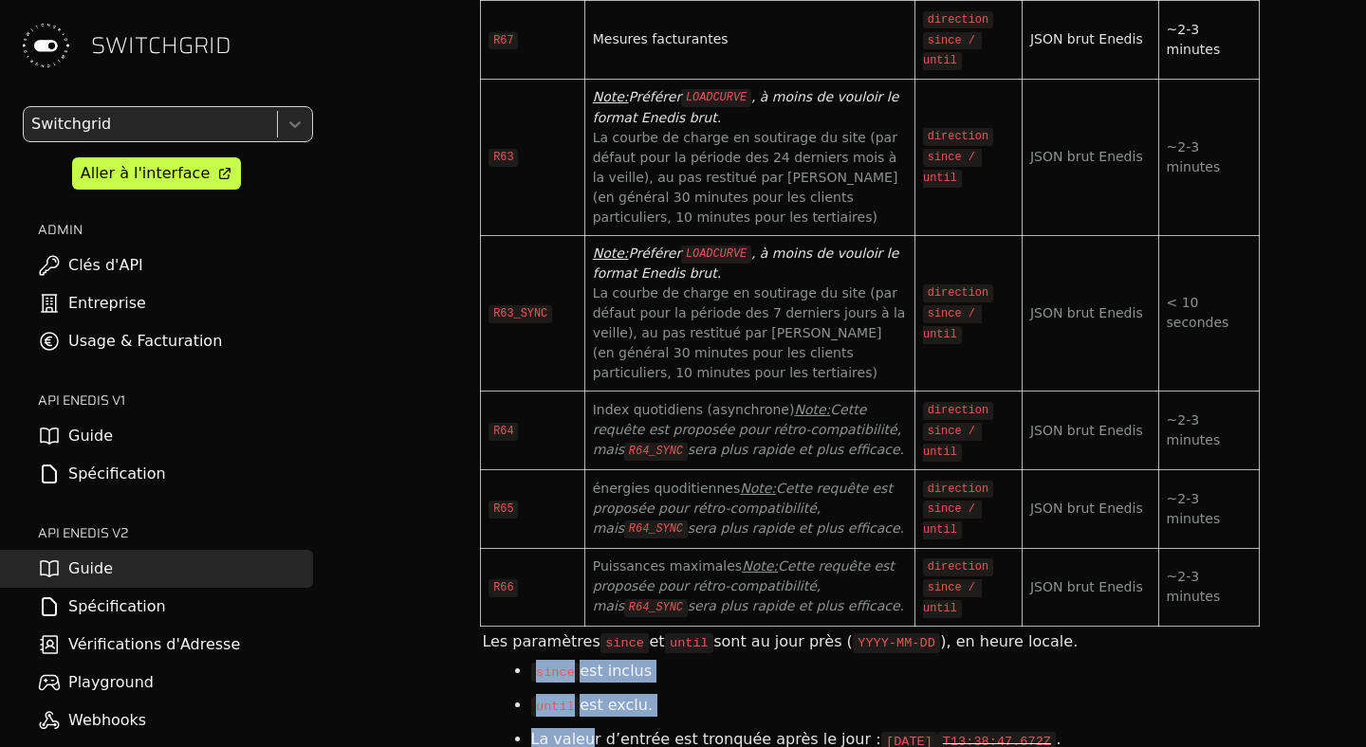
drag, startPoint x: 583, startPoint y: 459, endPoint x: 583, endPoint y: 534, distance: 74.9
click at [583, 654] on div "since est inclus until est exclu. La valeur d’entrée est tronquée après le jour…" at bounding box center [870, 705] width 776 height 103
click at [583, 723] on li "La valeur d’entrée est tronquée après le jour : 2024-11-13 T13:38:47.672Z ." at bounding box center [894, 740] width 726 height 34
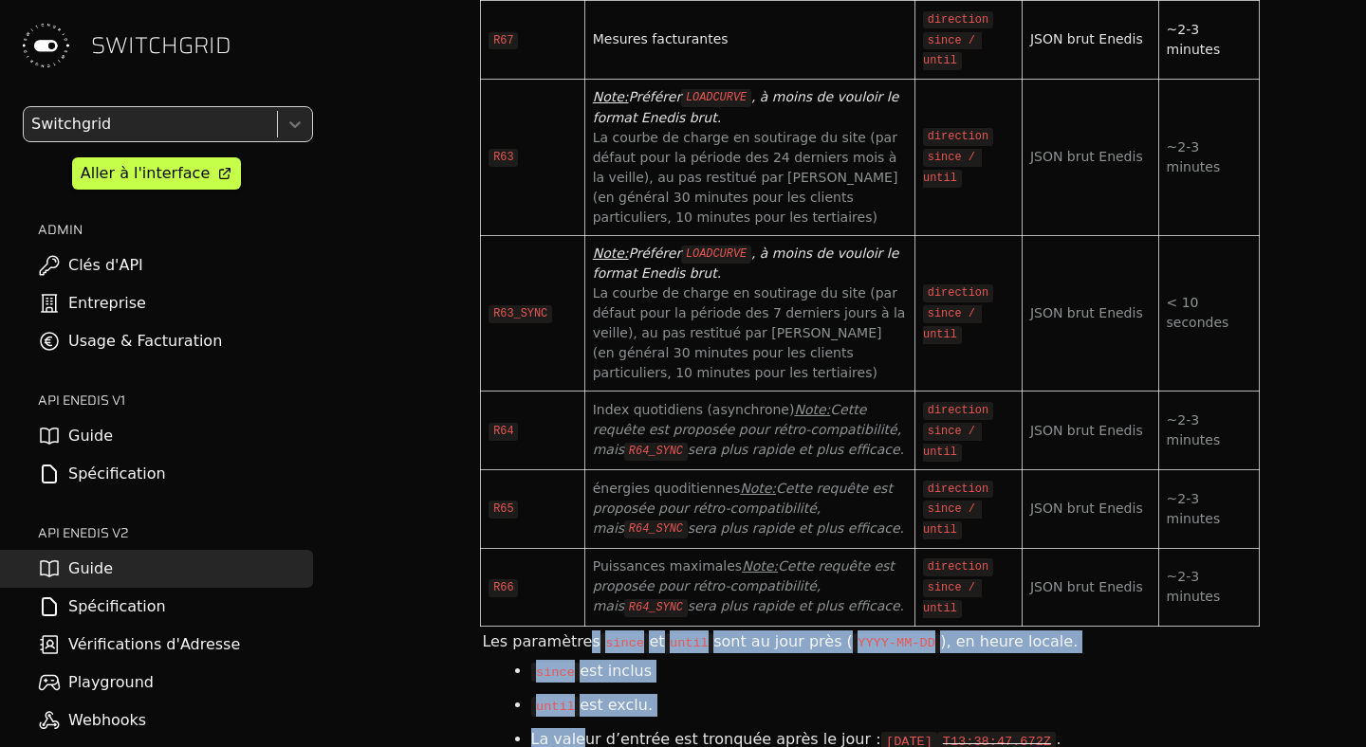
drag, startPoint x: 576, startPoint y: 540, endPoint x: 576, endPoint y: 431, distance: 109.1
click at [576, 628] on div "Les paramètres since et until sont au jour près ( YYYY-MM-DD ), en heure locale…" at bounding box center [870, 694] width 780 height 133
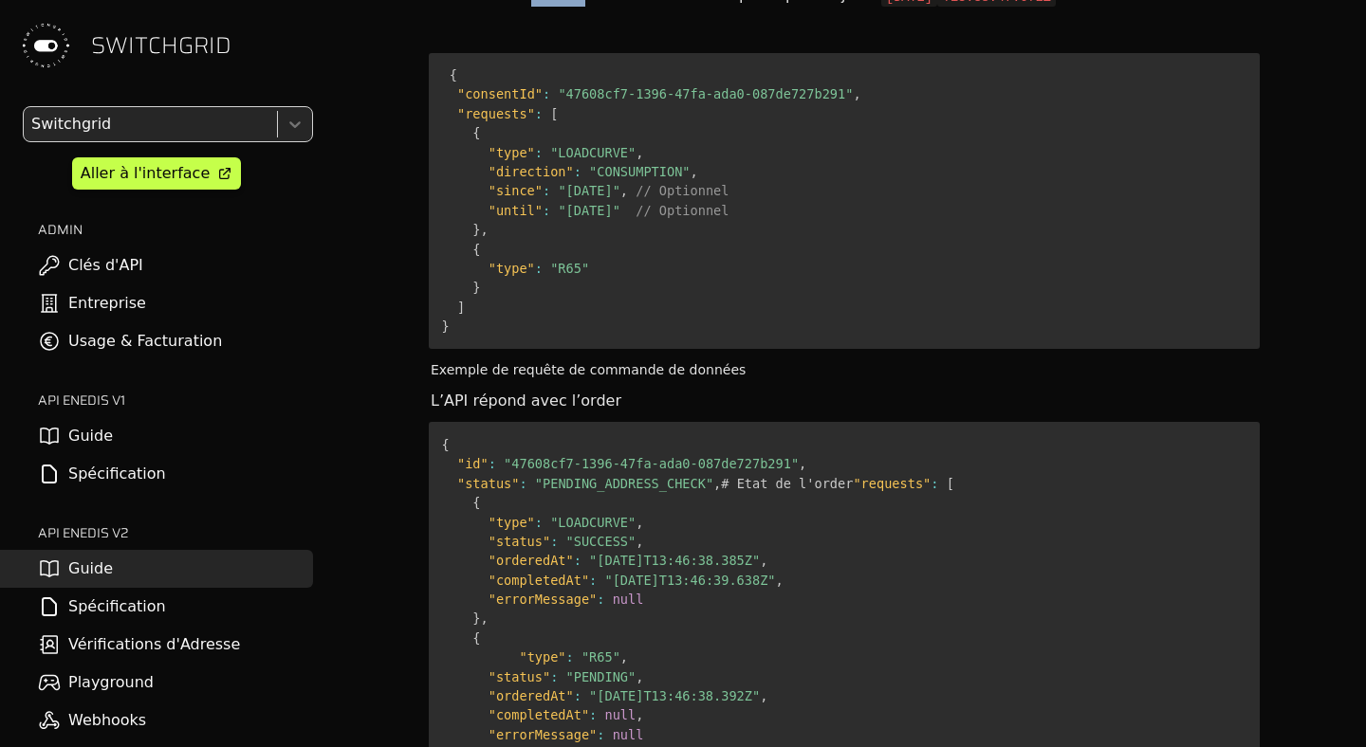
scroll to position [8557, 0]
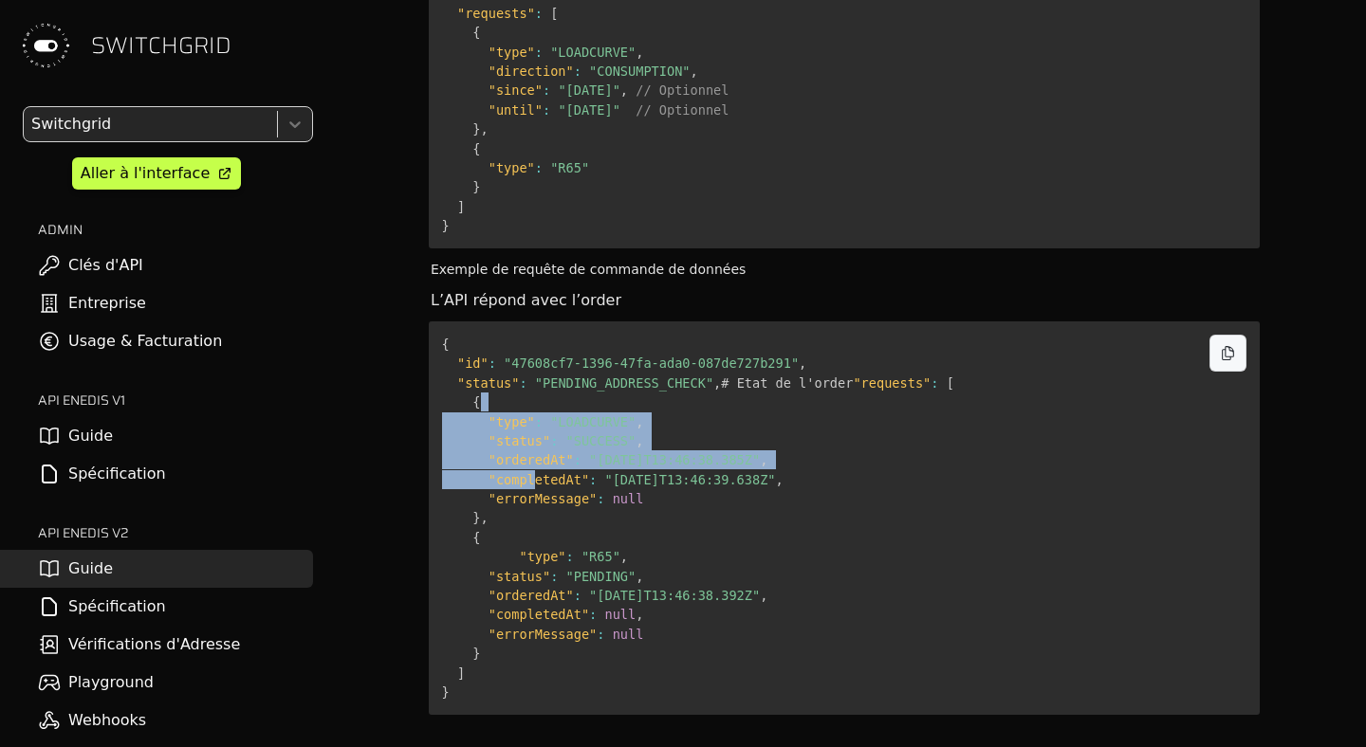
drag, startPoint x: 536, startPoint y: 230, endPoint x: 536, endPoint y: 302, distance: 72.1
click at [536, 322] on pre "{ "id" : "47608cf7-1396-47fa-ada0-087de727b291" , "status" : "PENDING_ADDRESS_C…" at bounding box center [844, 519] width 831 height 394
click at [536, 472] on span ""completedAt"" at bounding box center [538, 479] width 101 height 15
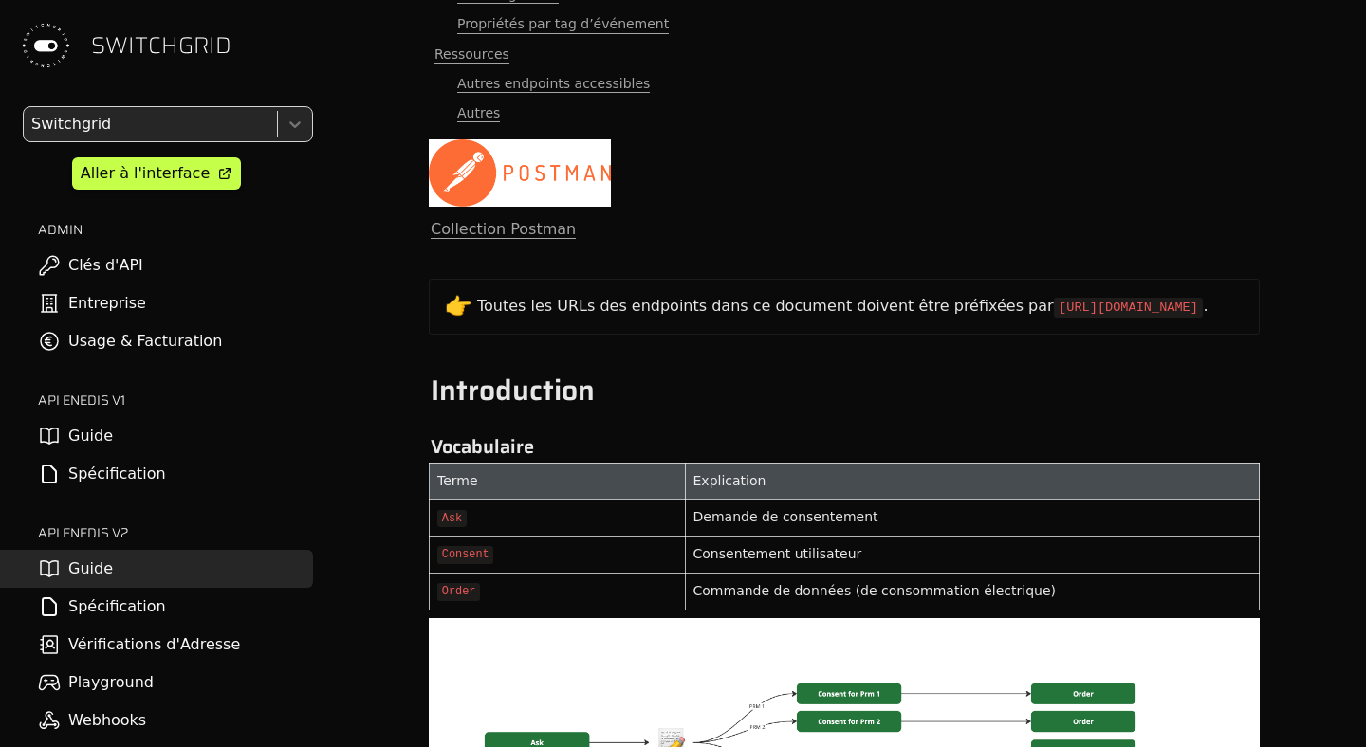
scroll to position [0, 0]
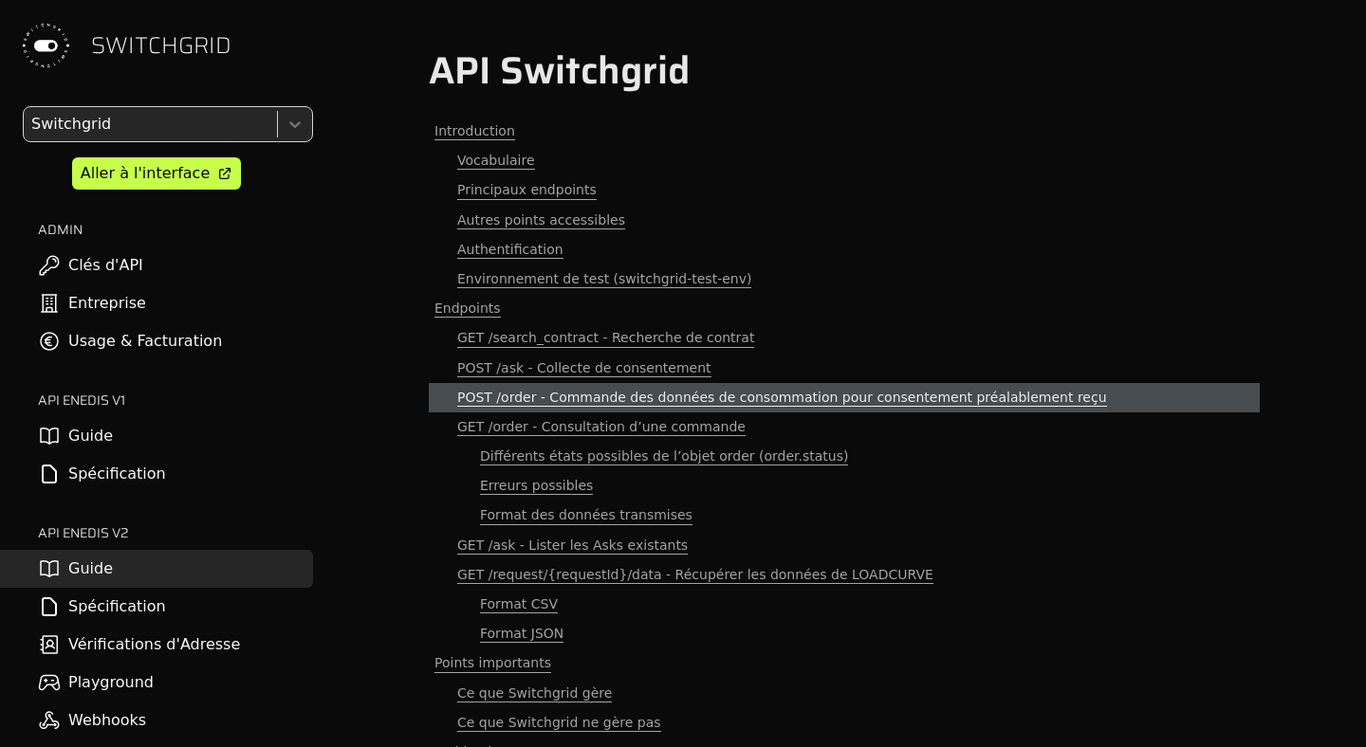
click at [539, 394] on span "POST /order - Commande des données de consommation pour consentement préalablem…" at bounding box center [782, 398] width 650 height 18
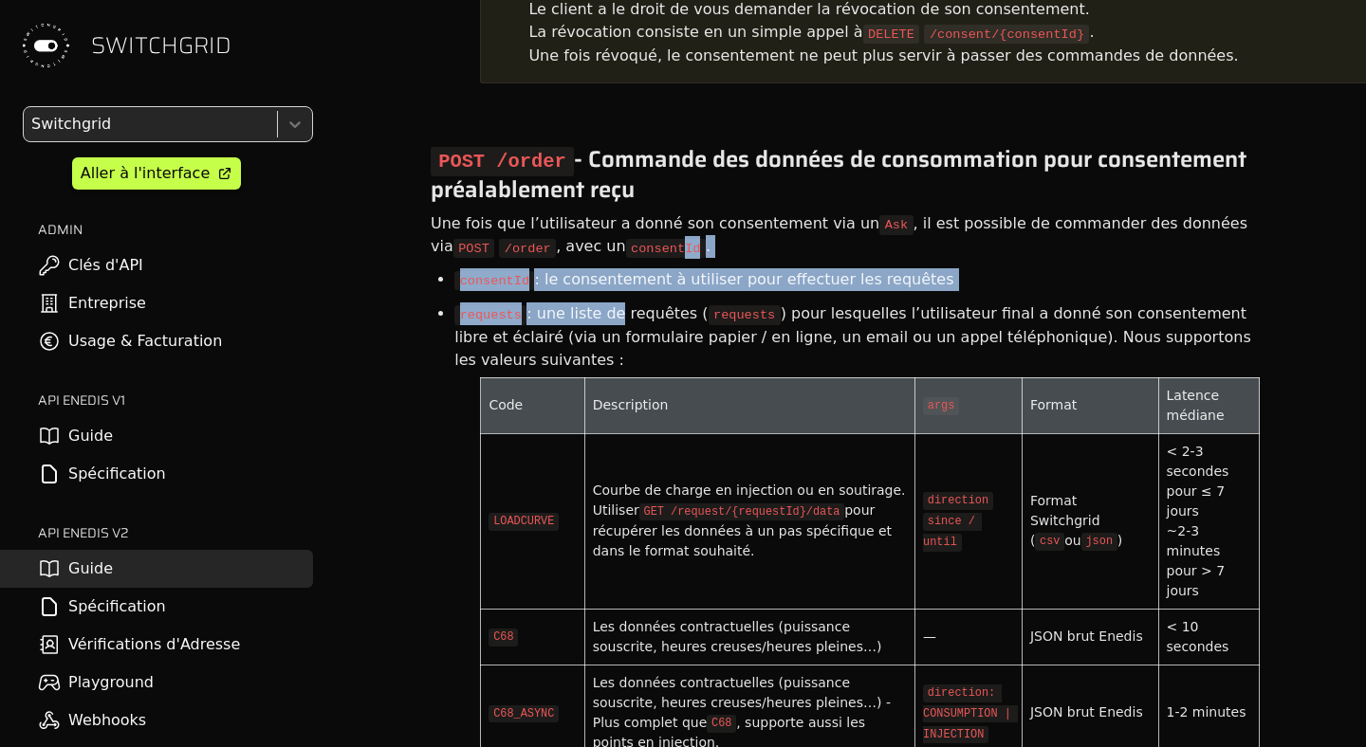
drag, startPoint x: 610, startPoint y: 230, endPoint x: 610, endPoint y: 156, distance: 74.9
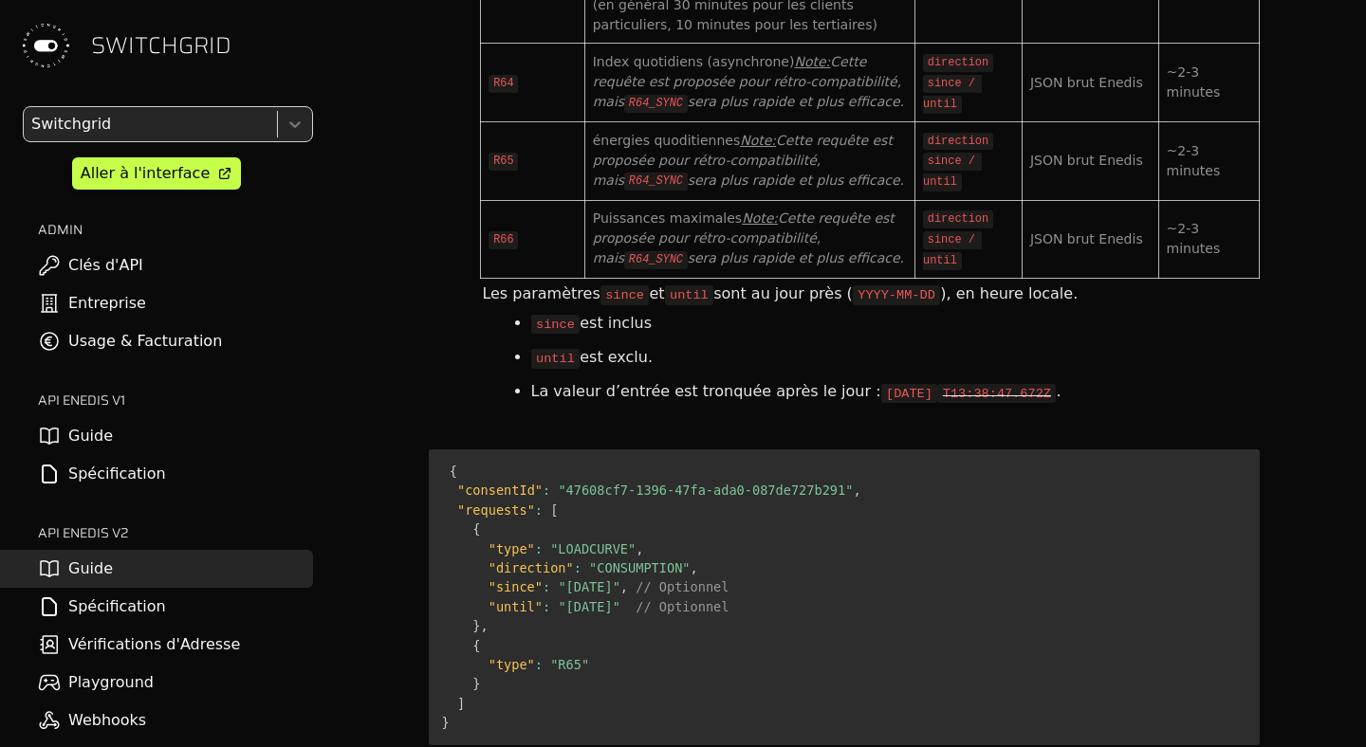
scroll to position [8525, 0]
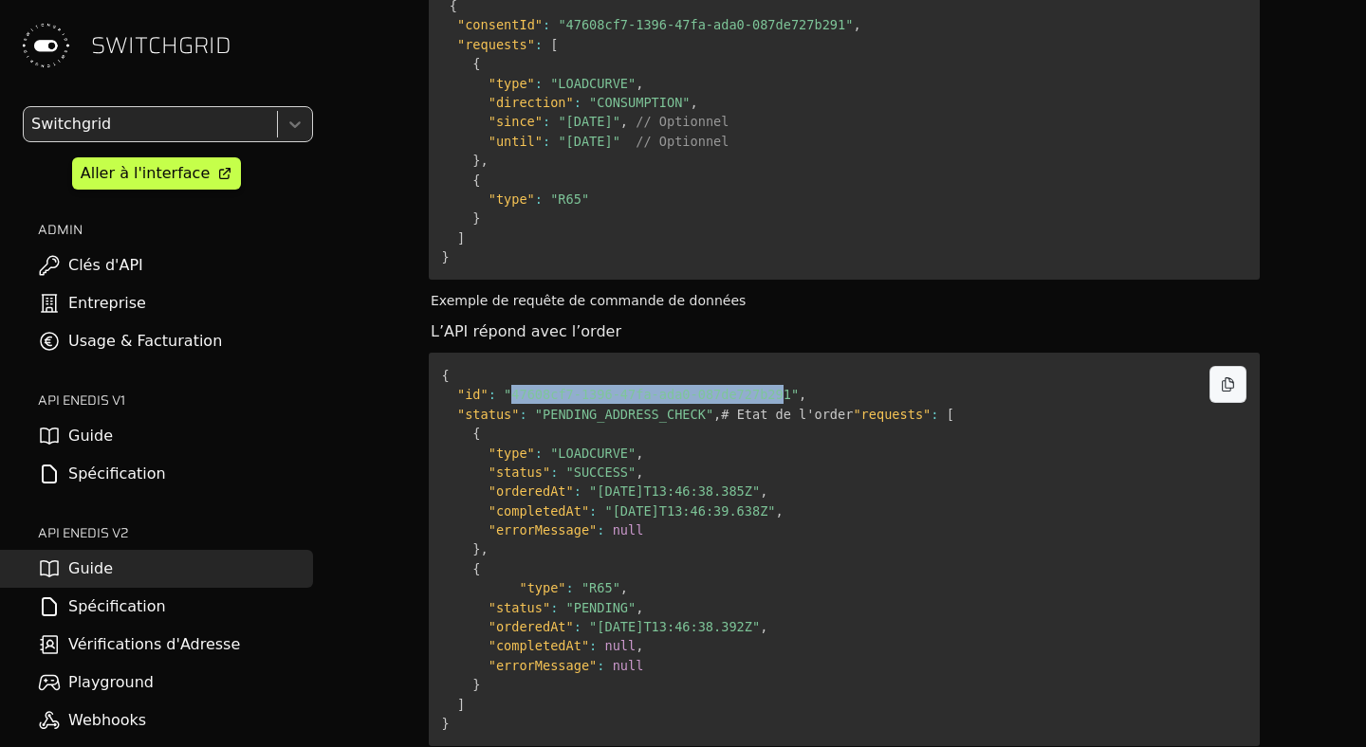
drag, startPoint x: 514, startPoint y: 199, endPoint x: 784, endPoint y: 201, distance: 270.3
click at [784, 387] on span ""47608cf7-1396-47fa-ada0-087de727b291"" at bounding box center [651, 394] width 295 height 15
copy span "47608cf7-1396-47fa-ada0-087de727b291"
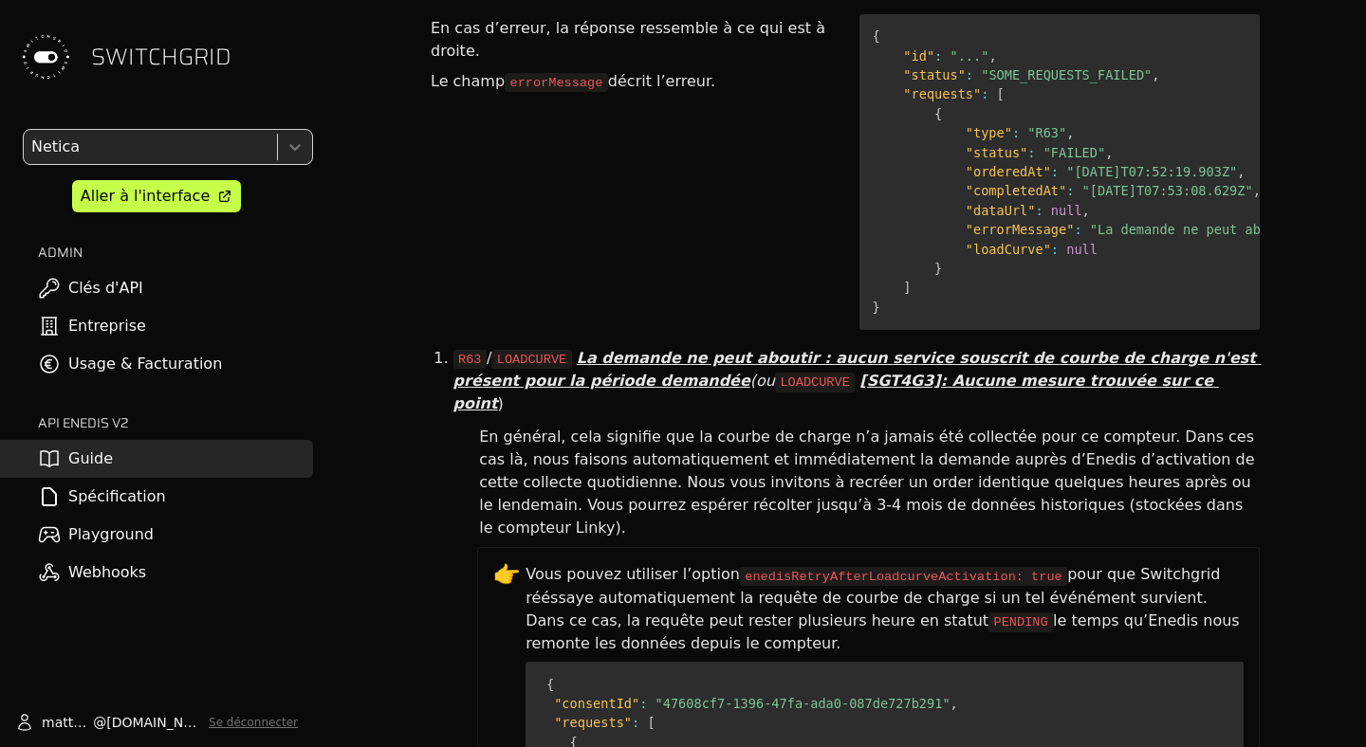
scroll to position [13174, 0]
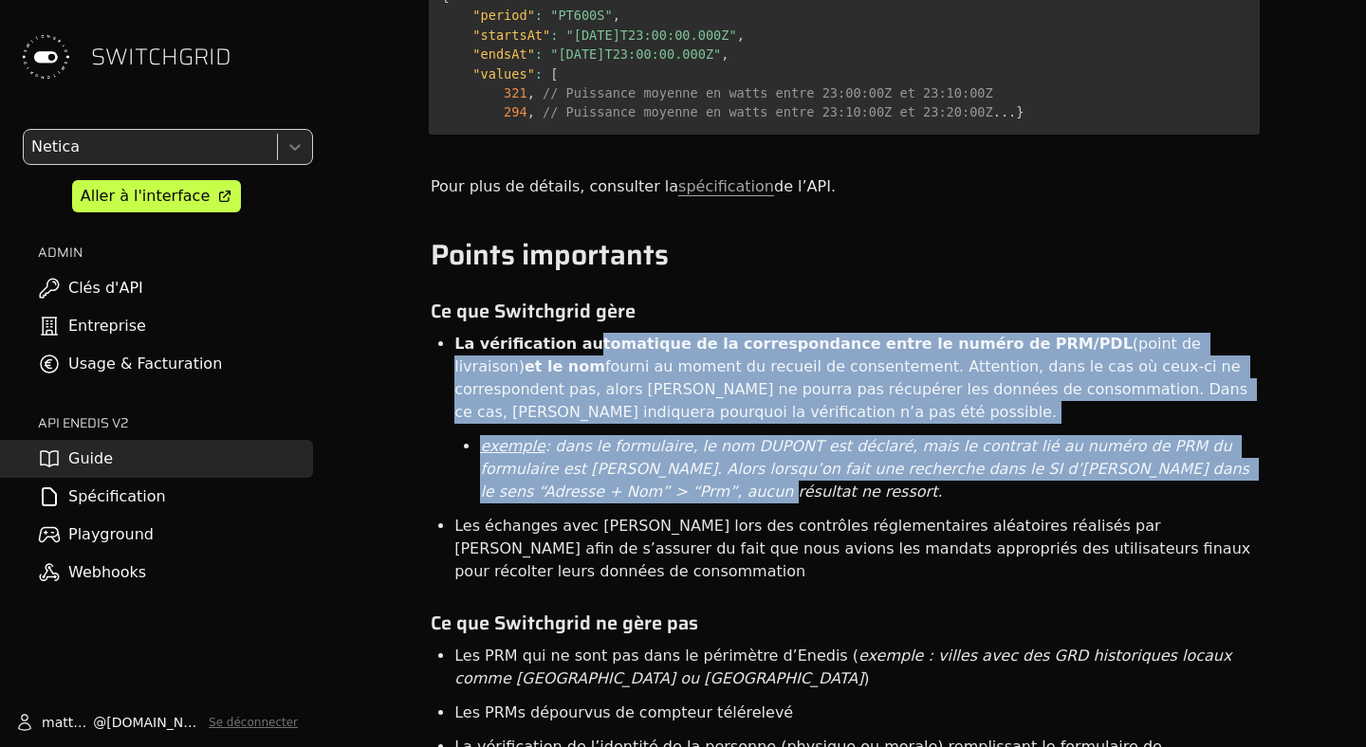
drag, startPoint x: 579, startPoint y: 237, endPoint x: 561, endPoint y: 405, distance: 168.9
click at [561, 405] on ul "La vérification automatique de la correspondance entre le numéro de PRM/PDL (po…" at bounding box center [844, 418] width 831 height 182
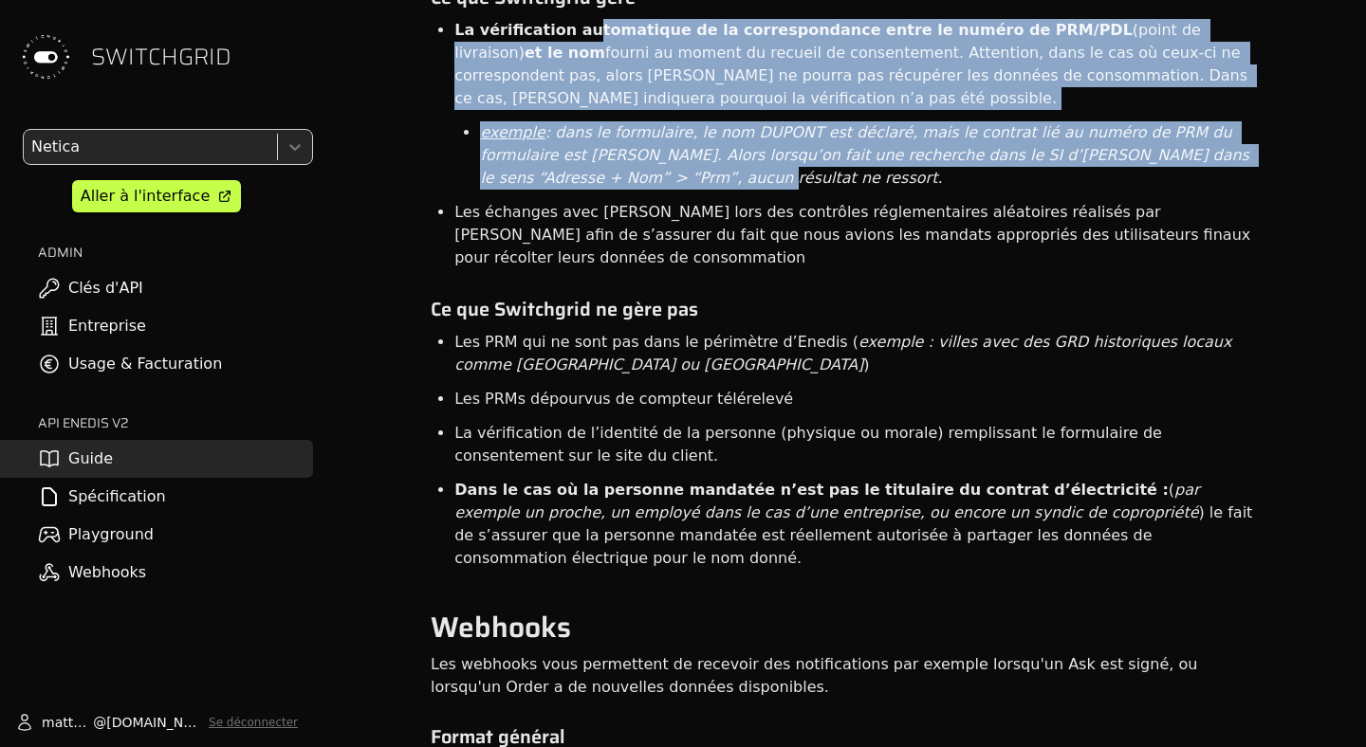
scroll to position [13490, 0]
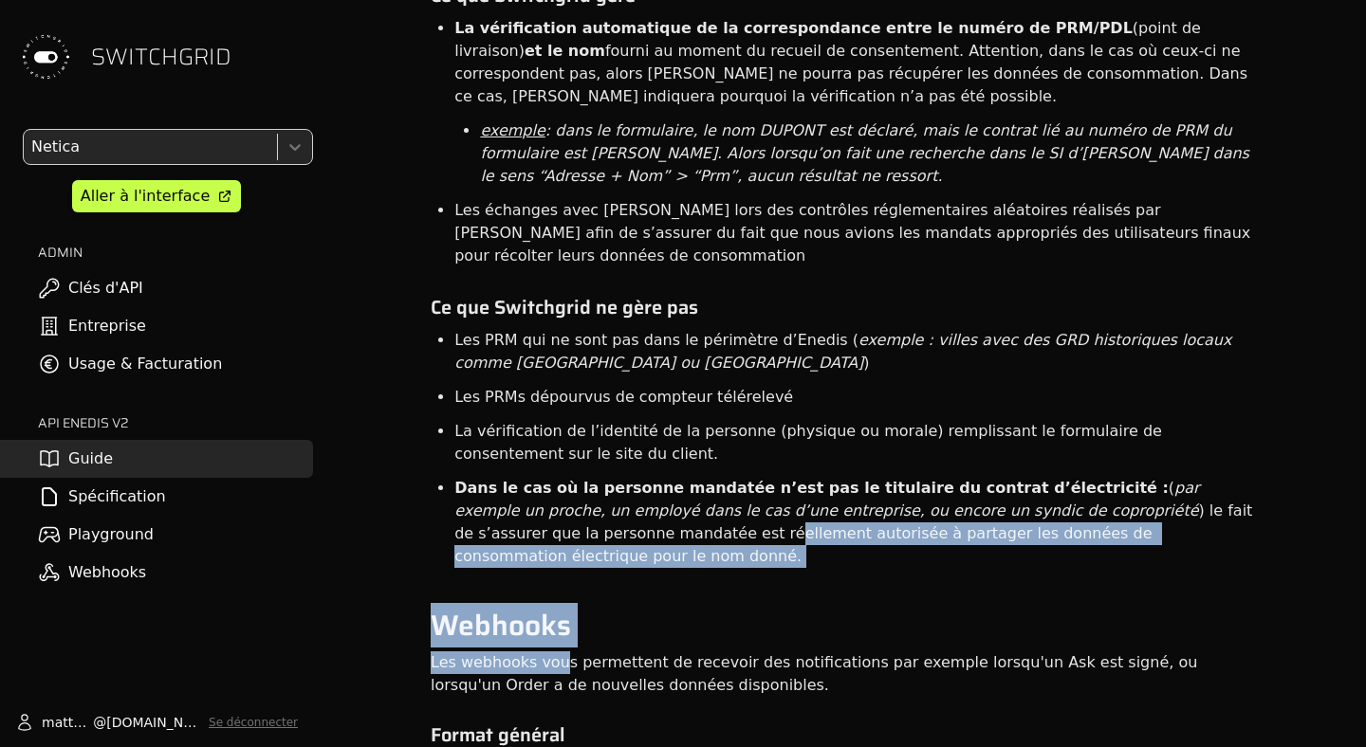
drag, startPoint x: 561, startPoint y: 405, endPoint x: 546, endPoint y: 546, distance: 142.0
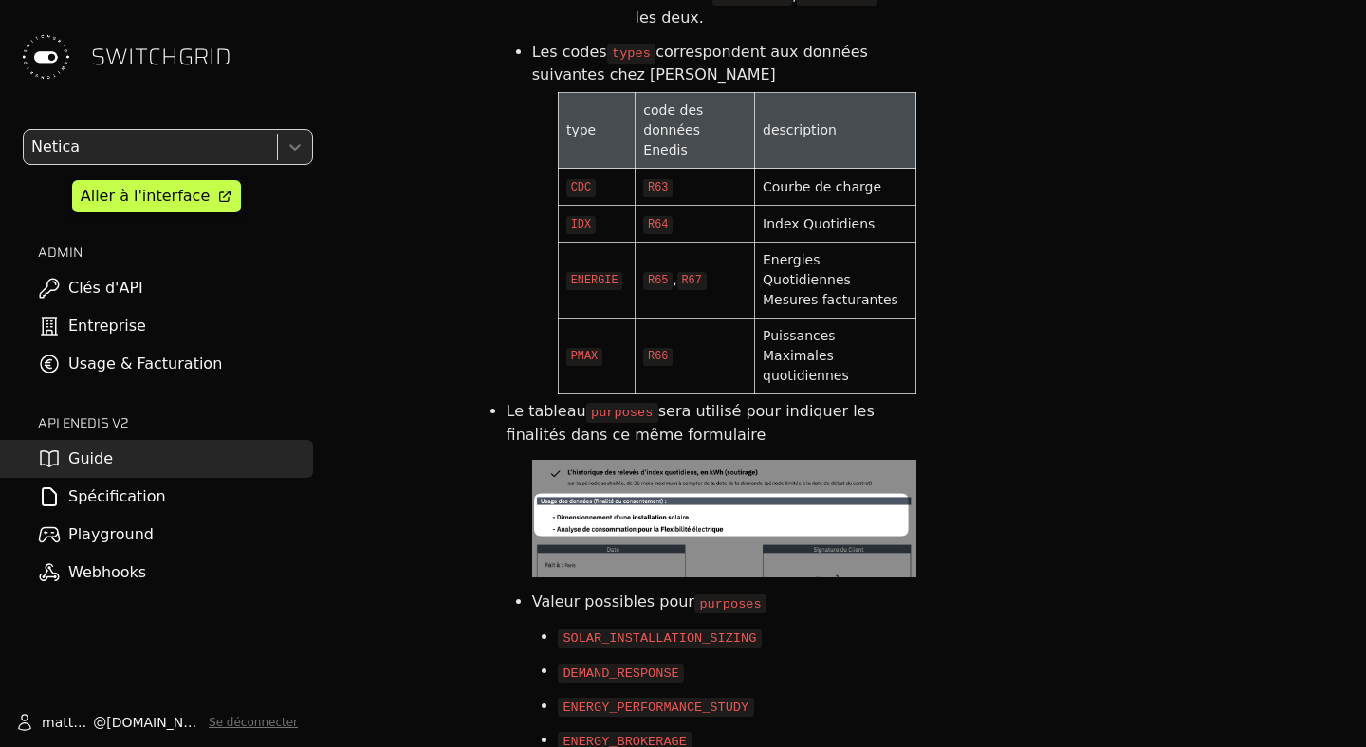
scroll to position [5184, 0]
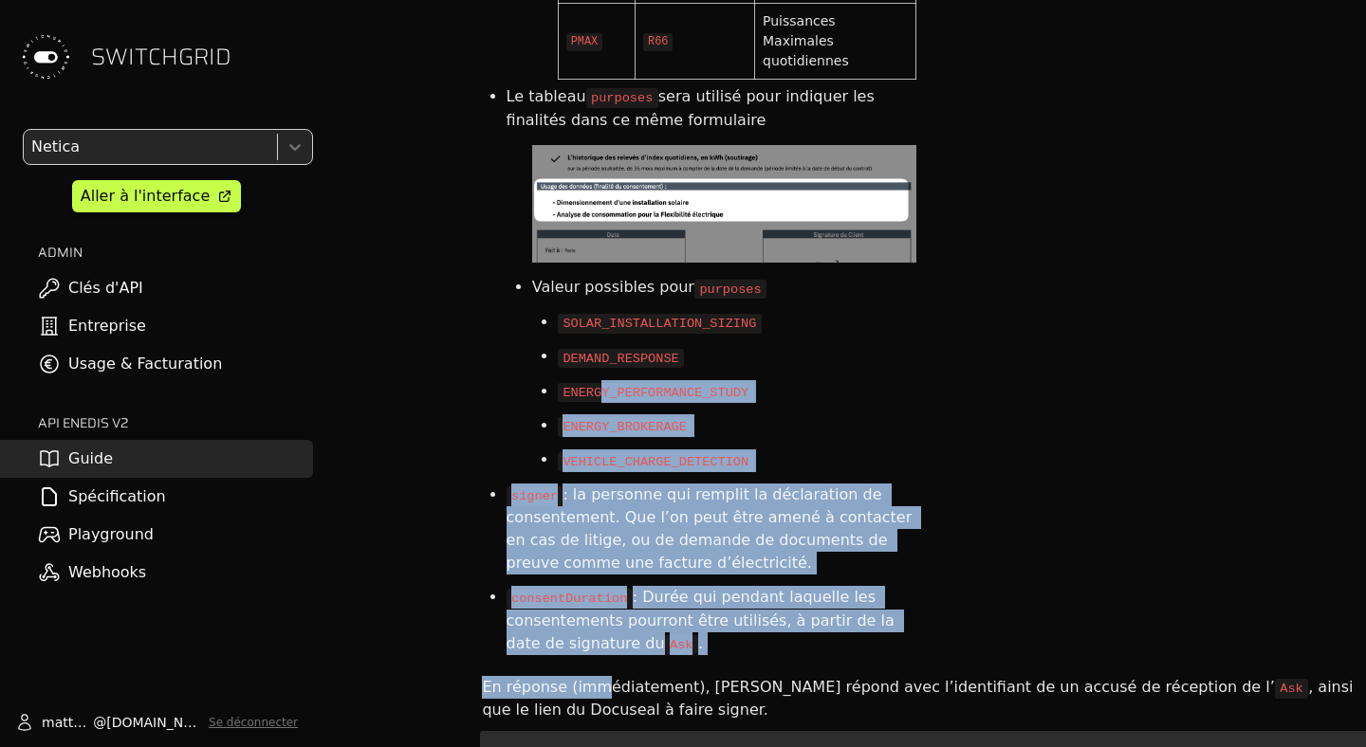
drag, startPoint x: 599, startPoint y: 534, endPoint x: 599, endPoint y: 248, distance: 285.5
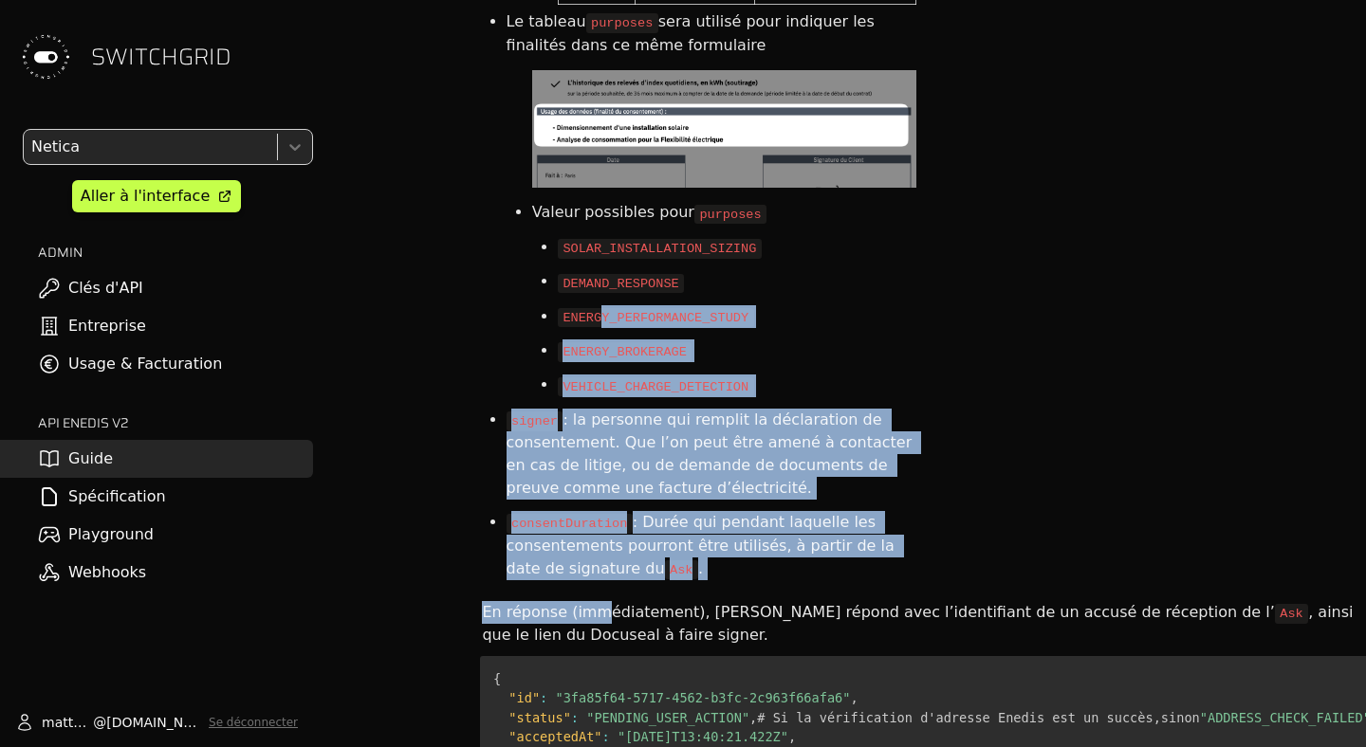
scroll to position [5273, 0]
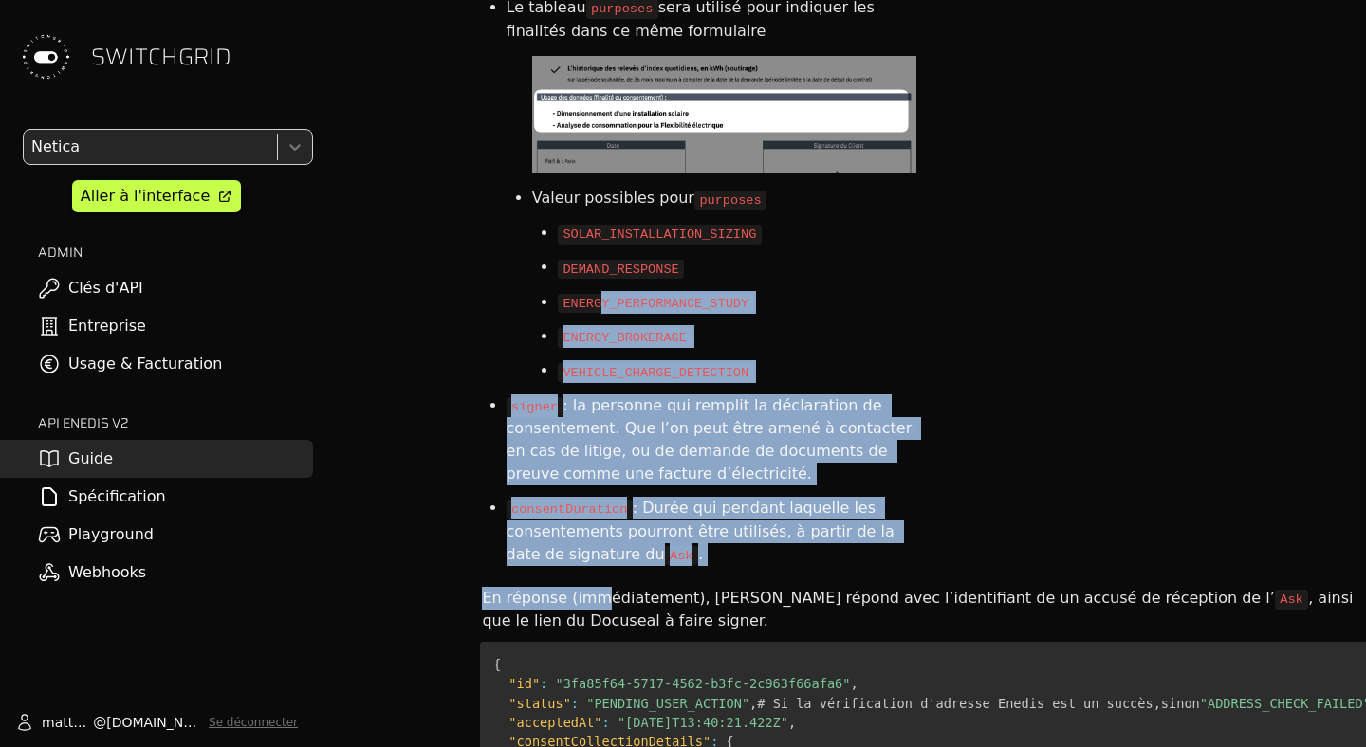
click at [503, 389] on ul "signer : la personne qui remplit la déclaration de consentement. Que l’on peut …" at bounding box center [698, 440] width 436 height 102
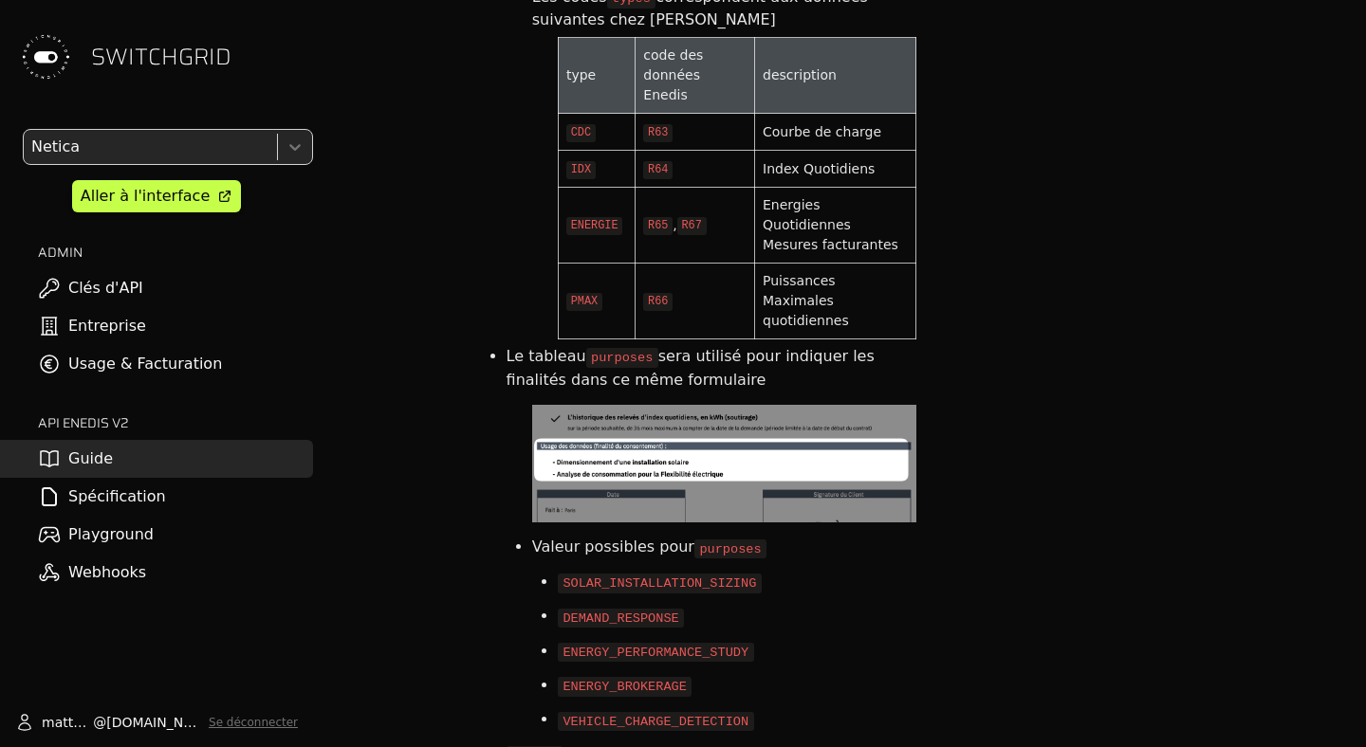
scroll to position [4842, 0]
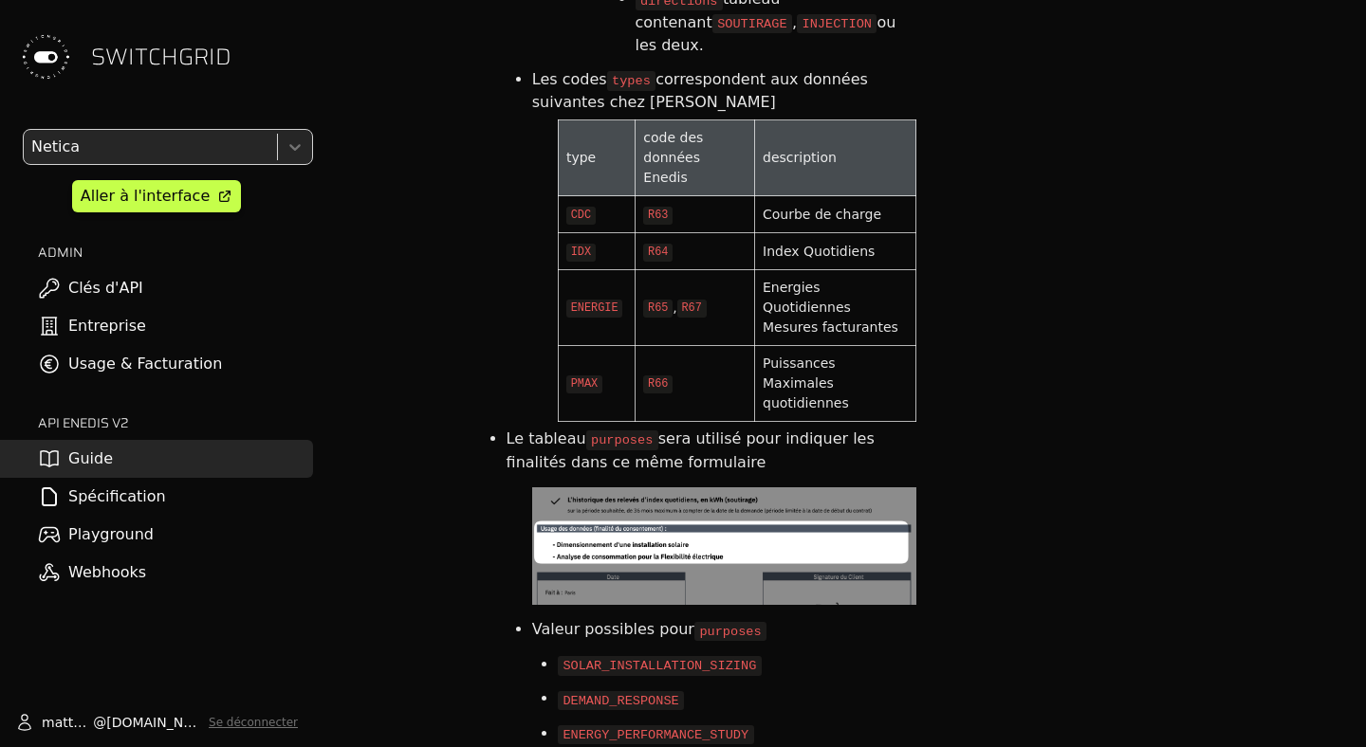
click at [634, 346] on td "PMAX" at bounding box center [596, 384] width 77 height 76
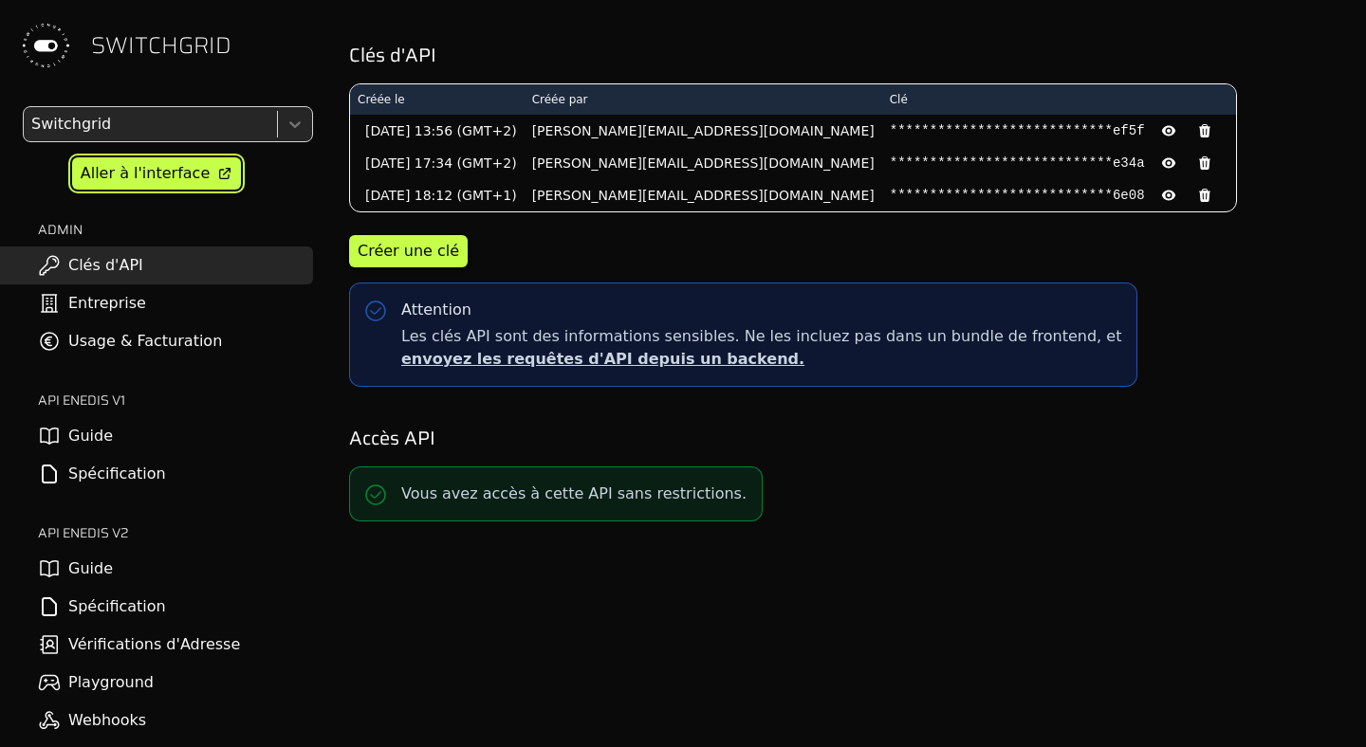
click at [140, 184] on div "Aller à l'interface" at bounding box center [145, 173] width 129 height 23
click at [105, 565] on link "Guide" at bounding box center [156, 569] width 313 height 38
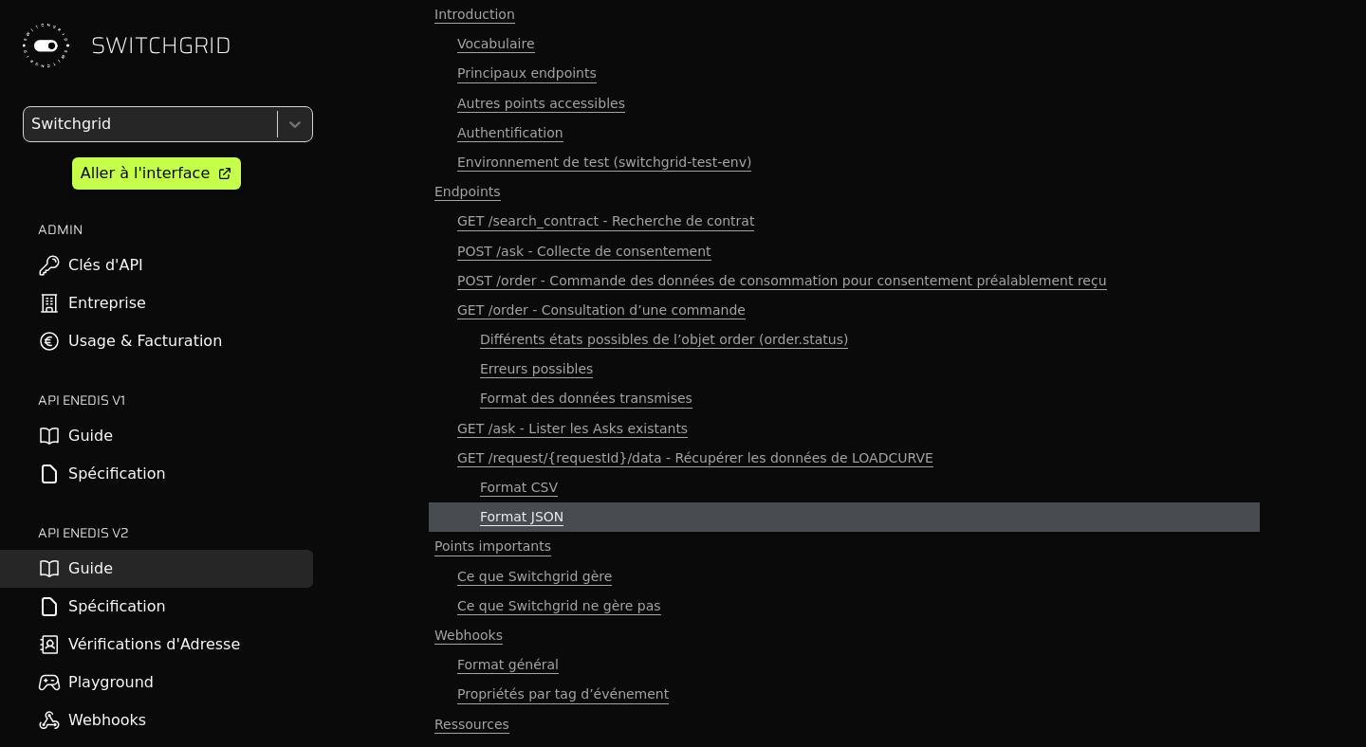
scroll to position [170, 0]
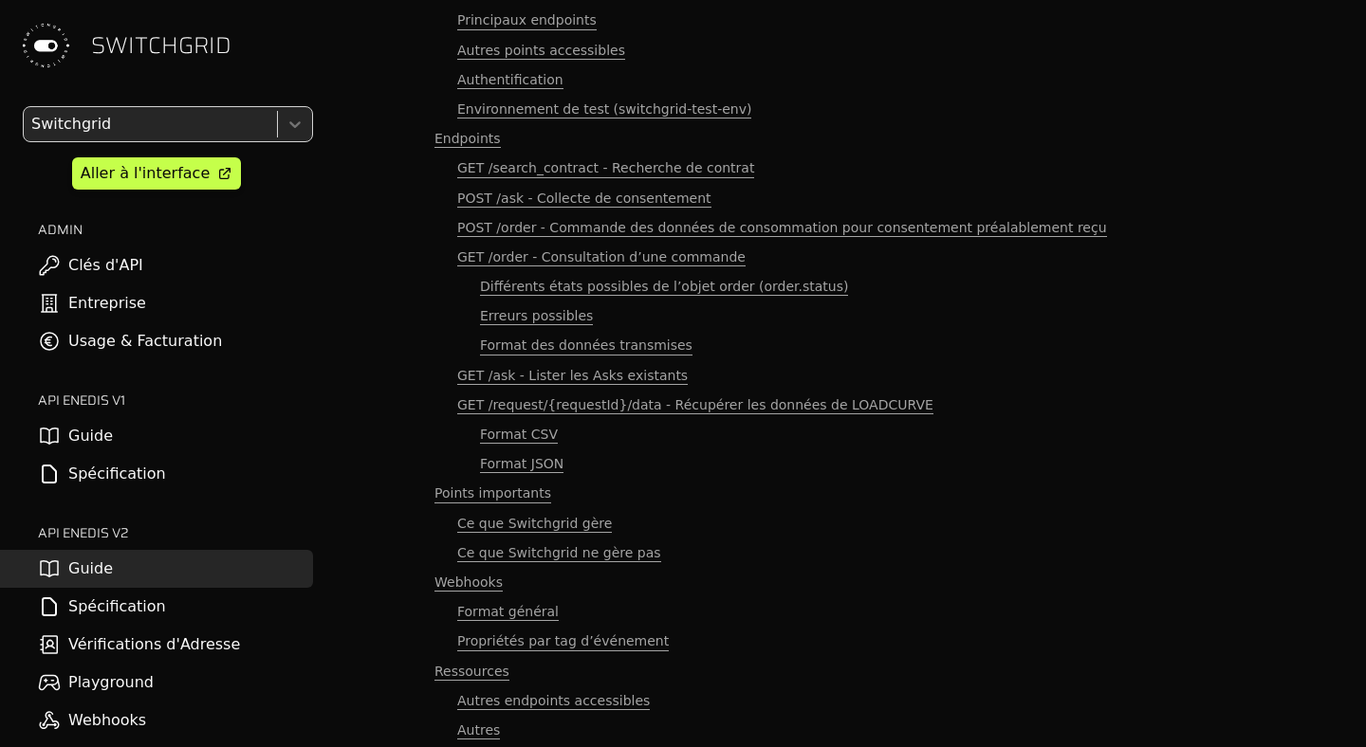
click at [184, 588] on link "Spécification" at bounding box center [156, 607] width 313 height 38
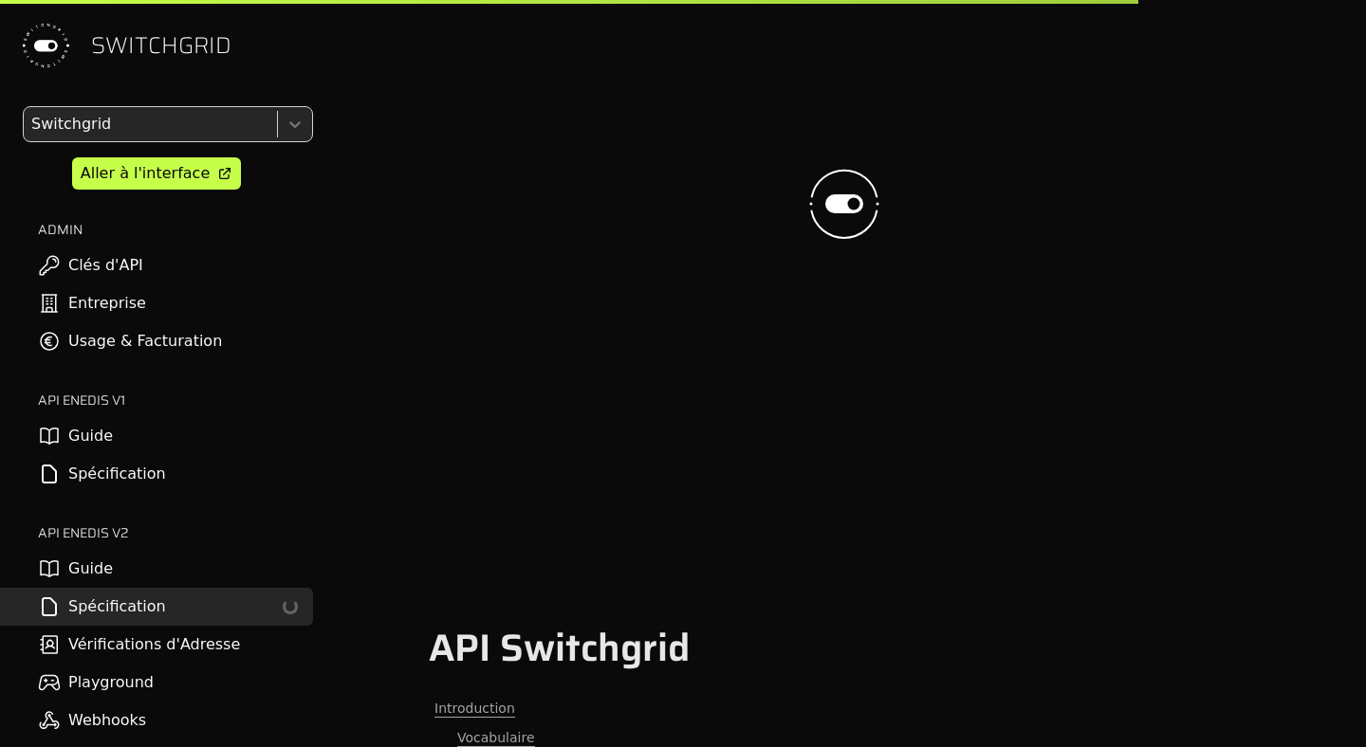
scroll to position [917, 0]
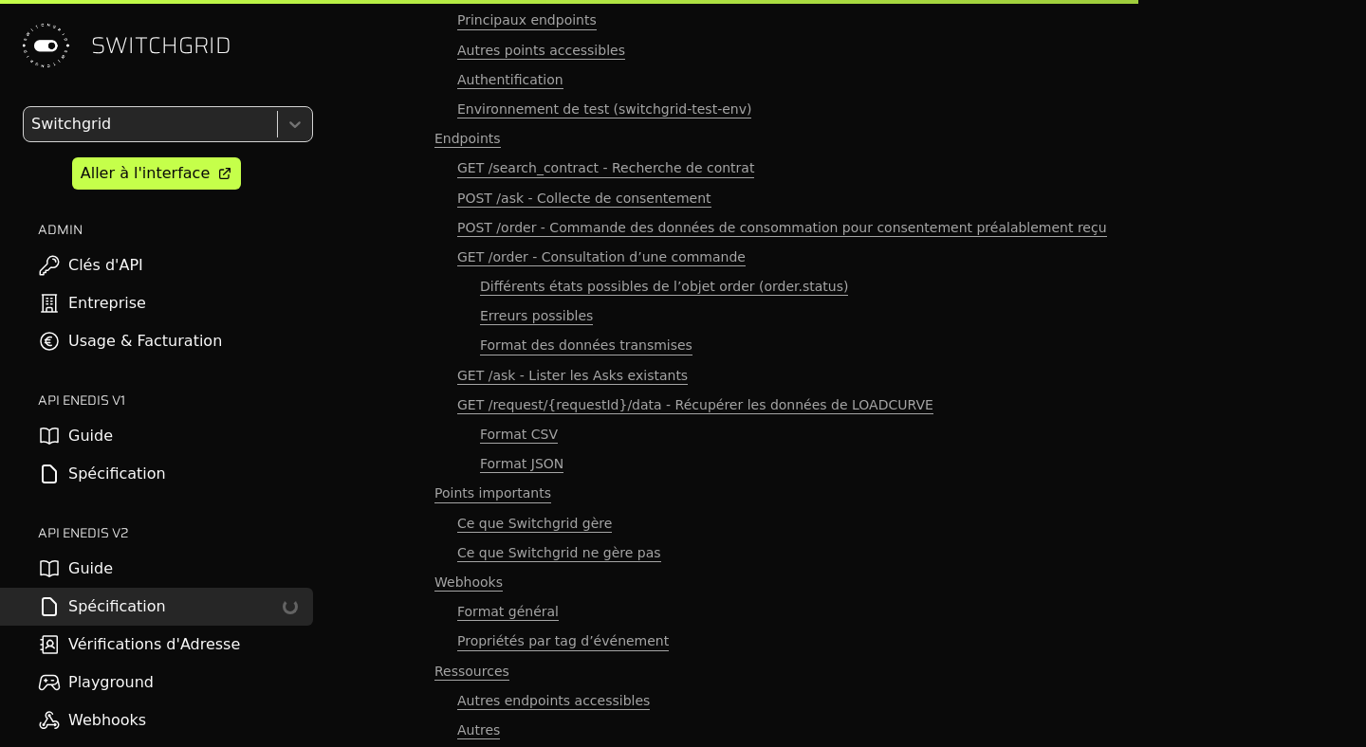
select select "**********"
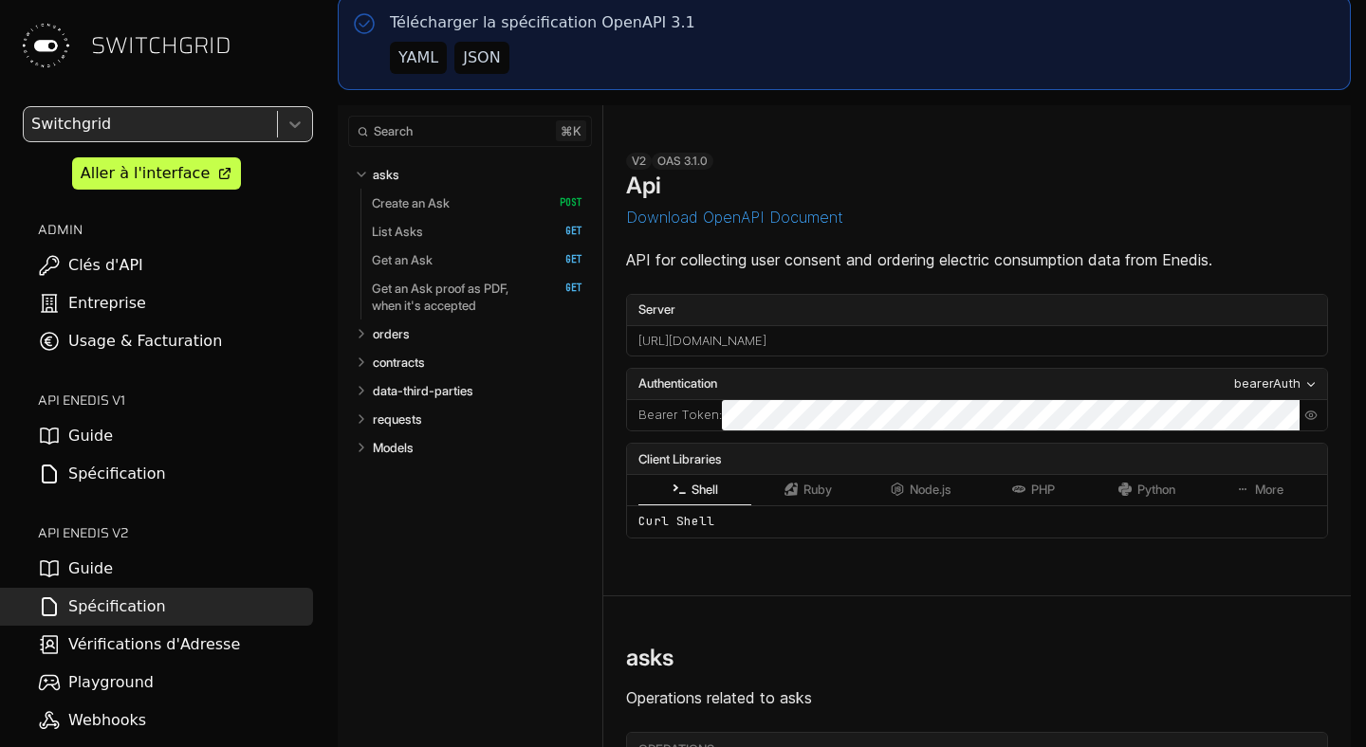
scroll to position [89, 0]
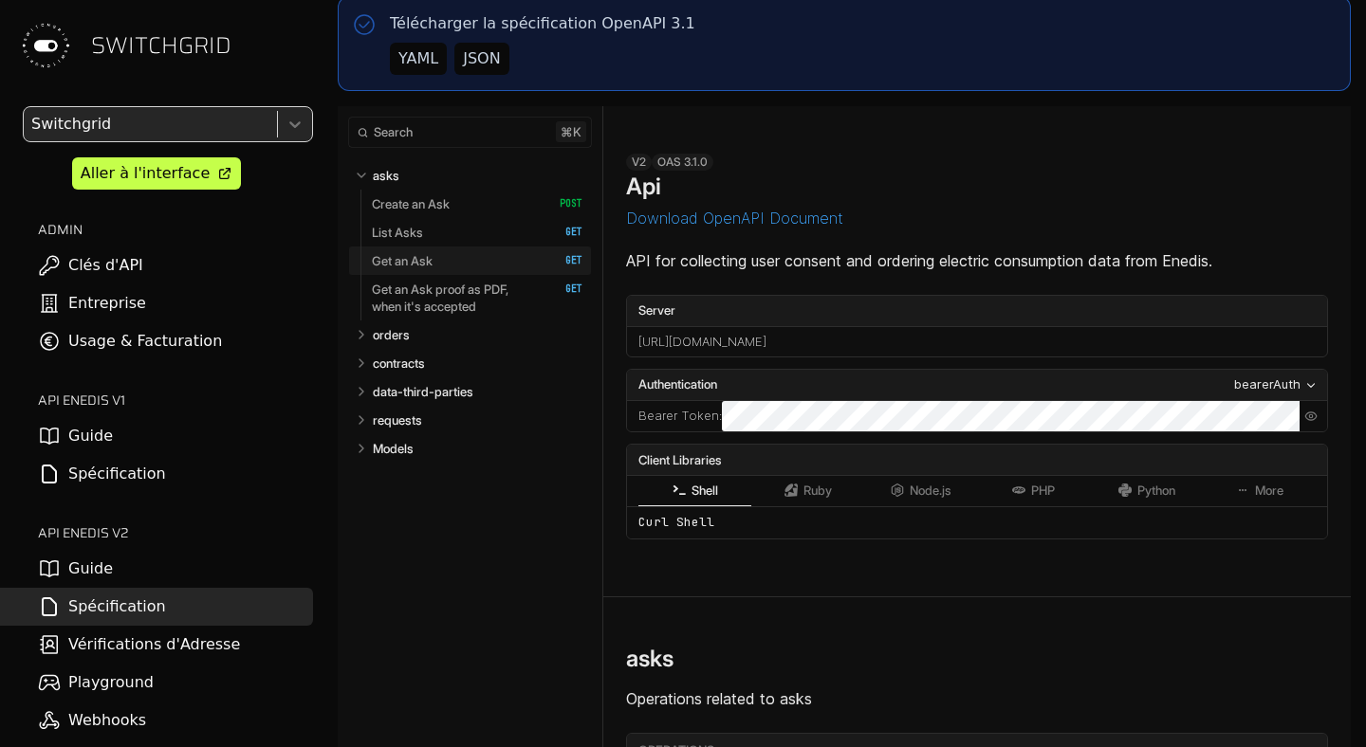
select select "**********"
click at [405, 341] on p "orders" at bounding box center [391, 334] width 37 height 17
select select "**********"
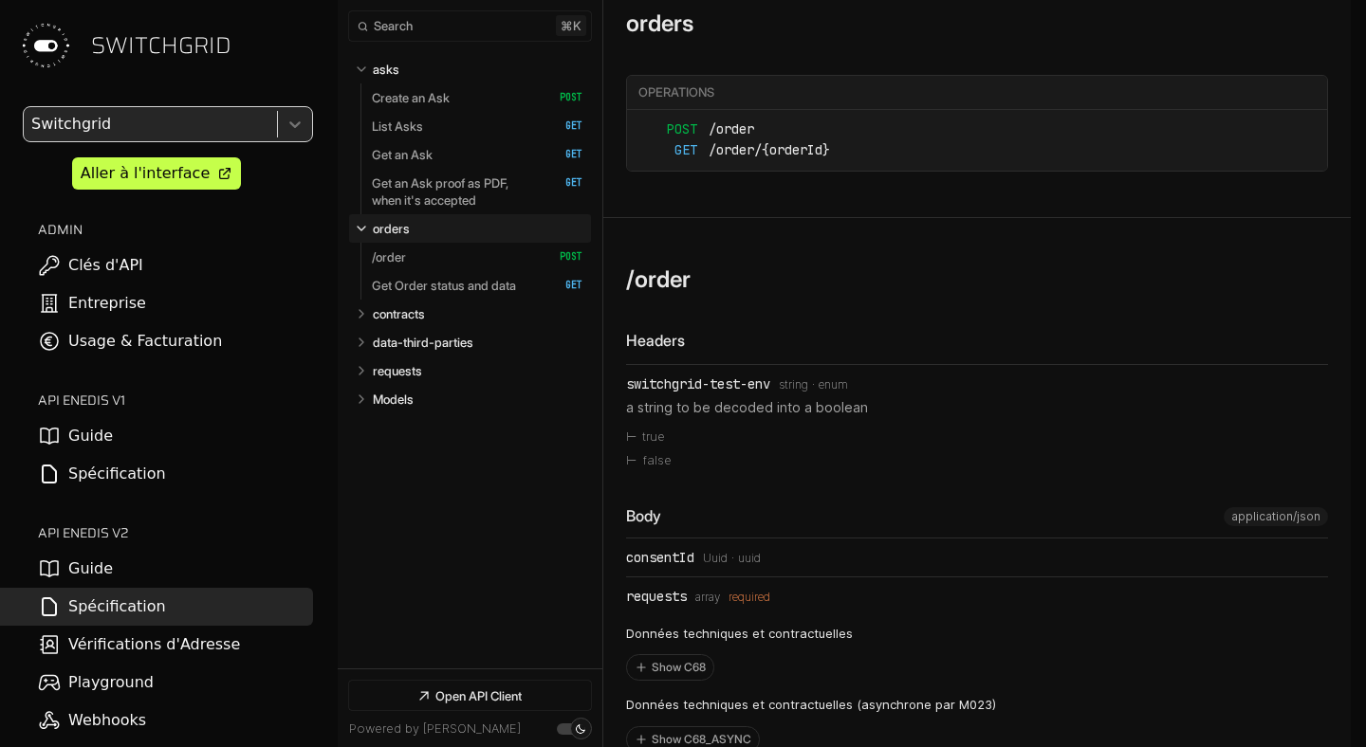
select select "**********"
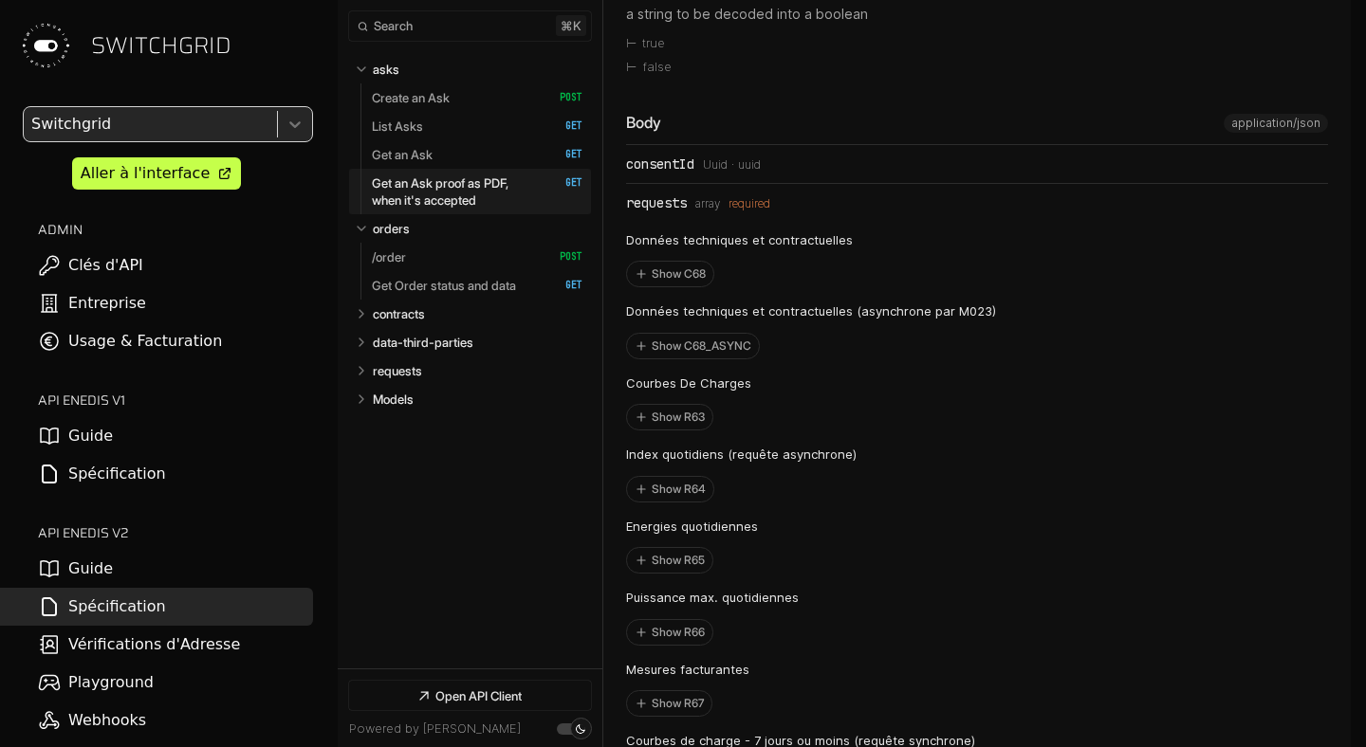
scroll to position [7441, 0]
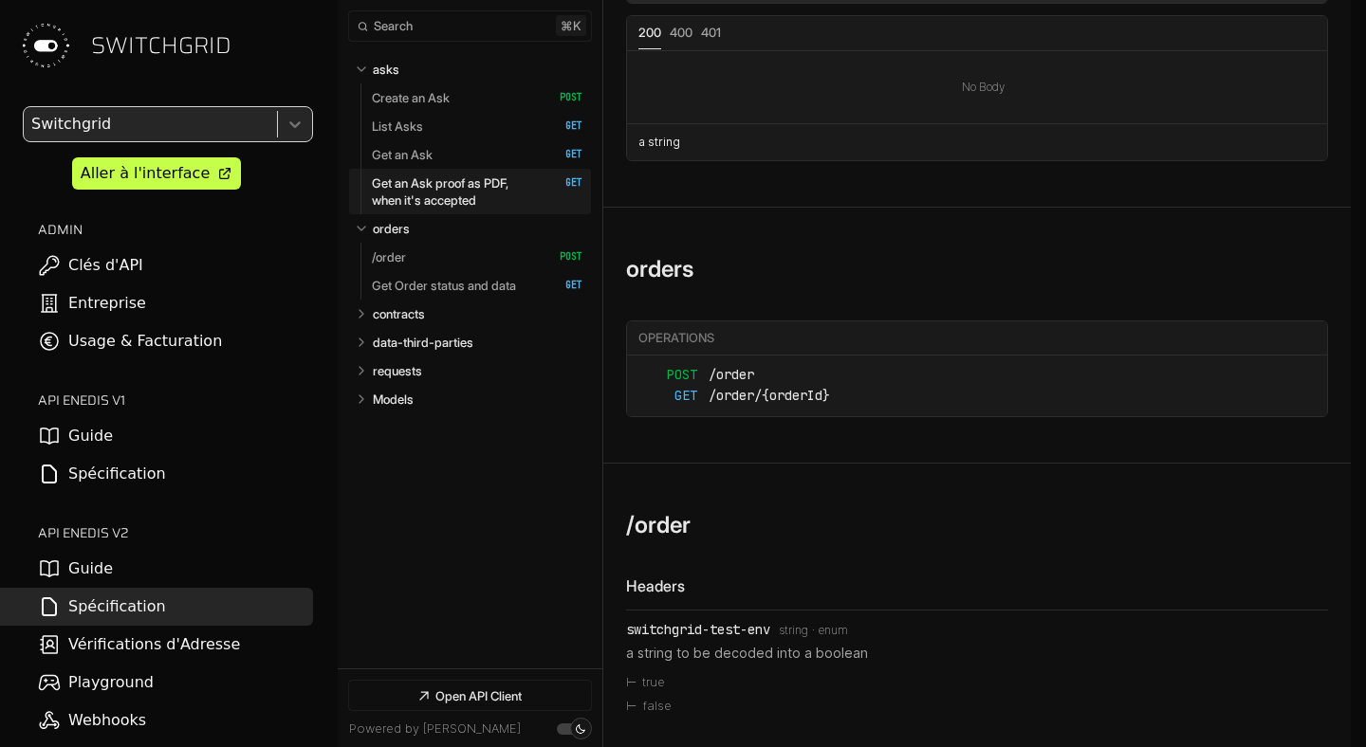
click at [121, 570] on link "Guide" at bounding box center [156, 569] width 313 height 38
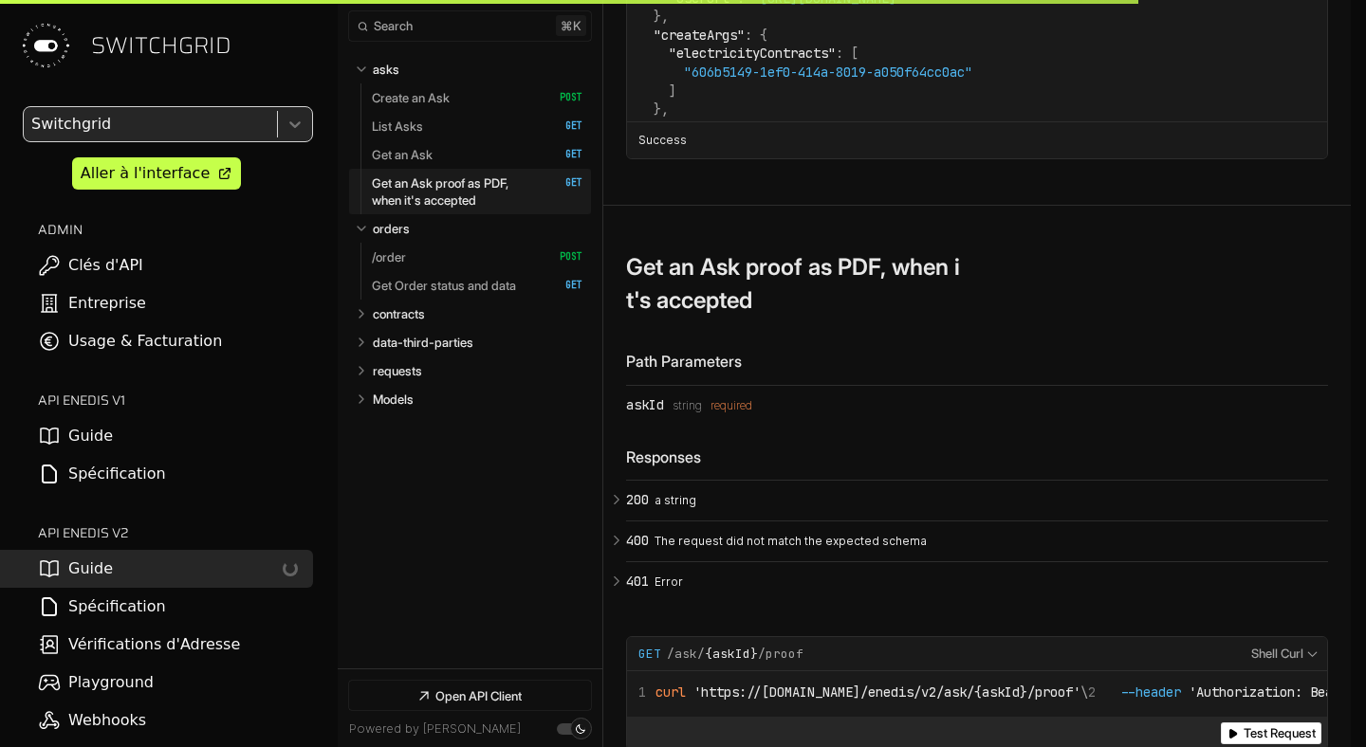
scroll to position [8189, 0]
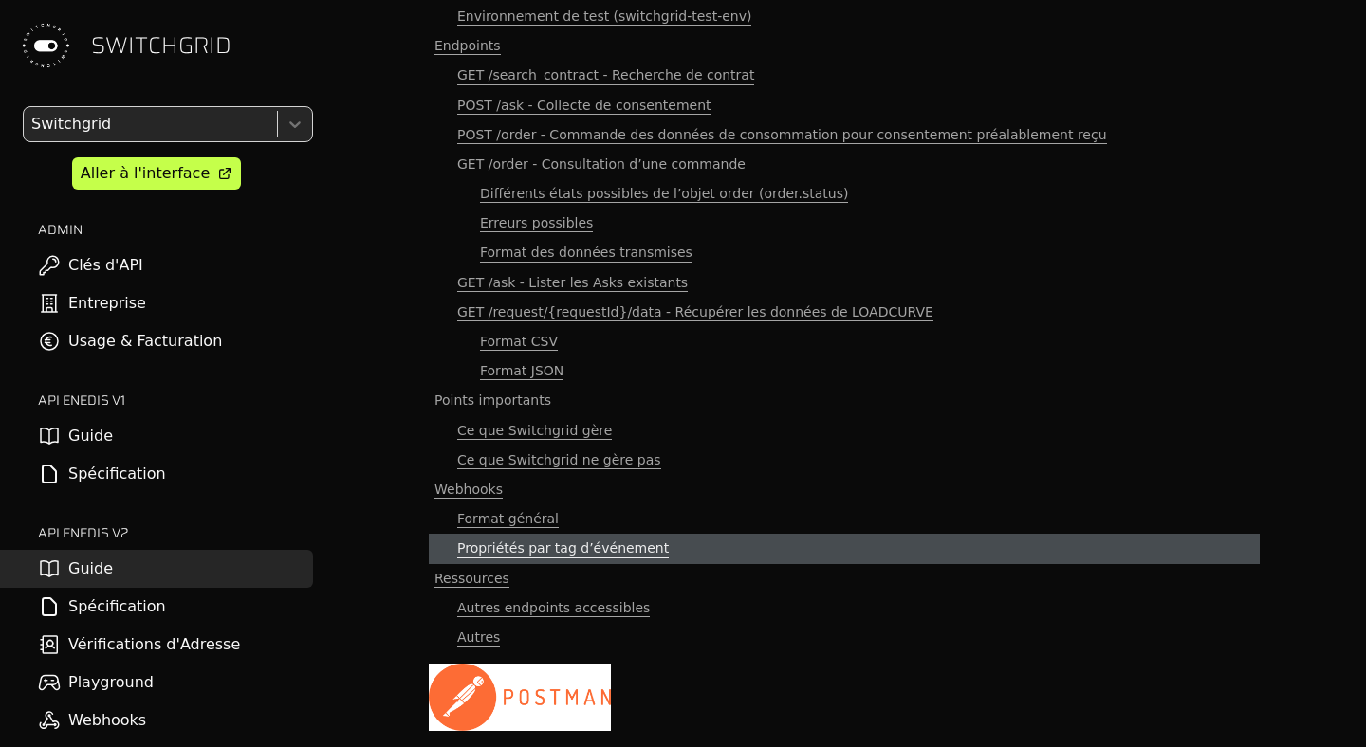
scroll to position [242, 0]
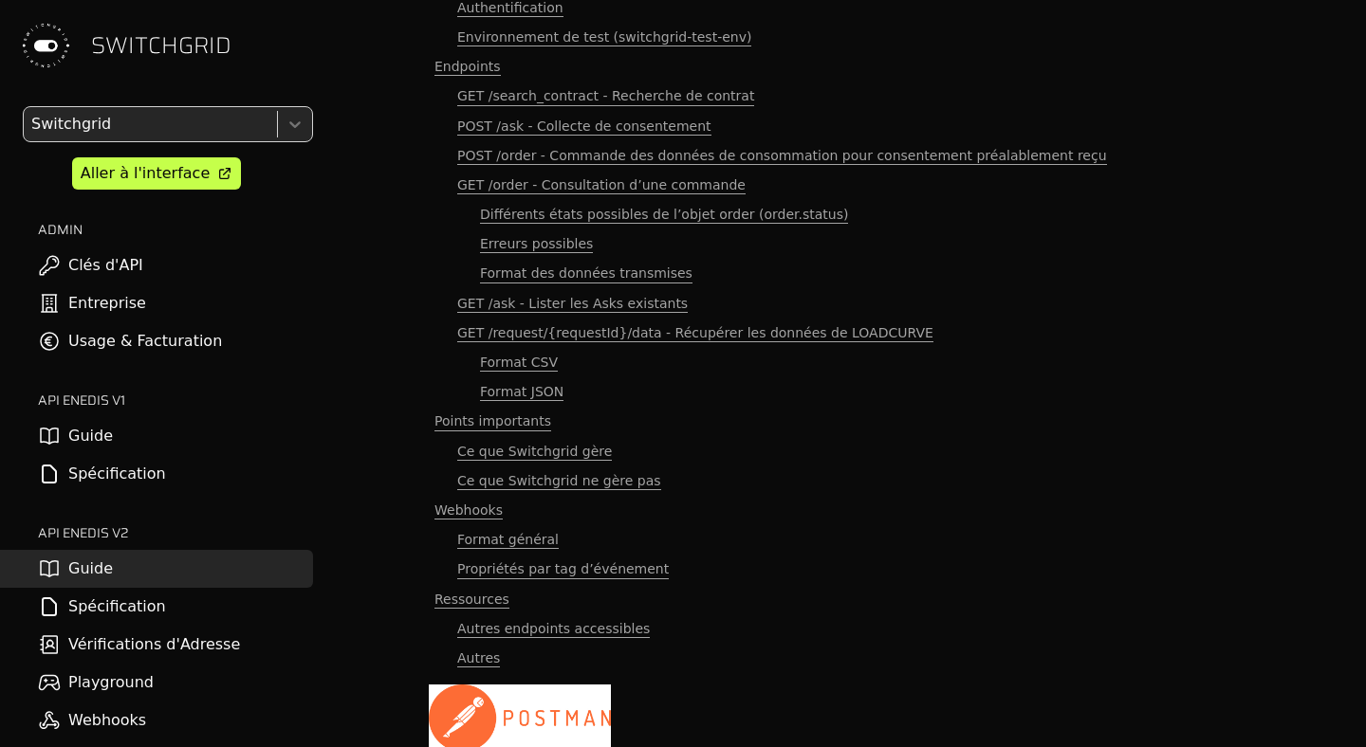
click at [138, 590] on link "Spécification" at bounding box center [156, 607] width 313 height 38
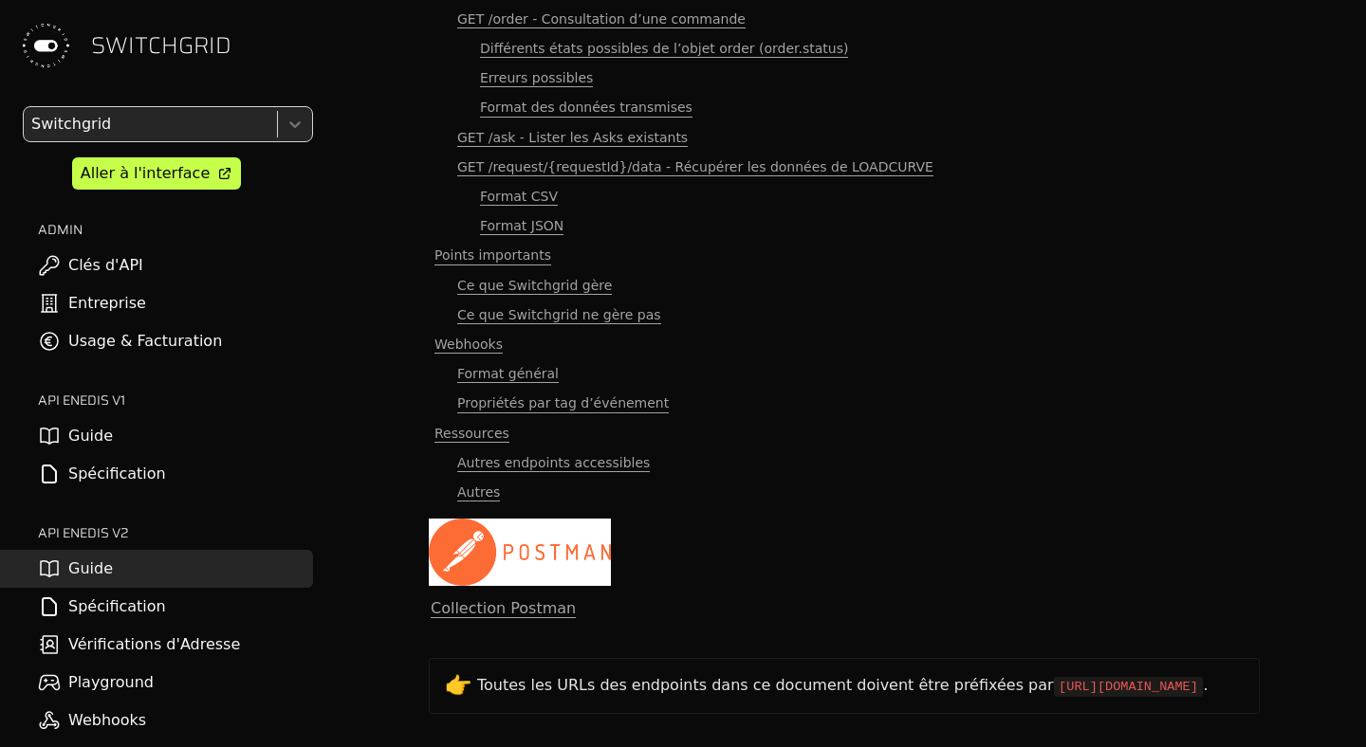
scroll to position [273, 0]
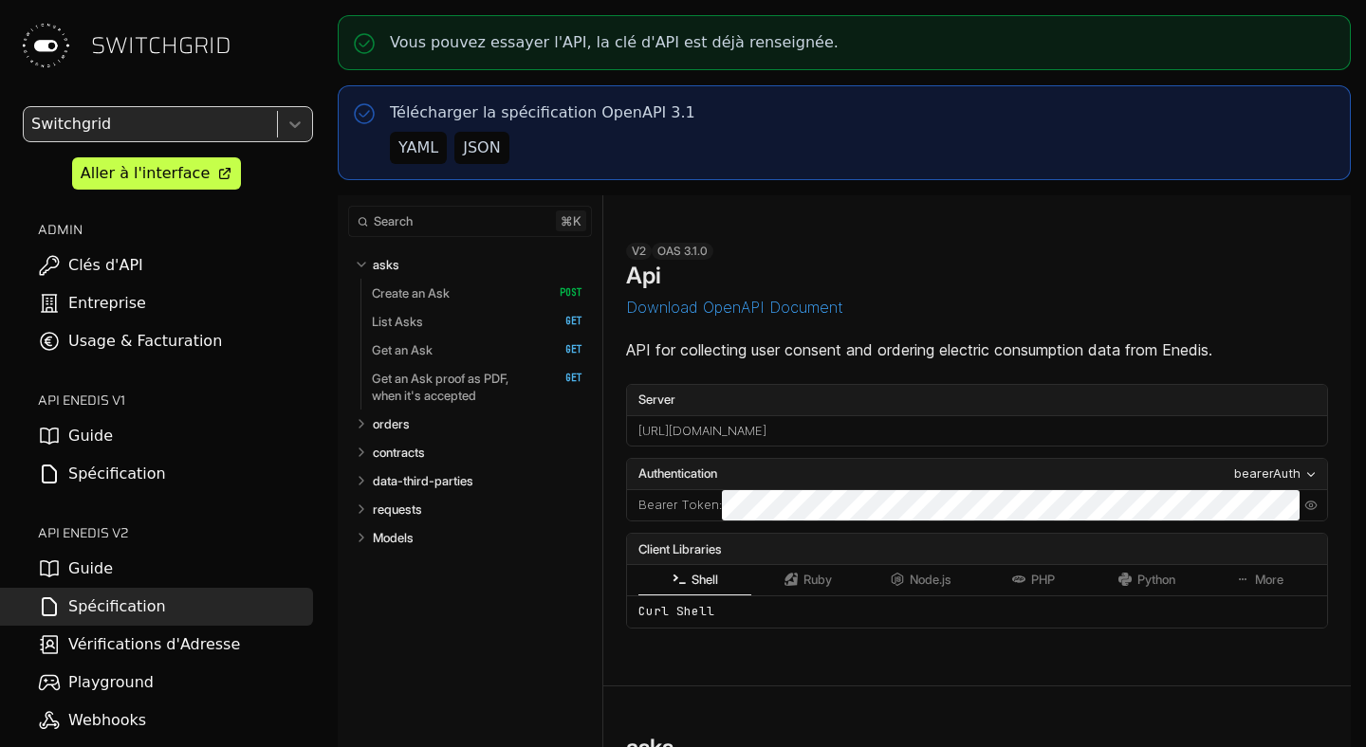
select select "**********"
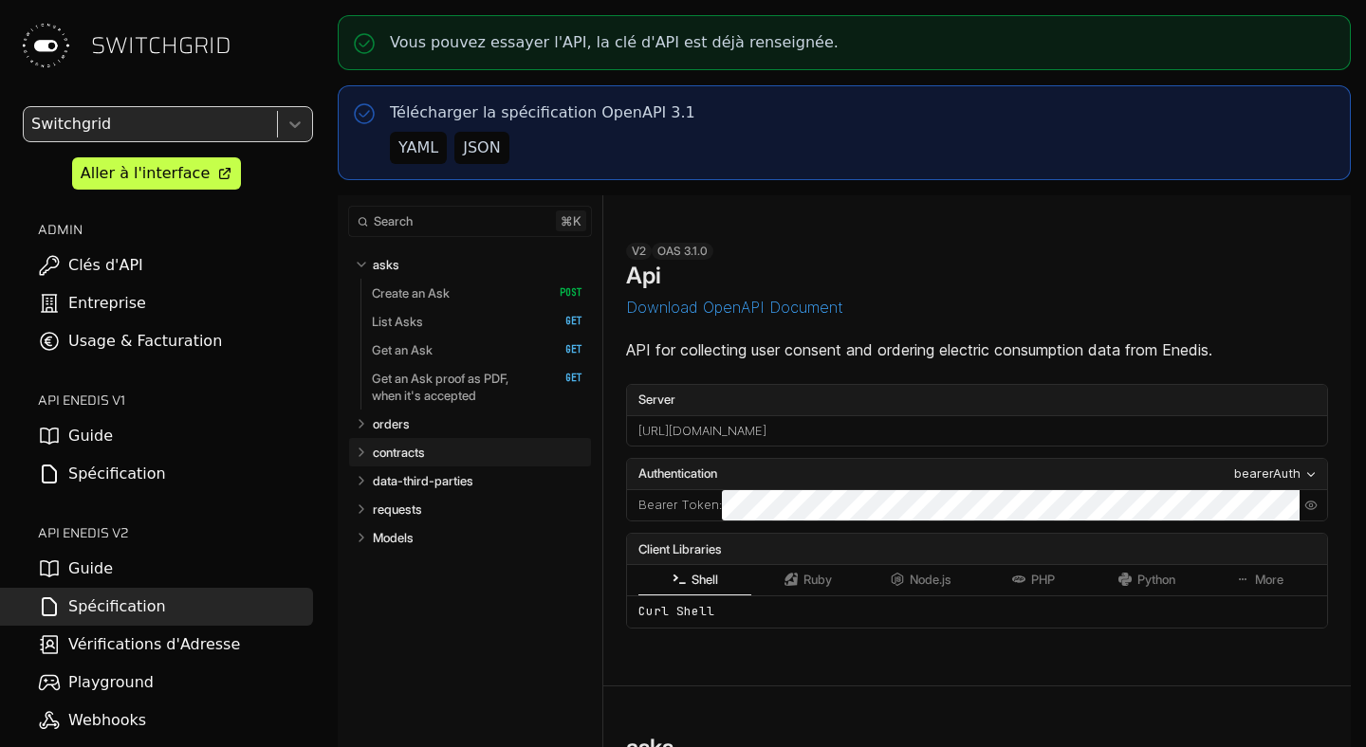
click at [402, 454] on p "contracts" at bounding box center [399, 452] width 52 height 17
select select "**********"
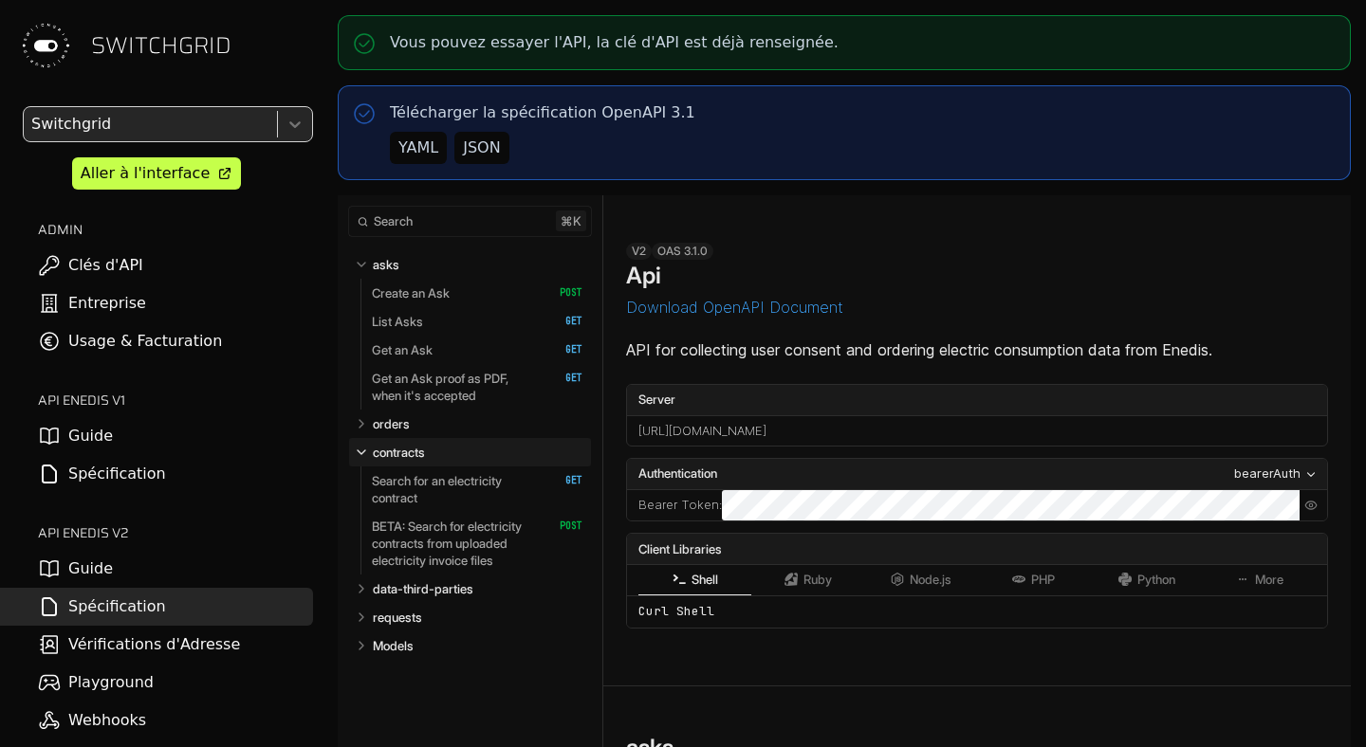
scroll to position [7972, 0]
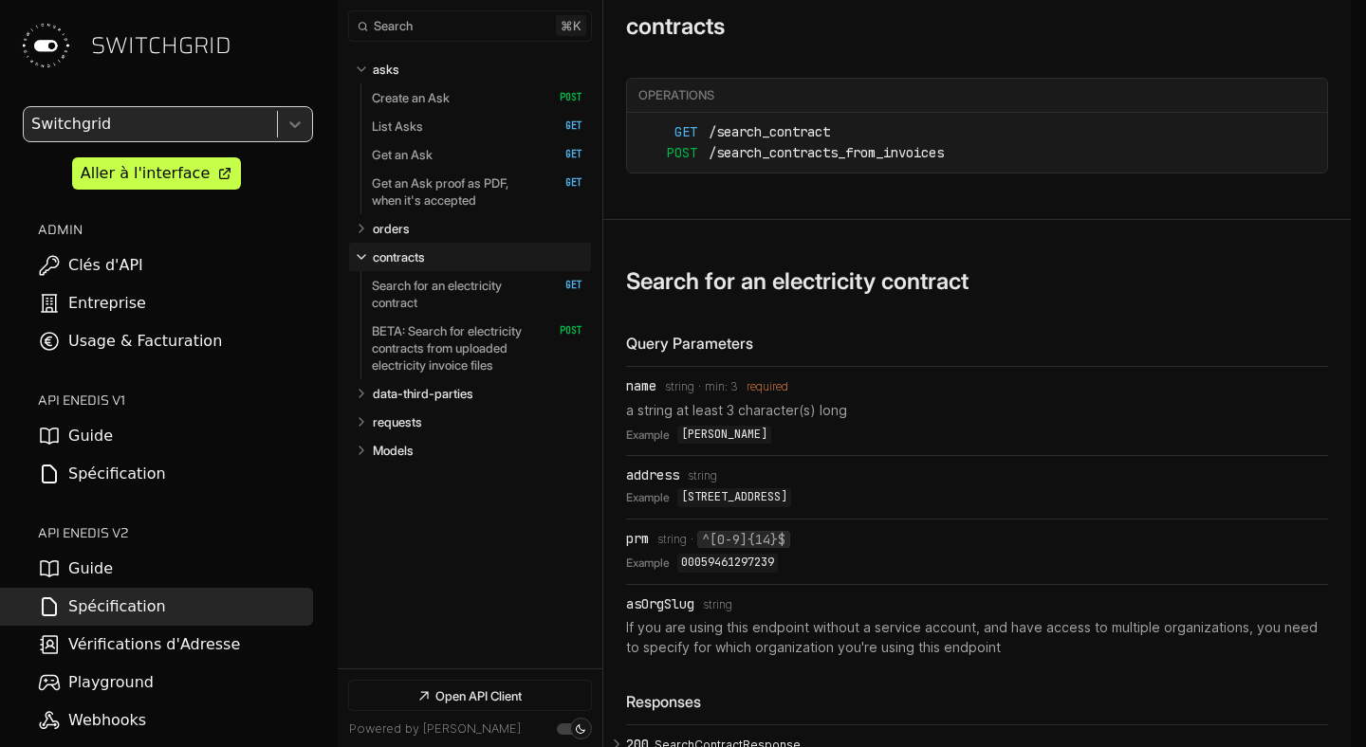
select select "**********"
click at [435, 91] on p "Create an Ask" at bounding box center [411, 97] width 78 height 17
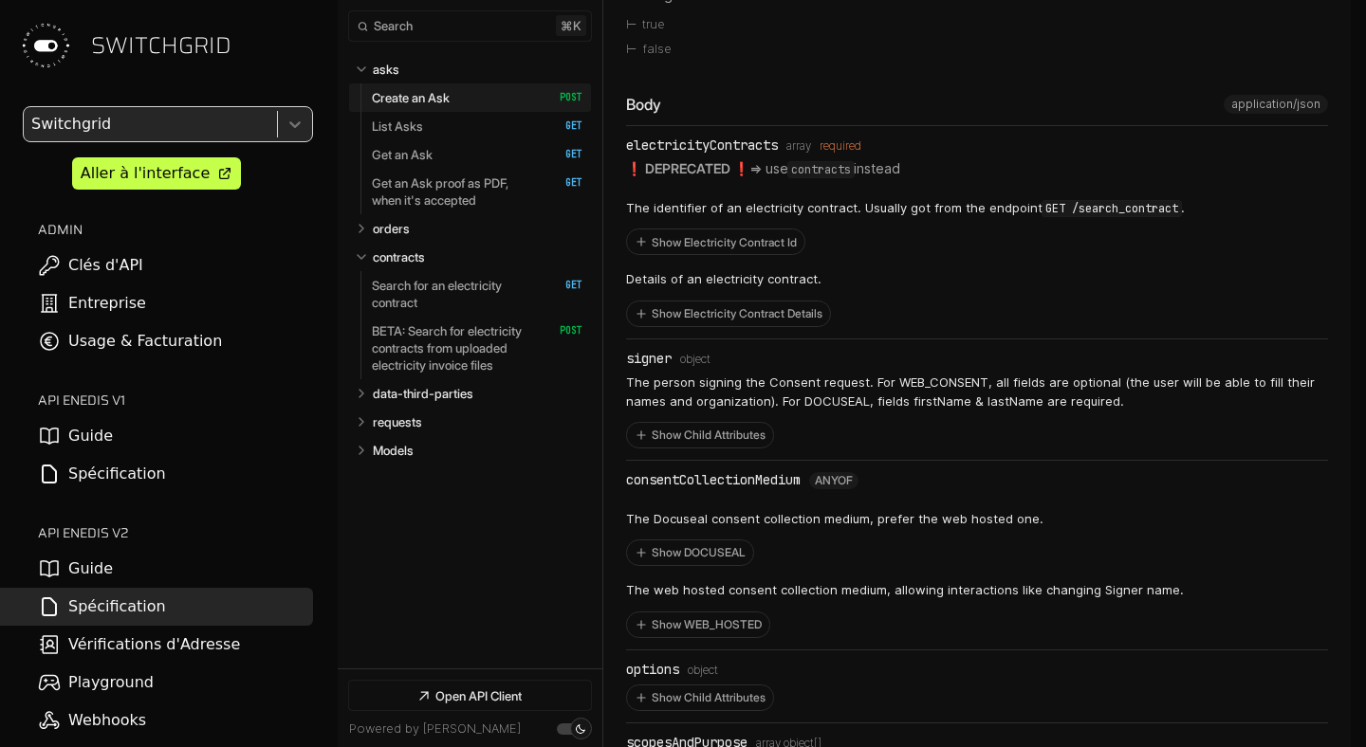
scroll to position [1202, 0]
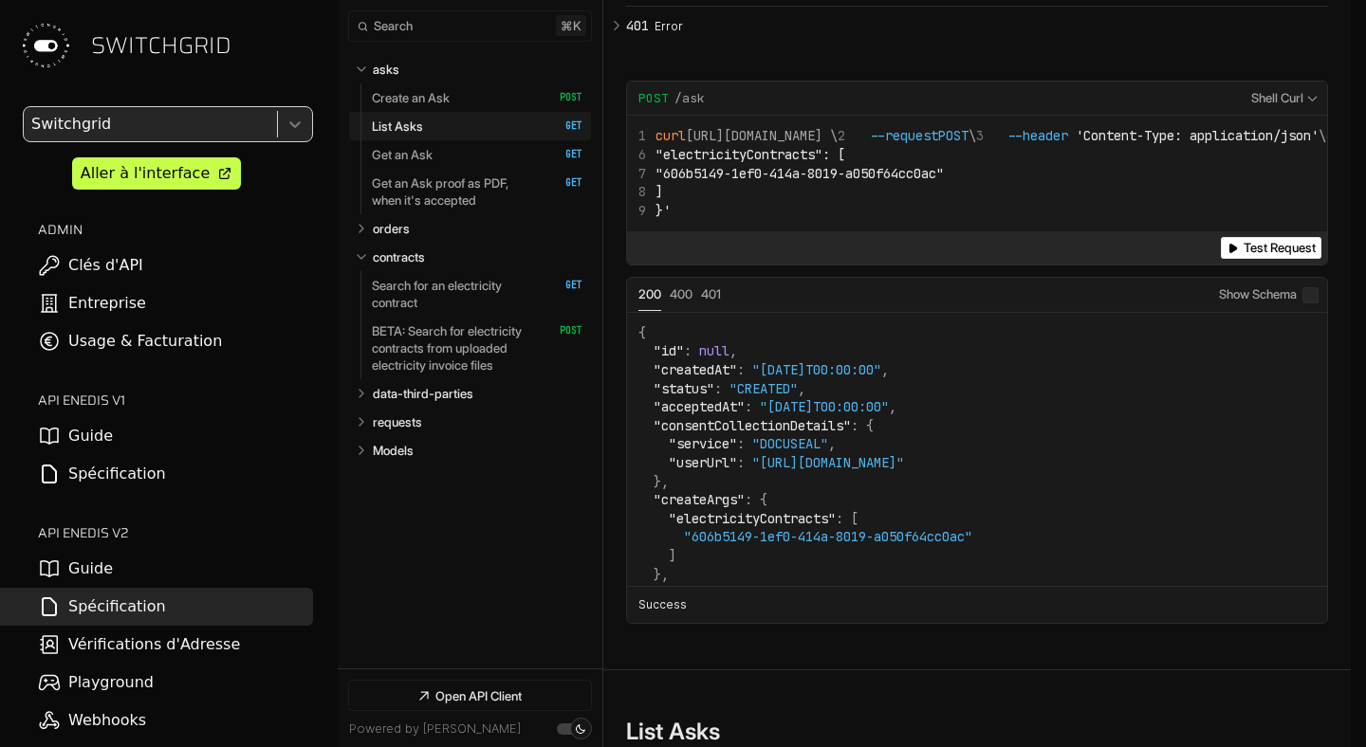
scroll to position [3341, 0]
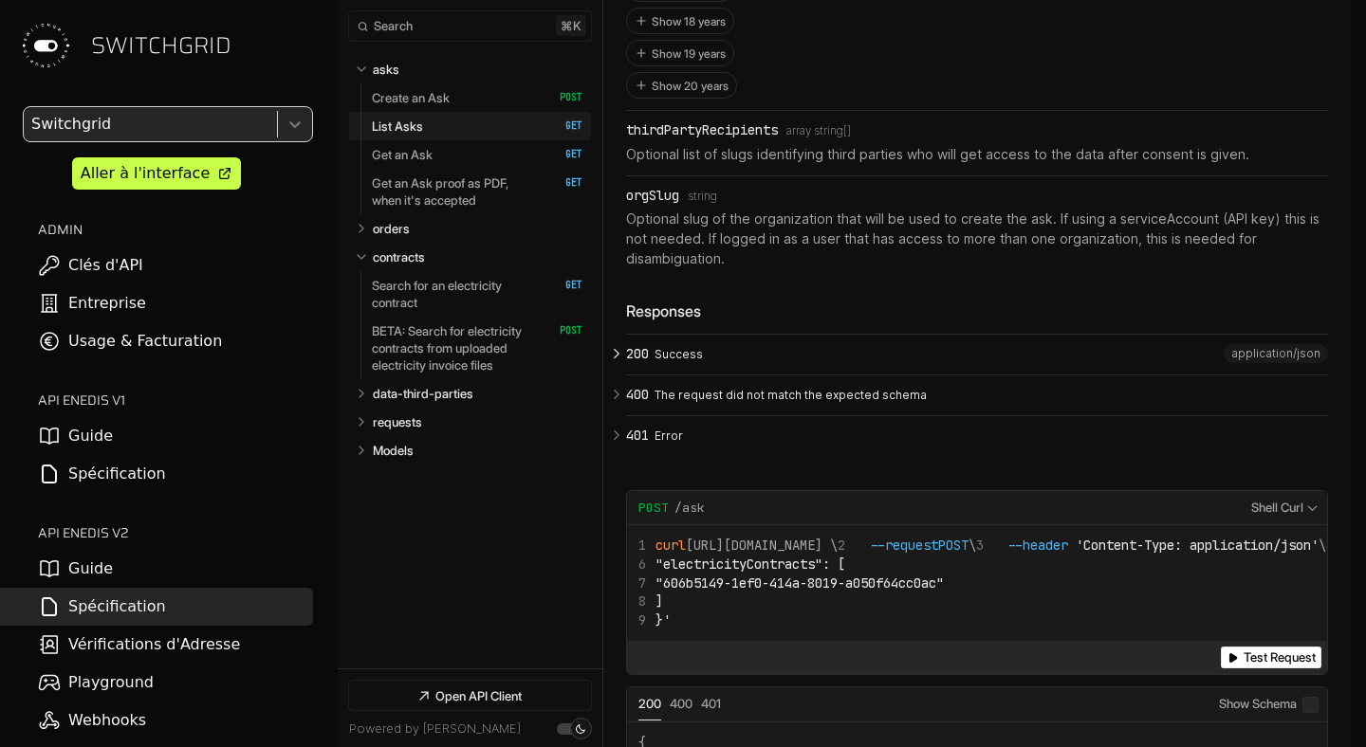
click at [657, 335] on button "200 Success" at bounding box center [977, 355] width 702 height 40
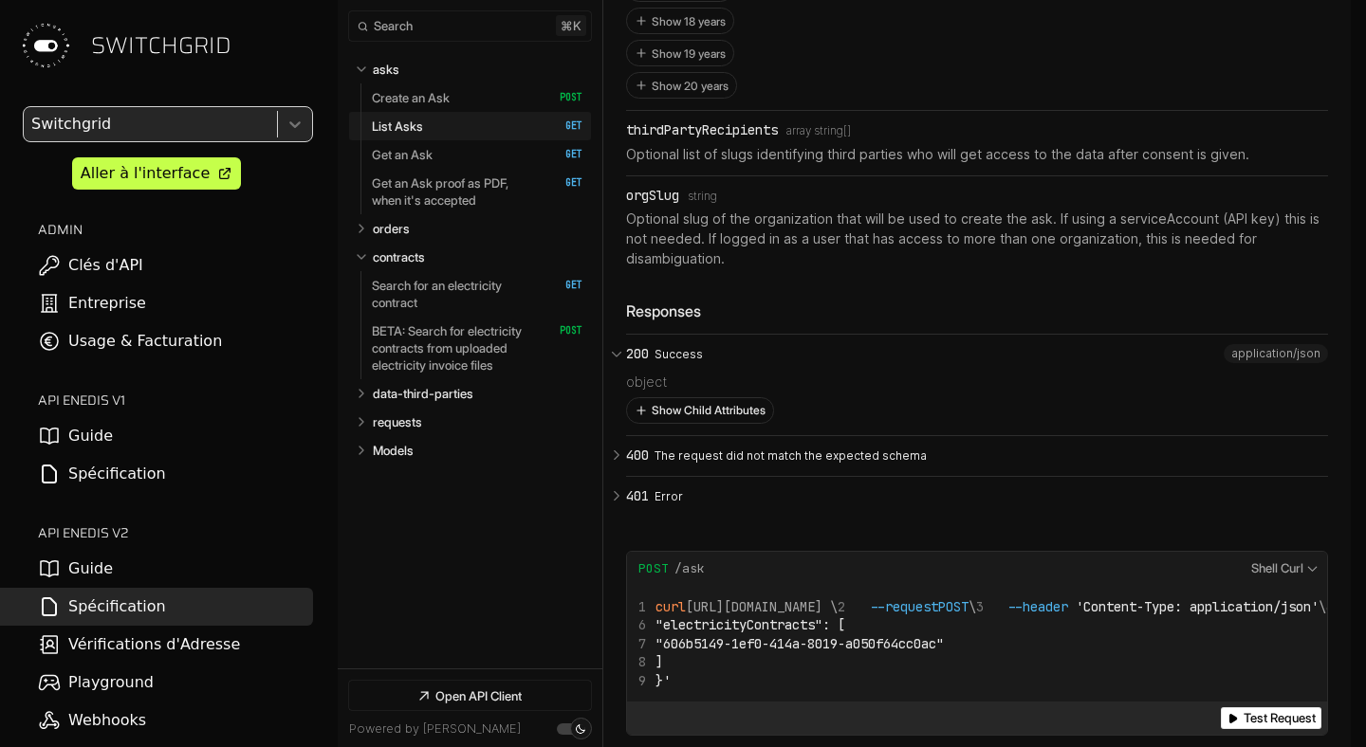
click at [689, 398] on button "Show Child Attributes" at bounding box center [700, 410] width 146 height 25
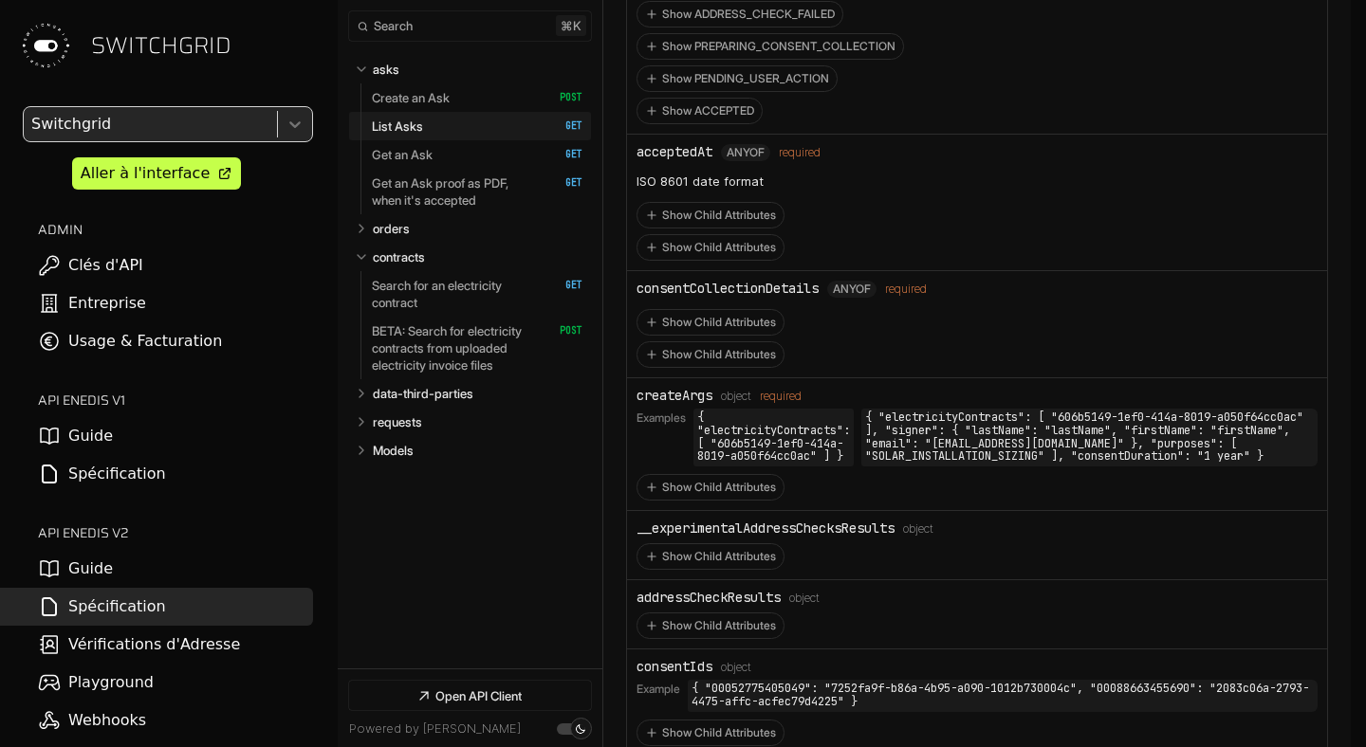
scroll to position [3957, 0]
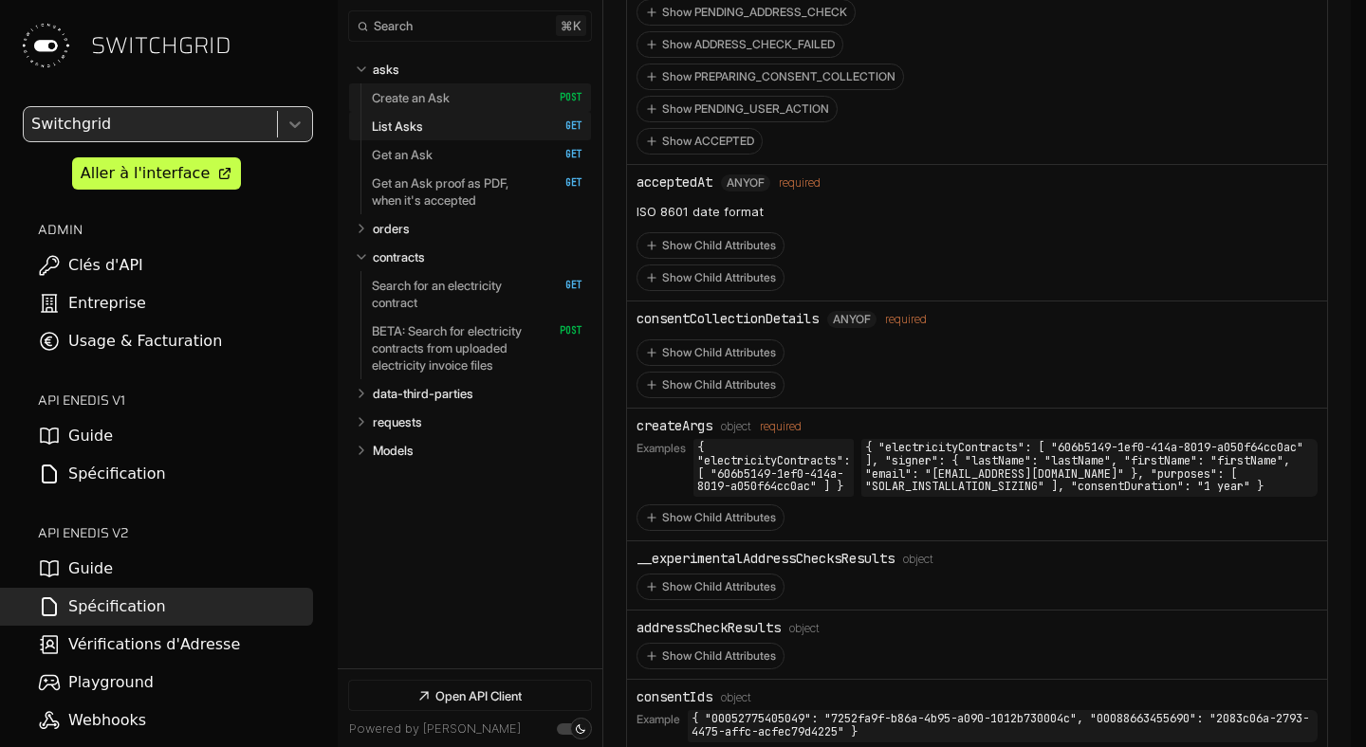
click at [484, 100] on link "Create an Ask   HTTP Method: POST" at bounding box center [477, 97] width 211 height 28
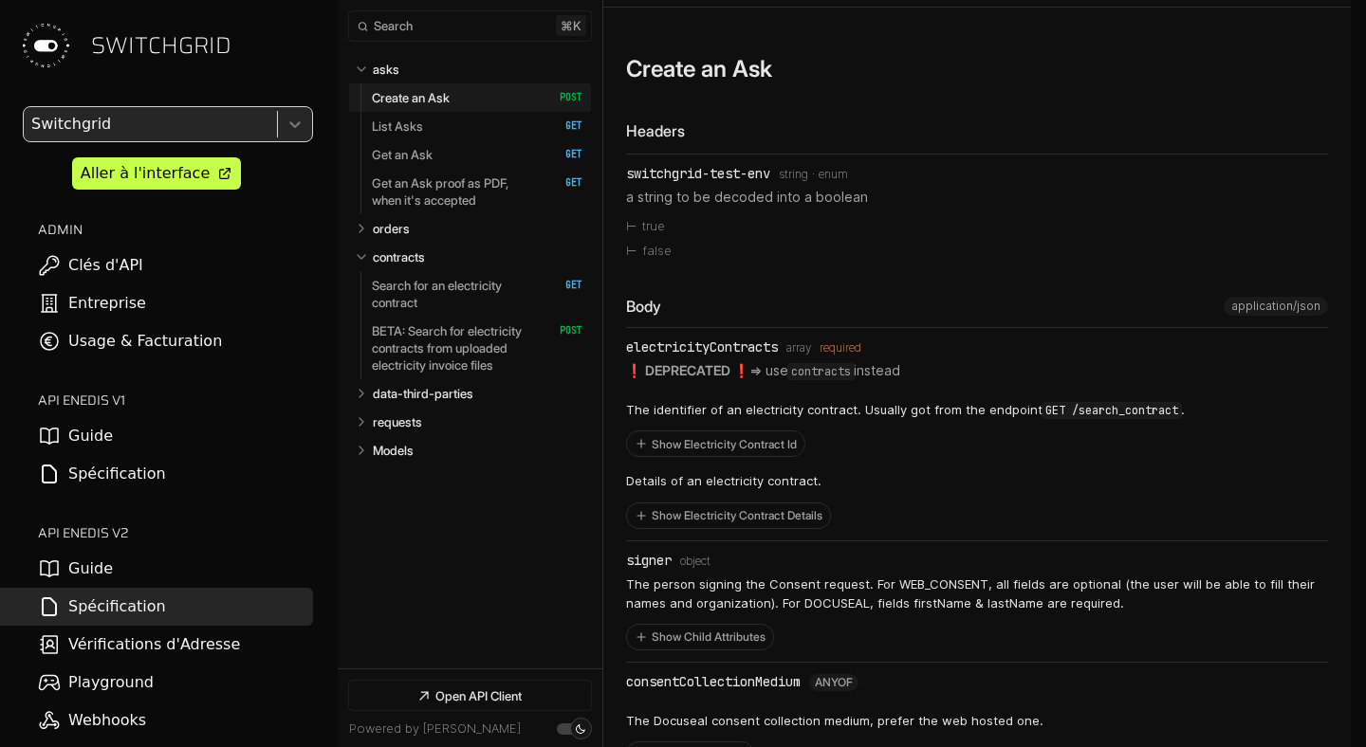
scroll to position [1239, 0]
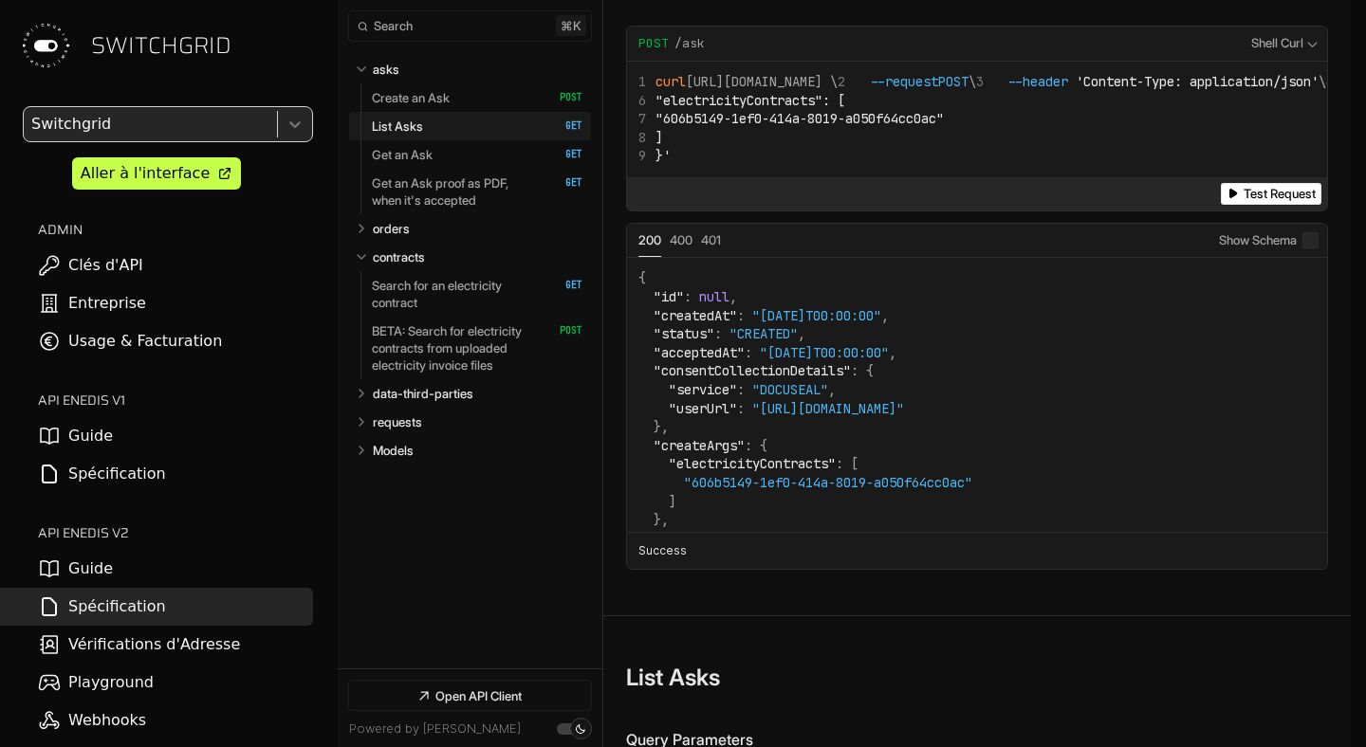
scroll to position [5197, 0]
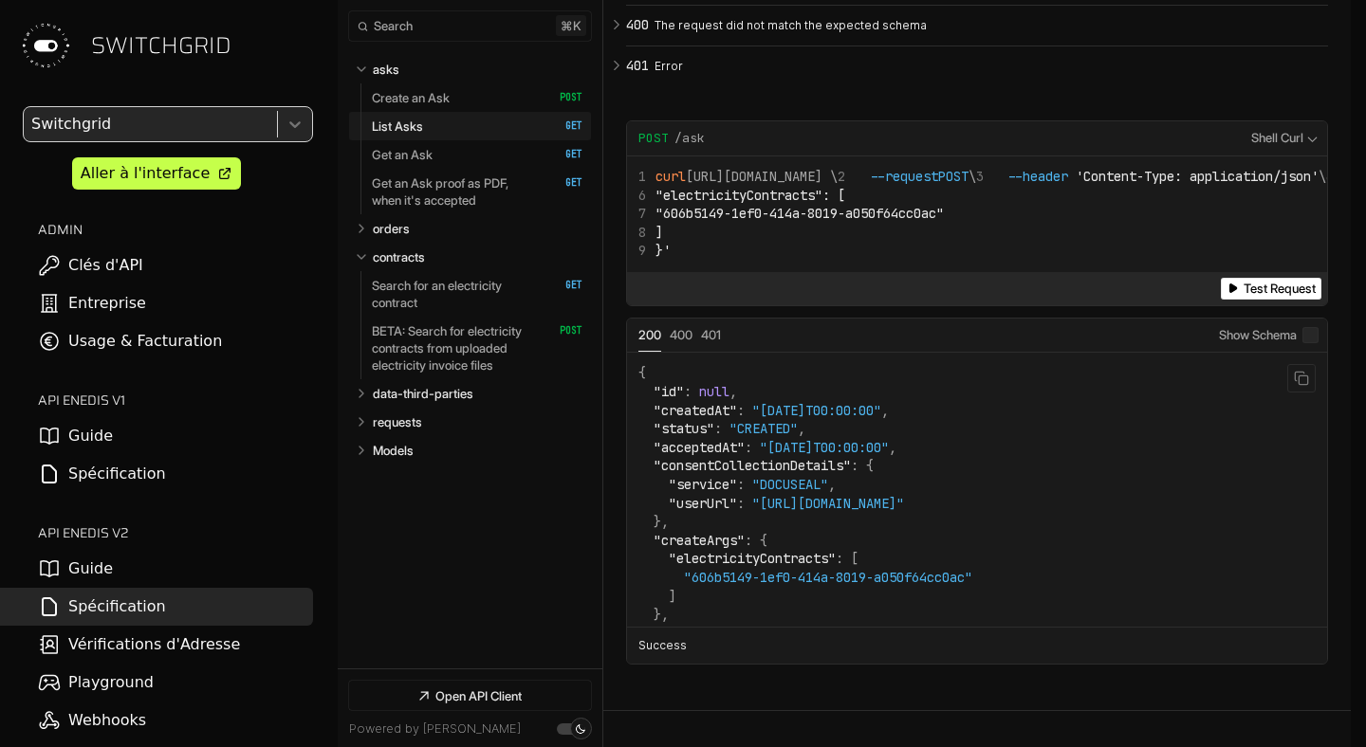
drag, startPoint x: 773, startPoint y: 519, endPoint x: 1048, endPoint y: 515, distance: 275.1
click at [904, 512] on span ""[URL][DOMAIN_NAME]"" at bounding box center [828, 503] width 152 height 17
click at [436, 411] on link "requests" at bounding box center [478, 422] width 211 height 28
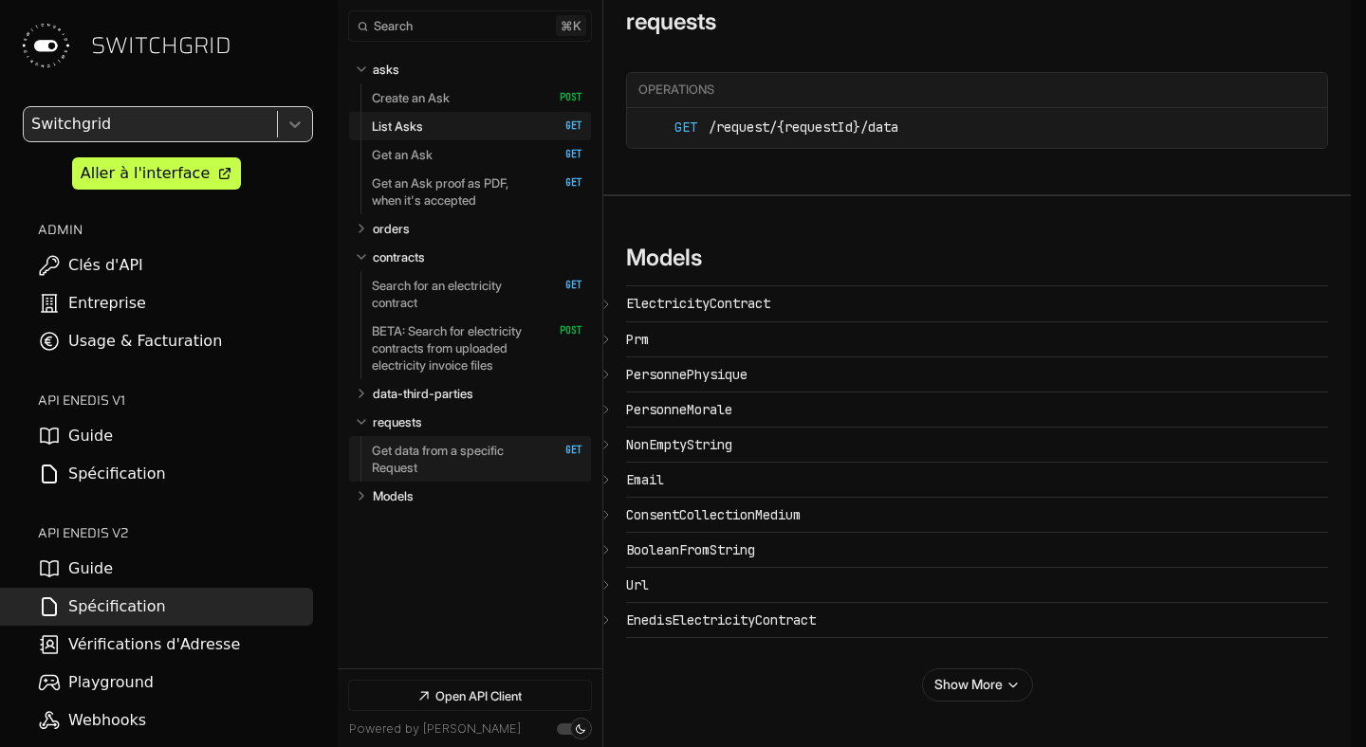
select select "**********"
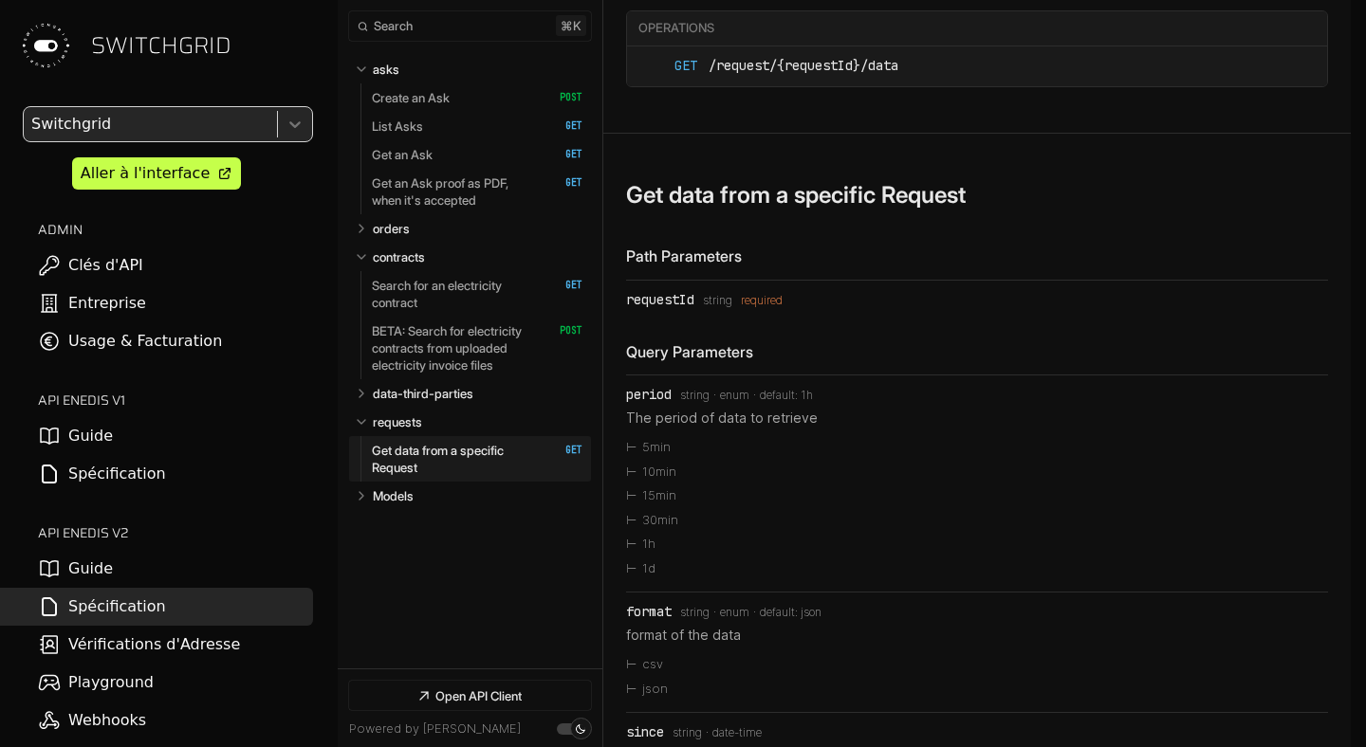
scroll to position [12425, 0]
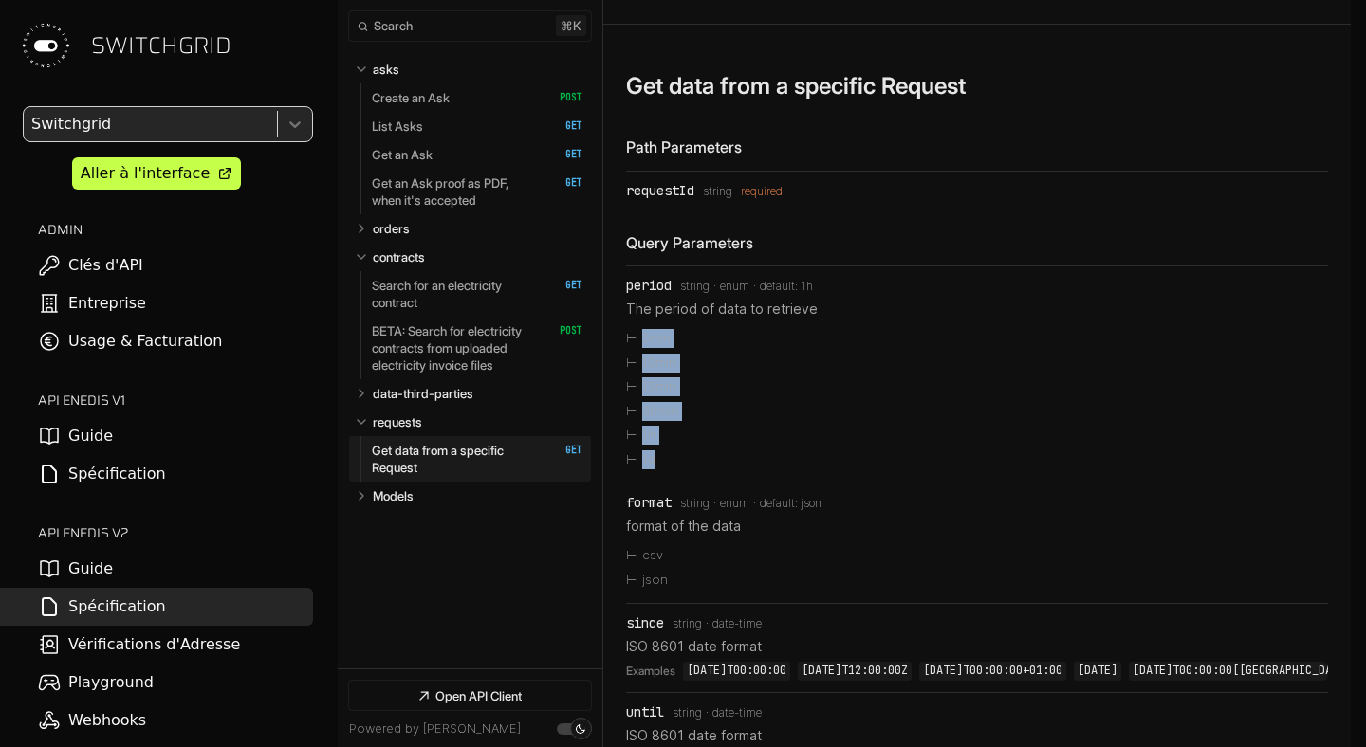
drag, startPoint x: 684, startPoint y: 564, endPoint x: 622, endPoint y: 433, distance: 144.7
click at [777, 358] on div "Query Parameters period Type: string enum default: 1h The period of data to ret…" at bounding box center [977, 668] width 702 height 873
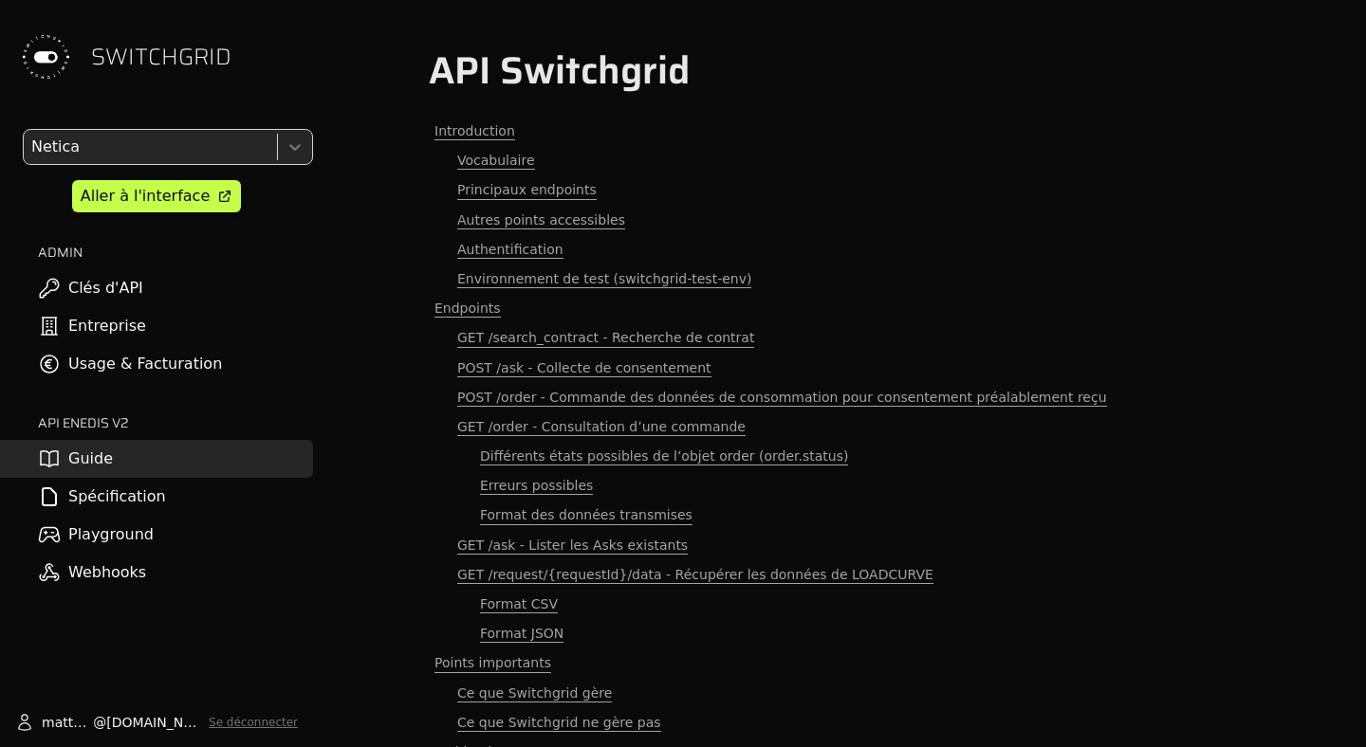
scroll to position [4842, 0]
